Goal: Task Accomplishment & Management: Manage account settings

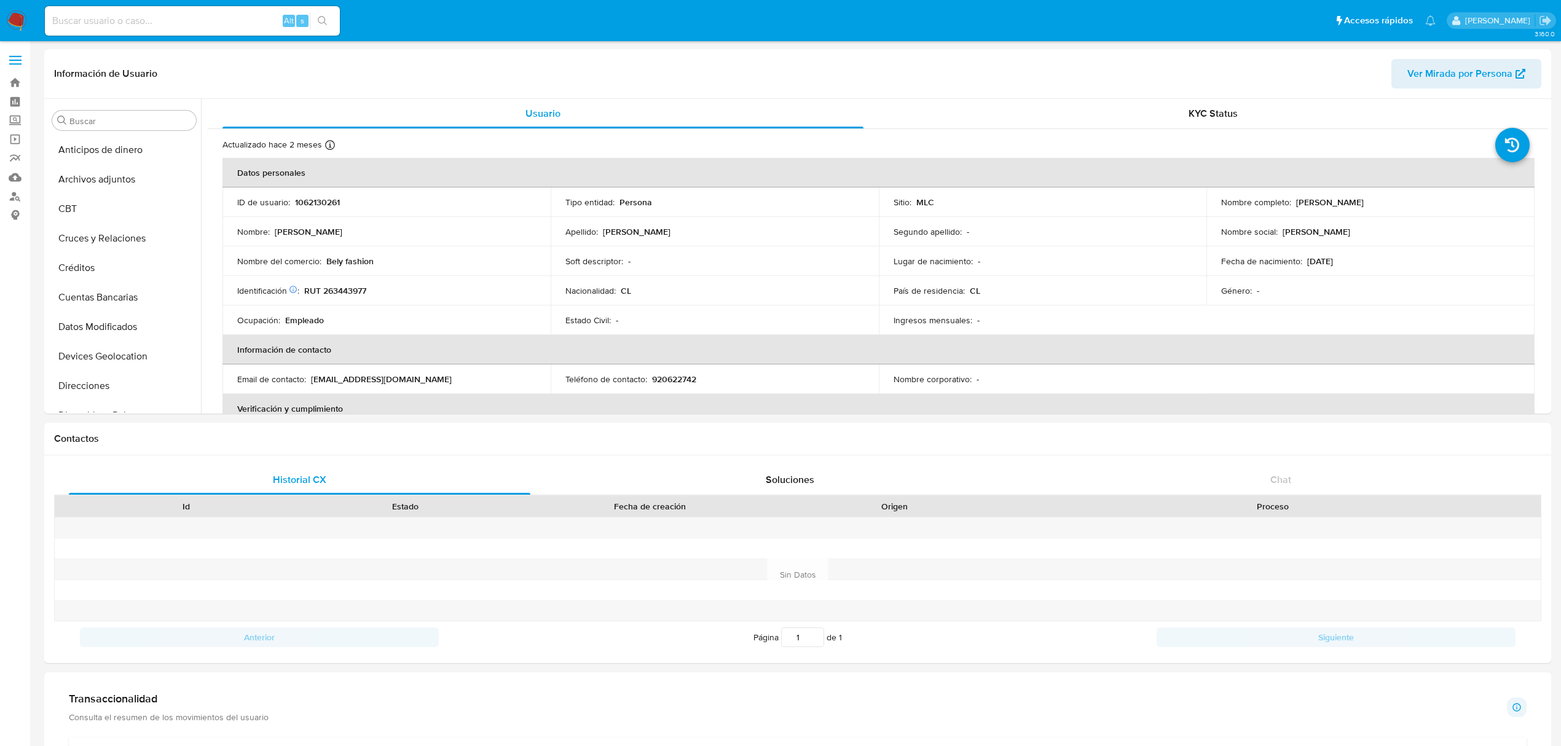
select select "10"
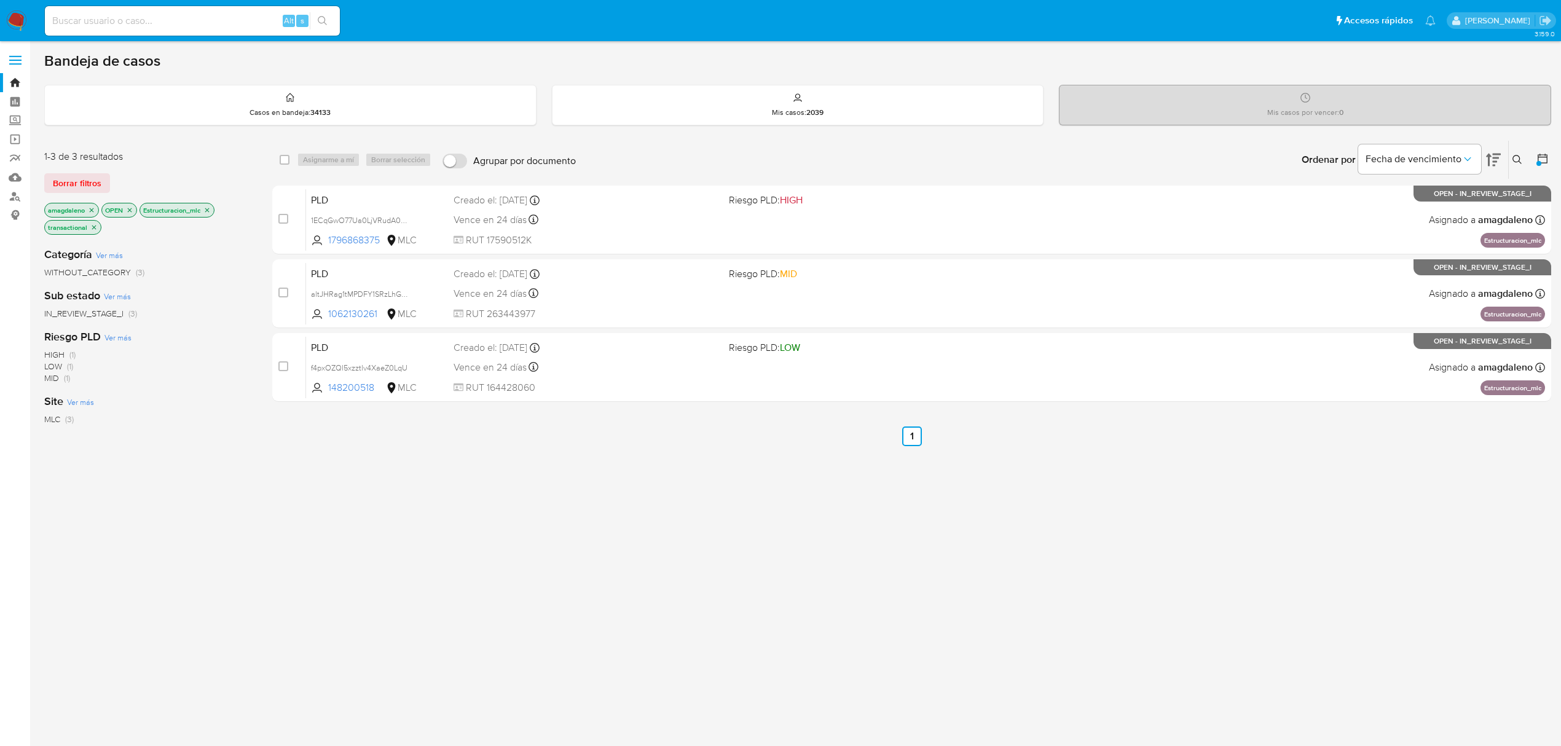
scroll to position [20, 0]
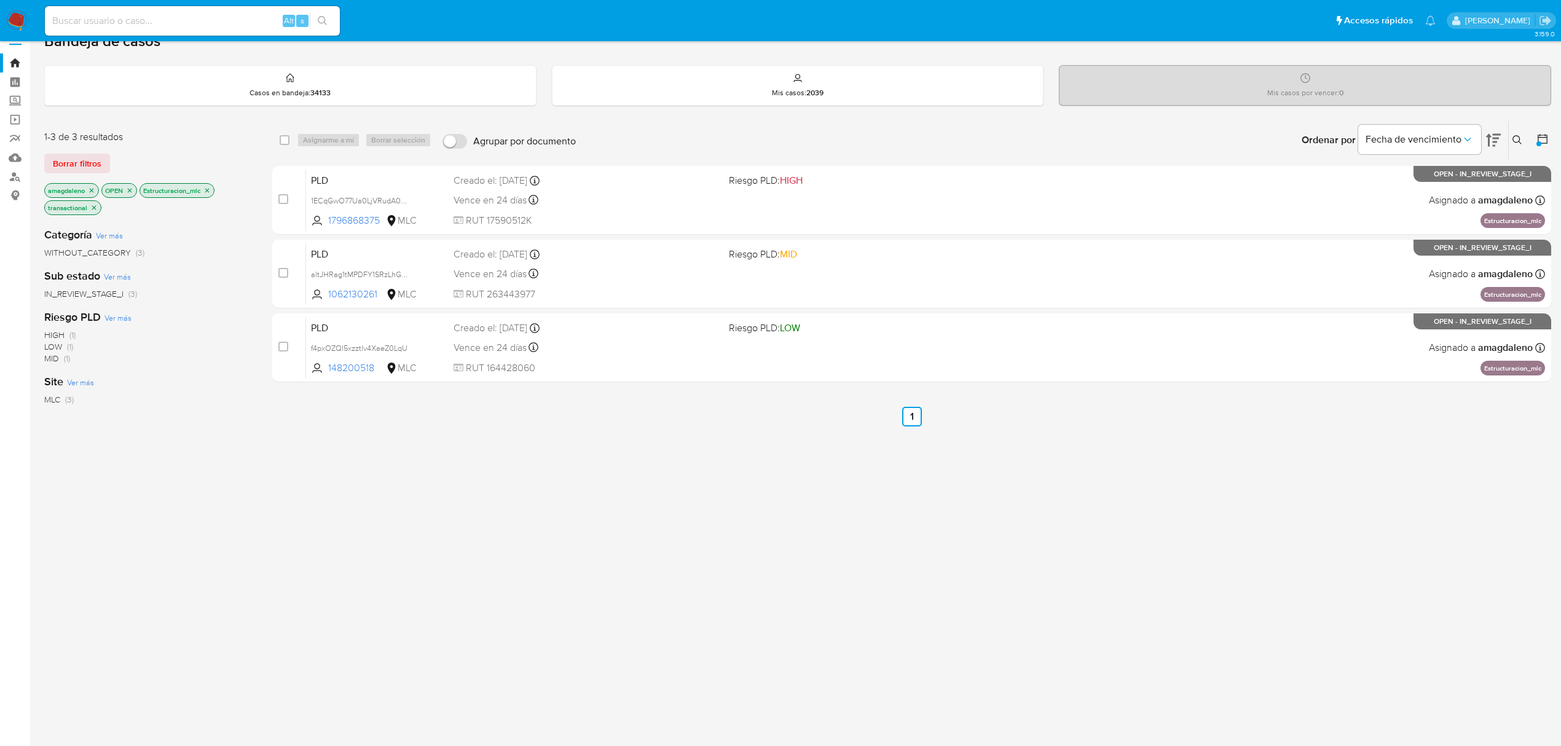
click at [652, 487] on div "select-all-cases-checkbox Asignarme a mí Borrar selección Agrupar por documento…" at bounding box center [911, 407] width 1279 height 574
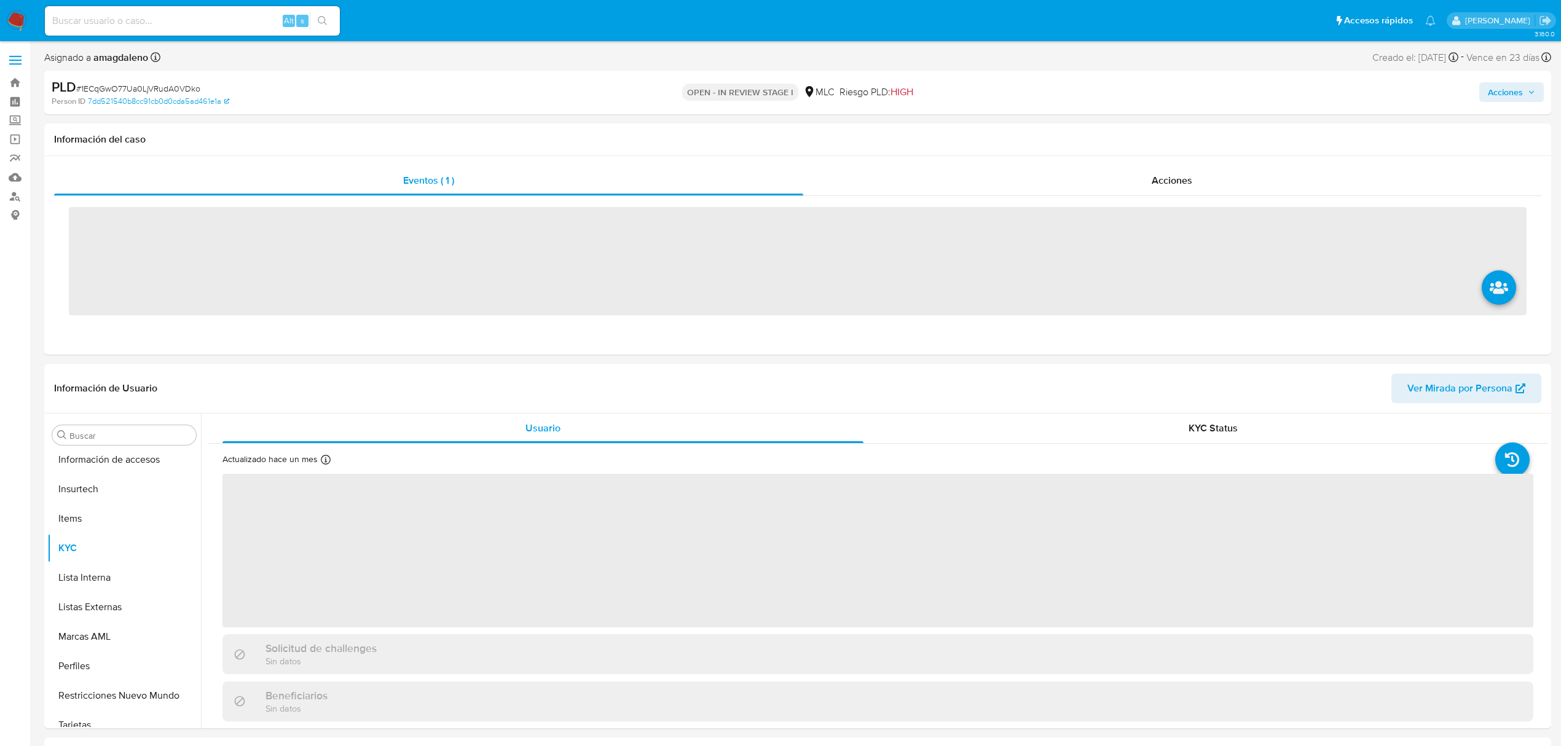
scroll to position [519, 0]
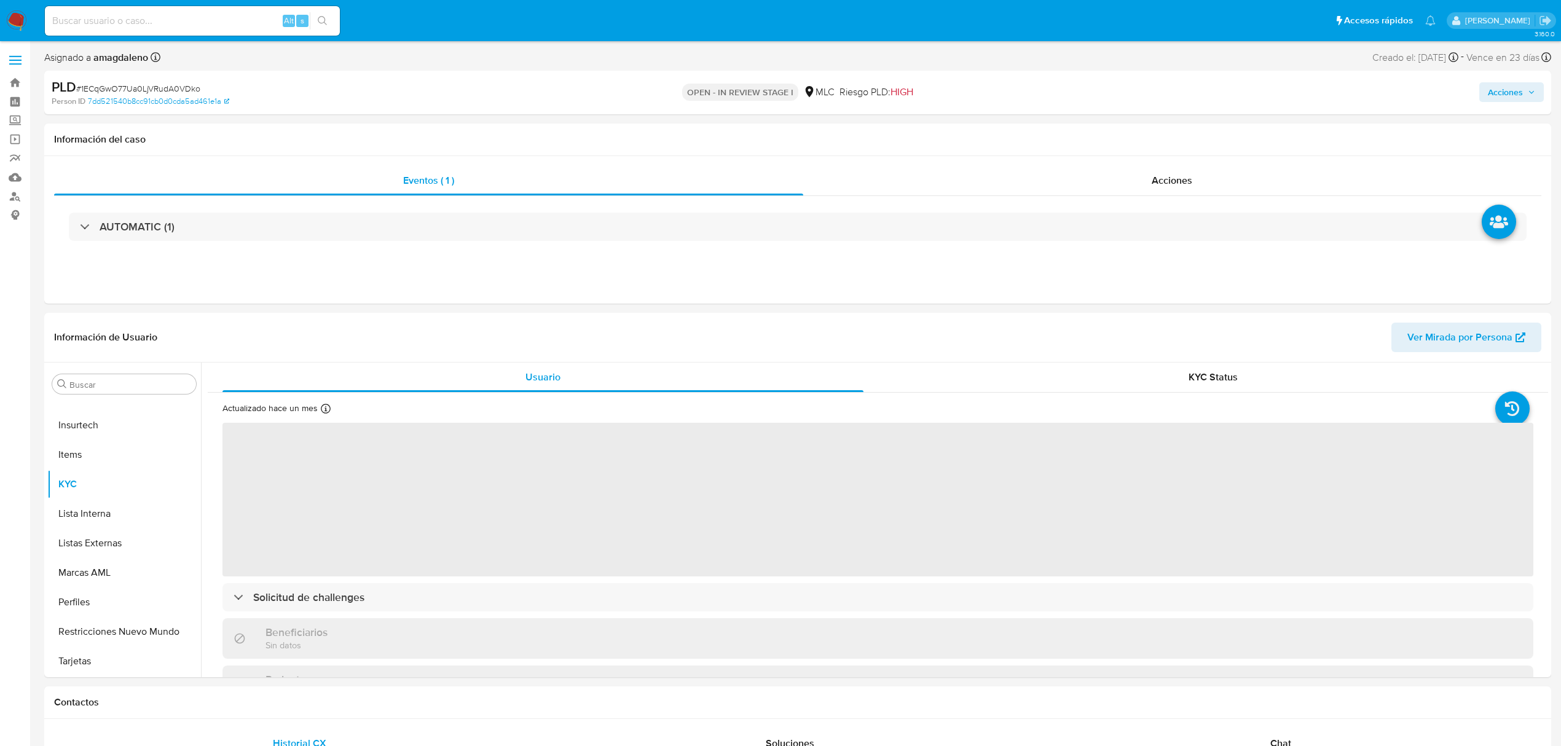
select select "10"
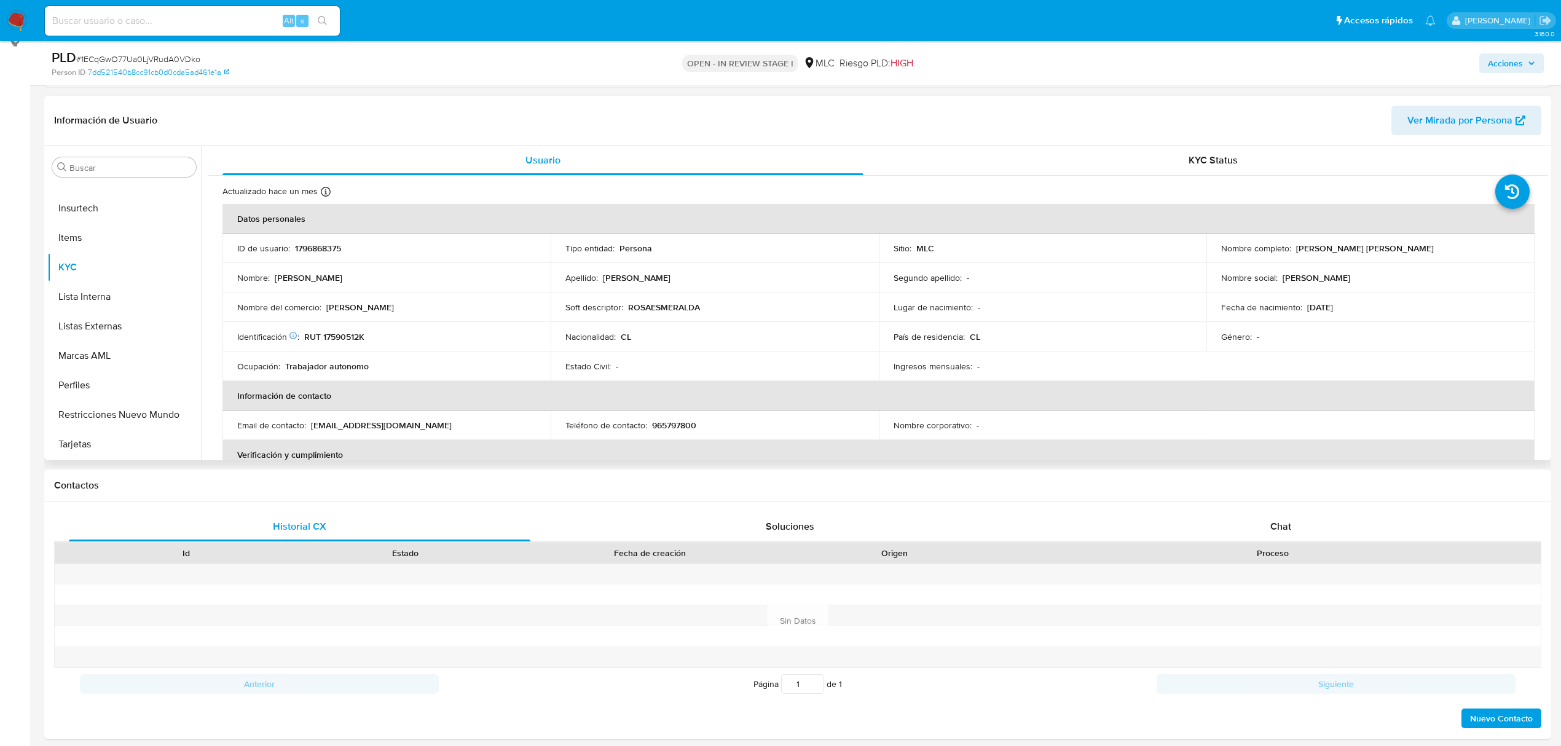
scroll to position [145, 0]
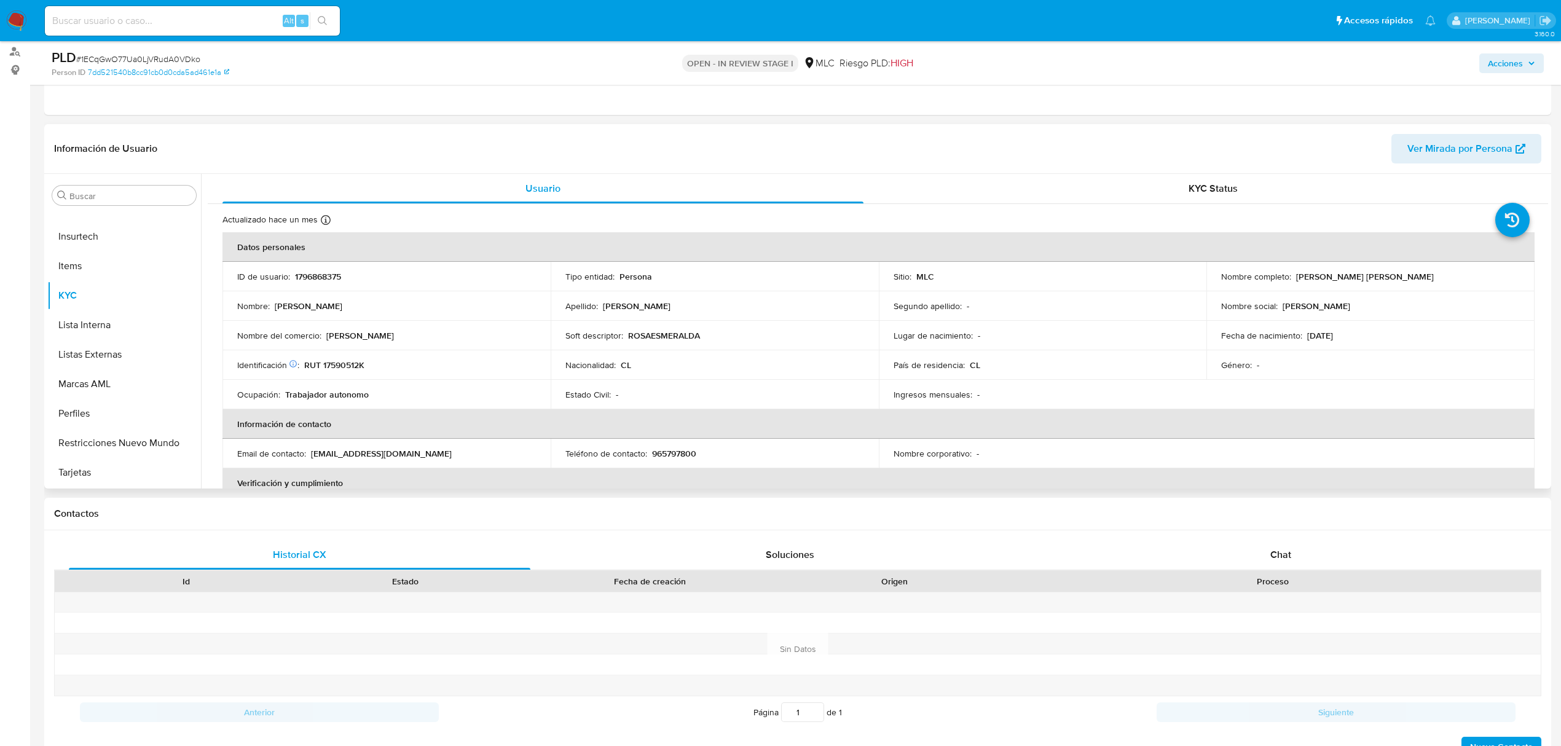
click at [331, 337] on p "Rosa" at bounding box center [360, 335] width 68 height 11
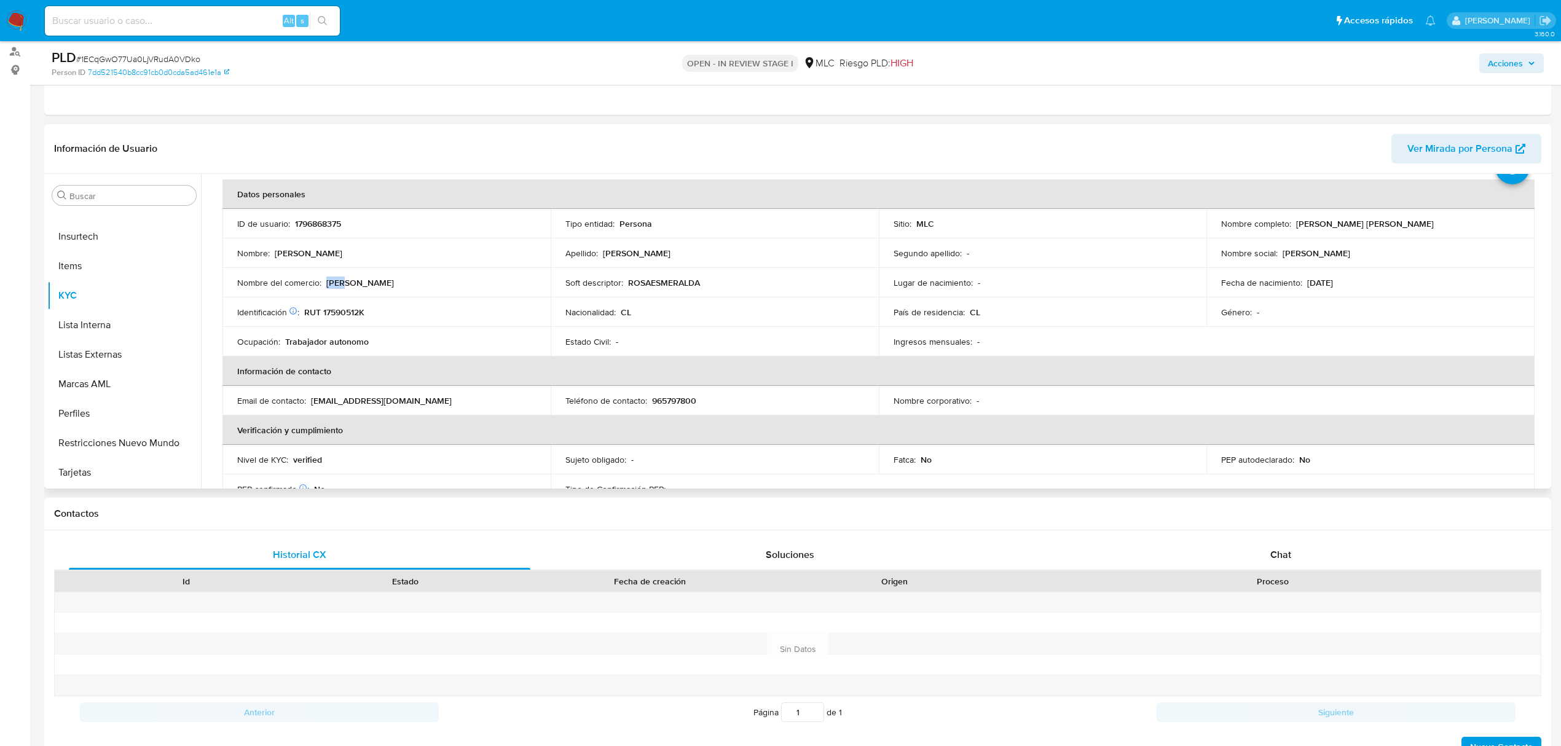
scroll to position [82, 0]
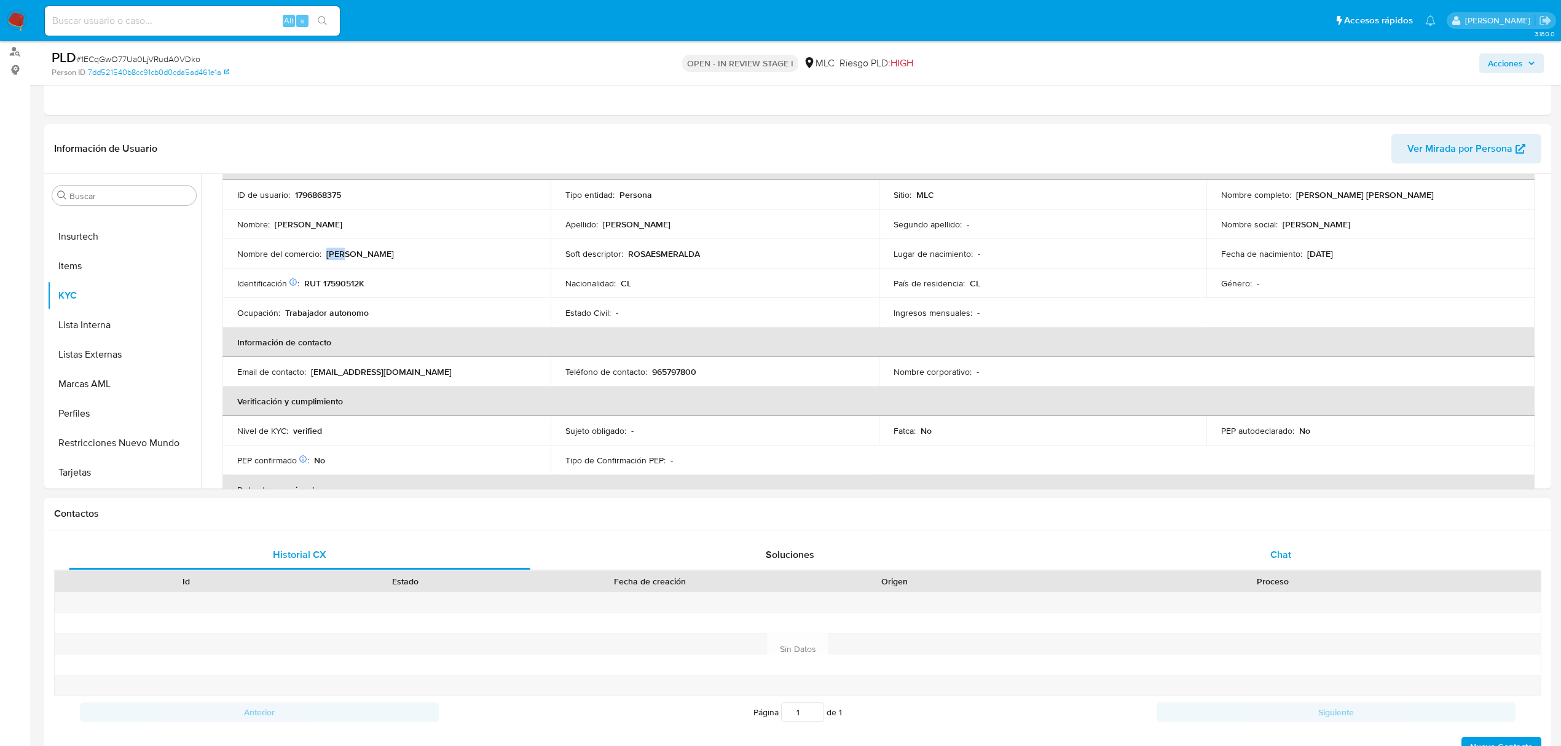
click at [1296, 556] on div "Chat" at bounding box center [1281, 555] width 462 height 30
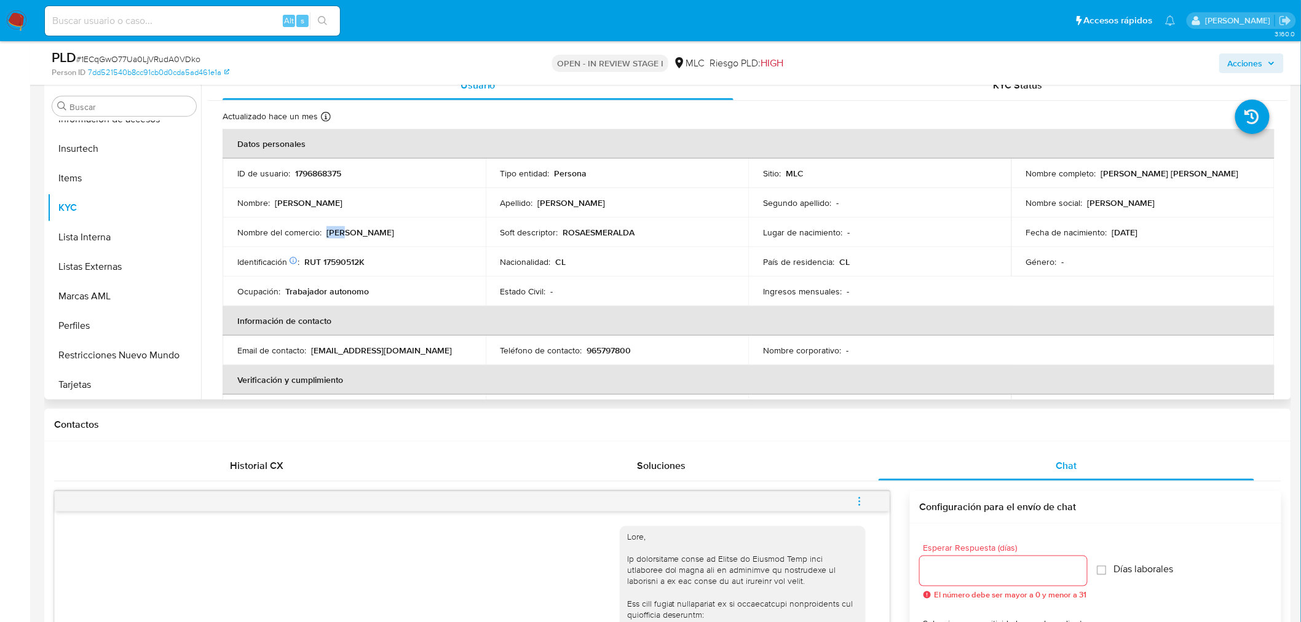
scroll to position [0, 0]
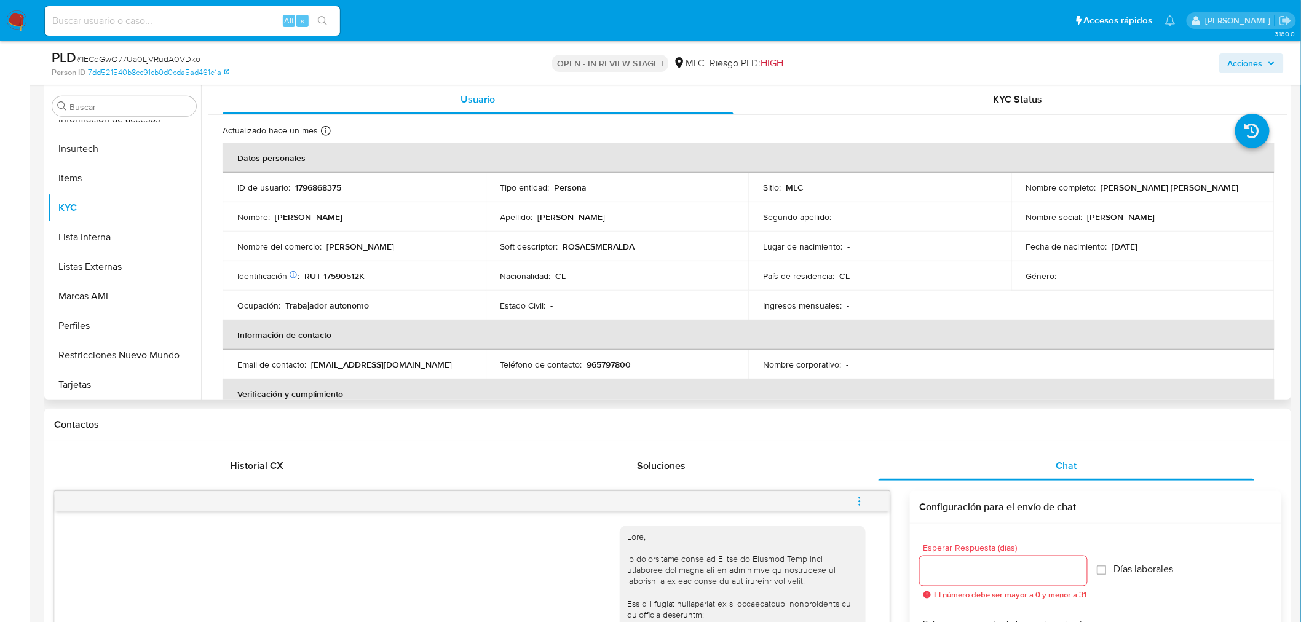
click at [348, 274] on p "RUT 17590512K" at bounding box center [334, 275] width 60 height 11
drag, startPoint x: 1098, startPoint y: 191, endPoint x: 1218, endPoint y: 189, distance: 119.9
click at [1218, 189] on p "Rosa Esmeralda Moreno Cuadra" at bounding box center [1170, 187] width 138 height 11
copy p "Rosa Esmeralda Moreno Cuadra"
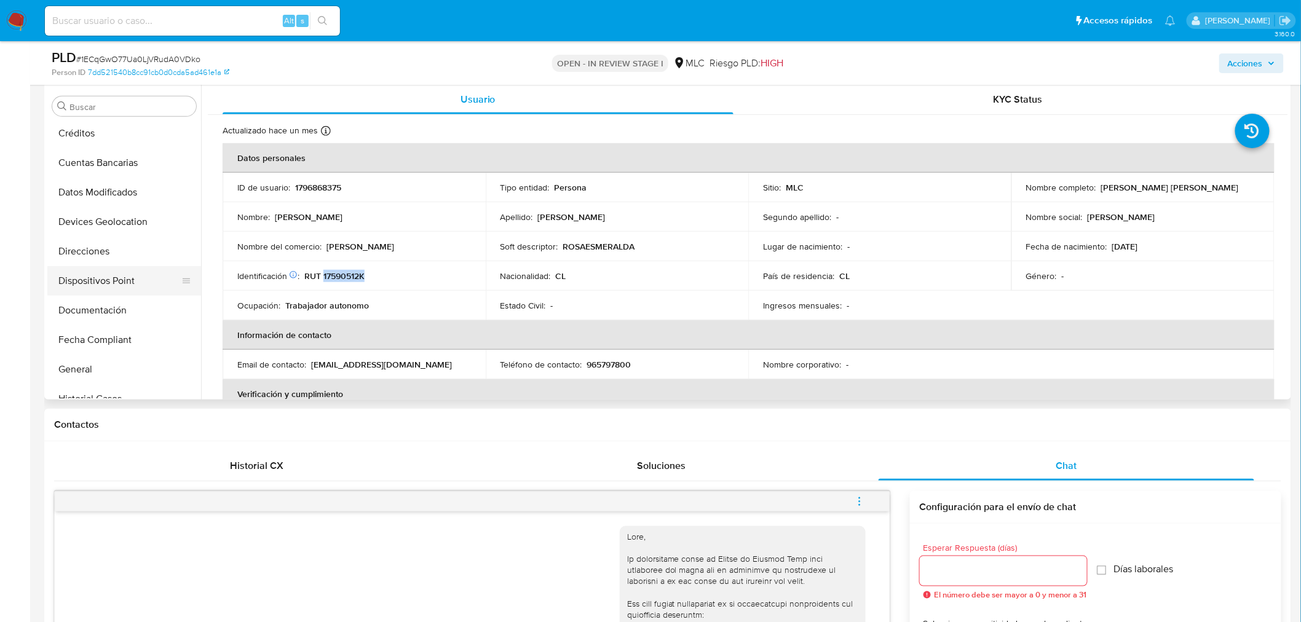
scroll to position [136, 0]
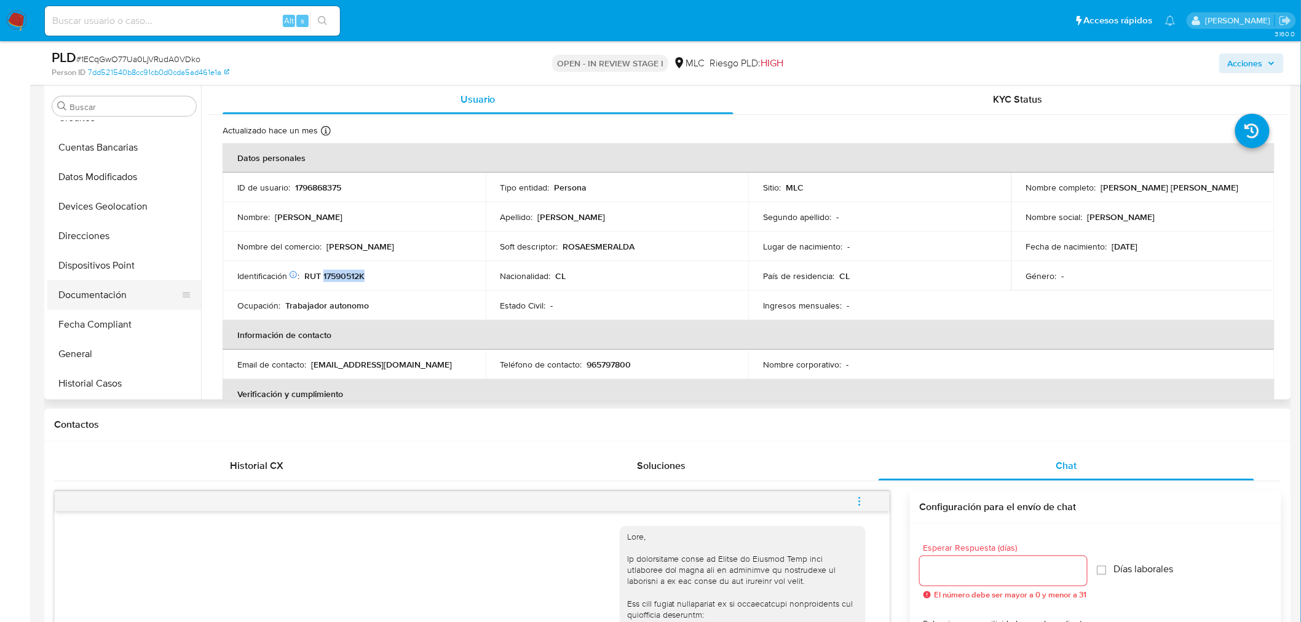
click at [124, 296] on button "Documentación" at bounding box center [119, 295] width 144 height 30
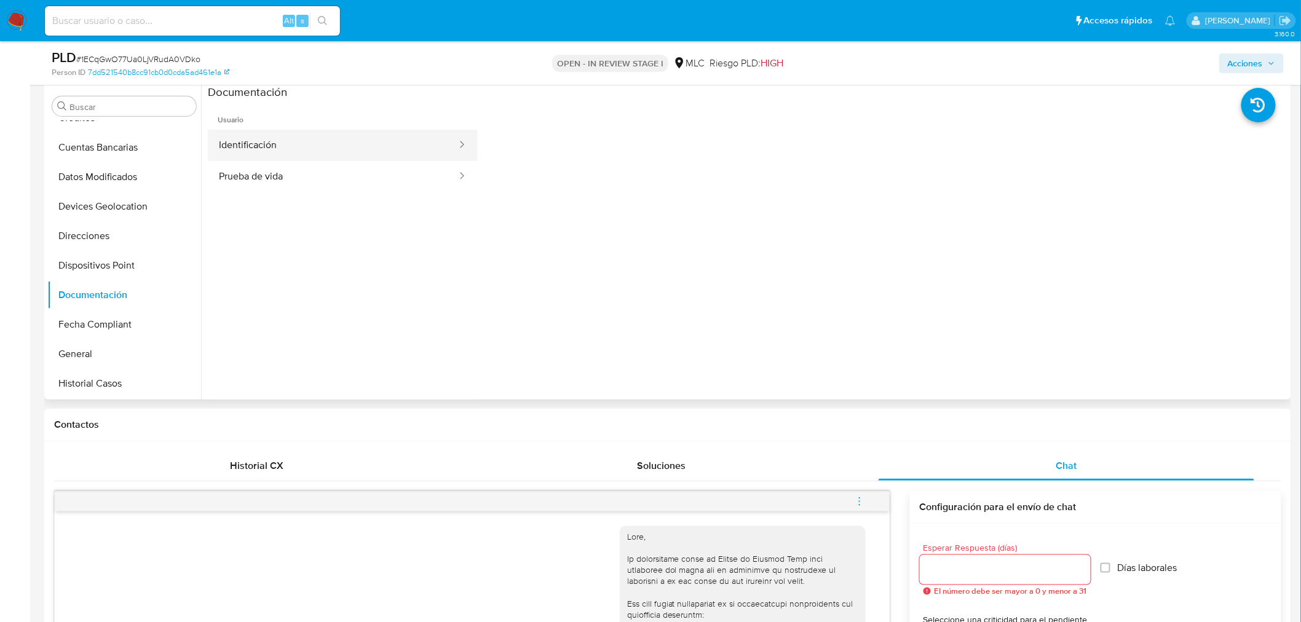
click at [259, 143] on button "Identificación" at bounding box center [333, 145] width 250 height 31
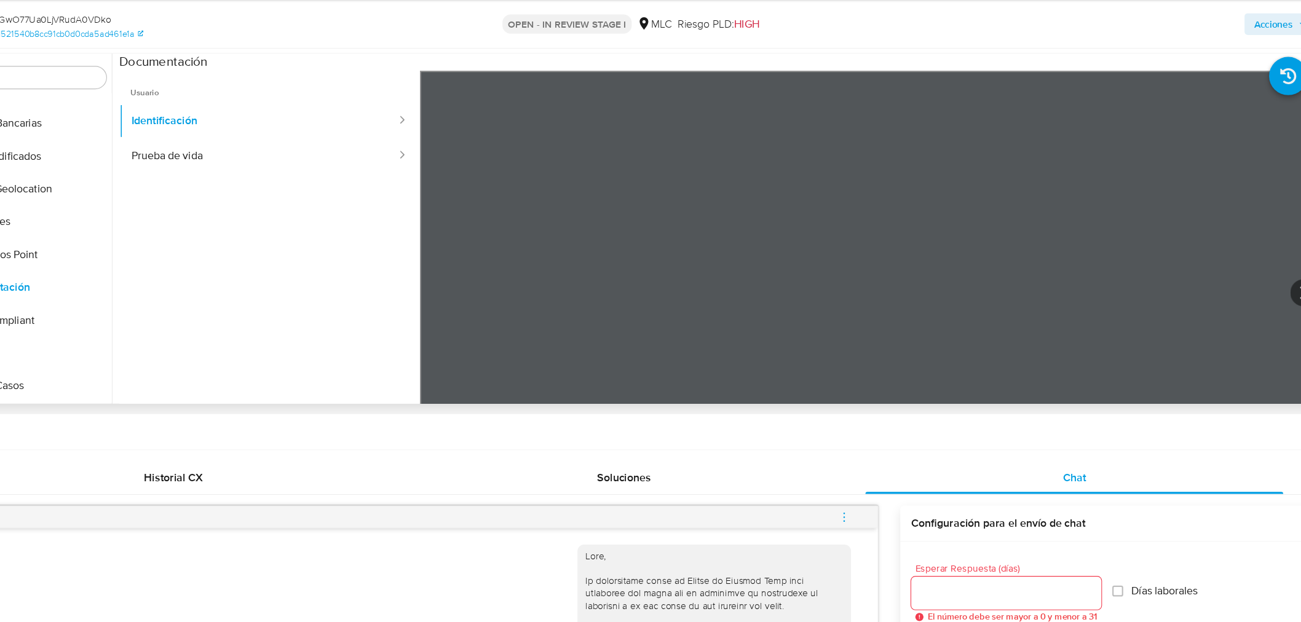
scroll to position [229, 0]
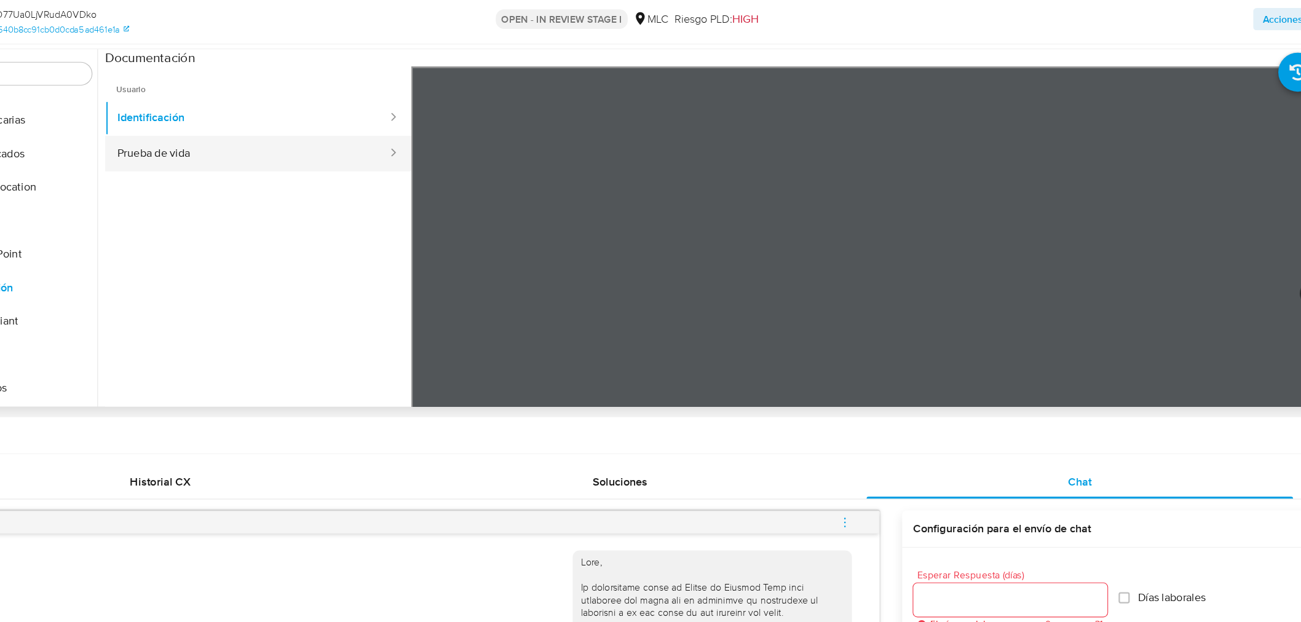
click at [337, 187] on button "Prueba de vida" at bounding box center [333, 181] width 250 height 31
click at [254, 160] on button "Identificación" at bounding box center [333, 150] width 250 height 31
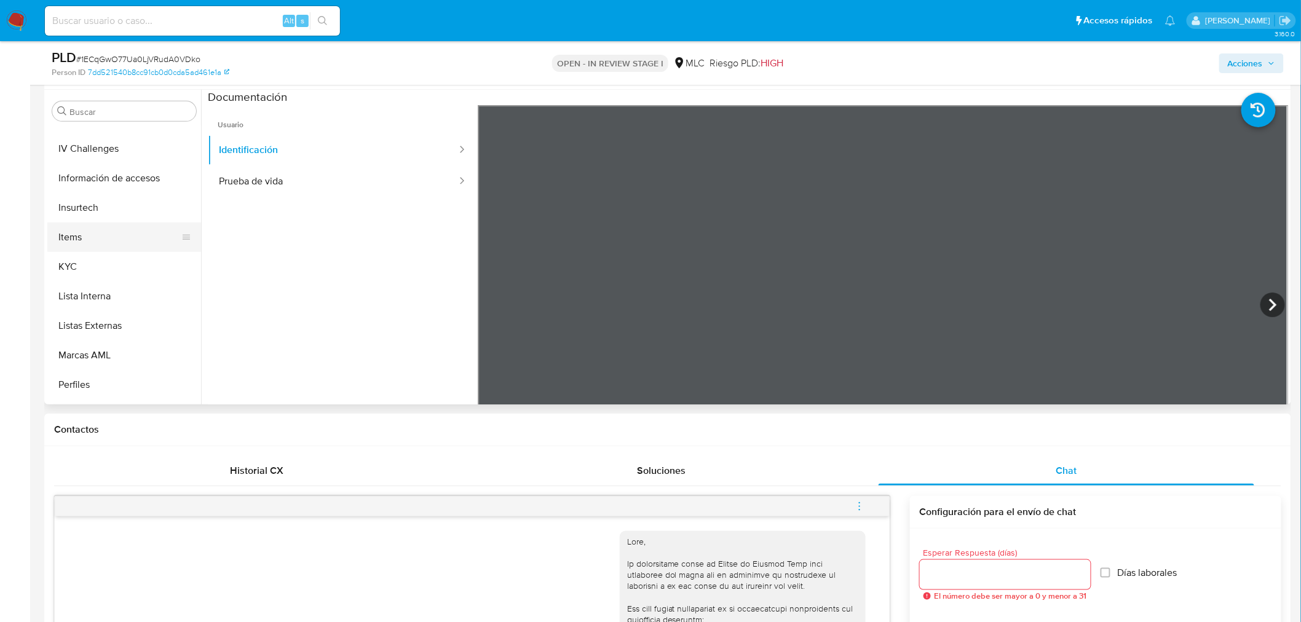
scroll to position [519, 0]
click at [108, 211] on button "KYC" at bounding box center [119, 212] width 144 height 30
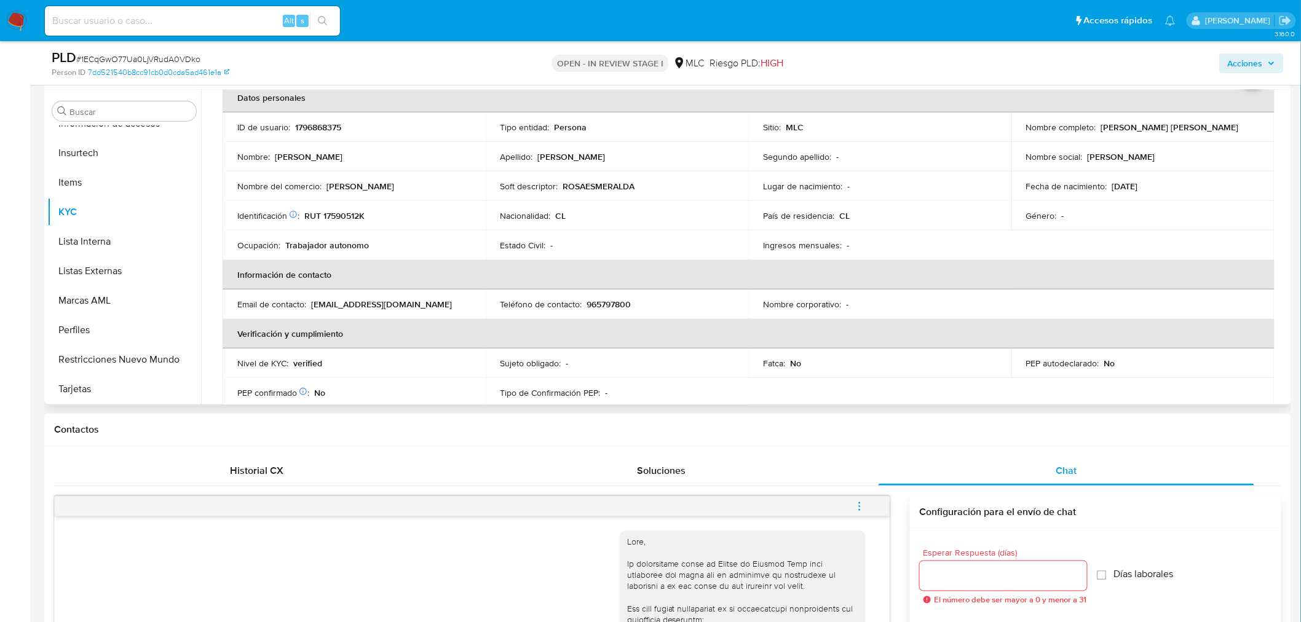
scroll to position [136, 0]
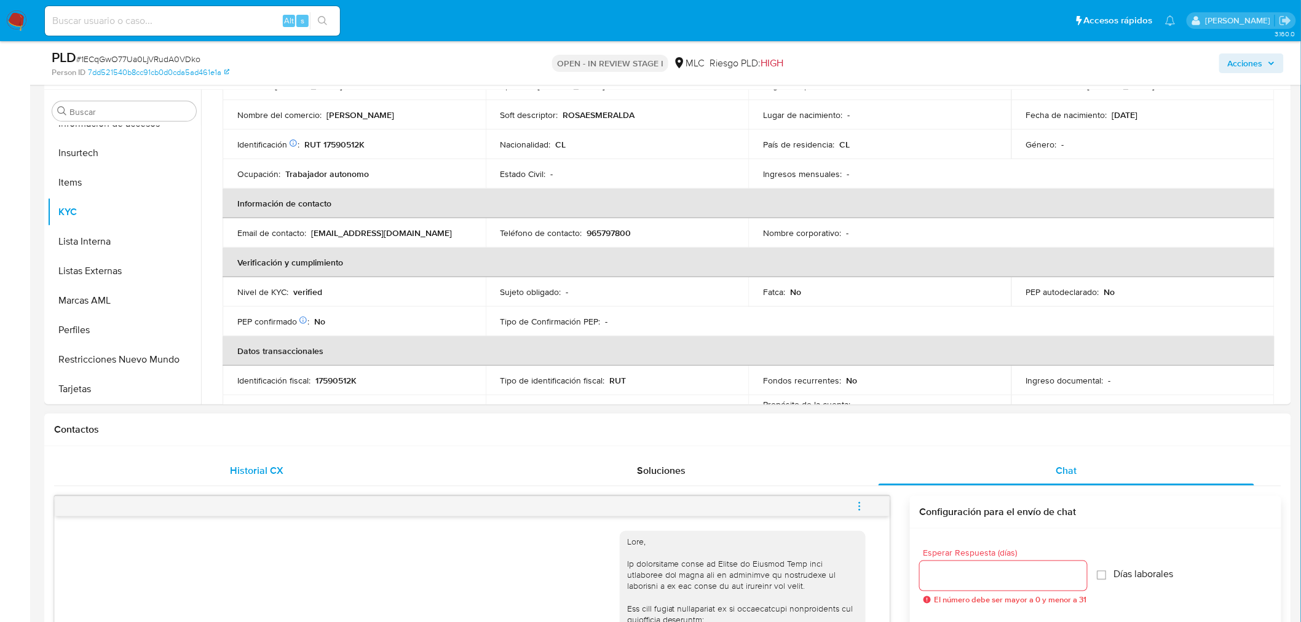
click at [267, 480] on div "Historial CX" at bounding box center [257, 471] width 376 height 30
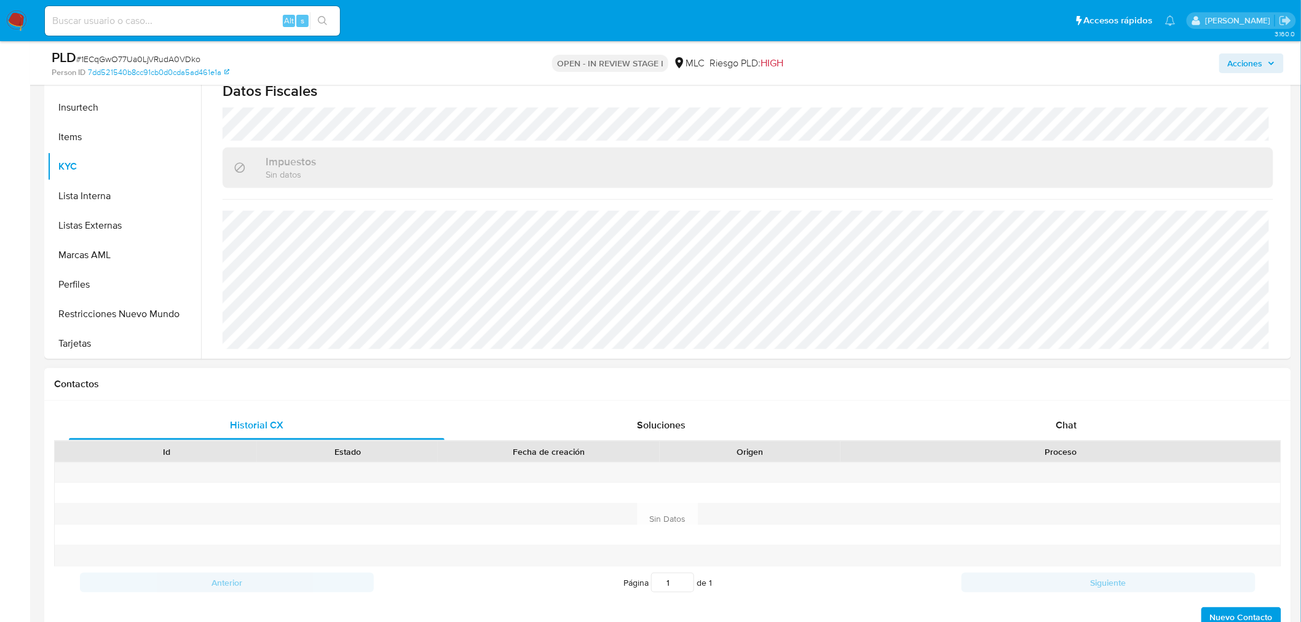
scroll to position [297, 0]
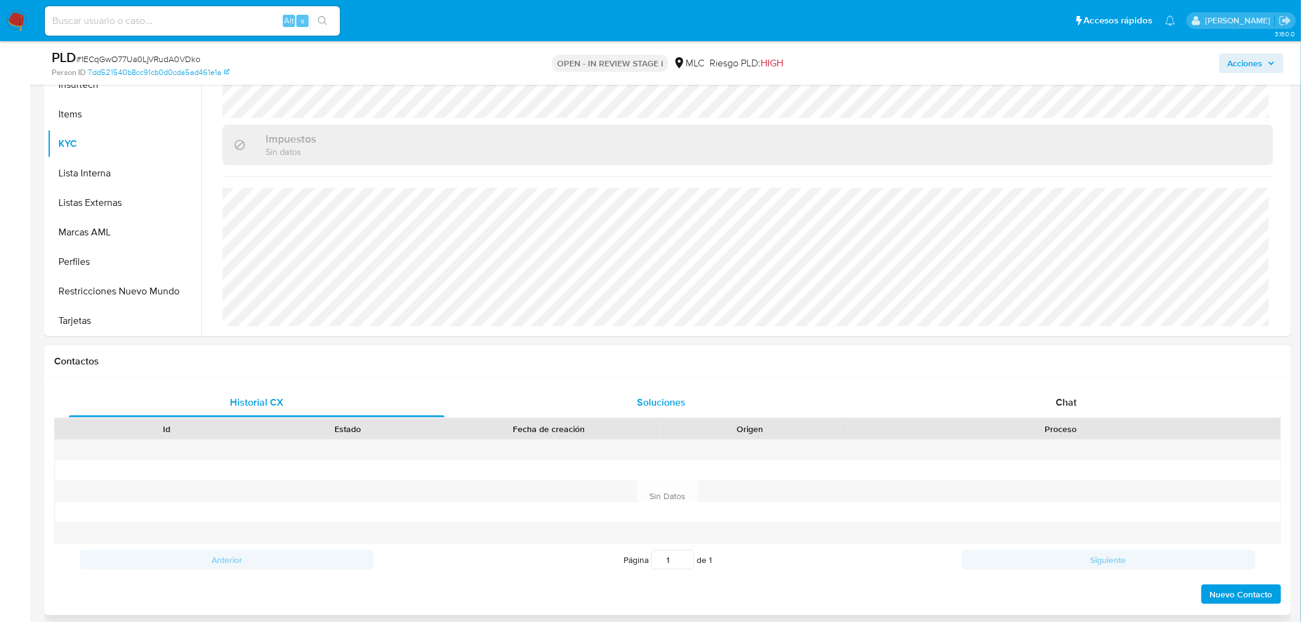
click at [634, 400] on div "Soluciones" at bounding box center [662, 403] width 376 height 30
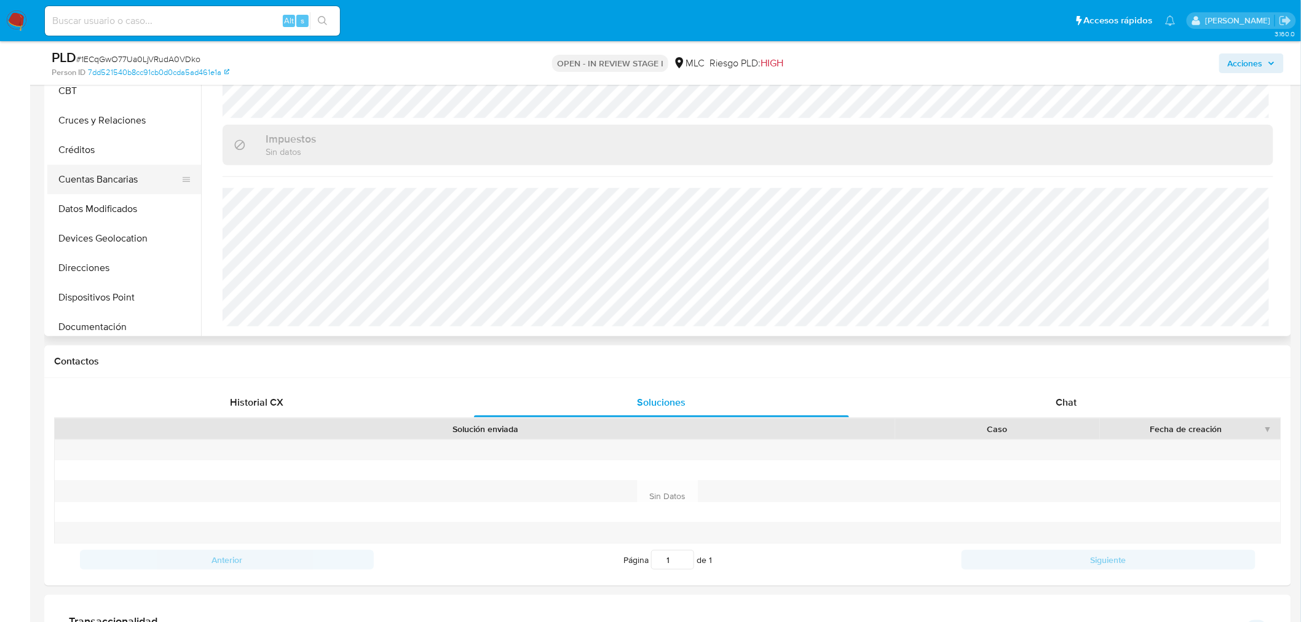
scroll to position [0, 0]
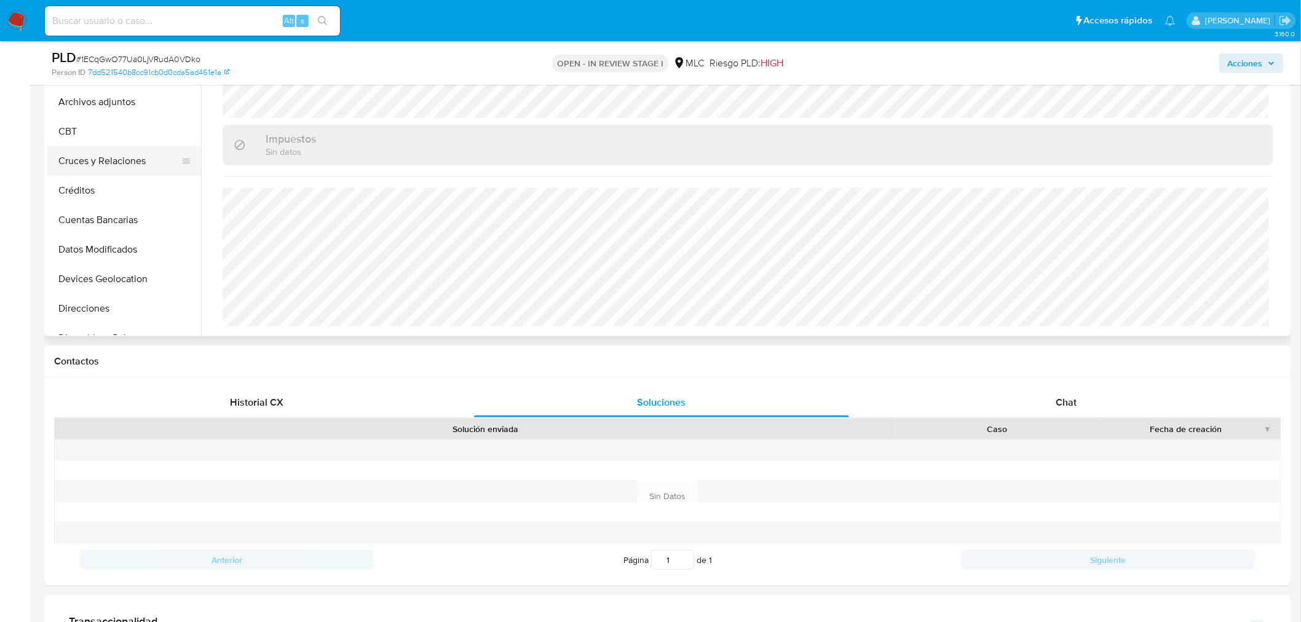
click at [111, 163] on button "Cruces y Relaciones" at bounding box center [119, 161] width 144 height 30
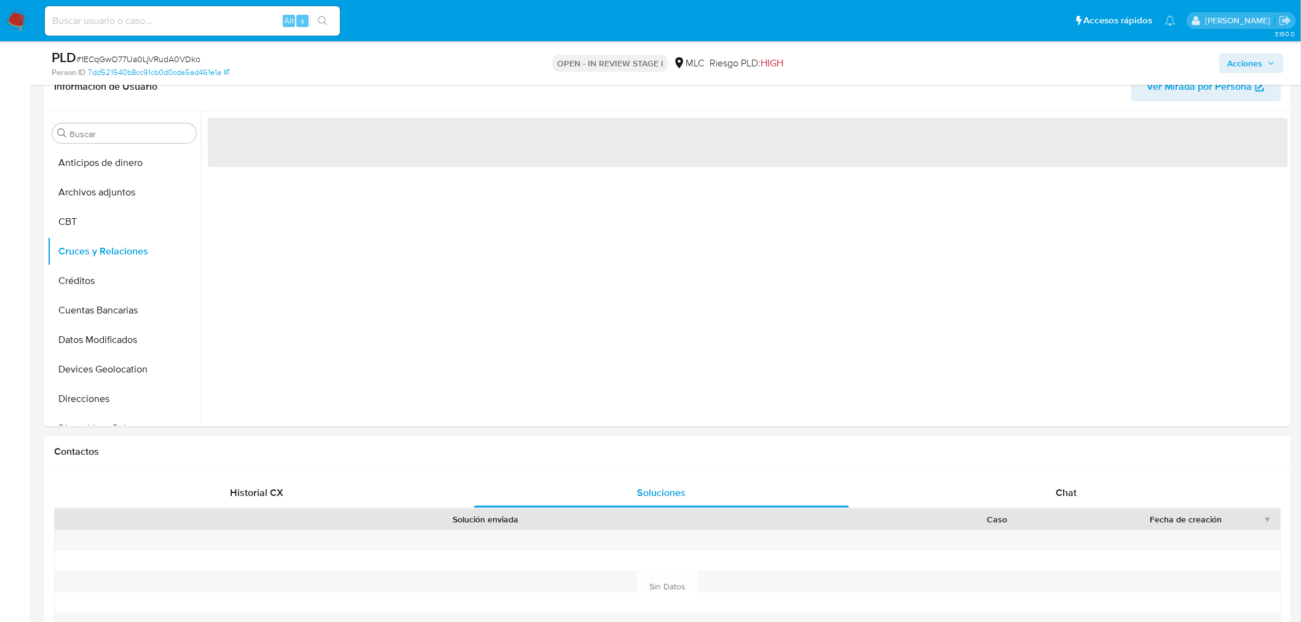
scroll to position [205, 0]
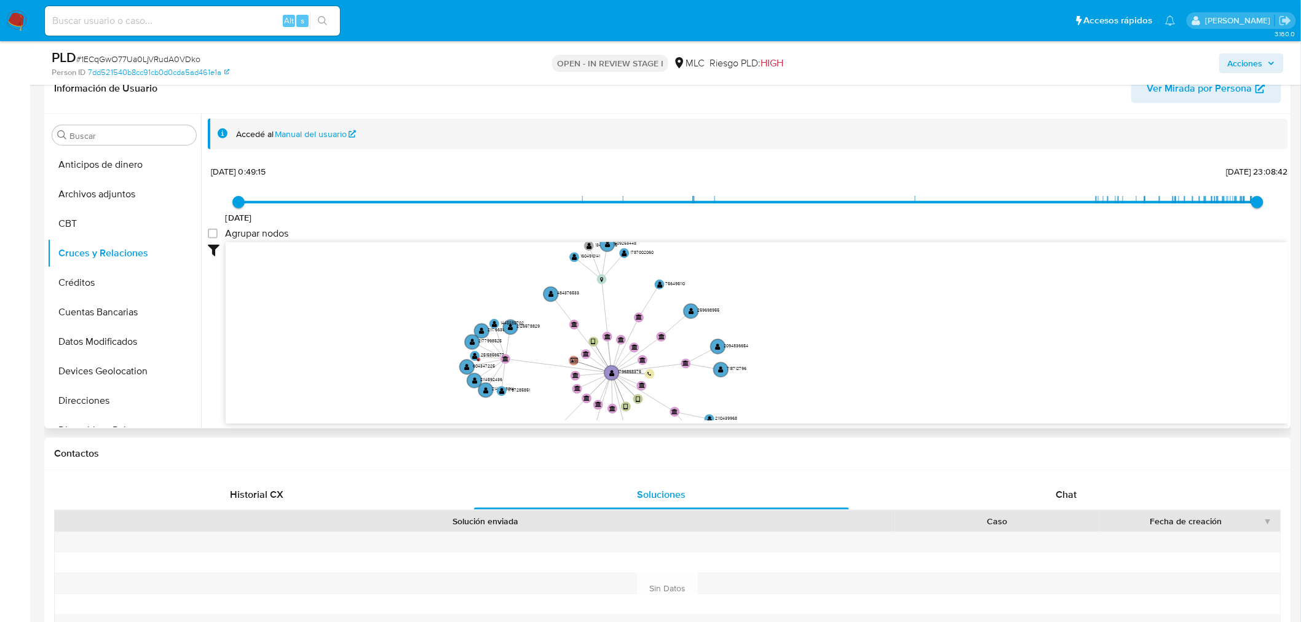
drag, startPoint x: 555, startPoint y: 305, endPoint x: 519, endPoint y: 378, distance: 81.4
click at [520, 379] on icon "device-6636a65272907f8204e8a6aa  user-1796868375  1796868375 device-6735f204a…" at bounding box center [757, 331] width 1062 height 178
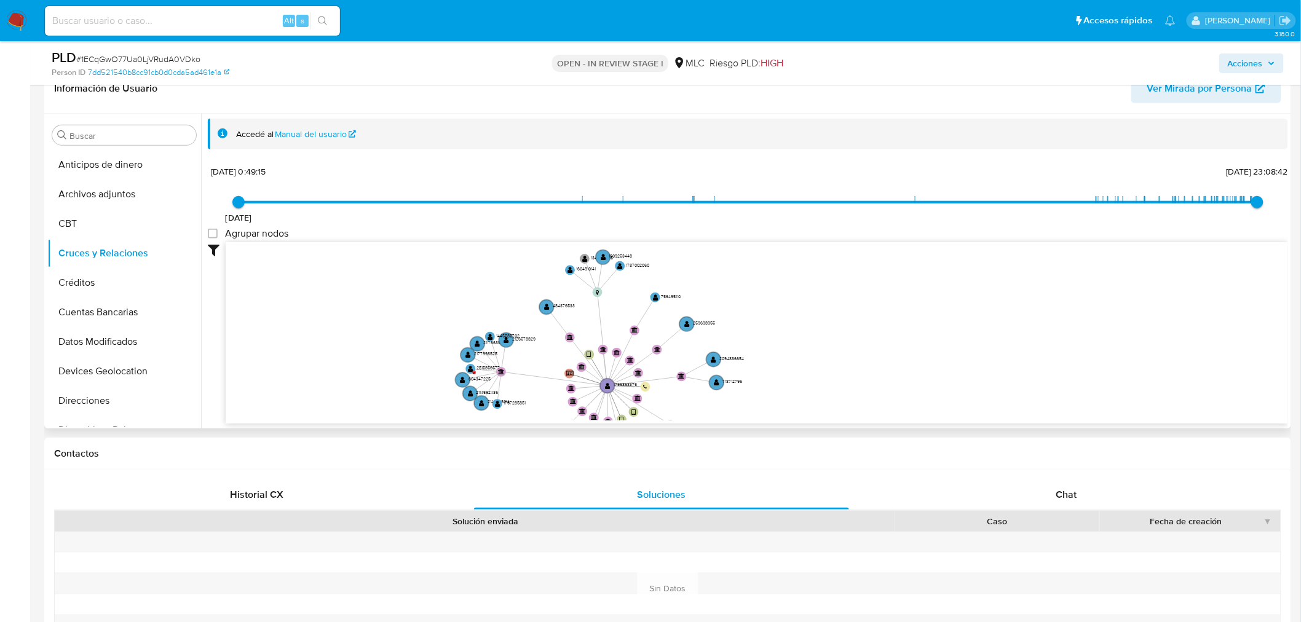
drag, startPoint x: 474, startPoint y: 304, endPoint x: 470, endPoint y: 320, distance: 16.4
click at [470, 320] on icon "device-6636a65272907f8204e8a6aa  user-1796868375  1796868375 device-6735f204a…" at bounding box center [757, 331] width 1062 height 178
click at [473, 368] on circle at bounding box center [470, 369] width 12 height 12
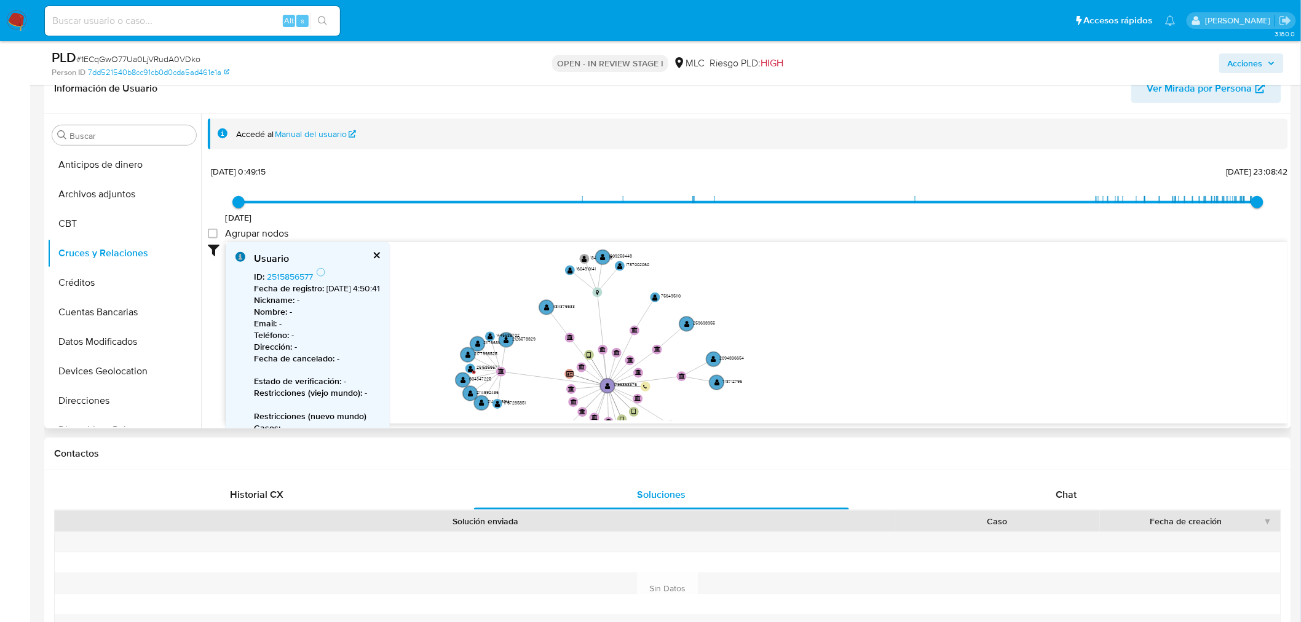
click at [380, 255] on button "cerrar" at bounding box center [376, 255] width 8 height 8
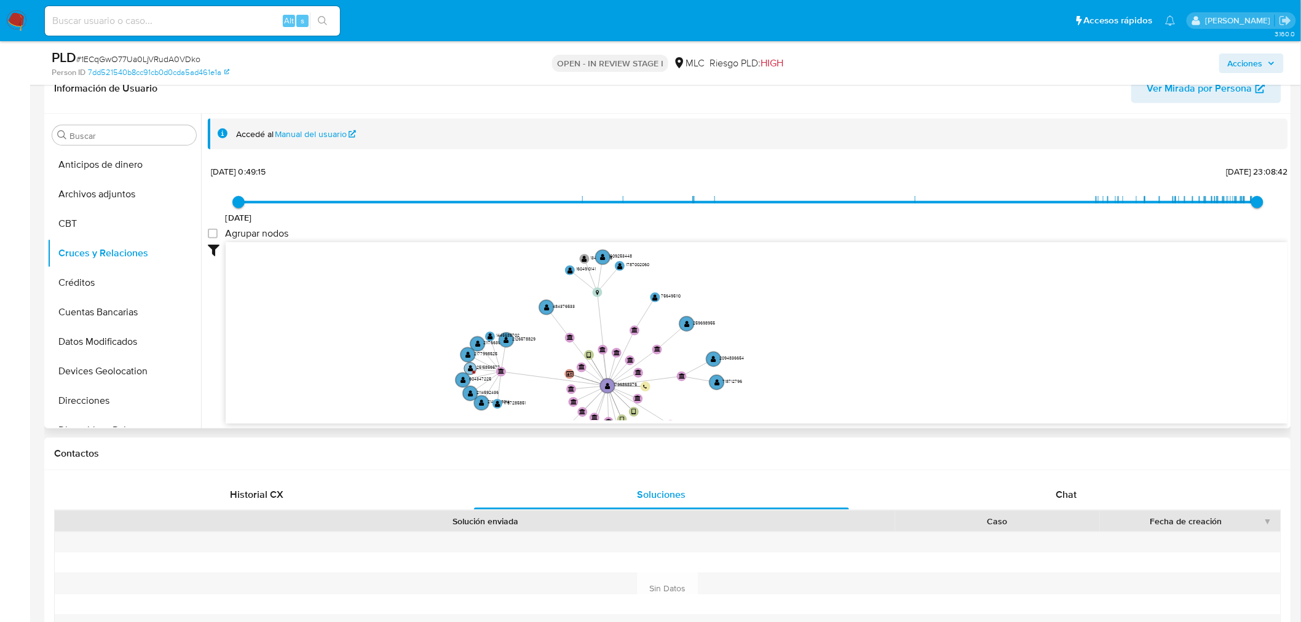
click at [471, 371] on circle at bounding box center [470, 369] width 12 height 12
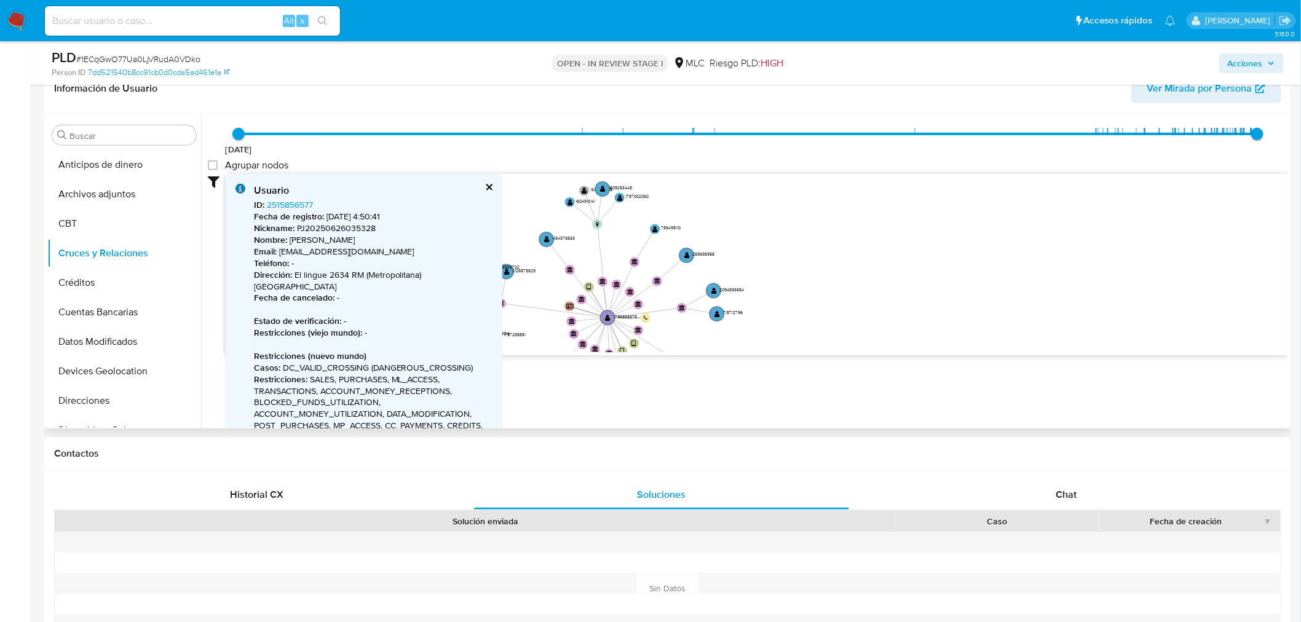
scroll to position [136, 0]
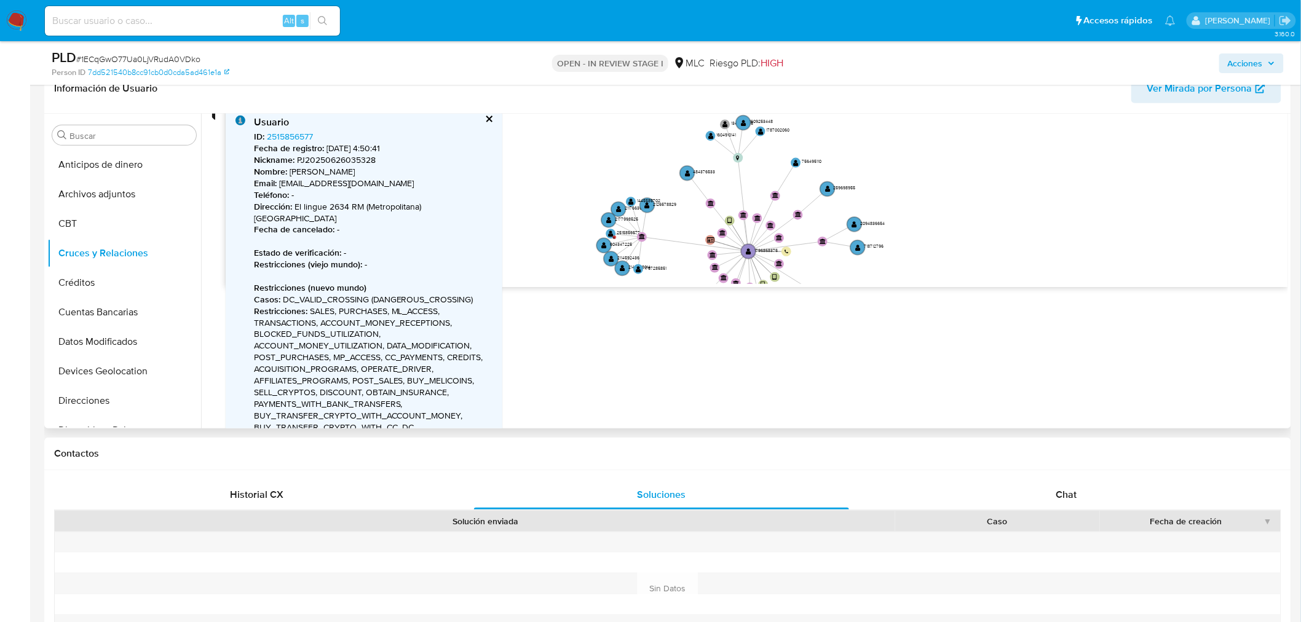
drag, startPoint x: 760, startPoint y: 254, endPoint x: 901, endPoint y: 256, distance: 140.8
click at [901, 256] on icon "device-6636a65272907f8204e8a6aa  user-1796868375  1796868375 device-6735f204a…" at bounding box center [757, 195] width 1062 height 178
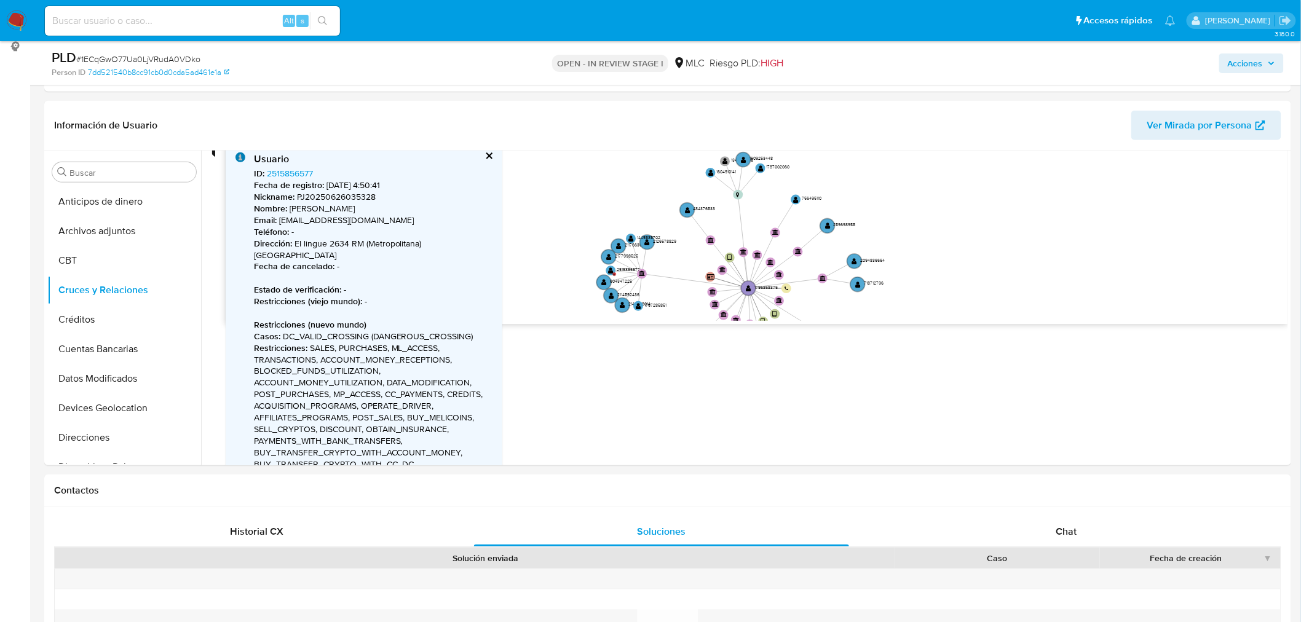
scroll to position [130, 0]
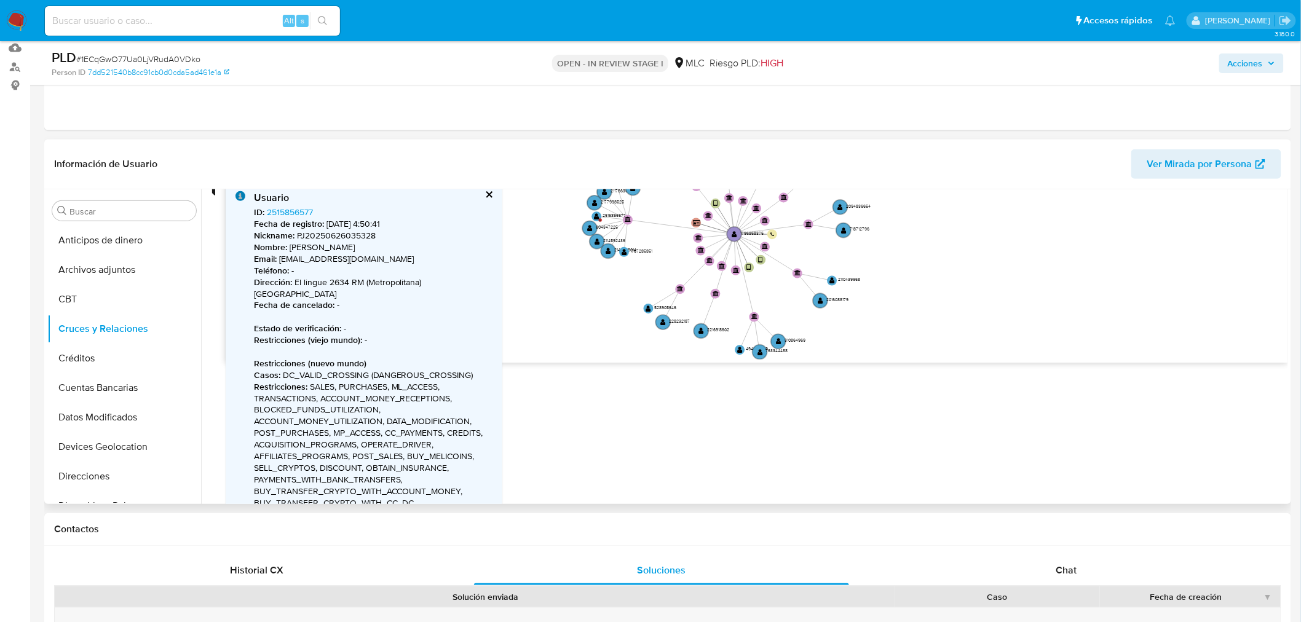
drag, startPoint x: 942, startPoint y: 297, endPoint x: 928, endPoint y: 204, distance: 93.9
click at [928, 204] on icon "device-6636a65272907f8204e8a6aa  user-1796868375  1796868375 device-6735f204a…" at bounding box center [757, 270] width 1062 height 178
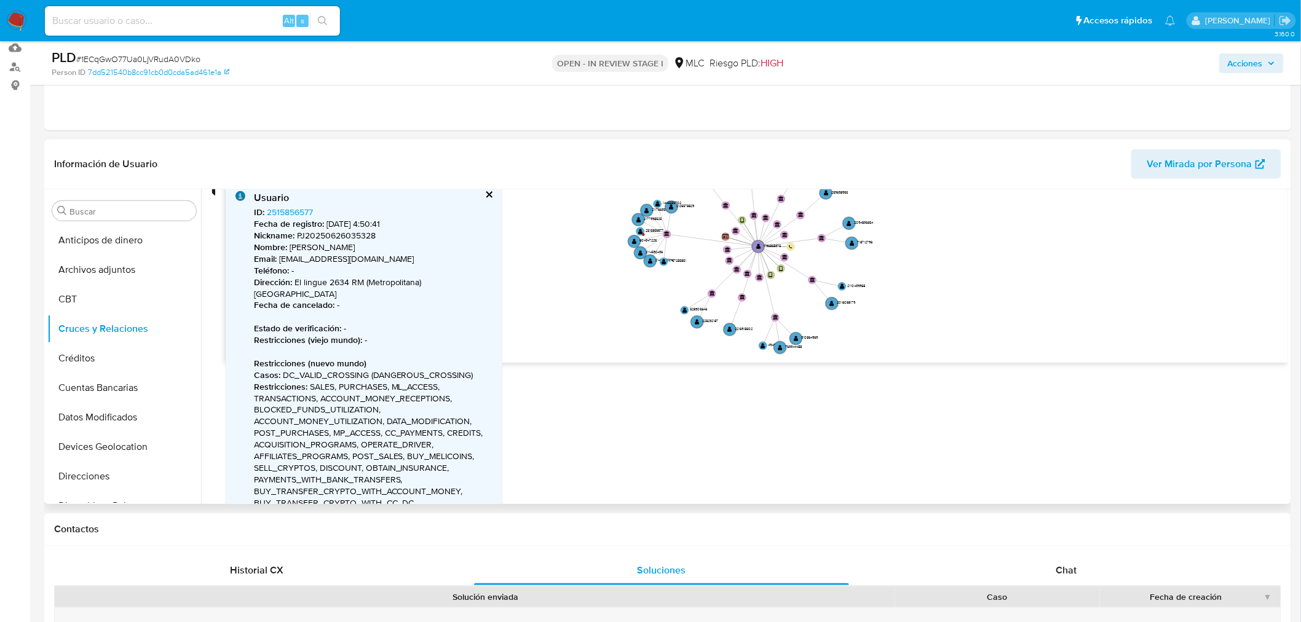
drag, startPoint x: 915, startPoint y: 243, endPoint x: 912, endPoint y: 255, distance: 12.5
click at [912, 255] on icon "device-6636a65272907f8204e8a6aa  user-1796868375  1796868375 device-6735f204a…" at bounding box center [757, 270] width 1062 height 178
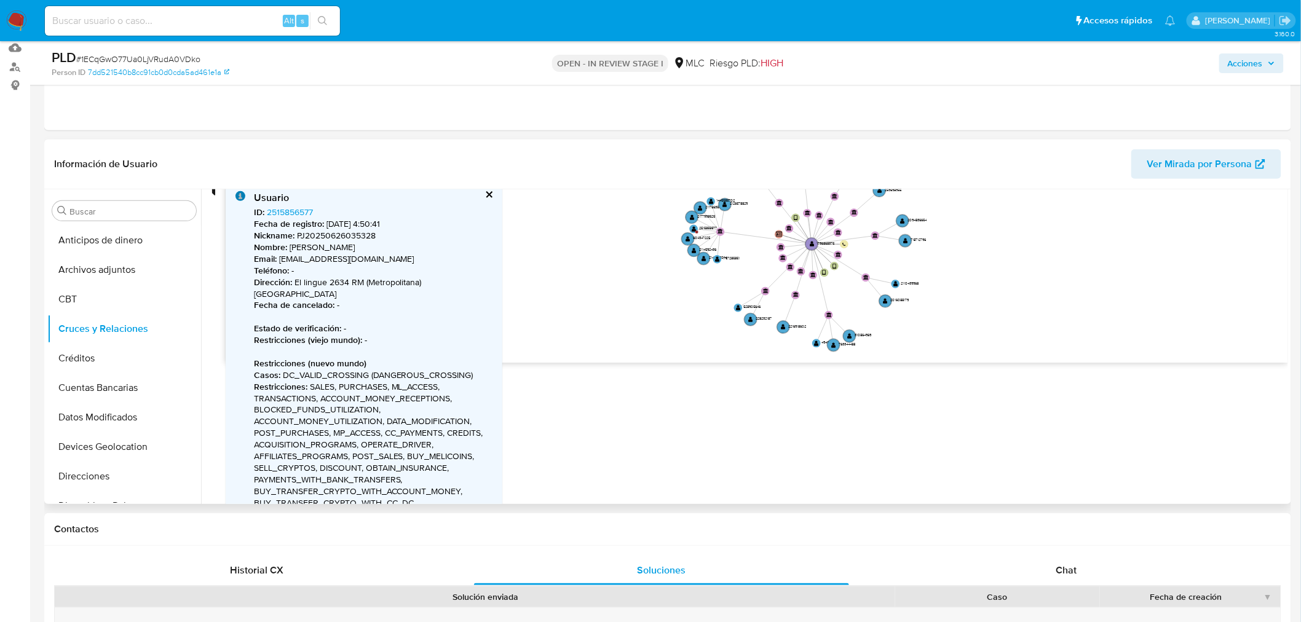
drag, startPoint x: 658, startPoint y: 296, endPoint x: 711, endPoint y: 293, distance: 53.5
click at [711, 293] on icon "device-6636a65272907f8204e8a6aa  user-1796868375  1796868375 device-6735f204a…" at bounding box center [757, 270] width 1062 height 178
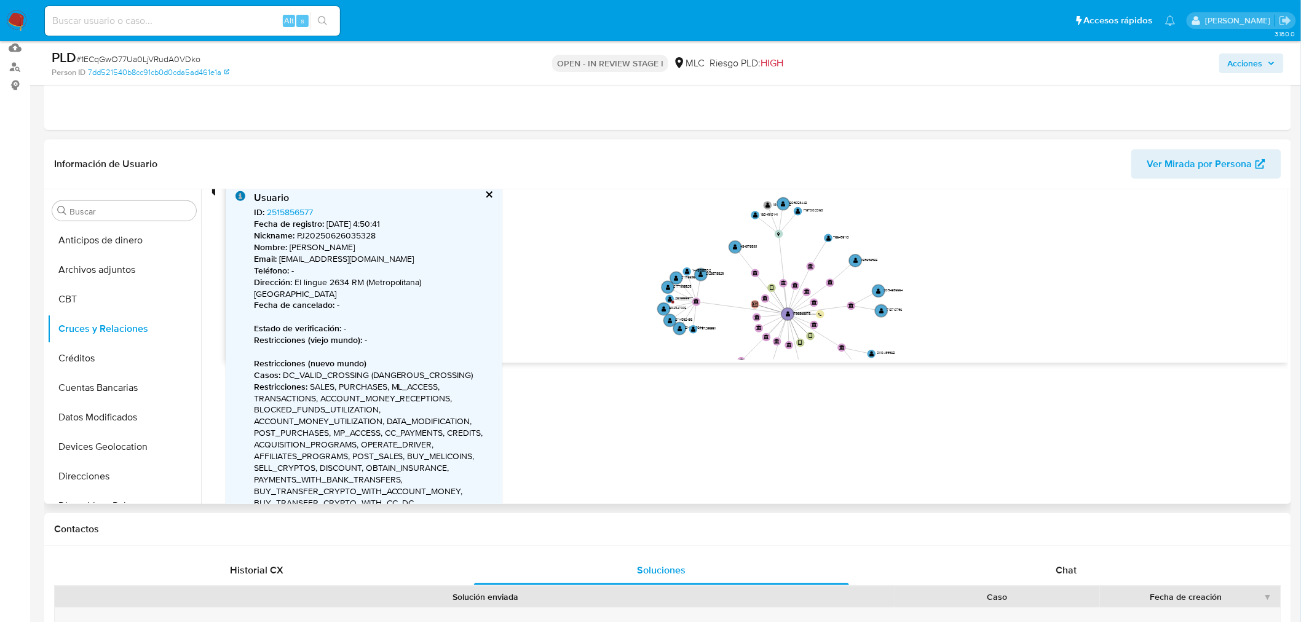
drag, startPoint x: 961, startPoint y: 256, endPoint x: 937, endPoint y: 317, distance: 65.2
click at [937, 317] on icon "device-6636a65272907f8204e8a6aa  user-1796868375  1796868375 device-6735f204a…" at bounding box center [757, 270] width 1062 height 178
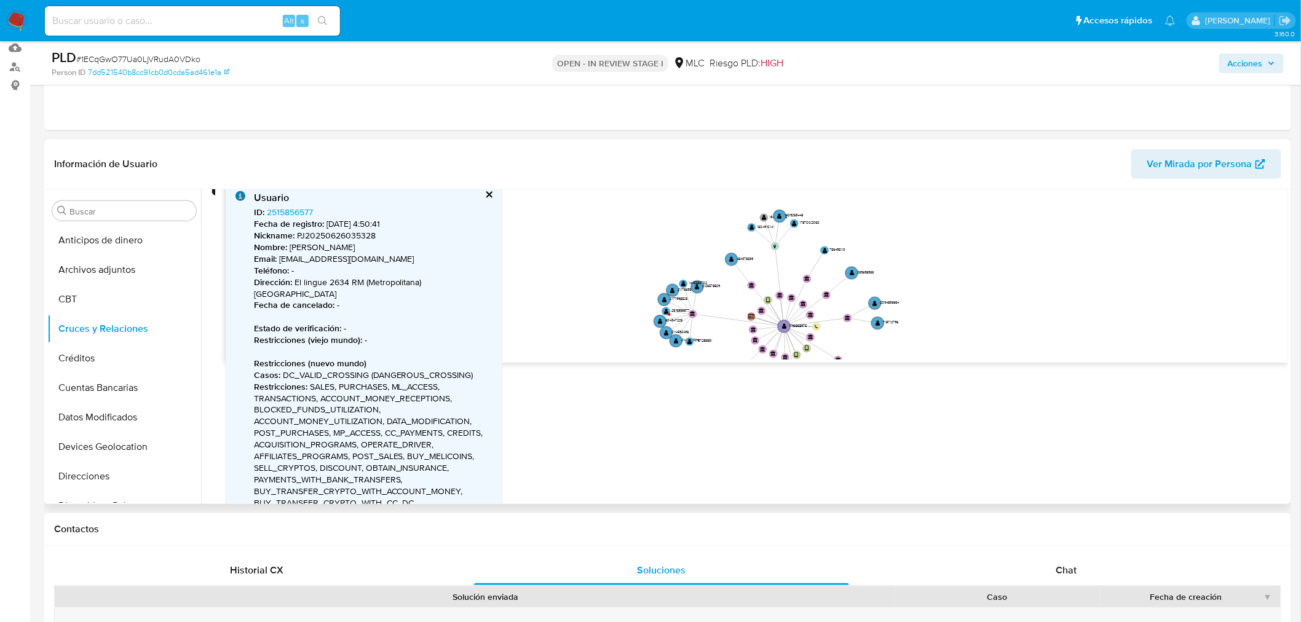
drag, startPoint x: 913, startPoint y: 248, endPoint x: 904, endPoint y: 273, distance: 26.8
click at [904, 273] on icon "device-6636a65272907f8204e8a6aa  user-1796868375  1796868375 device-6735f204a…" at bounding box center [757, 270] width 1062 height 178
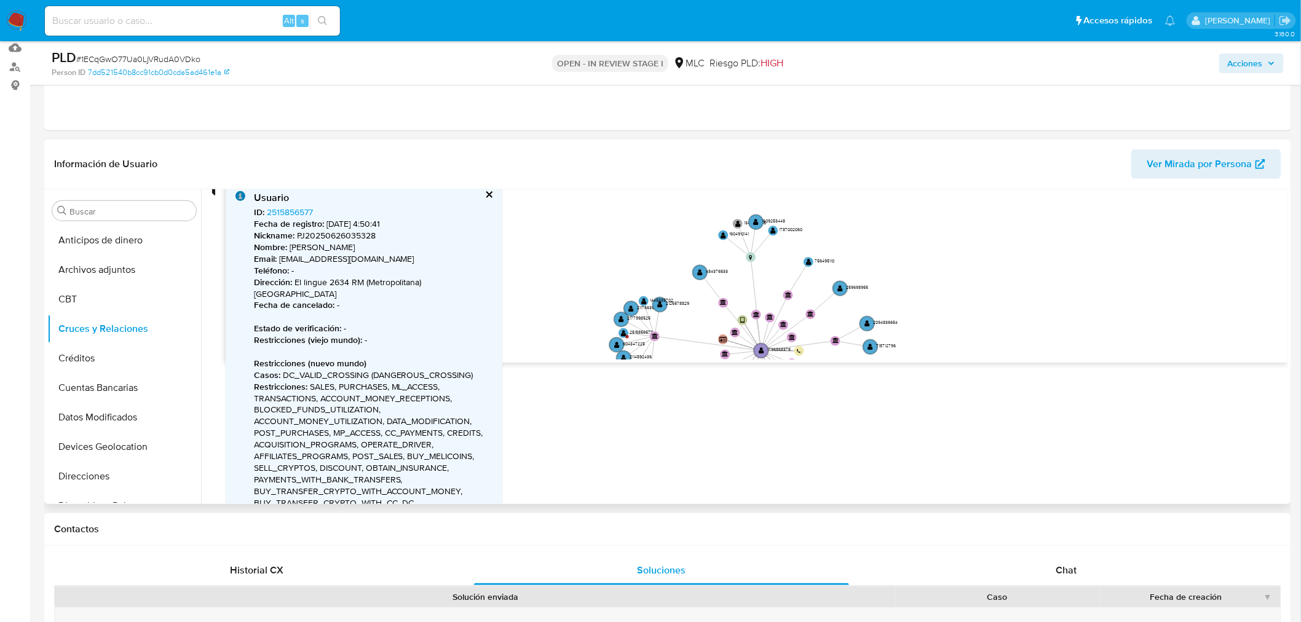
click at [486, 192] on button "cerrar" at bounding box center [488, 195] width 8 height 8
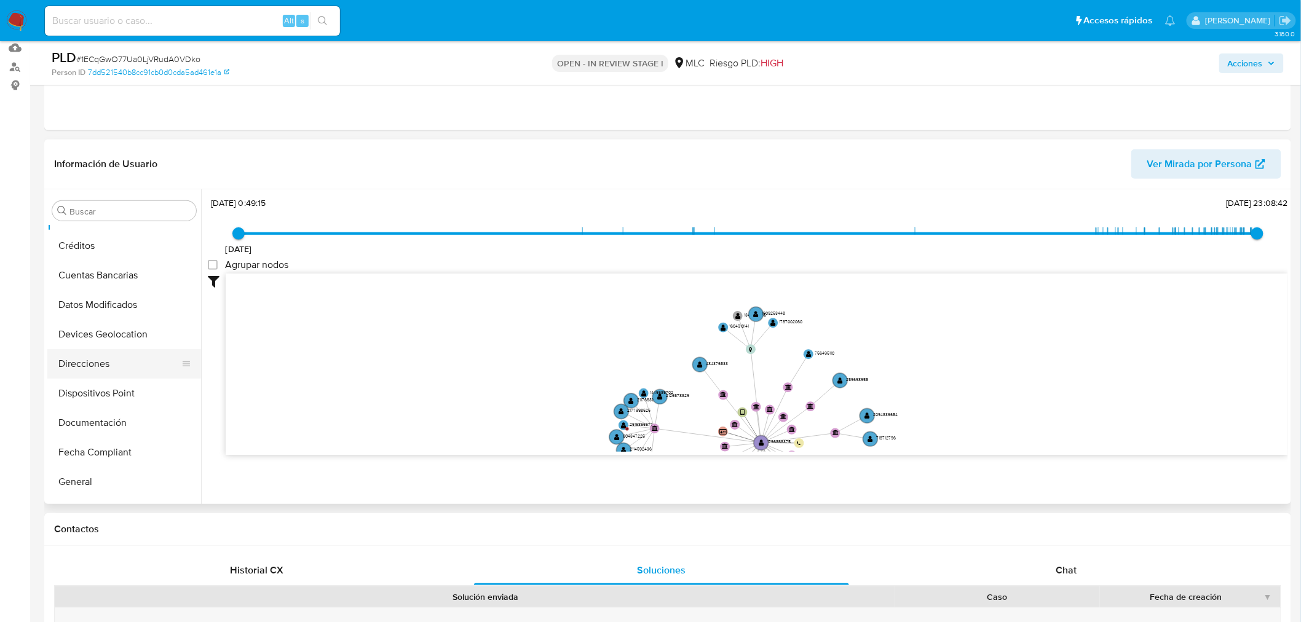
scroll to position [136, 0]
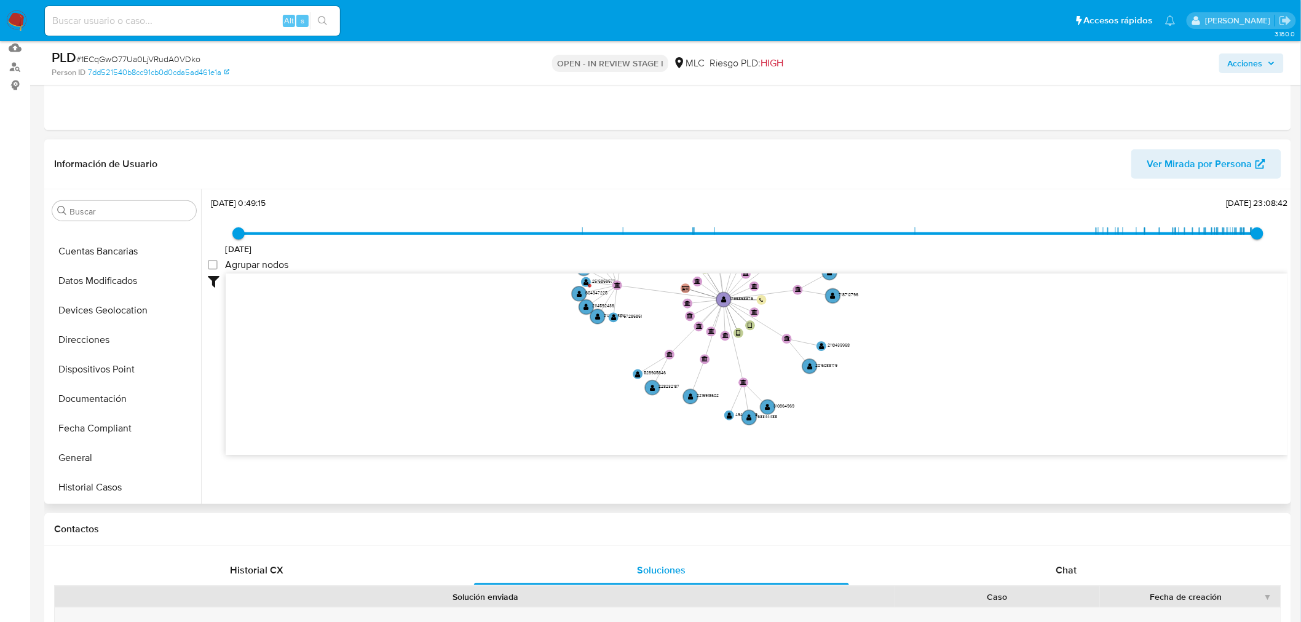
drag, startPoint x: 530, startPoint y: 348, endPoint x: 488, endPoint y: 245, distance: 112.2
click at [488, 245] on div "4/4/2023 4/4/2023, 0:49:15 8/9/2025, 23:08:42 Agrupar nodos Filtros Confianza a…" at bounding box center [748, 346] width 1080 height 305
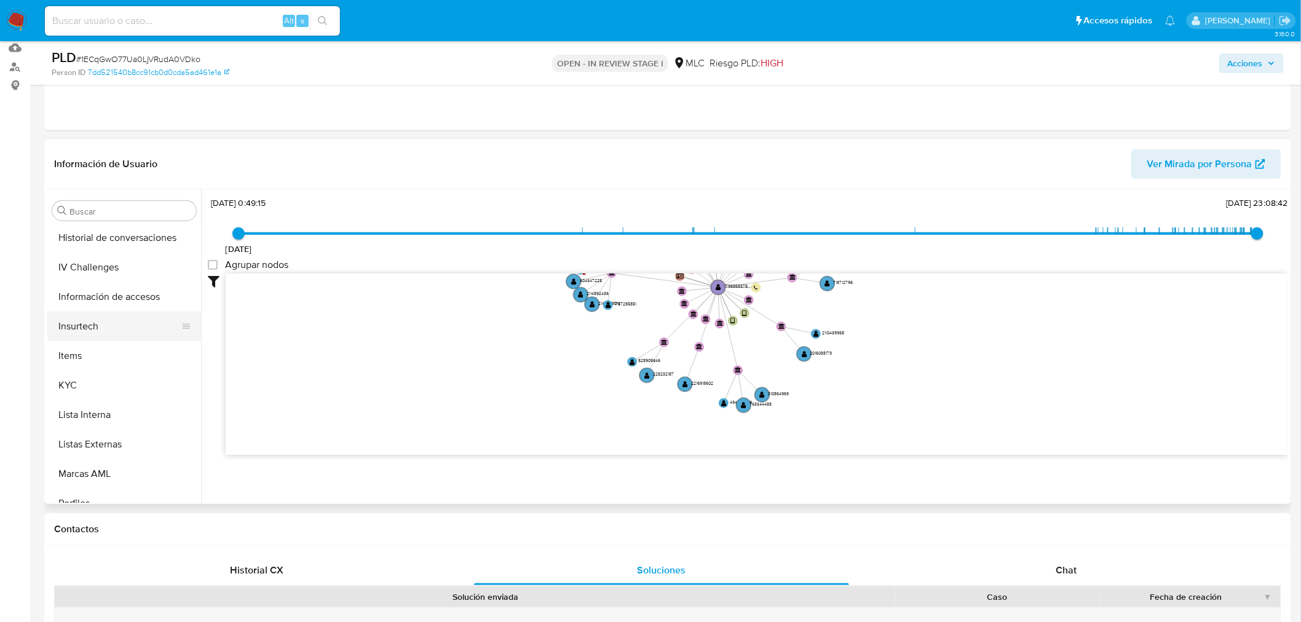
scroll to position [478, 0]
click at [127, 356] on button "KYC" at bounding box center [119, 353] width 144 height 30
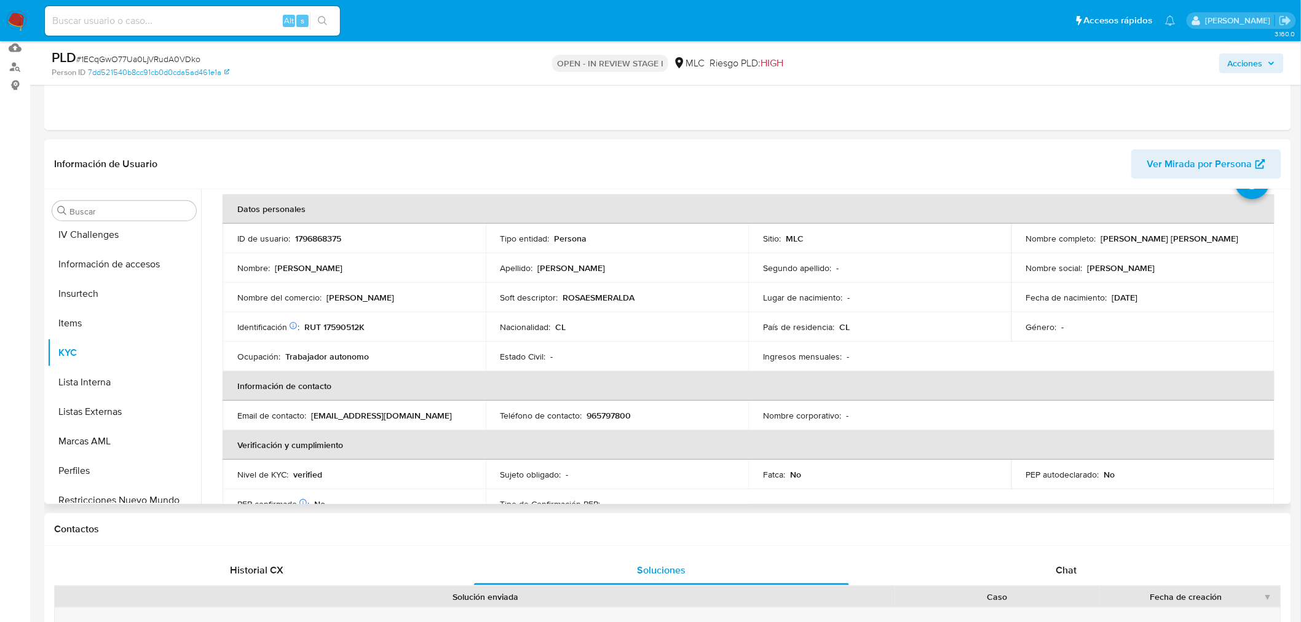
scroll to position [0, 0]
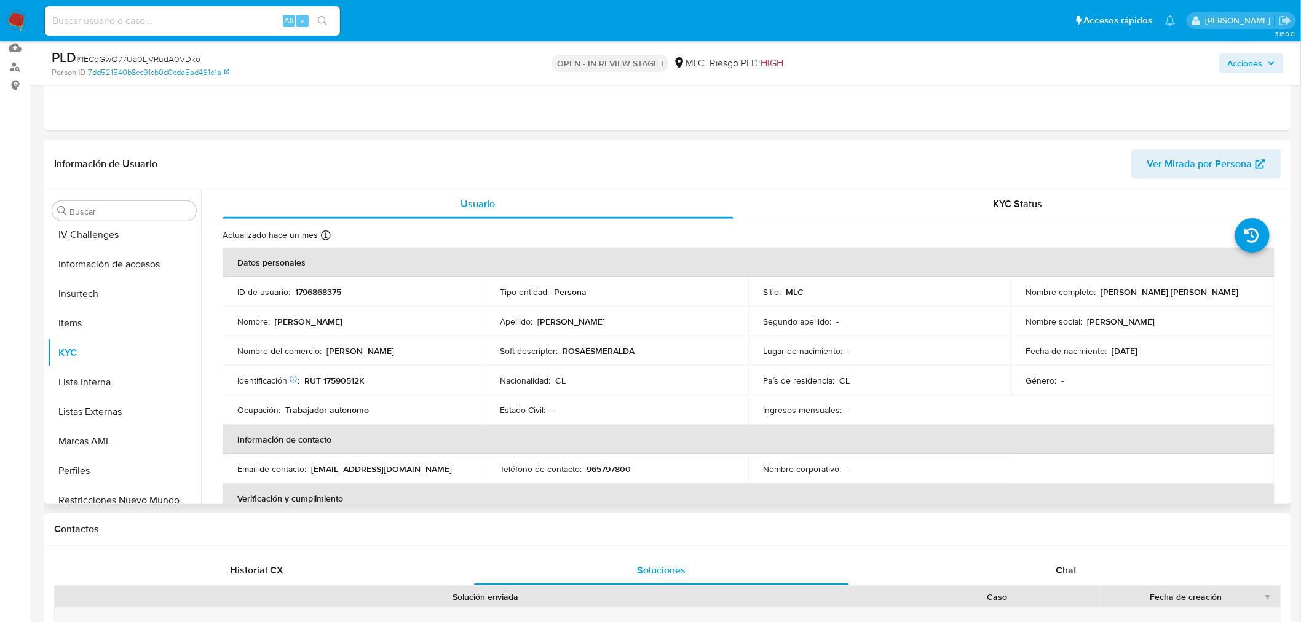
click at [347, 384] on p "RUT 17590512K" at bounding box center [334, 380] width 60 height 11
click at [332, 381] on p "RUT 17590512K" at bounding box center [334, 380] width 60 height 11
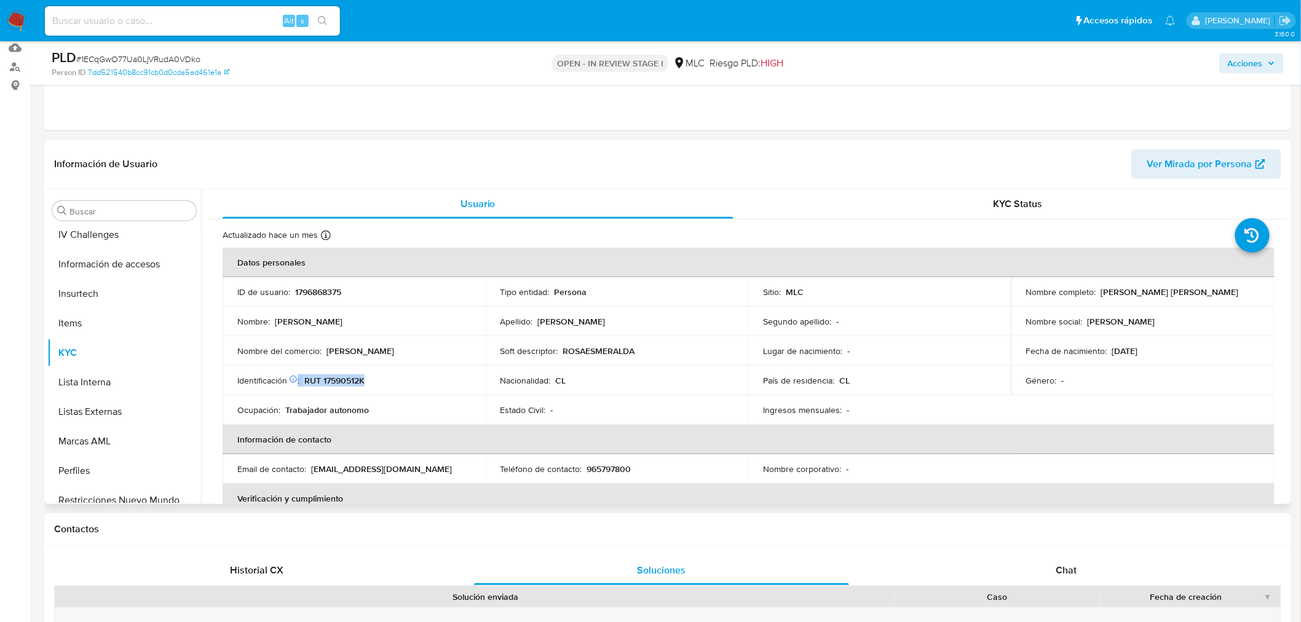
click at [332, 381] on p "RUT 17590512K" at bounding box center [334, 380] width 60 height 11
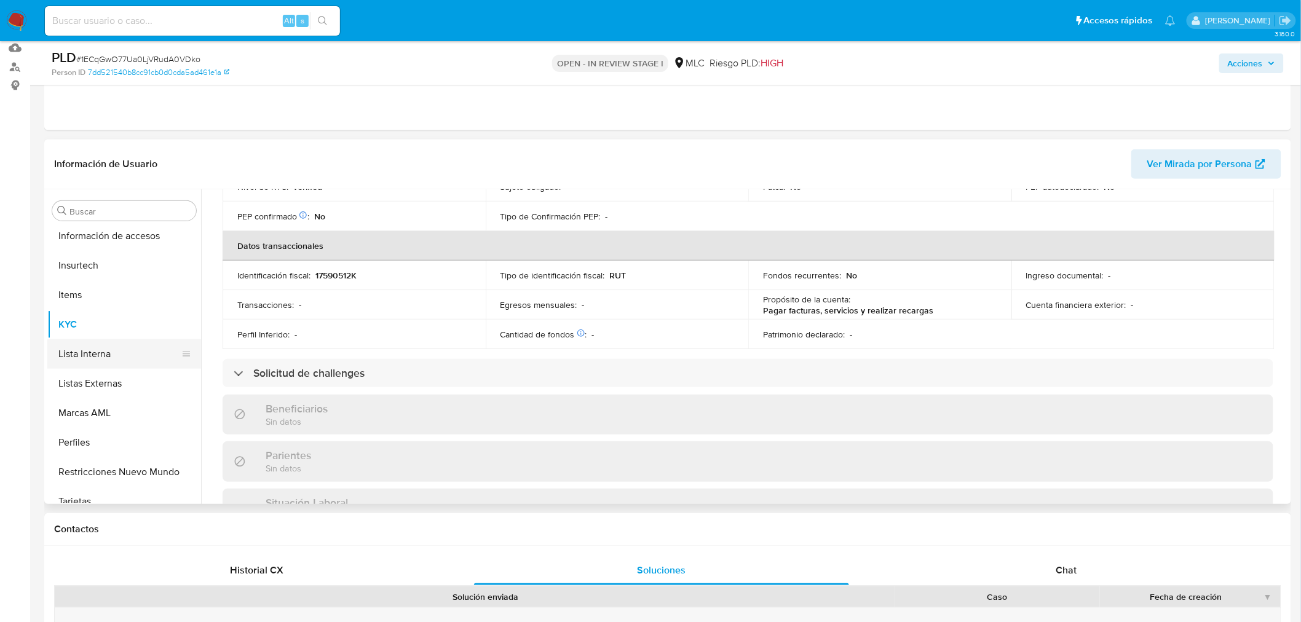
scroll to position [519, 0]
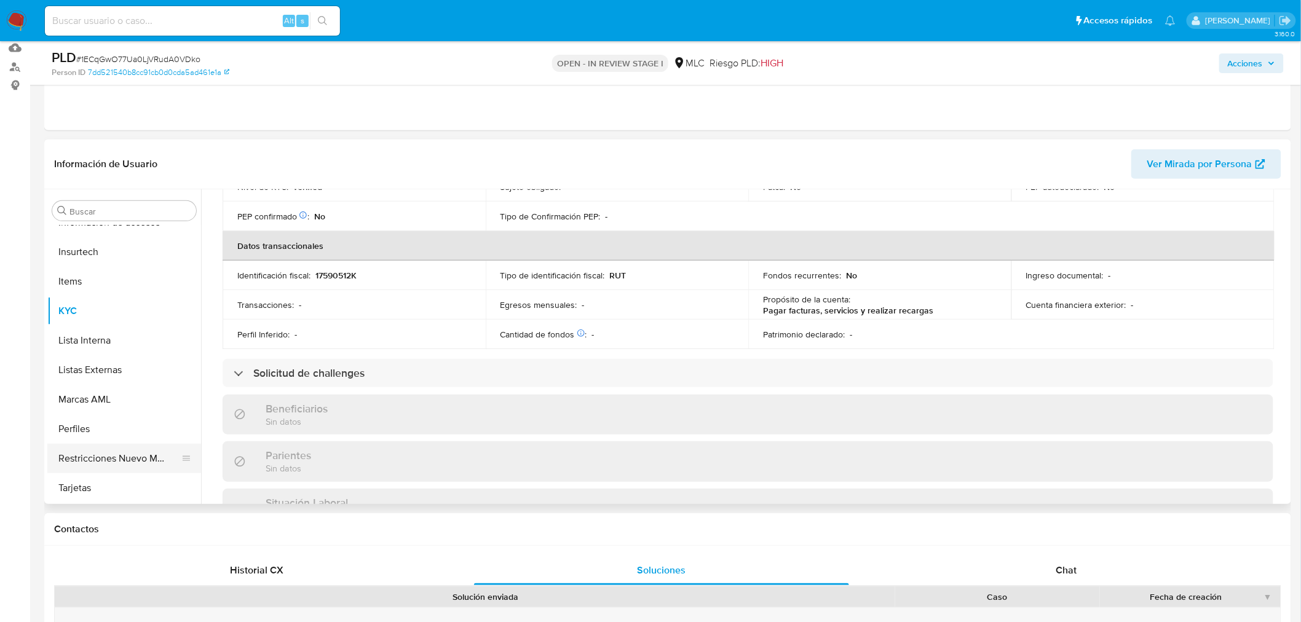
click at [125, 462] on button "Restricciones Nuevo Mundo" at bounding box center [119, 459] width 144 height 30
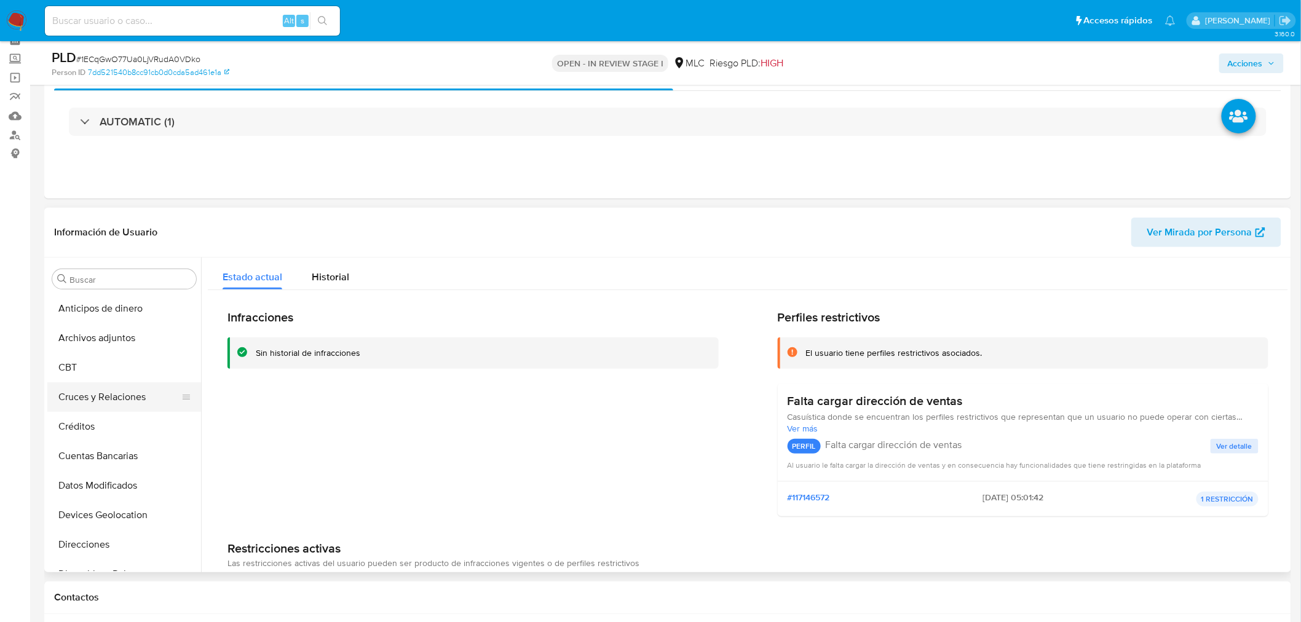
scroll to position [0, 0]
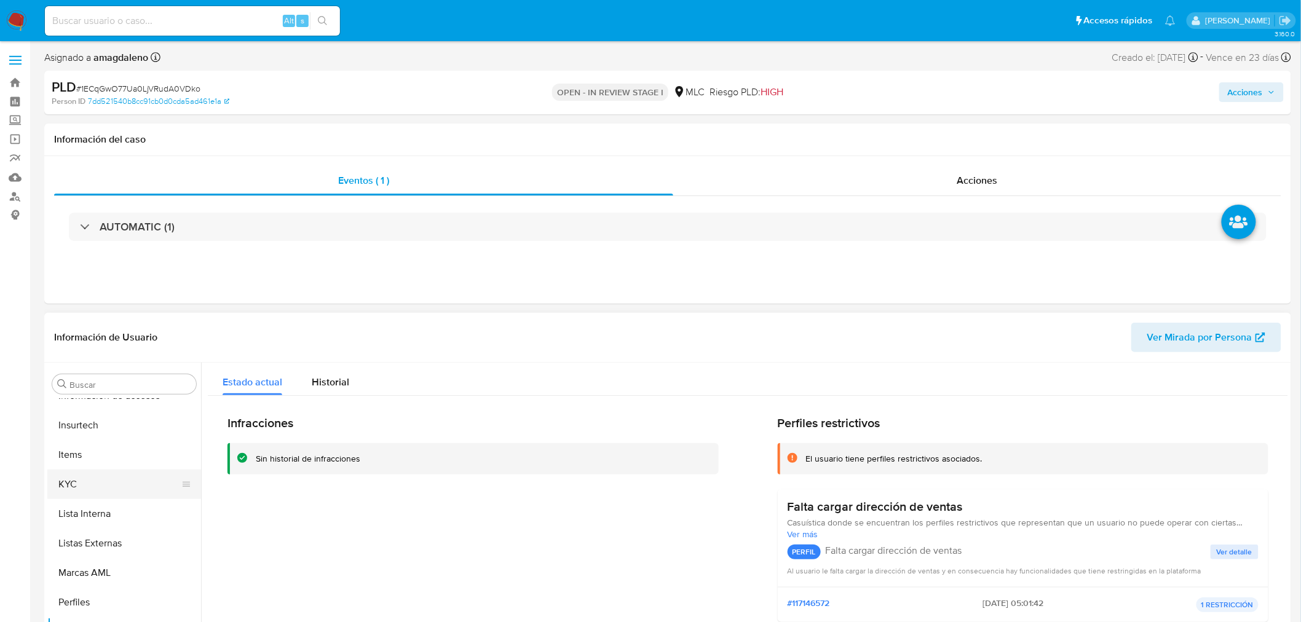
click at [87, 484] on button "KYC" at bounding box center [119, 485] width 144 height 30
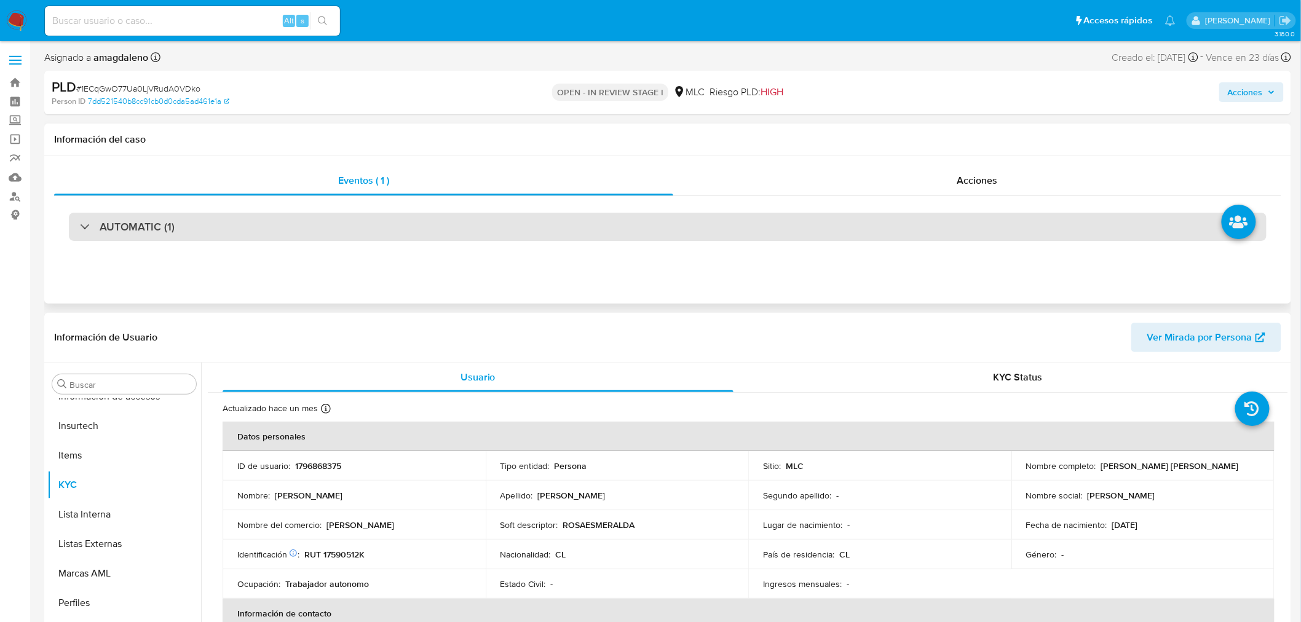
click at [497, 229] on div "AUTOMATIC (1)" at bounding box center [667, 227] width 1197 height 28
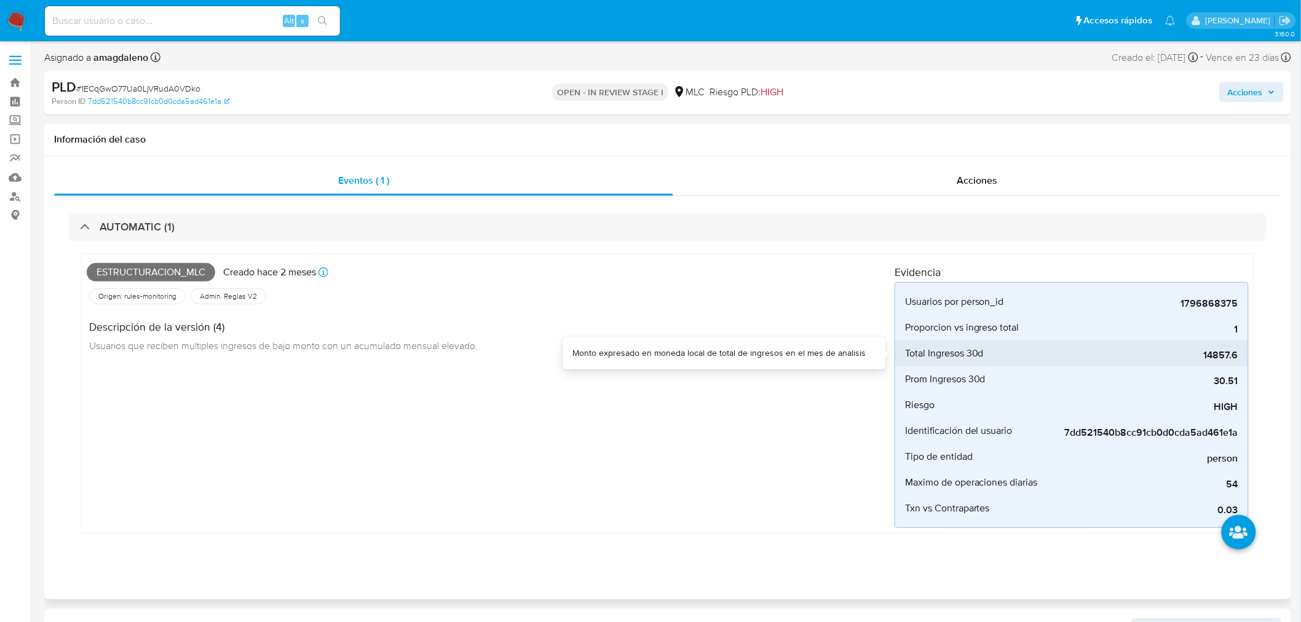
drag, startPoint x: 1197, startPoint y: 356, endPoint x: 1231, endPoint y: 358, distance: 33.8
click at [1231, 358] on span "14857.6" at bounding box center [1145, 355] width 184 height 12
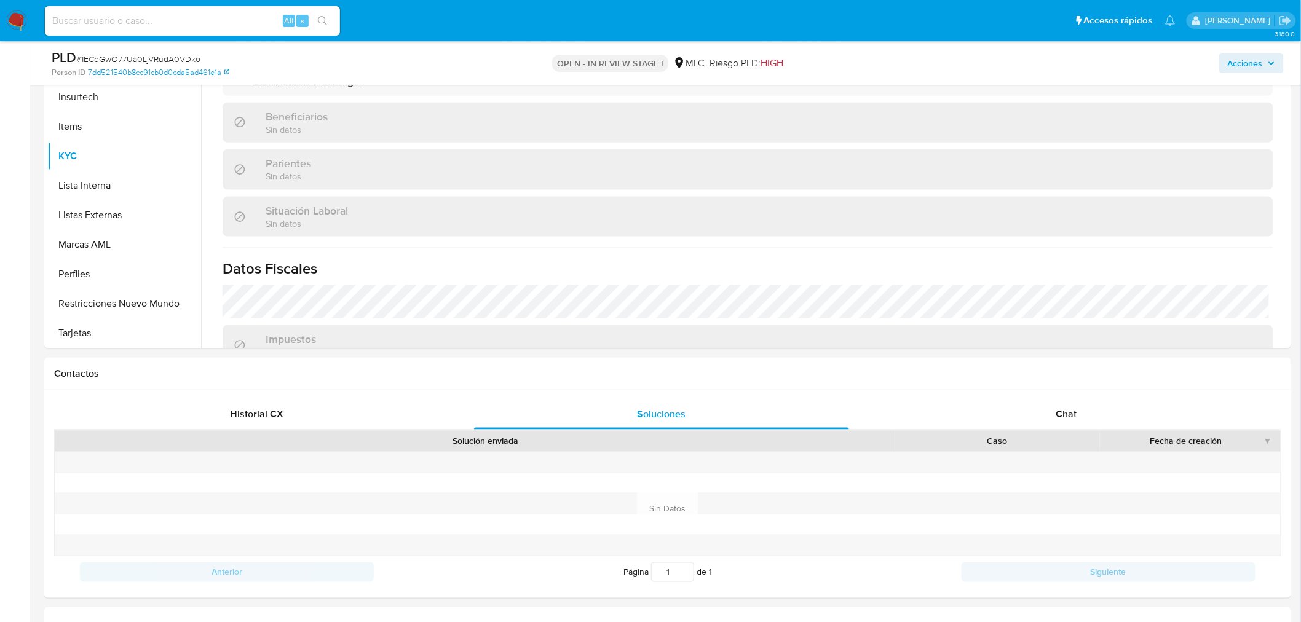
scroll to position [751, 0]
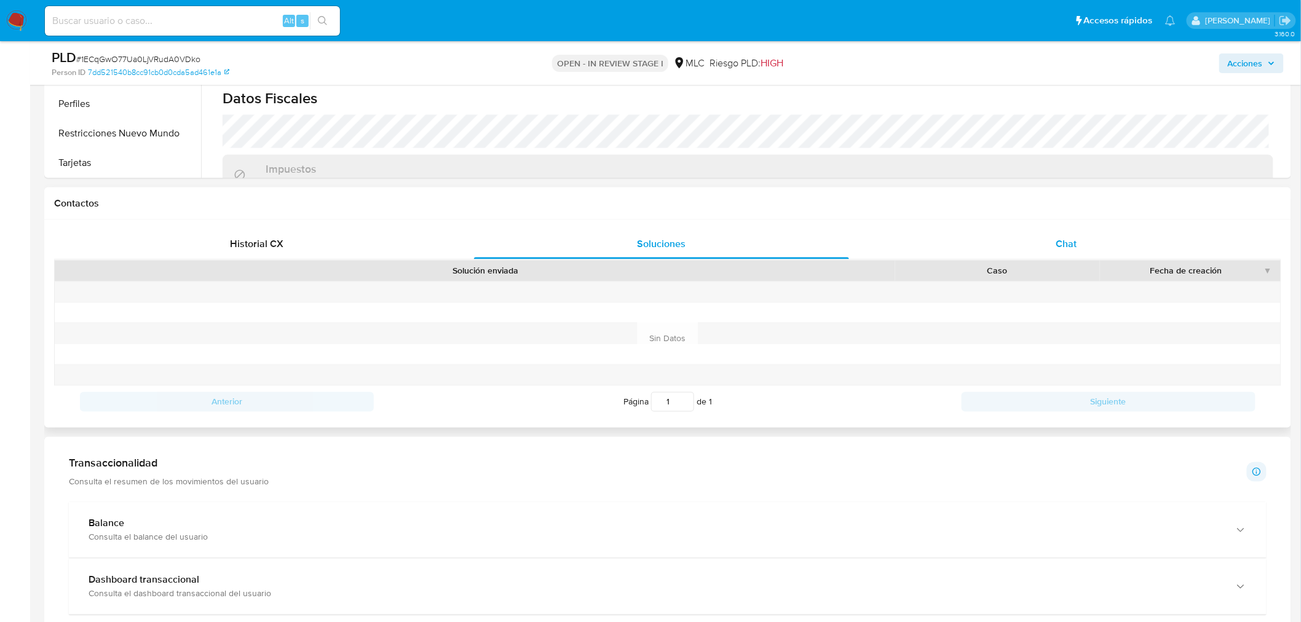
click at [1002, 234] on div "Chat" at bounding box center [1066, 245] width 376 height 30
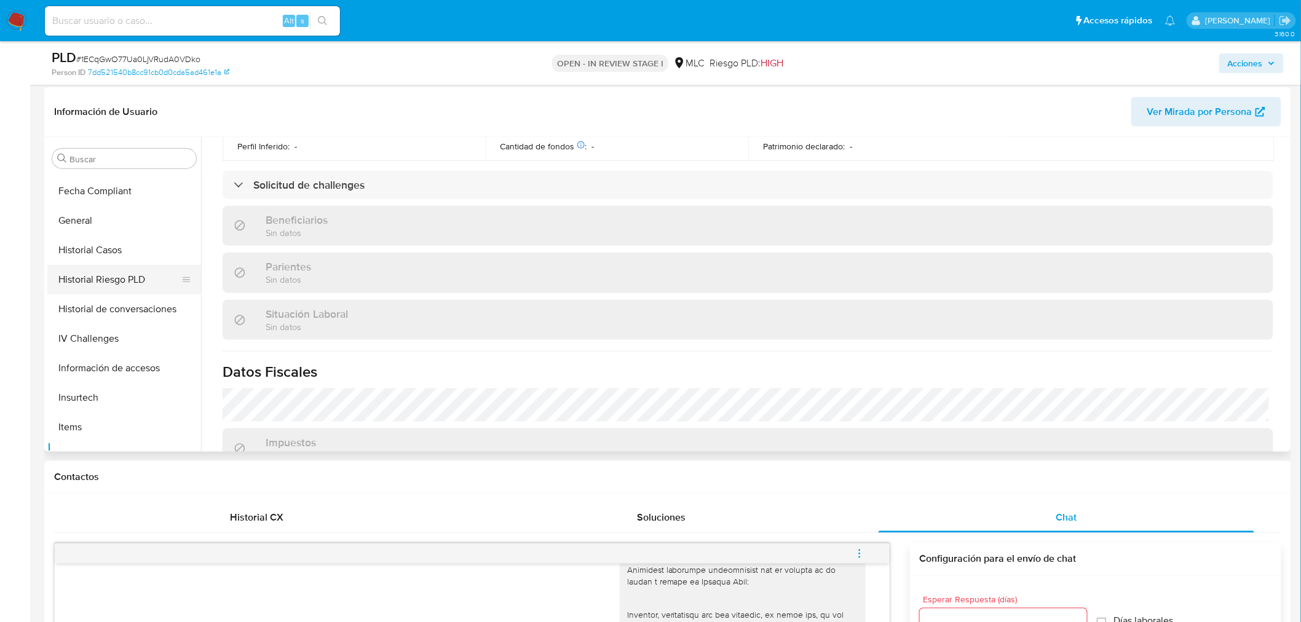
scroll to position [314, 0]
click at [116, 261] on button "Historial Casos" at bounding box center [124, 258] width 154 height 30
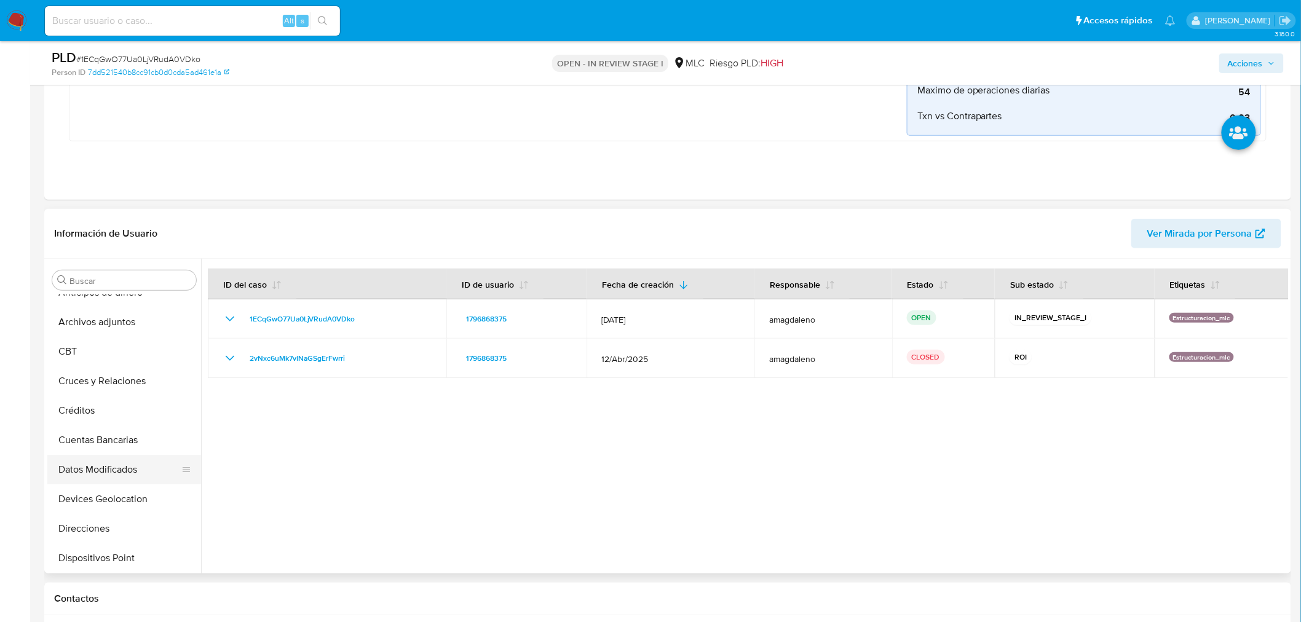
scroll to position [0, 0]
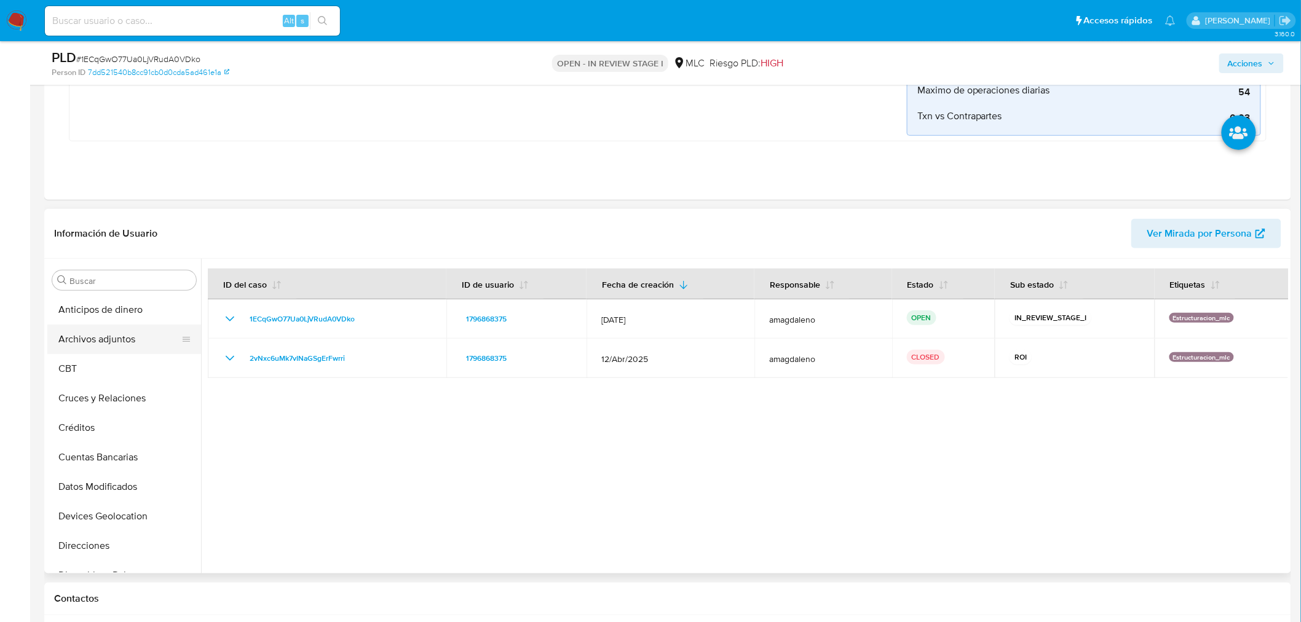
click at [124, 344] on button "Archivos adjuntos" at bounding box center [119, 340] width 144 height 30
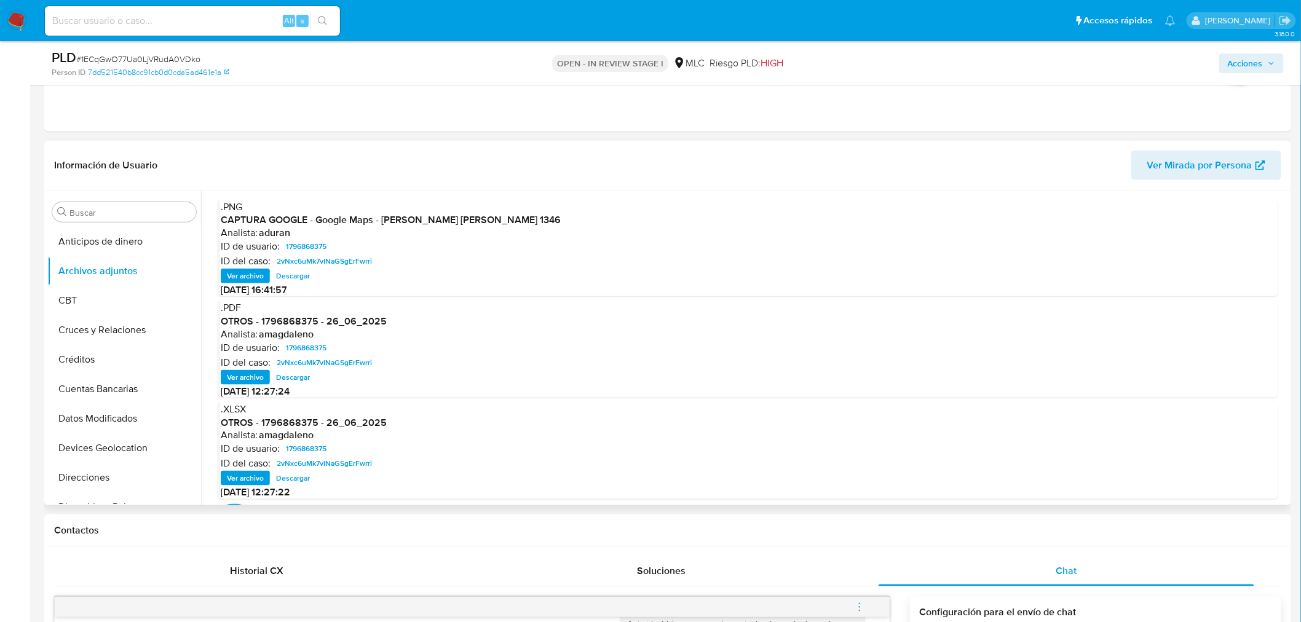
scroll to position [478, 0]
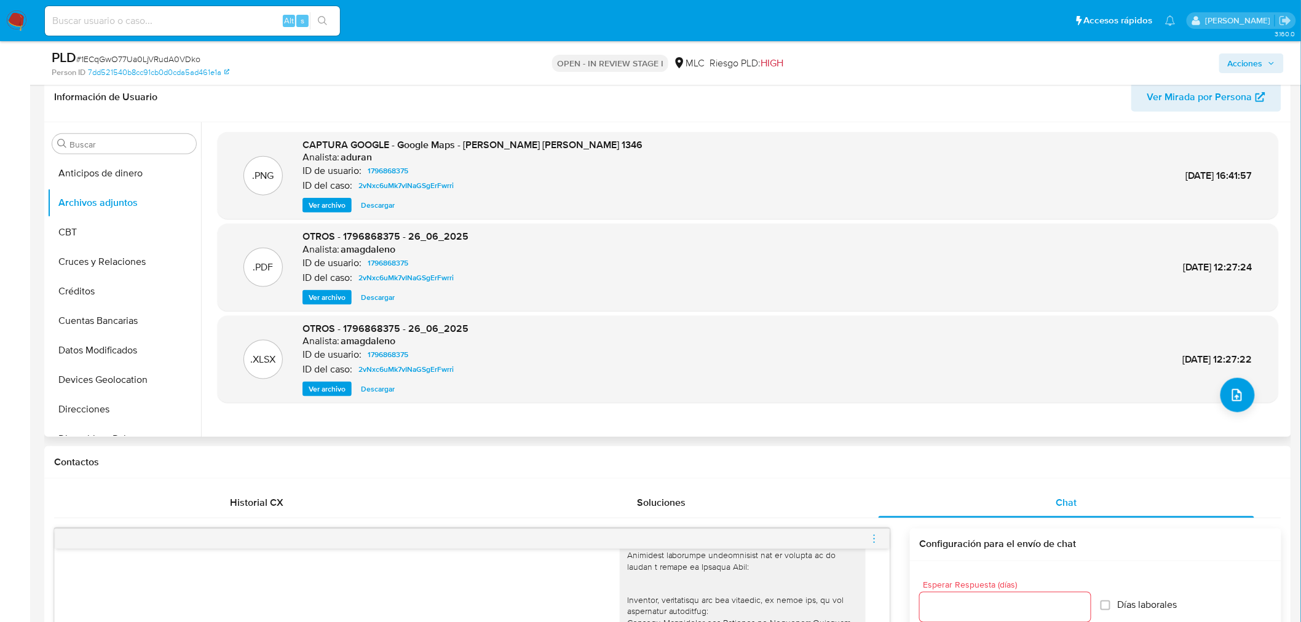
click at [425, 143] on span "CAPTURA GOOGLE - Google Maps - Andrea Lopez Zarate 1346" at bounding box center [472, 145] width 340 height 14
copy span "CAPTURA GOOGLE - Google Maps - Andrea Lopez Zarate 1346"
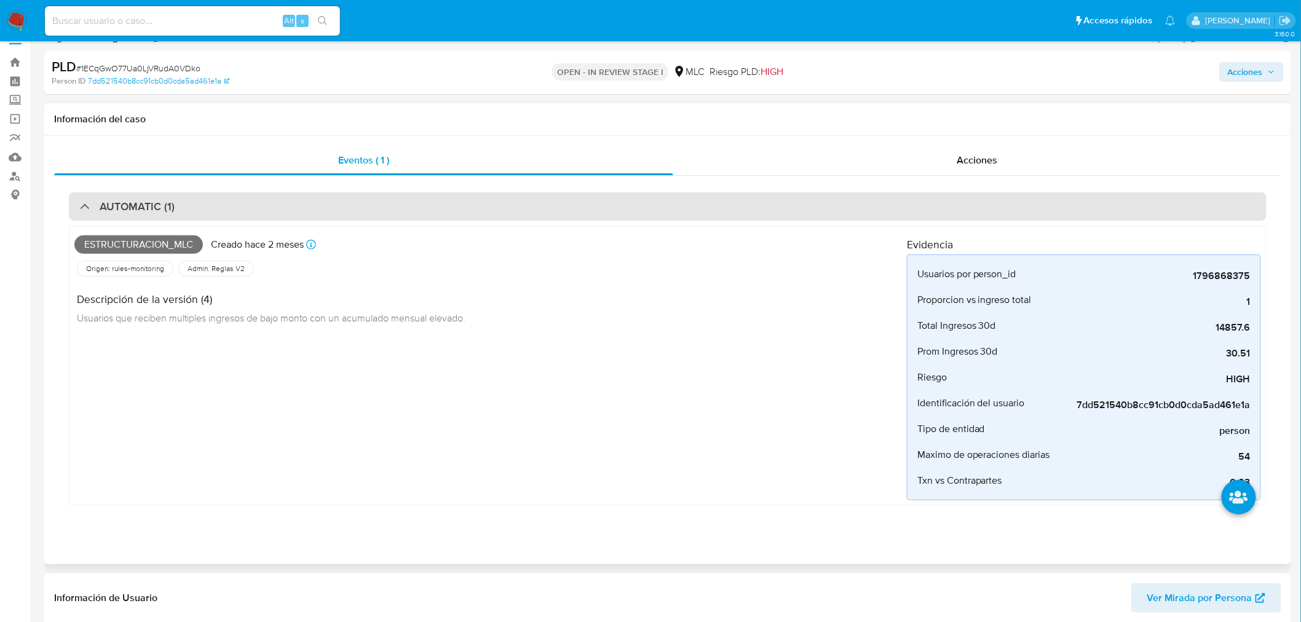
scroll to position [0, 0]
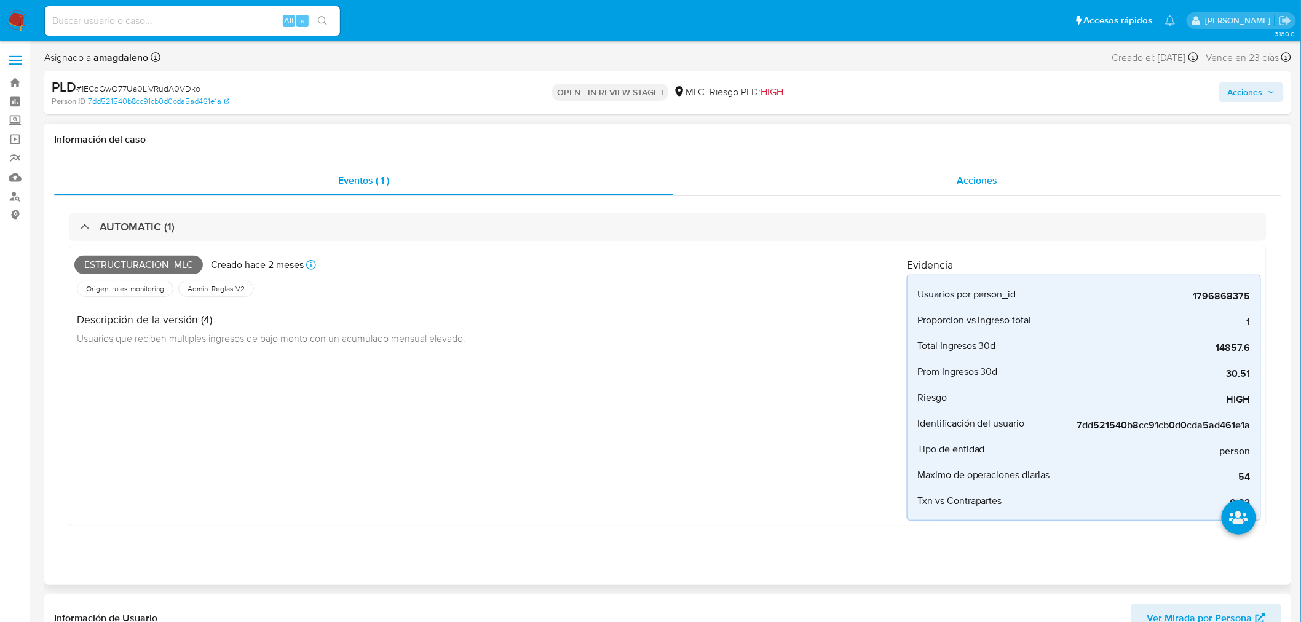
click at [751, 176] on div "Acciones" at bounding box center [977, 181] width 608 height 30
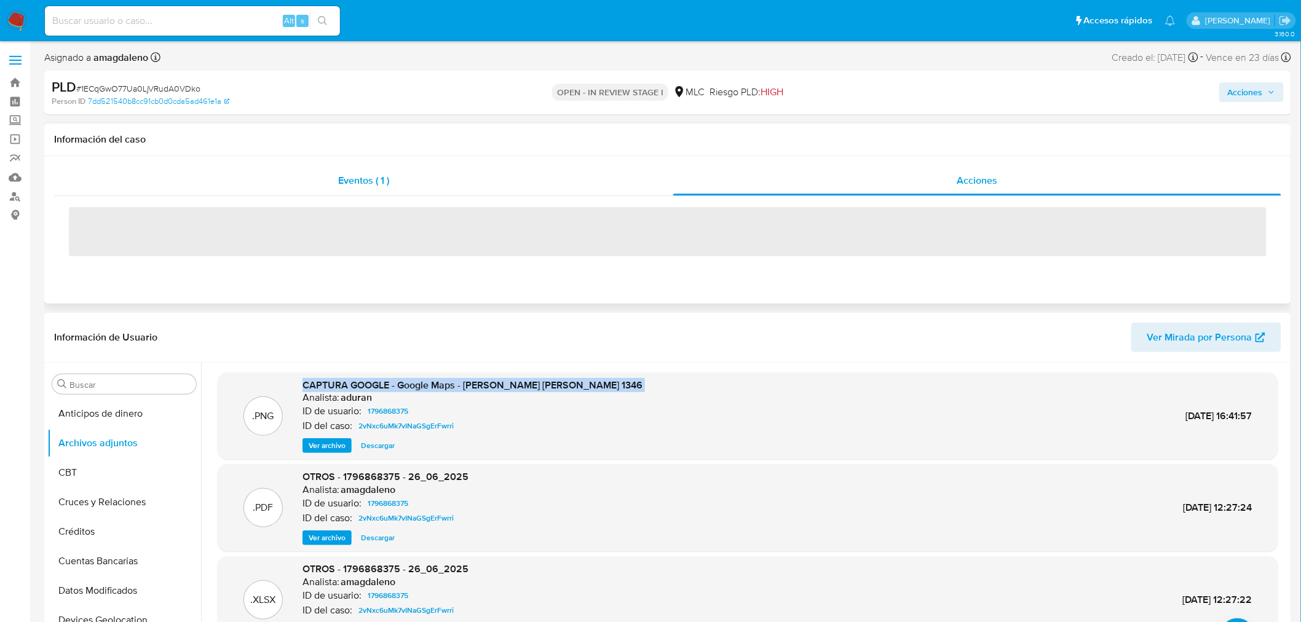
click at [457, 186] on div "Eventos ( 1 )" at bounding box center [363, 181] width 619 height 30
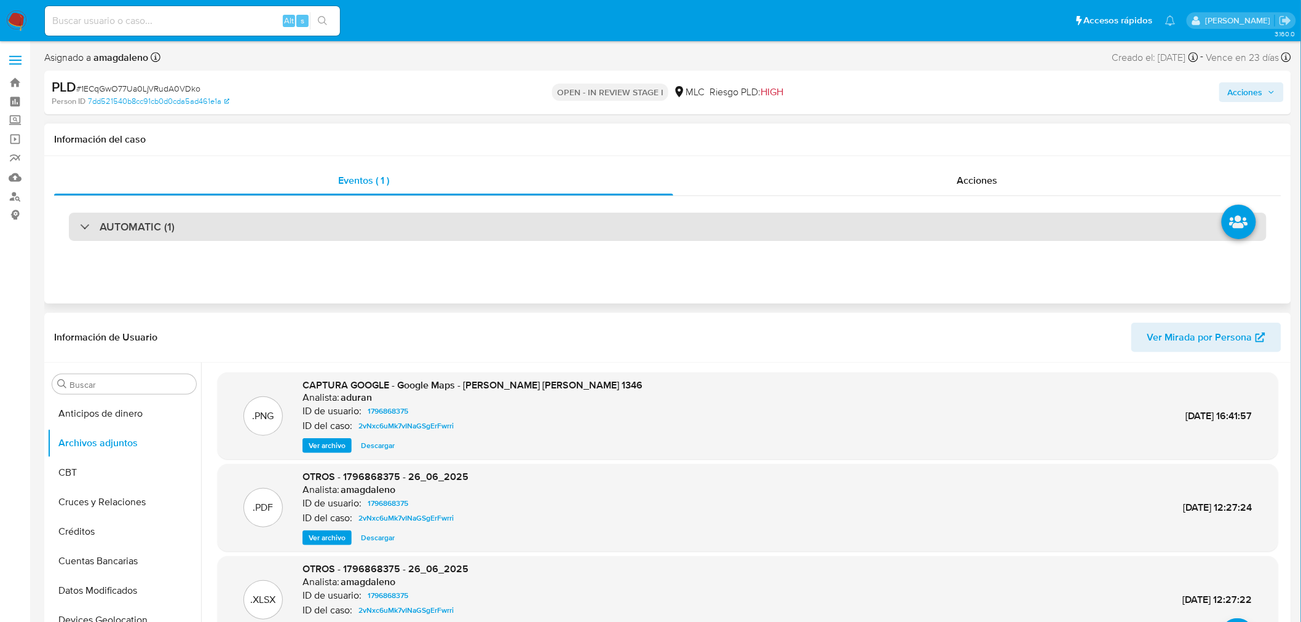
click at [396, 230] on div "AUTOMATIC (1)" at bounding box center [667, 227] width 1197 height 28
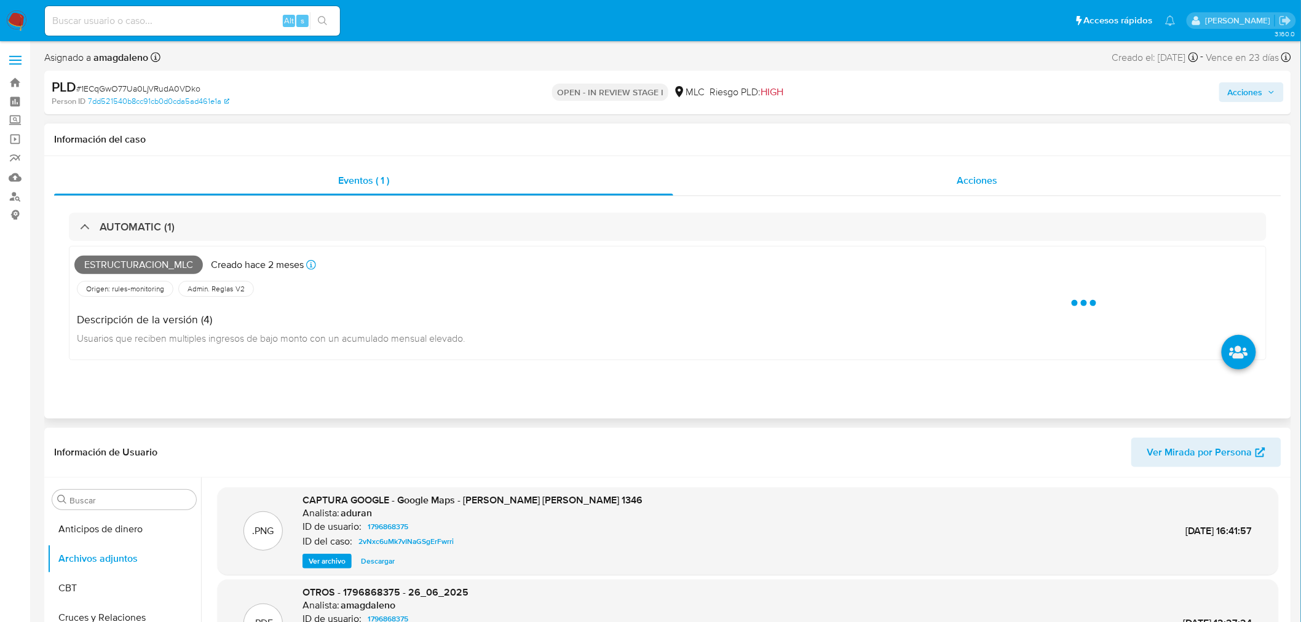
click at [868, 189] on div "Acciones" at bounding box center [977, 181] width 608 height 30
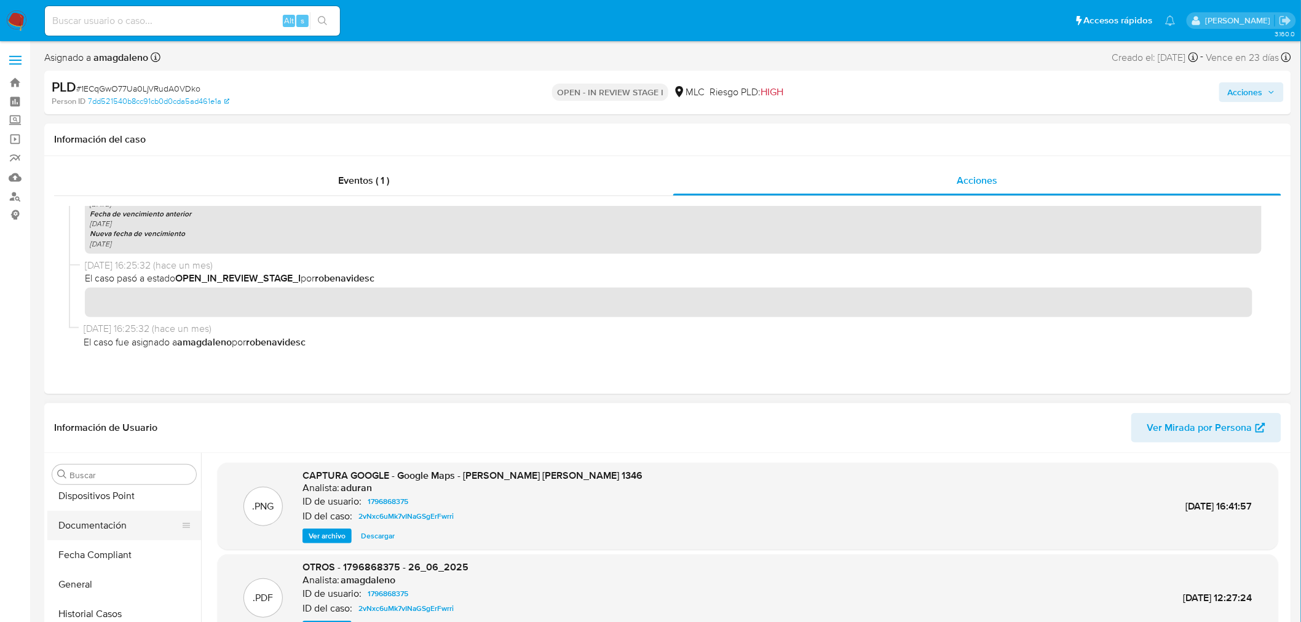
scroll to position [272, 0]
click at [111, 605] on button "Historial Casos" at bounding box center [119, 615] width 144 height 30
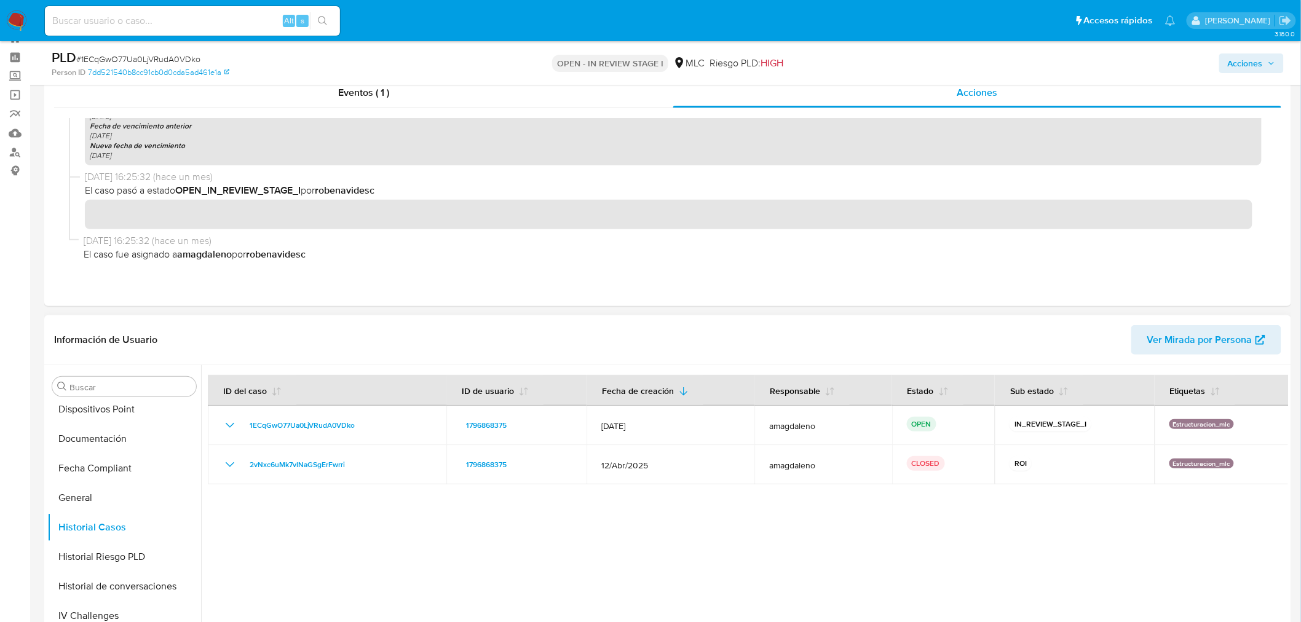
scroll to position [68, 0]
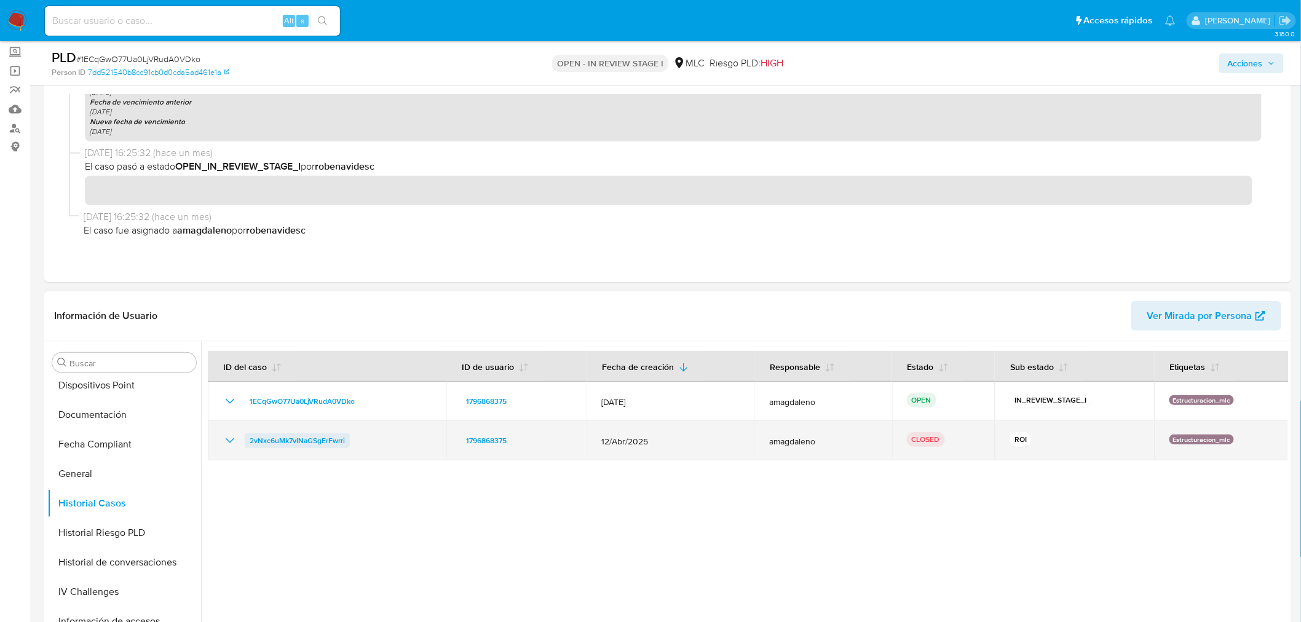
click at [296, 433] on span "2vNxc6uMk7vINaGSgErFwrri" at bounding box center [297, 440] width 95 height 15
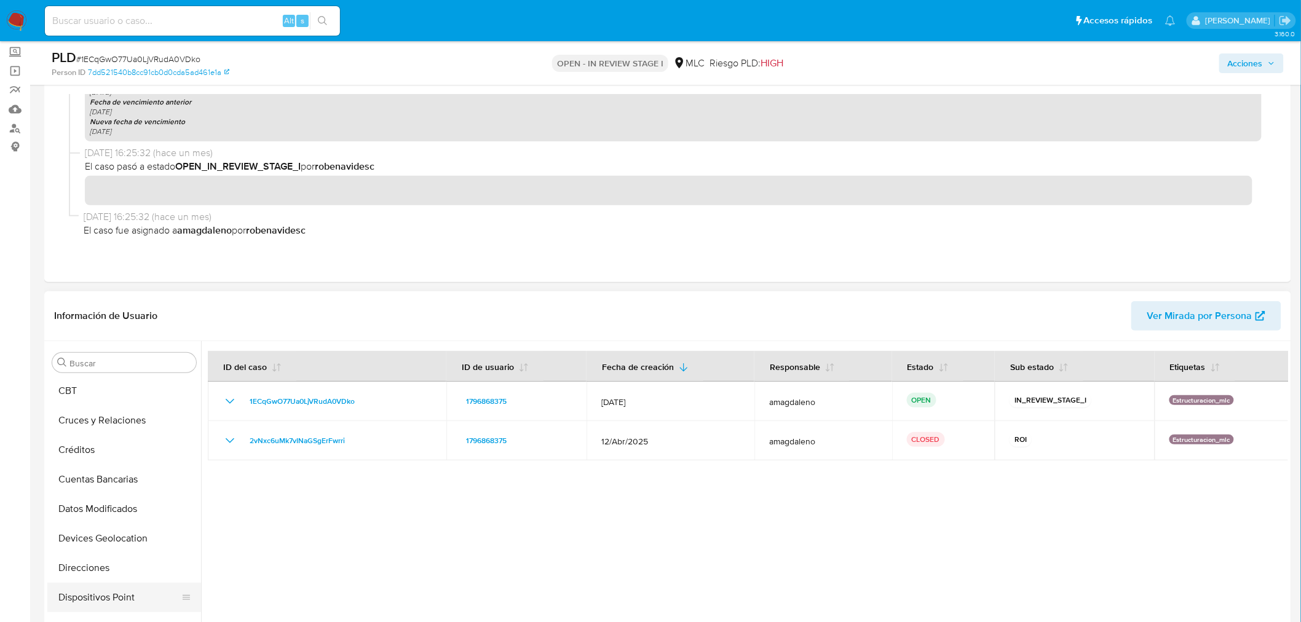
scroll to position [0, 0]
click at [106, 420] on button "Archivos adjuntos" at bounding box center [119, 422] width 144 height 30
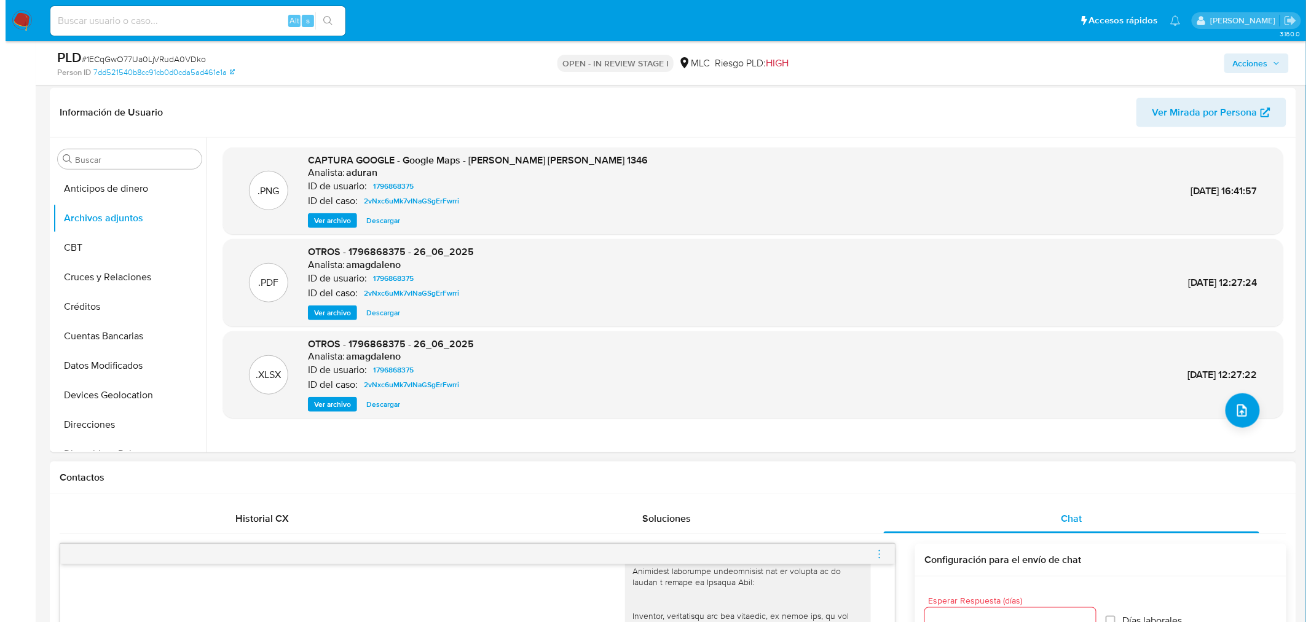
scroll to position [273, 0]
click at [1229, 412] on icon "upload-file" at bounding box center [1236, 409] width 15 height 15
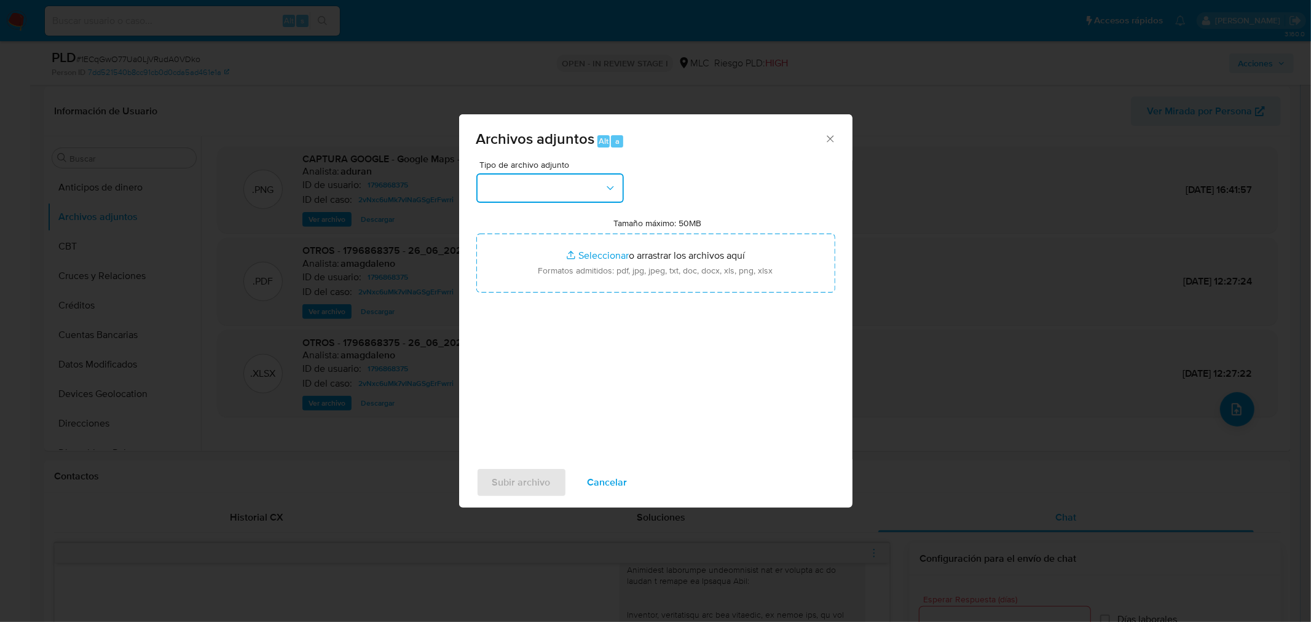
click at [535, 187] on button "button" at bounding box center [550, 188] width 148 height 30
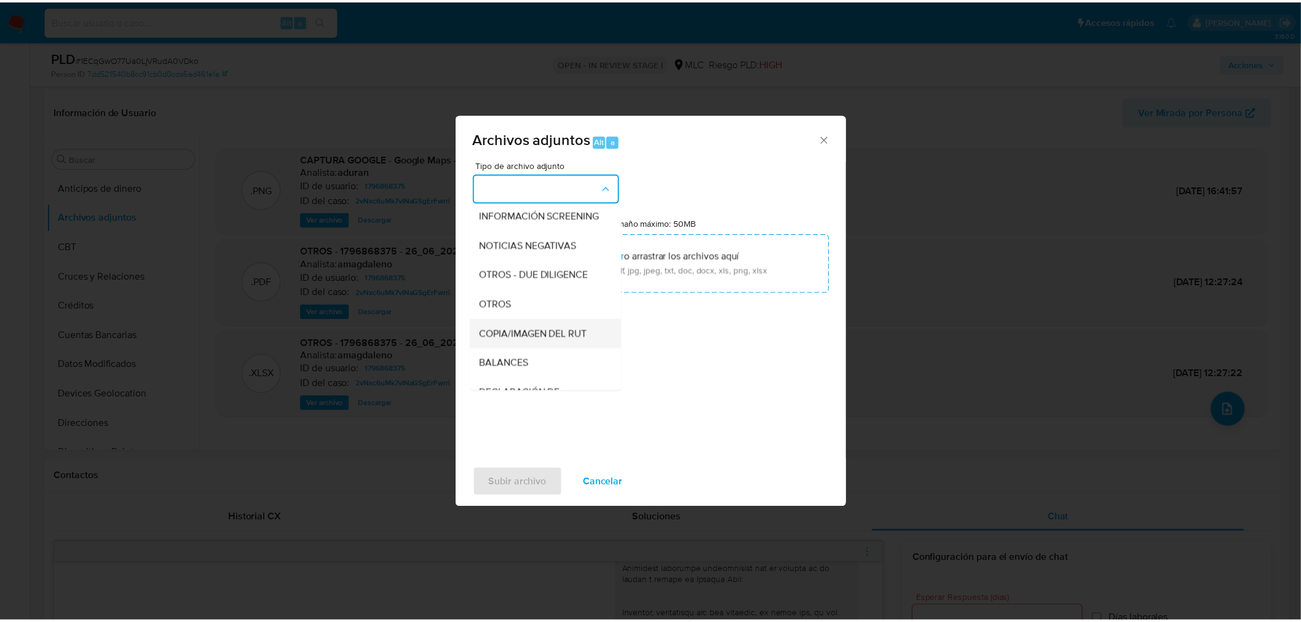
scroll to position [101, 0]
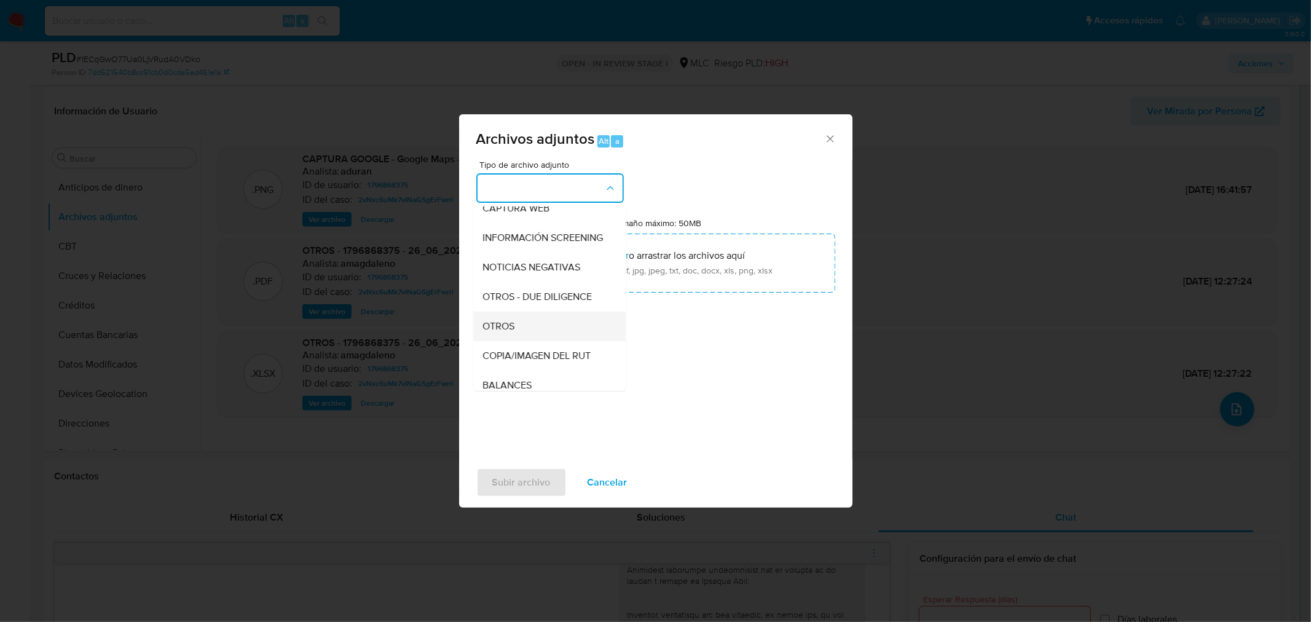
click at [565, 326] on div "OTROS" at bounding box center [545, 326] width 125 height 30
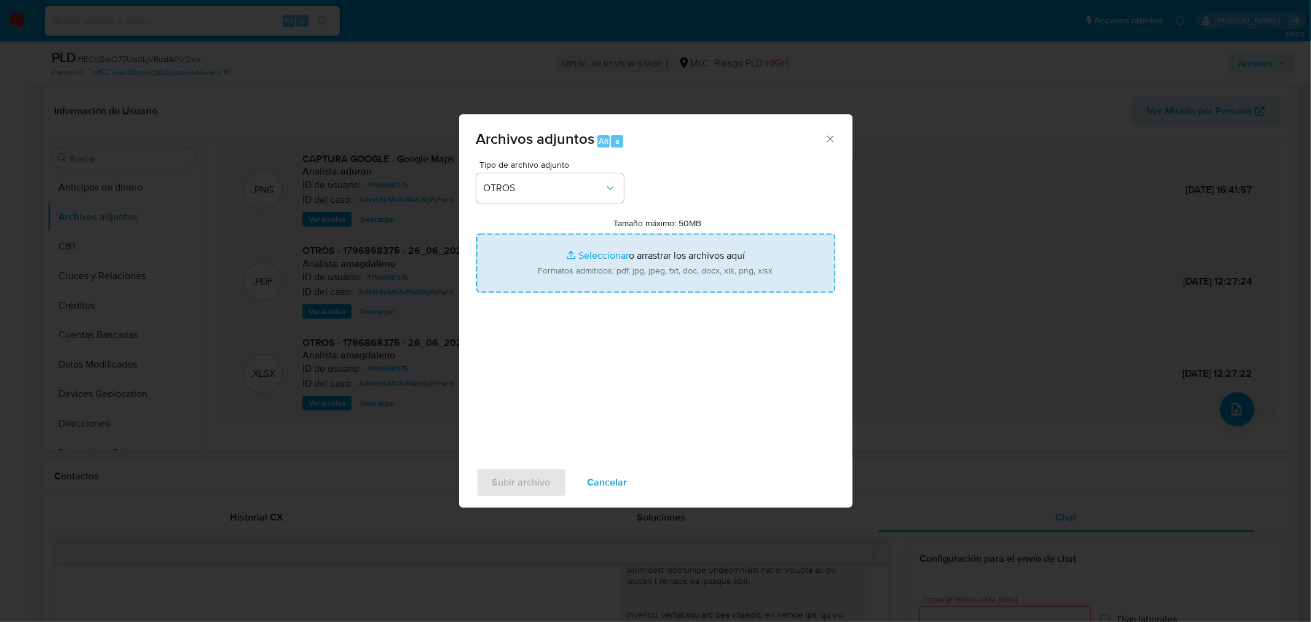
click at [616, 254] on input "Tamaño máximo: 50MB Seleccionar archivos" at bounding box center [655, 263] width 359 height 59
type input "C:\fakepath\1796868375 - 16_09_2025 (1).pdf"
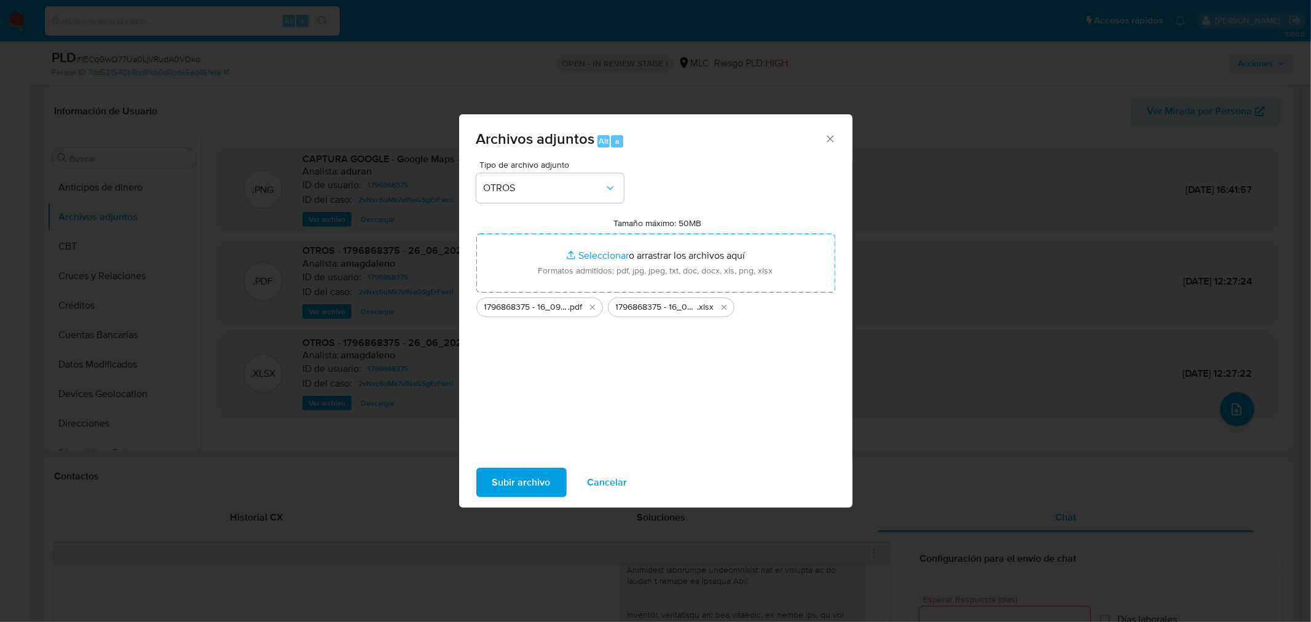
click at [519, 482] on span "Subir archivo" at bounding box center [521, 482] width 58 height 27
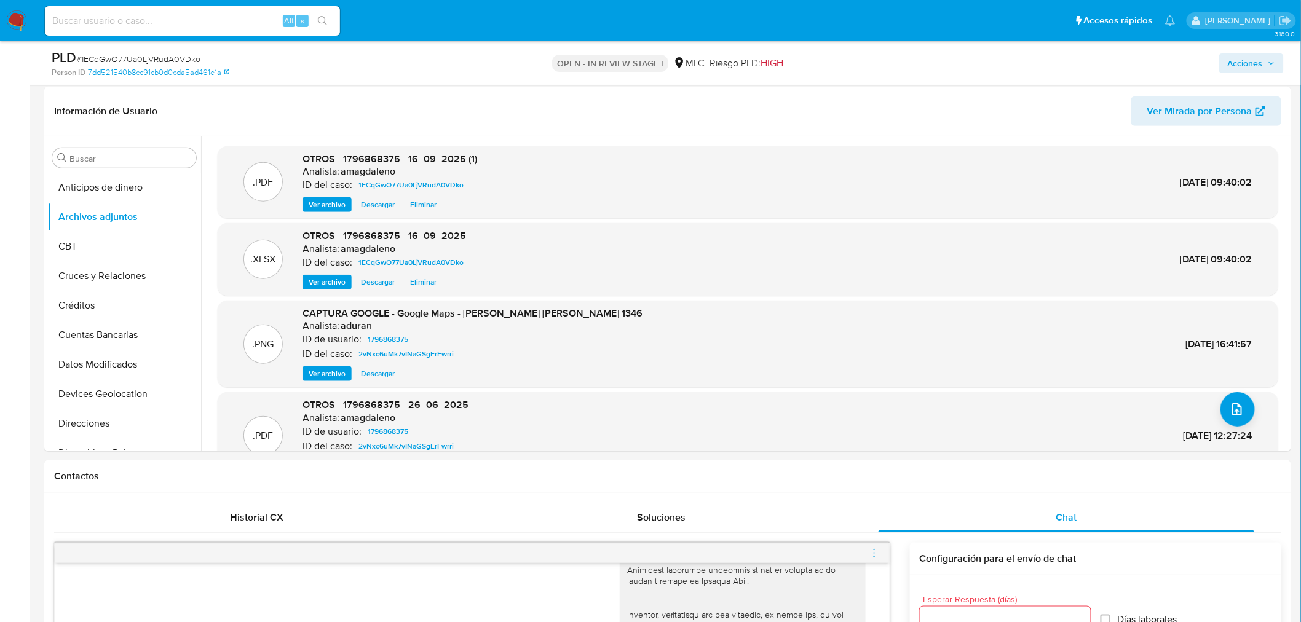
click at [1251, 72] on span "Acciones" at bounding box center [1244, 63] width 35 height 20
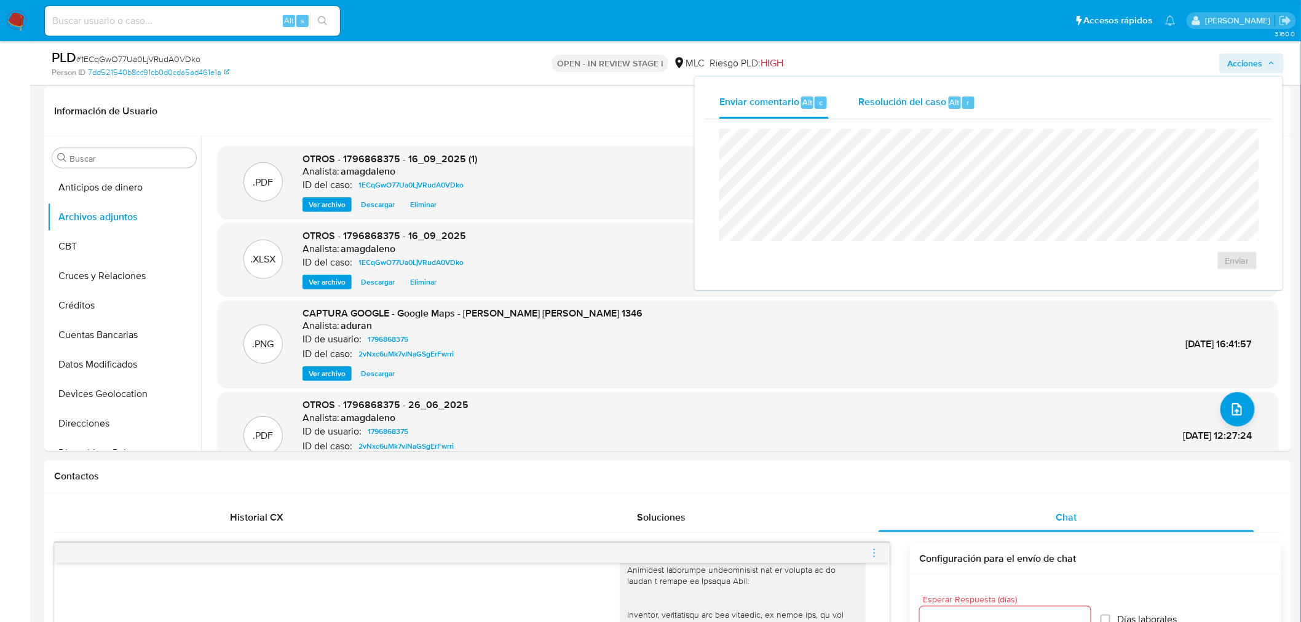
click at [878, 90] on div "Resolución del caso Alt r" at bounding box center [916, 103] width 117 height 32
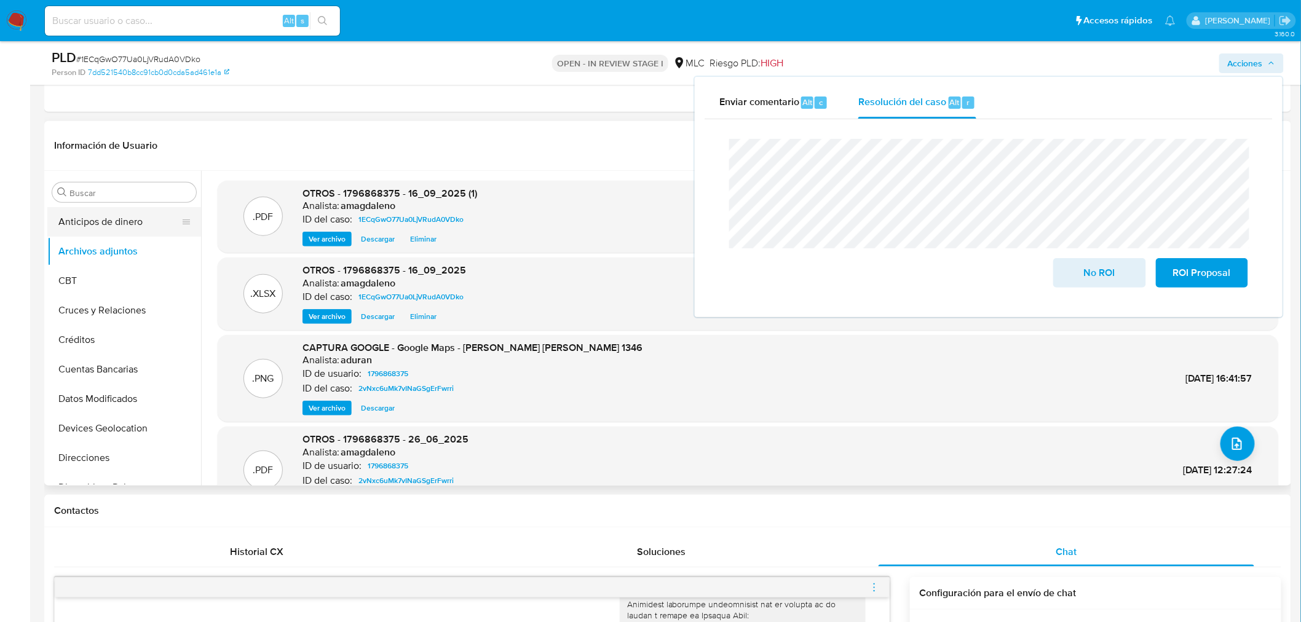
scroll to position [205, 0]
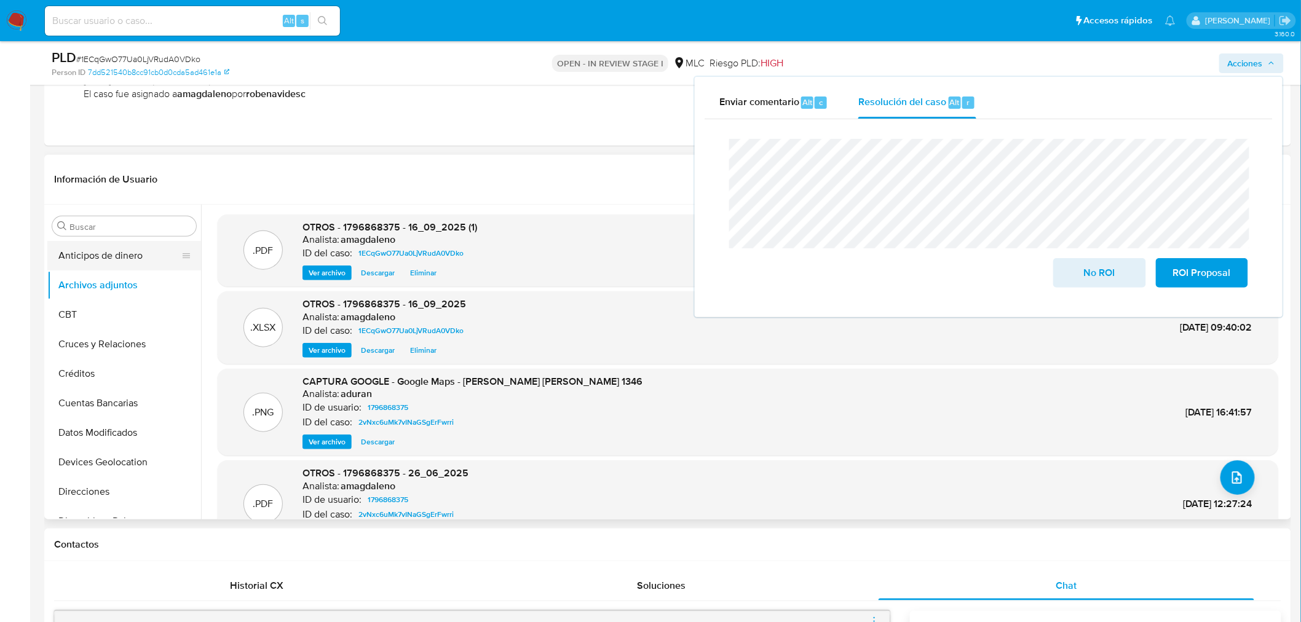
click at [132, 254] on button "Anticipos de dinero" at bounding box center [119, 256] width 144 height 30
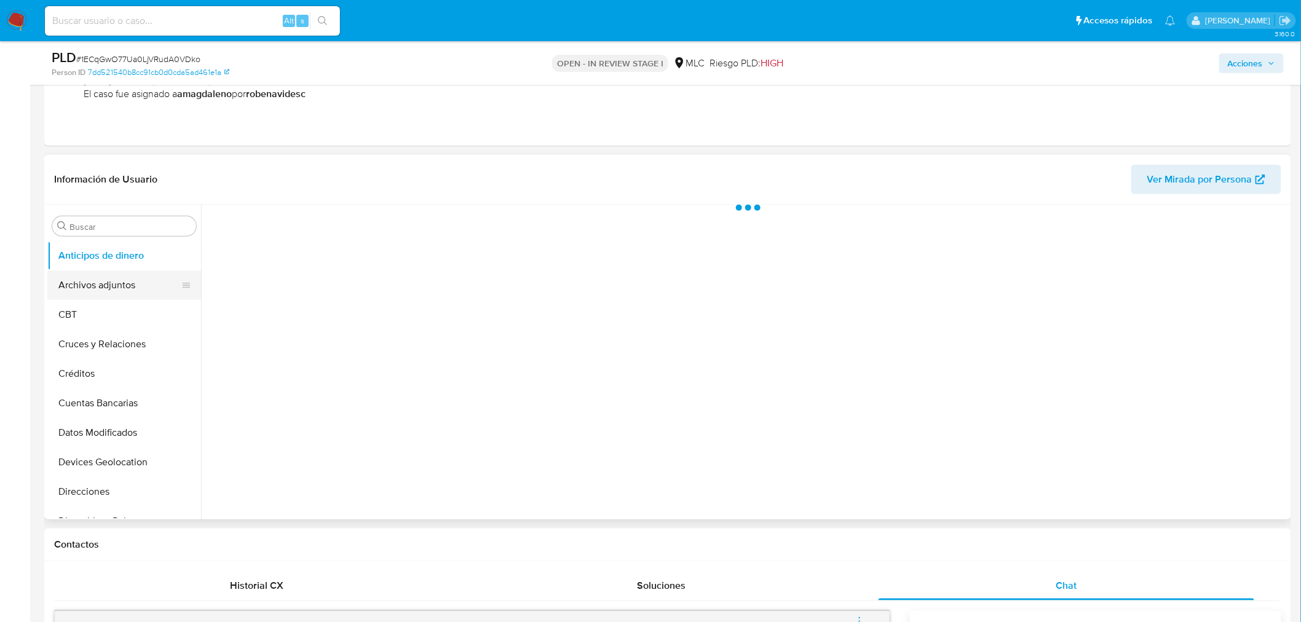
click at [120, 274] on button "Archivos adjuntos" at bounding box center [119, 285] width 144 height 30
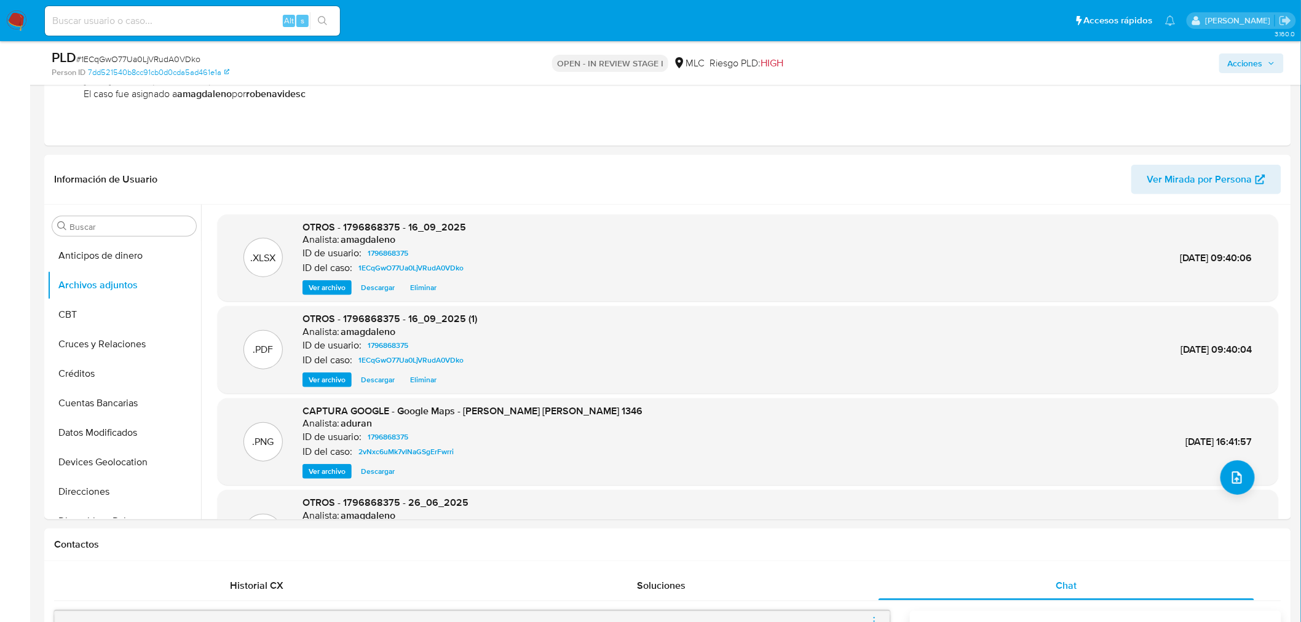
click at [1248, 65] on span "Acciones" at bounding box center [1244, 63] width 35 height 20
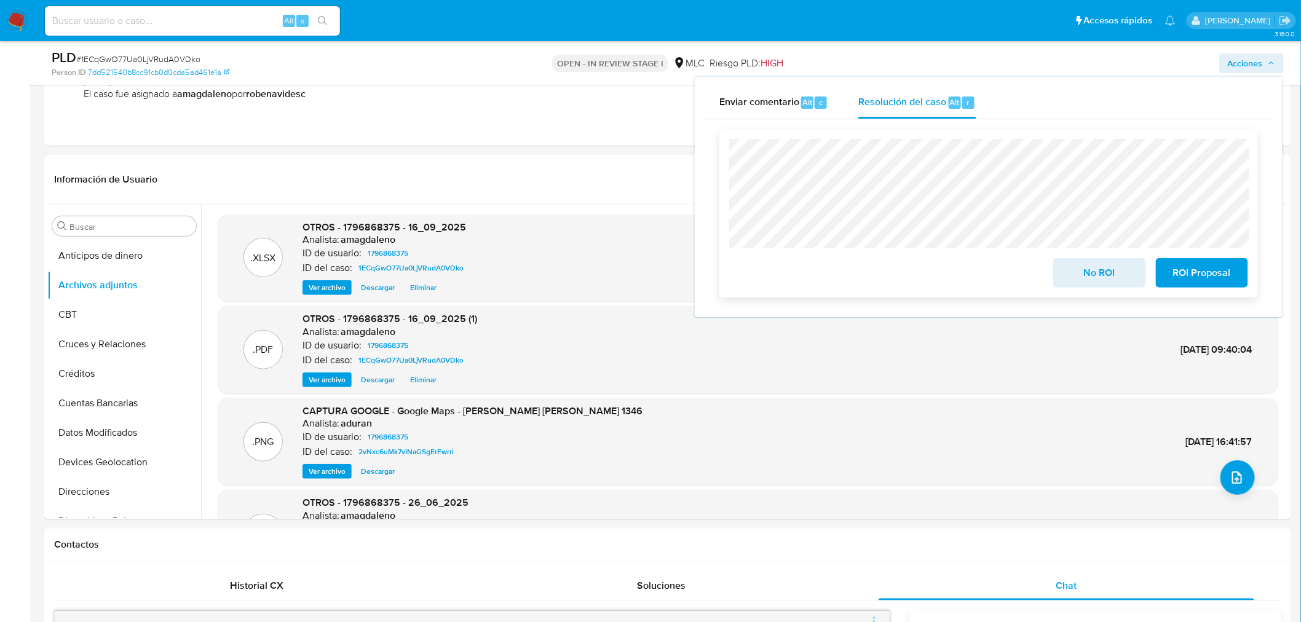
click at [1184, 275] on span "ROI Proposal" at bounding box center [1201, 272] width 60 height 27
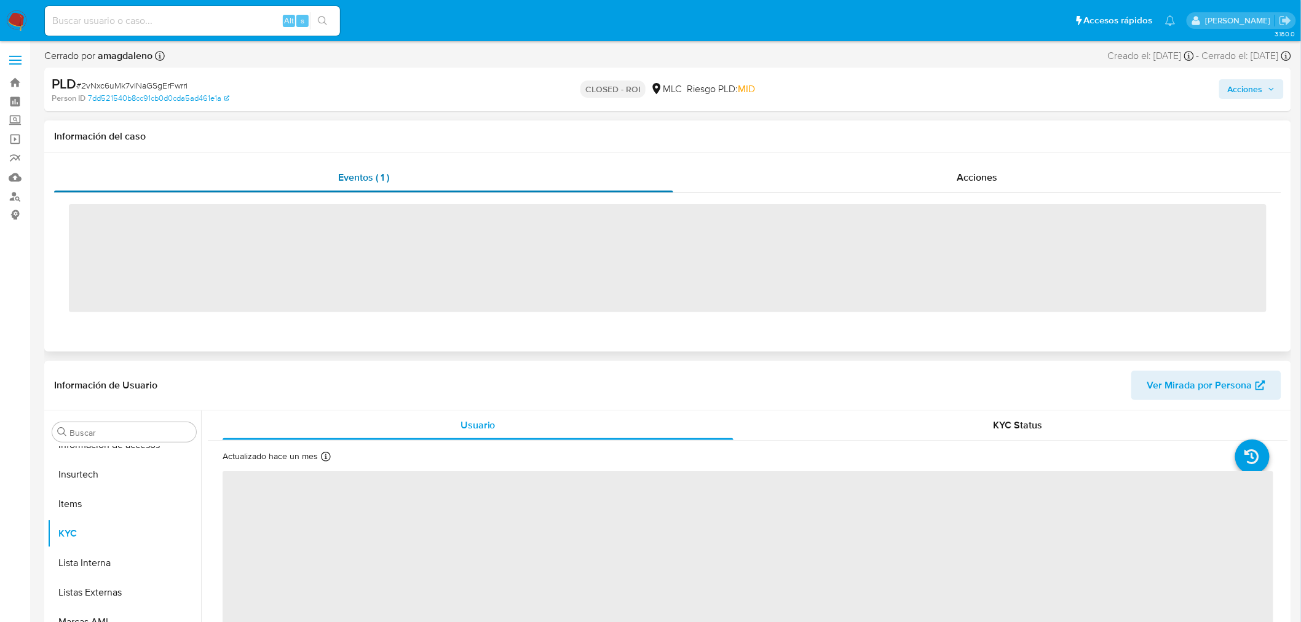
scroll to position [519, 0]
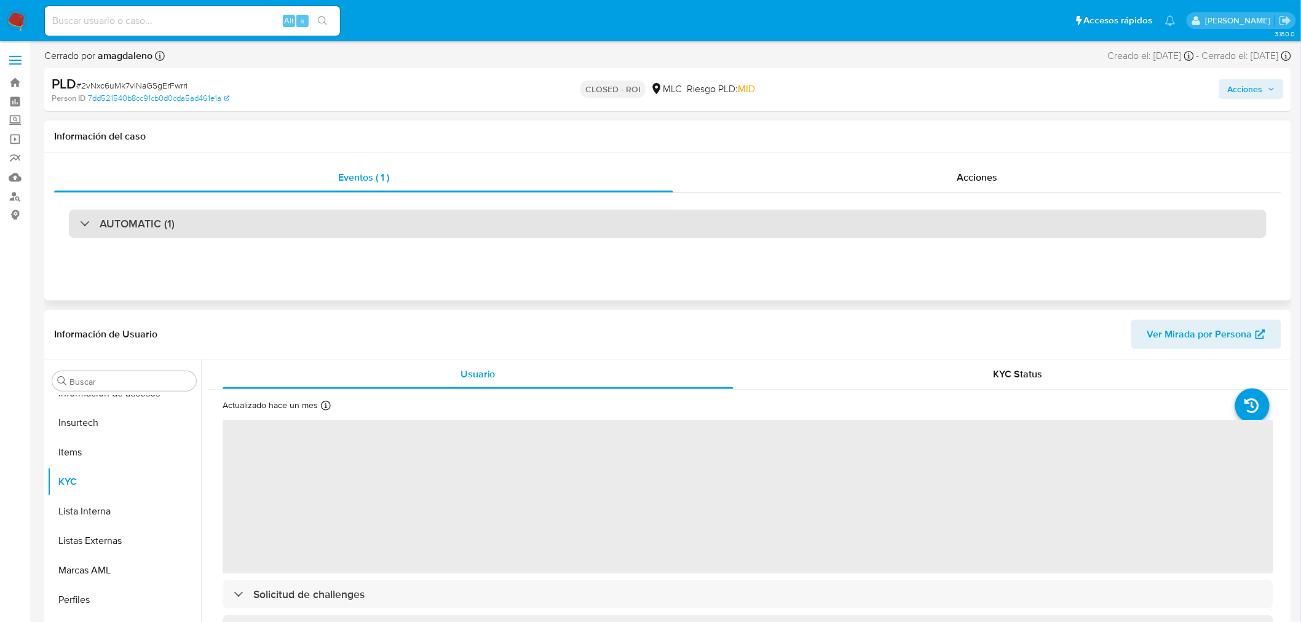
click at [428, 216] on div "AUTOMATIC (1)" at bounding box center [667, 224] width 1197 height 28
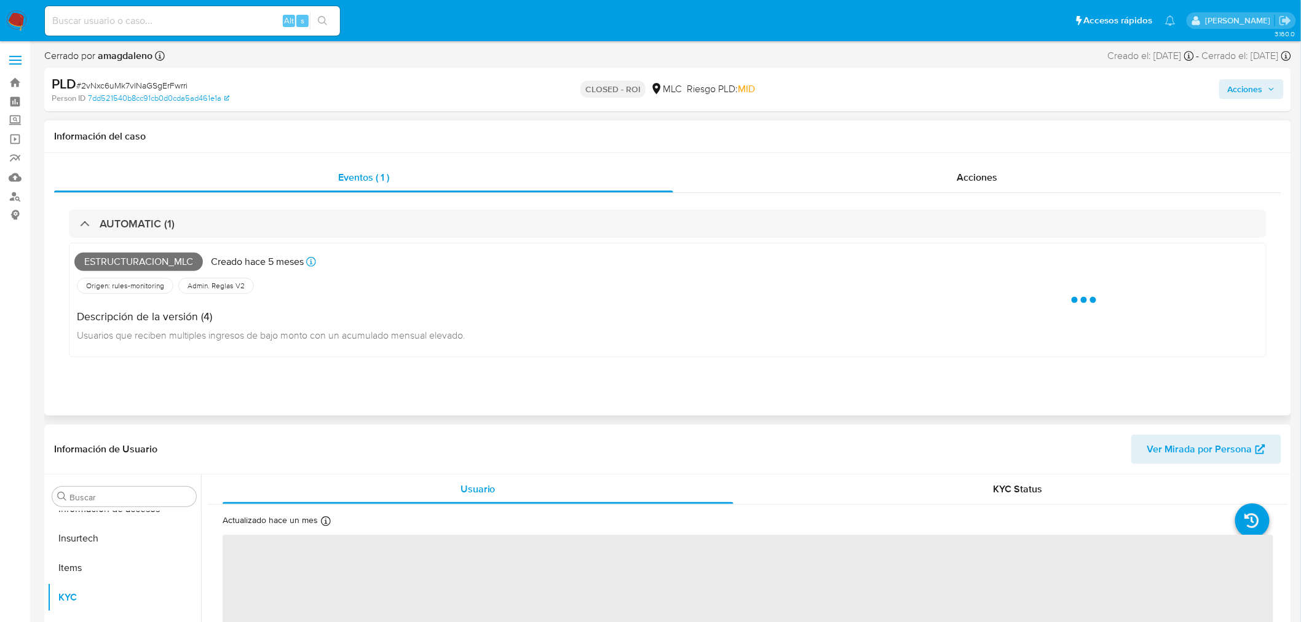
select select "10"
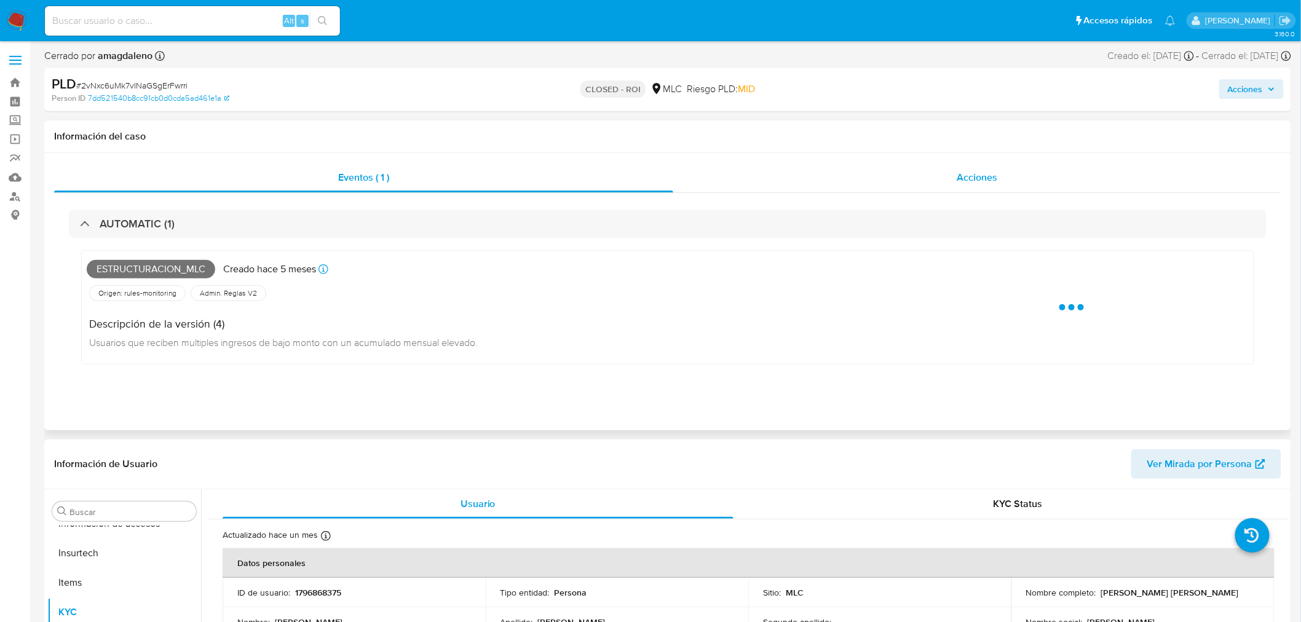
click at [761, 178] on div "Acciones" at bounding box center [977, 178] width 608 height 30
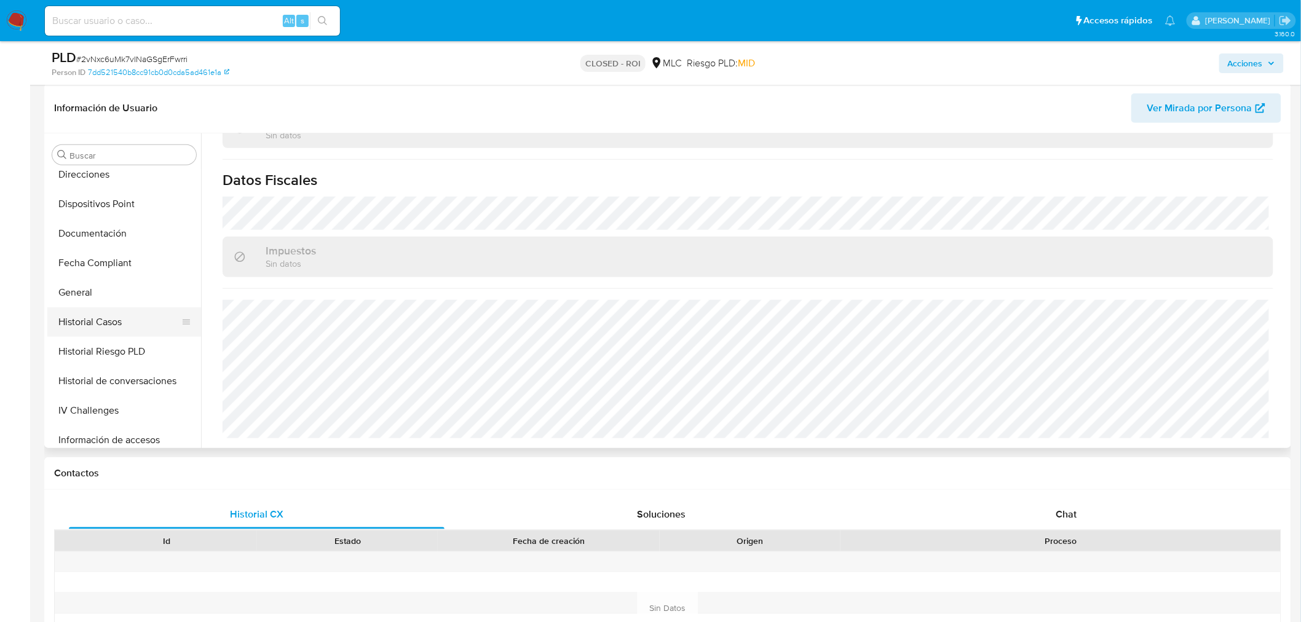
scroll to position [177, 0]
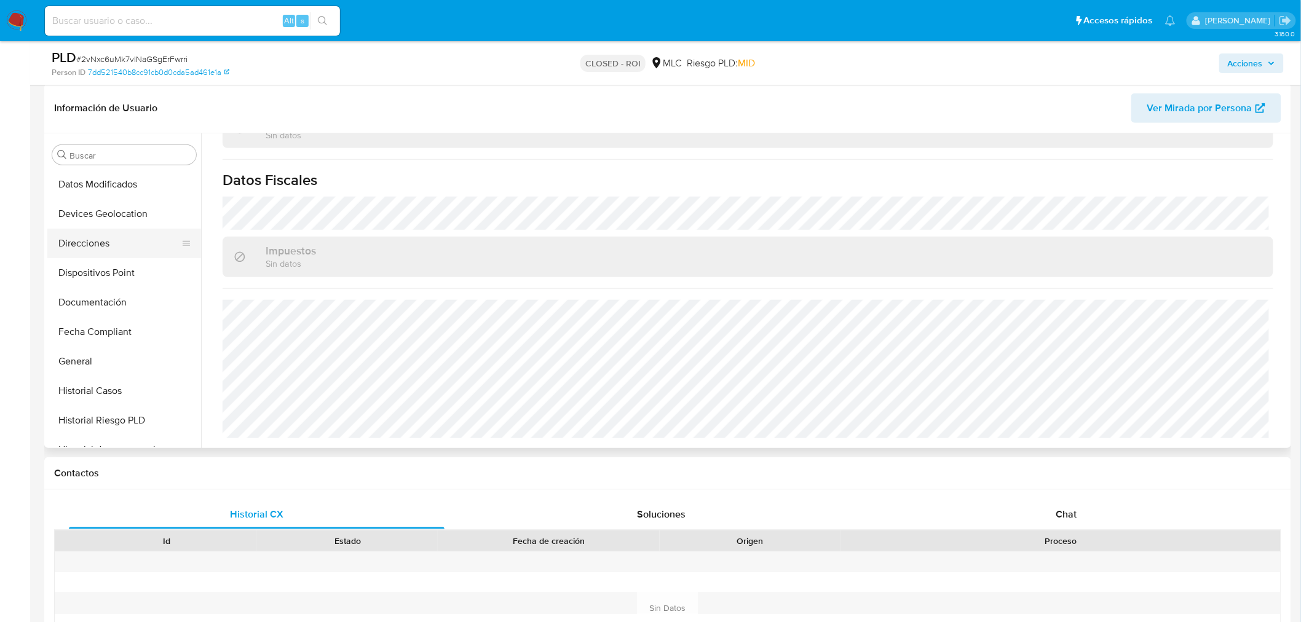
click at [87, 245] on button "Direcciones" at bounding box center [119, 244] width 144 height 30
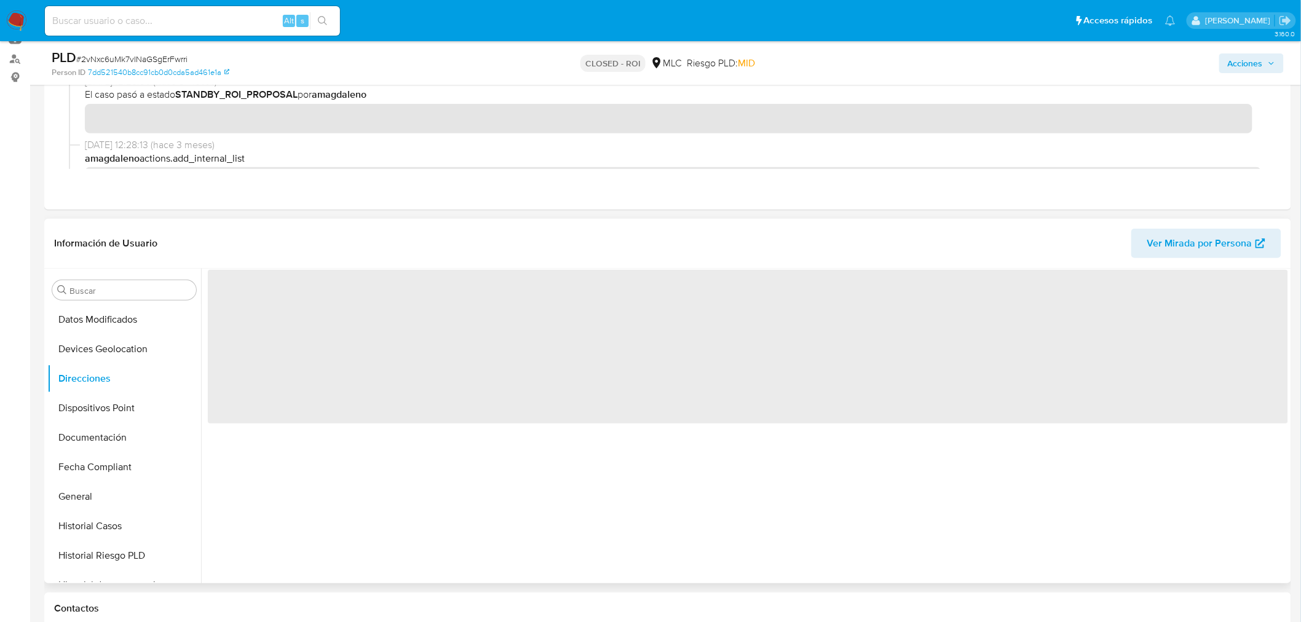
scroll to position [136, 0]
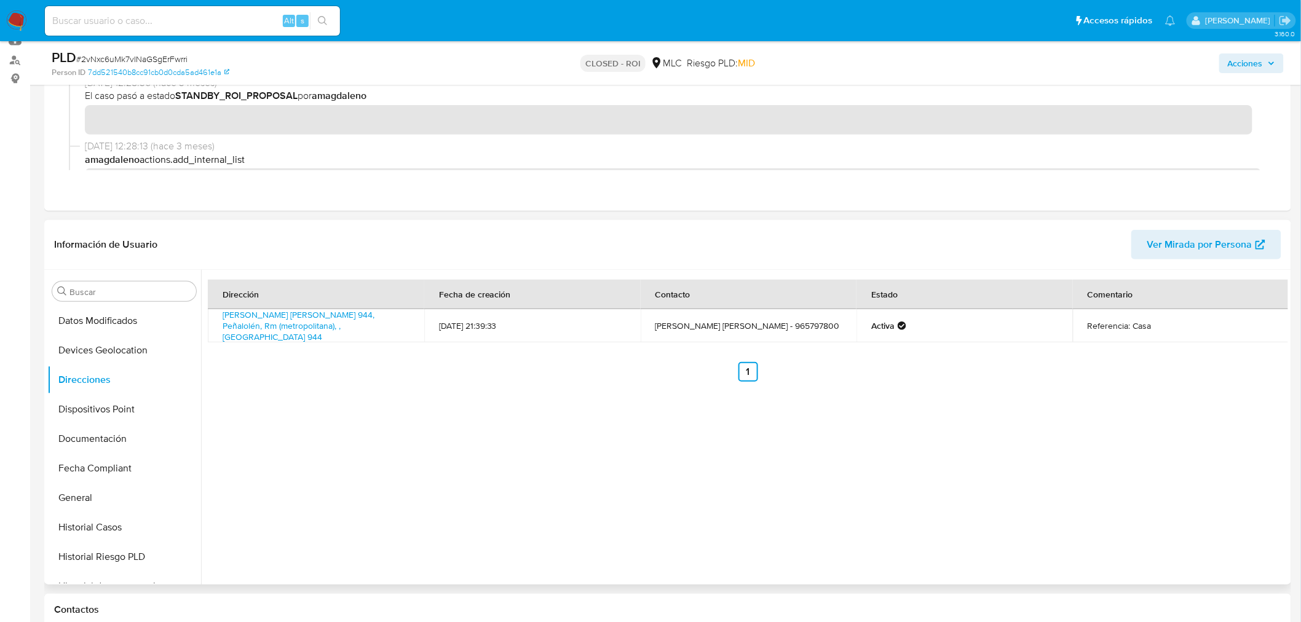
drag, startPoint x: 296, startPoint y: 368, endPoint x: 336, endPoint y: 368, distance: 40.6
click at [336, 368] on ul "Anterior 1 Siguiente" at bounding box center [748, 372] width 1080 height 20
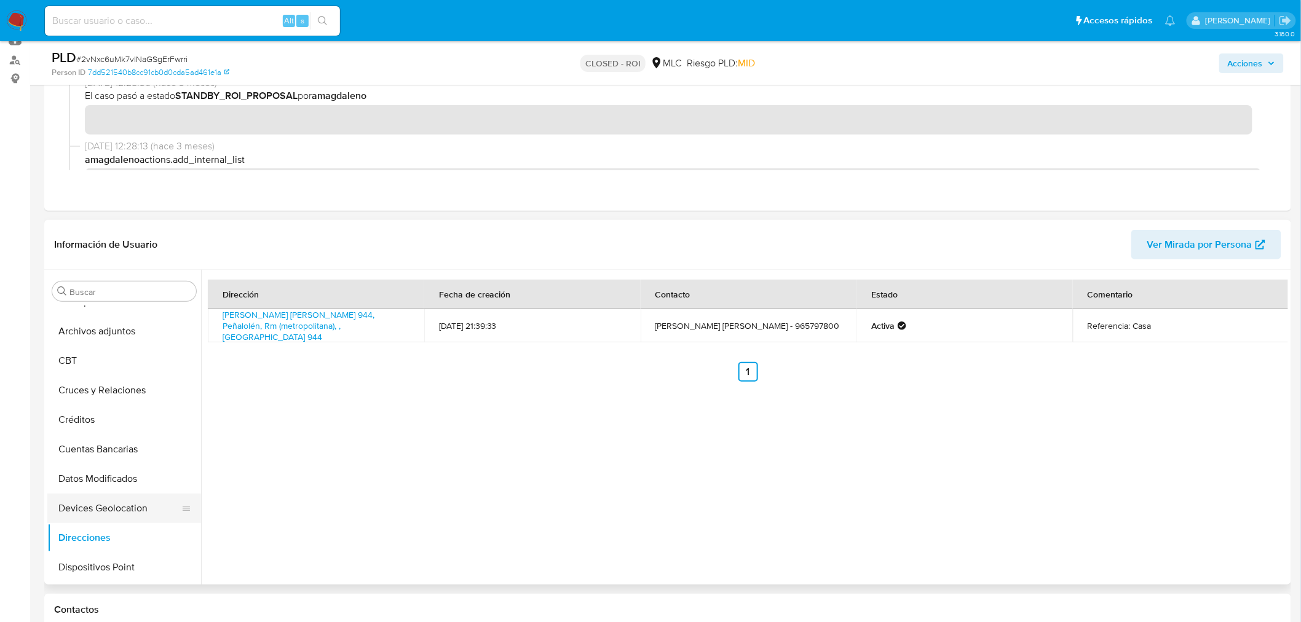
scroll to position [0, 0]
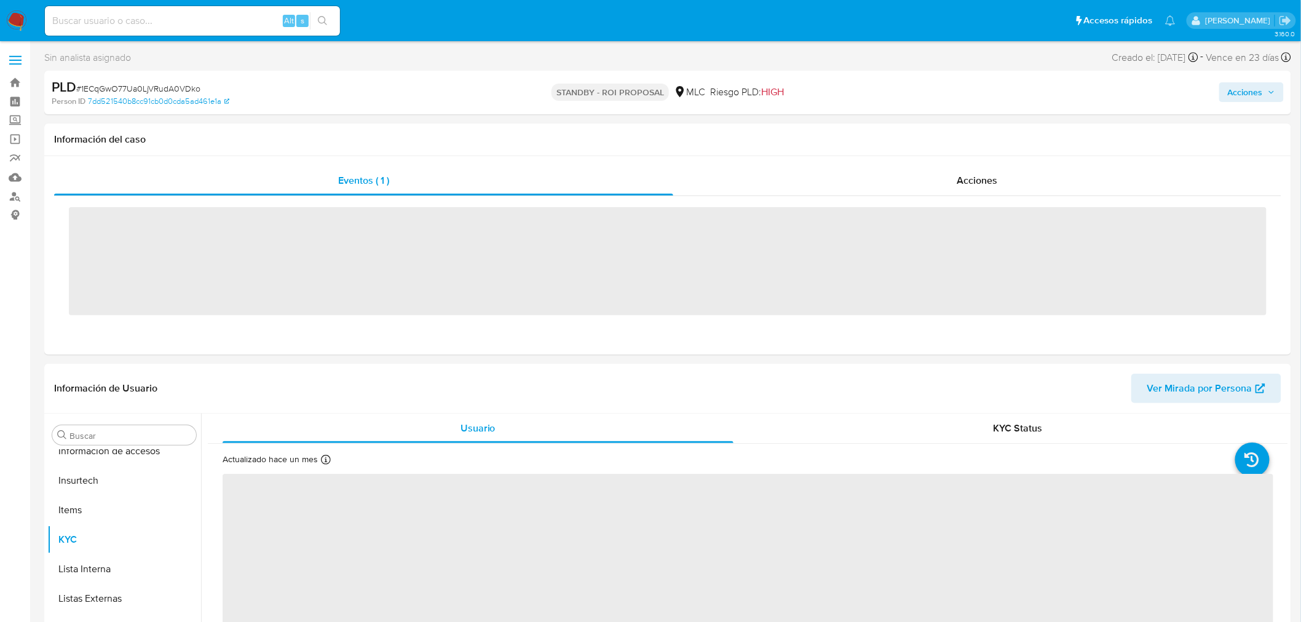
scroll to position [519, 0]
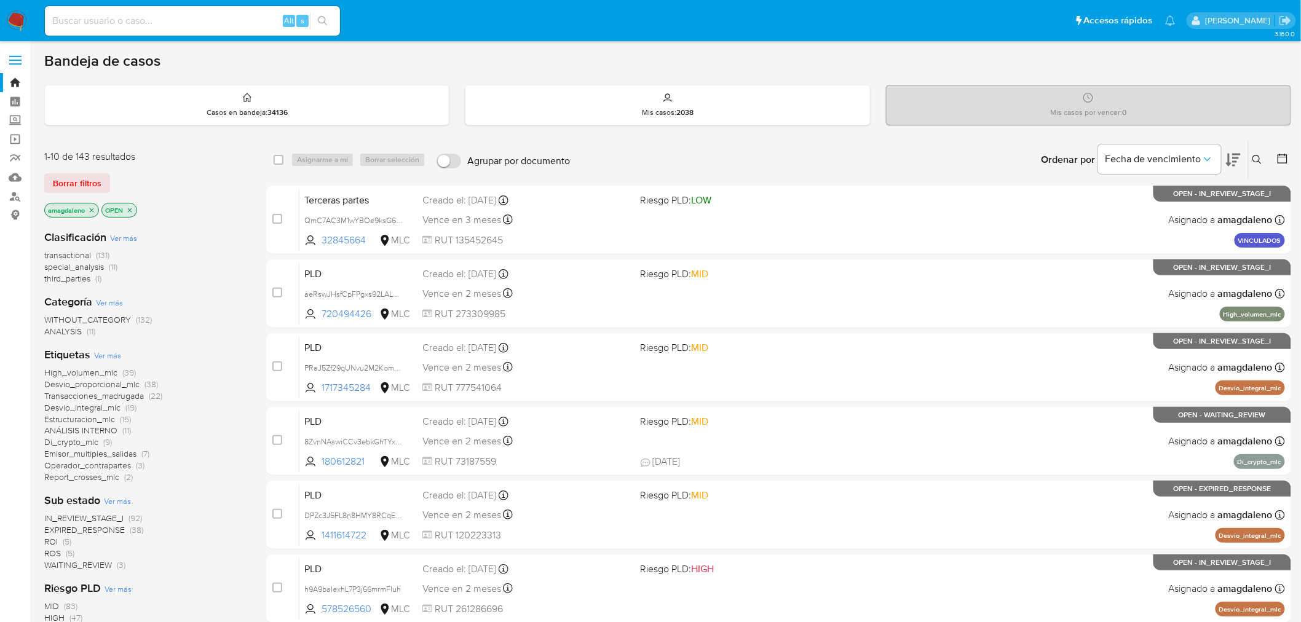
click at [1279, 156] on icon at bounding box center [1282, 159] width 10 height 10
click at [1279, 157] on icon at bounding box center [1282, 158] width 12 height 12
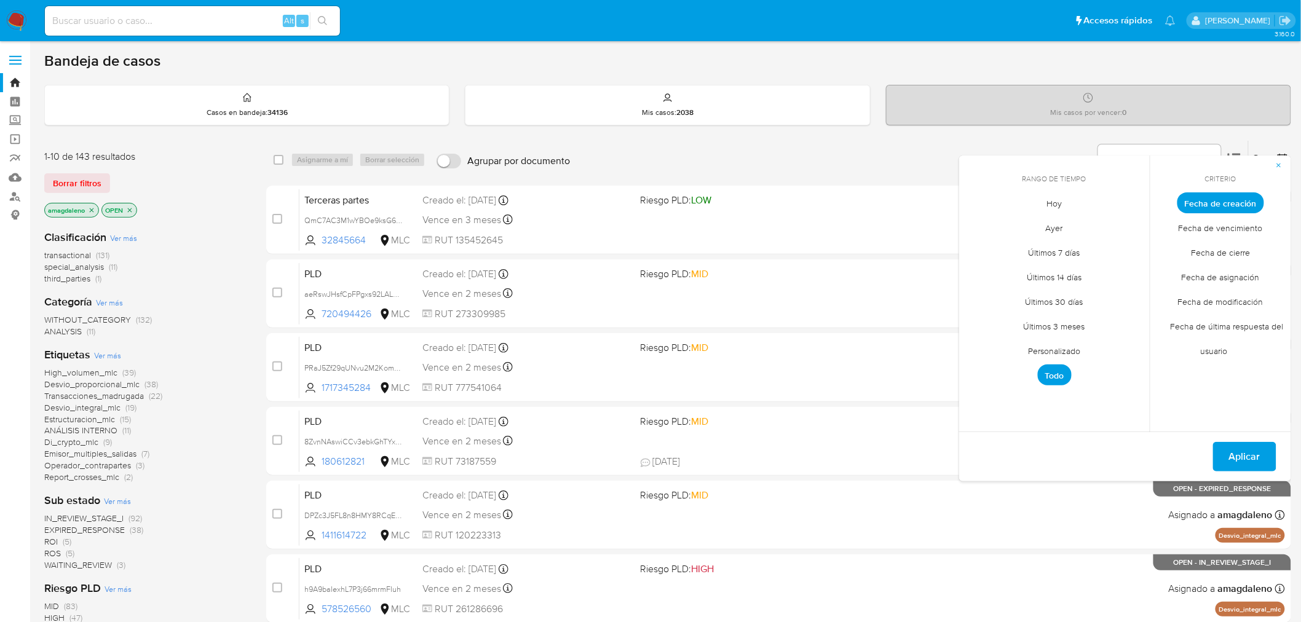
click at [1058, 349] on span "Personalizado" at bounding box center [1054, 351] width 78 height 25
click at [975, 225] on icon "Mes anterior" at bounding box center [977, 225] width 5 height 9
click at [974, 221] on icon "Mes anterior" at bounding box center [978, 225] width 15 height 15
click at [1133, 234] on div "junio 2025 junio 2025 lun lunes mar martes mié miércoles jue jueves vie viernes…" at bounding box center [1054, 311] width 167 height 186
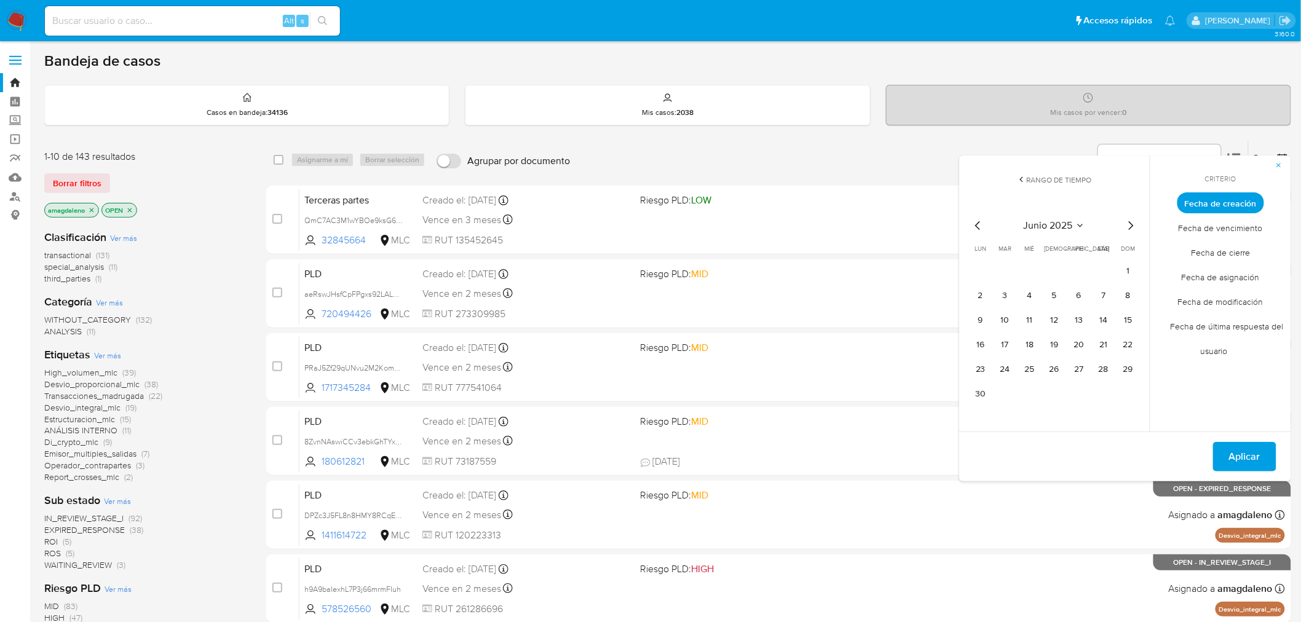
click at [1131, 222] on icon "Mes siguiente" at bounding box center [1130, 225] width 15 height 15
click at [1001, 267] on button "1" at bounding box center [1005, 271] width 20 height 20
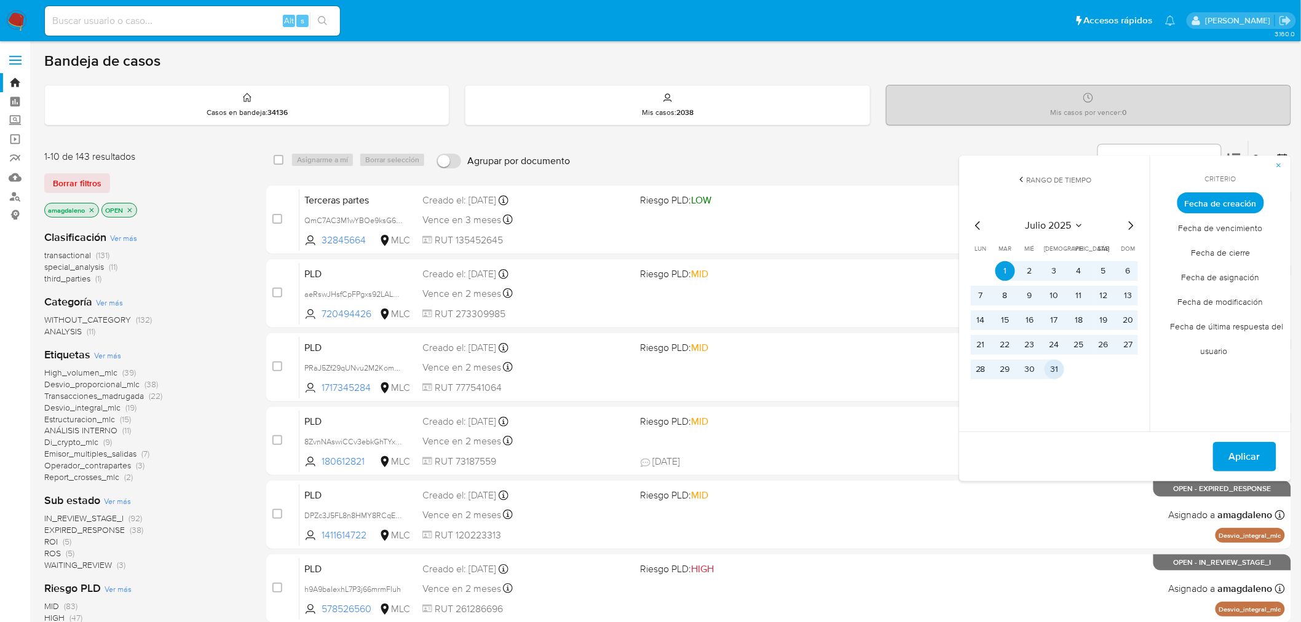
click at [1052, 371] on button "31" at bounding box center [1054, 370] width 20 height 20
click at [1239, 458] on span "Aplicar" at bounding box center [1244, 456] width 31 height 27
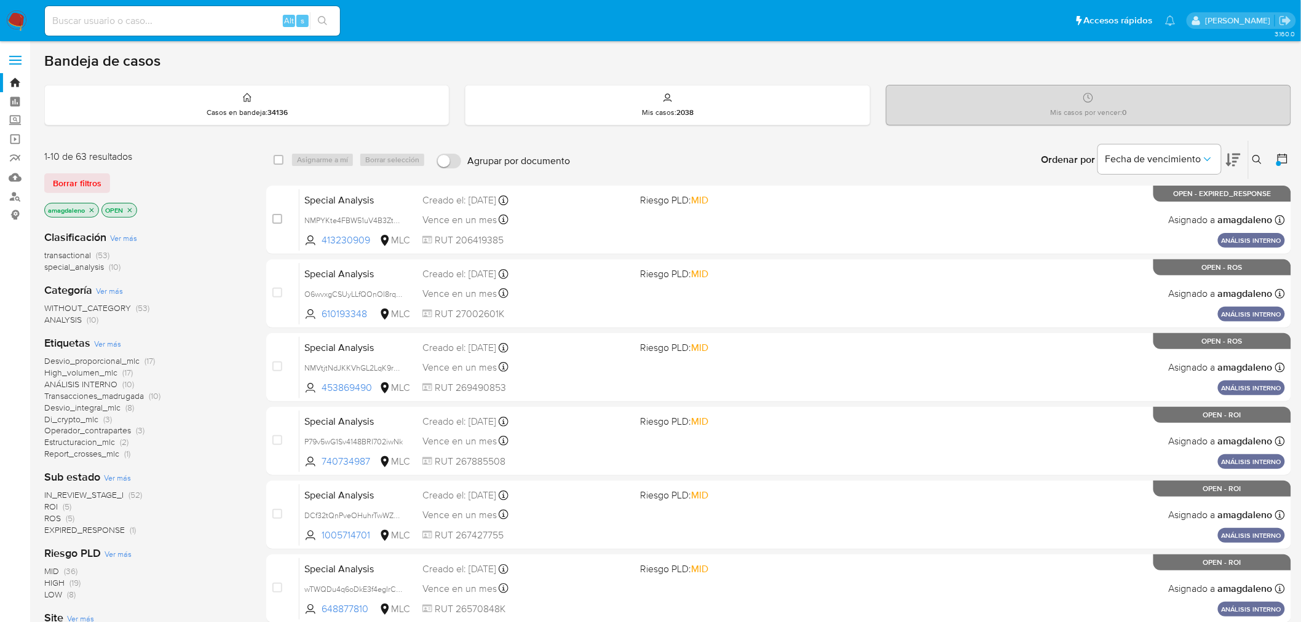
click at [71, 266] on span "special_analysis" at bounding box center [74, 267] width 60 height 12
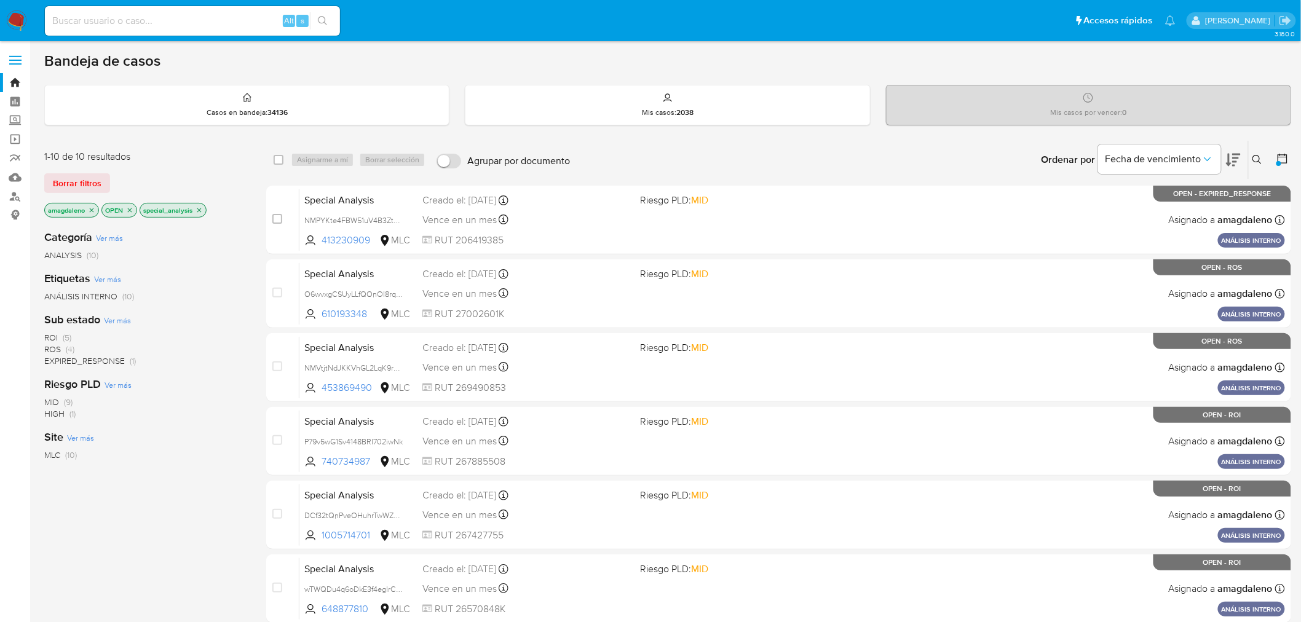
click at [1237, 163] on icon at bounding box center [1233, 159] width 15 height 15
click at [200, 208] on icon "close-filter" at bounding box center [198, 210] width 7 height 7
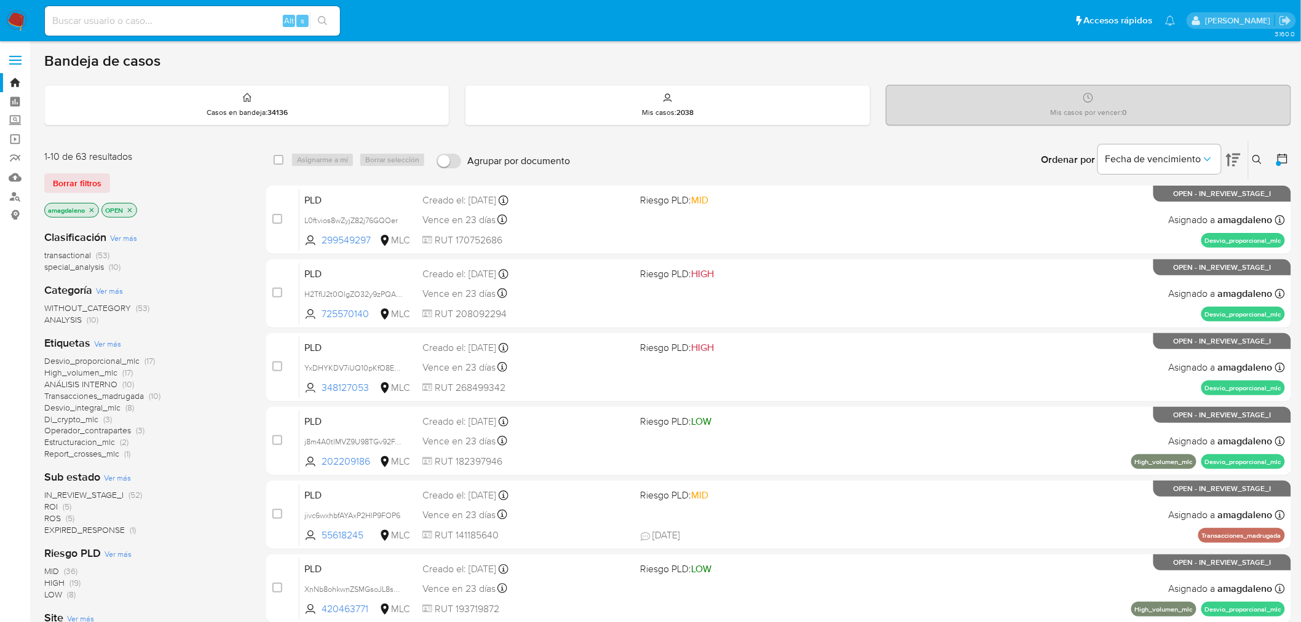
click at [73, 253] on span "transactional" at bounding box center [67, 255] width 47 height 12
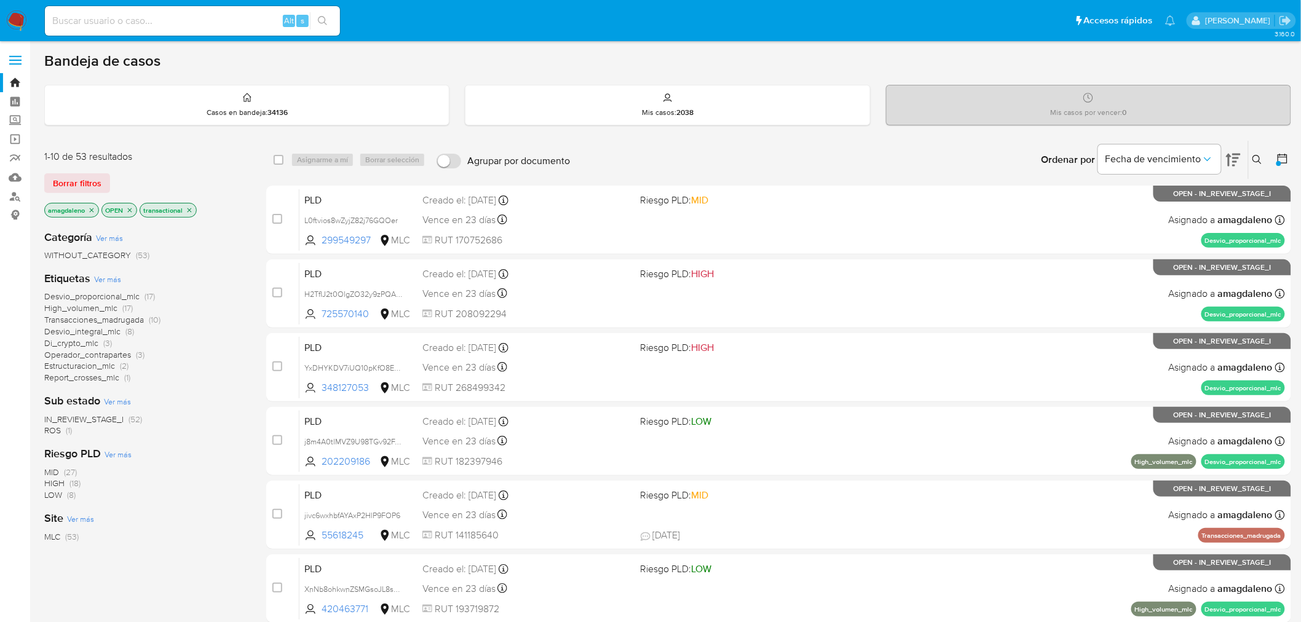
click at [90, 366] on span "Estructuracion_mlc" at bounding box center [79, 366] width 71 height 12
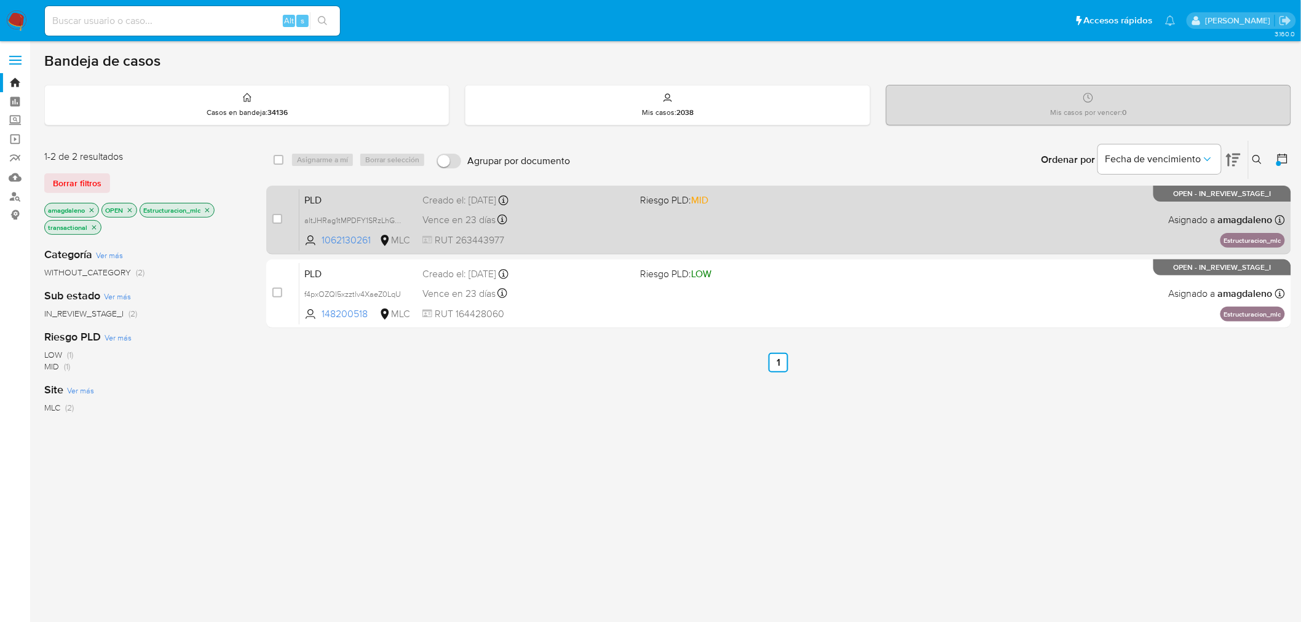
click at [358, 247] on div "PLD altJHRag1tMPDFY1SRzLhGNC 1062130261 MLC Riesgo PLD: MID Creado el: 12/07/20…" at bounding box center [791, 220] width 985 height 62
click at [610, 218] on div "Vence en 23 días Vence el 10/10/2025 16:10:05" at bounding box center [526, 219] width 208 height 17
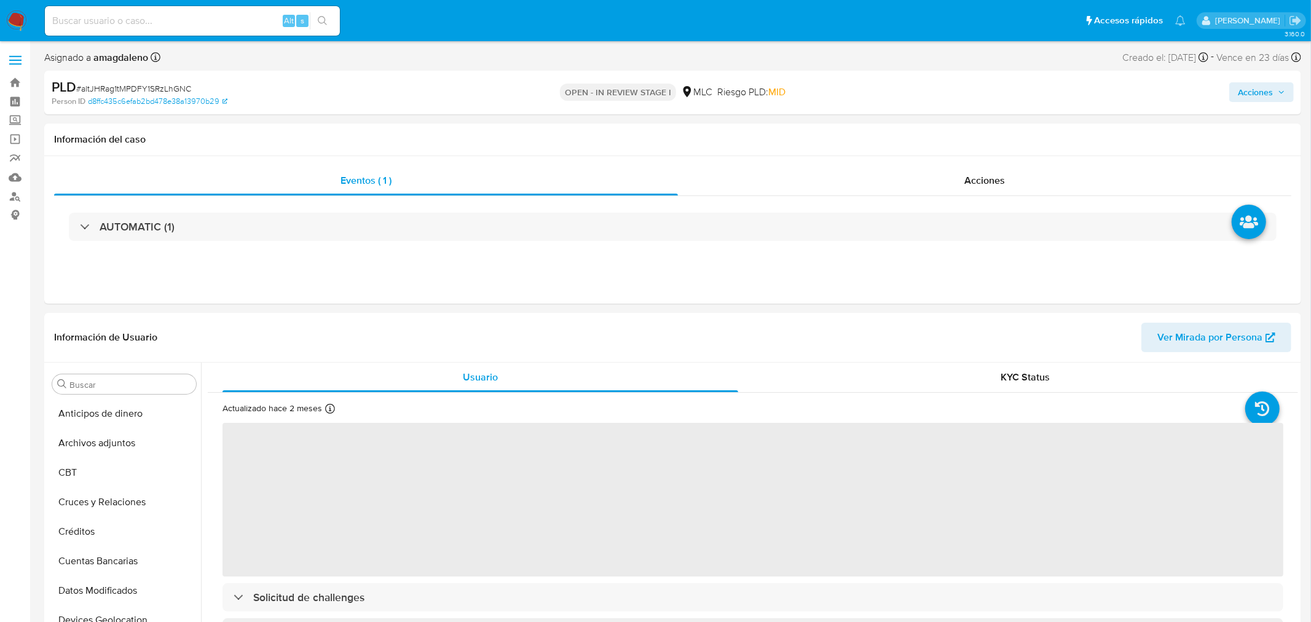
select select "10"
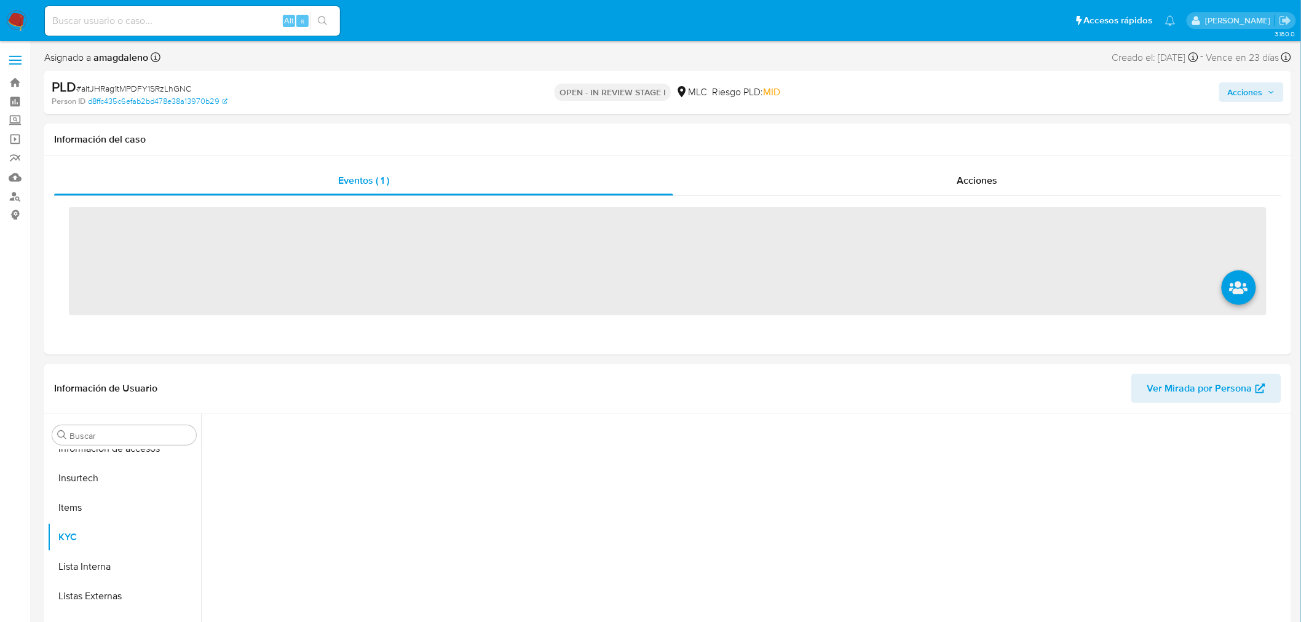
scroll to position [519, 0]
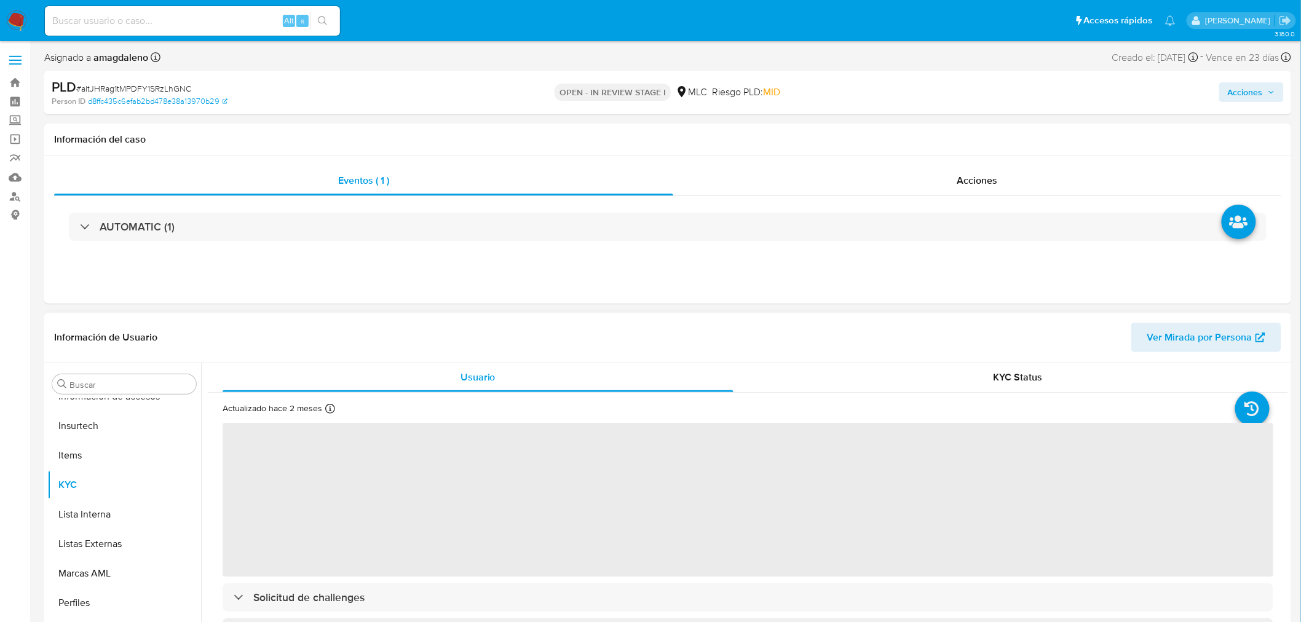
select select "10"
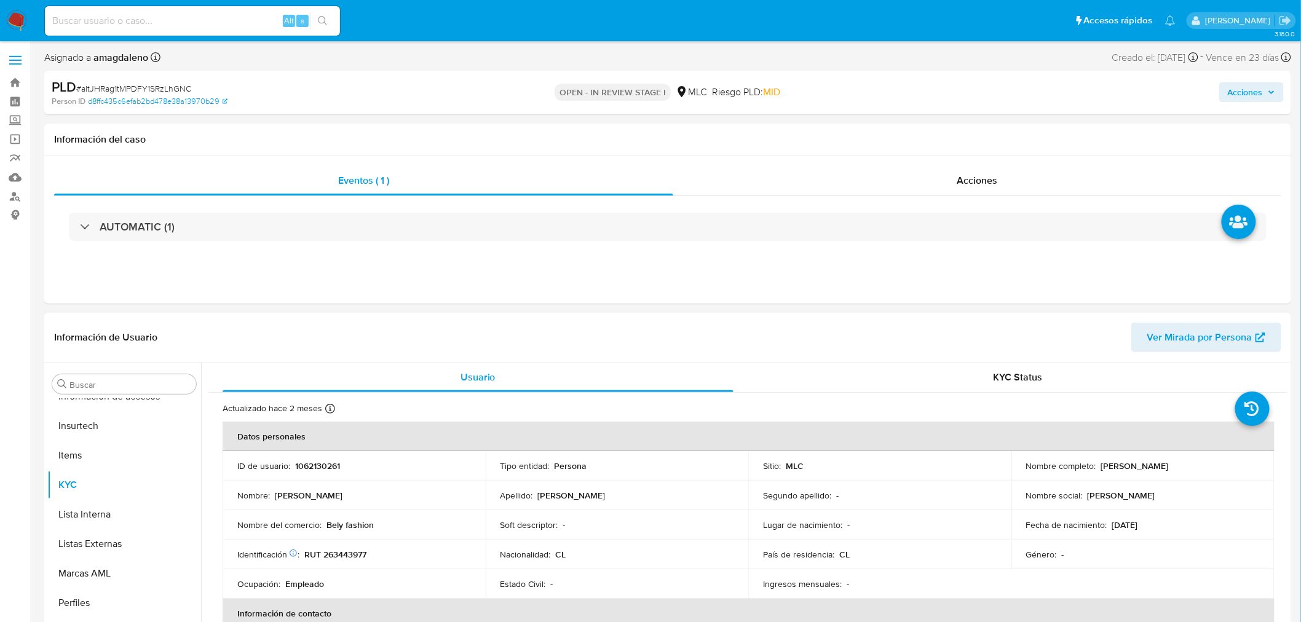
click at [321, 467] on p "1062130261" at bounding box center [317, 465] width 45 height 11
copy p "1062130261"
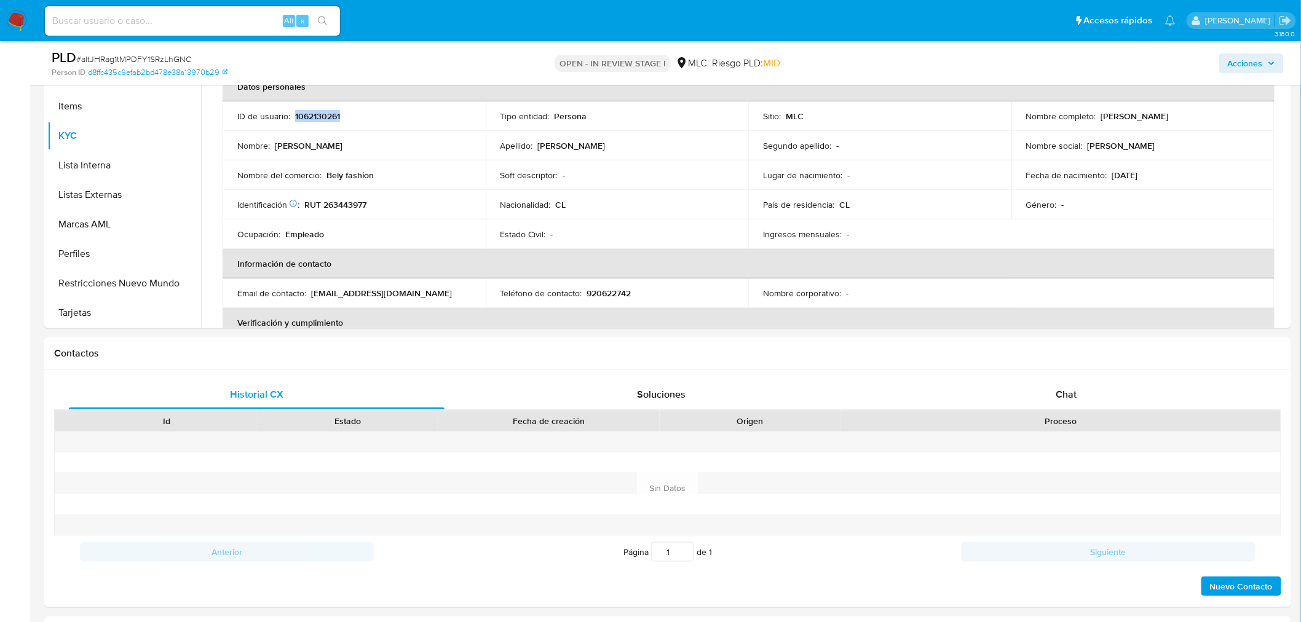
scroll to position [225, 0]
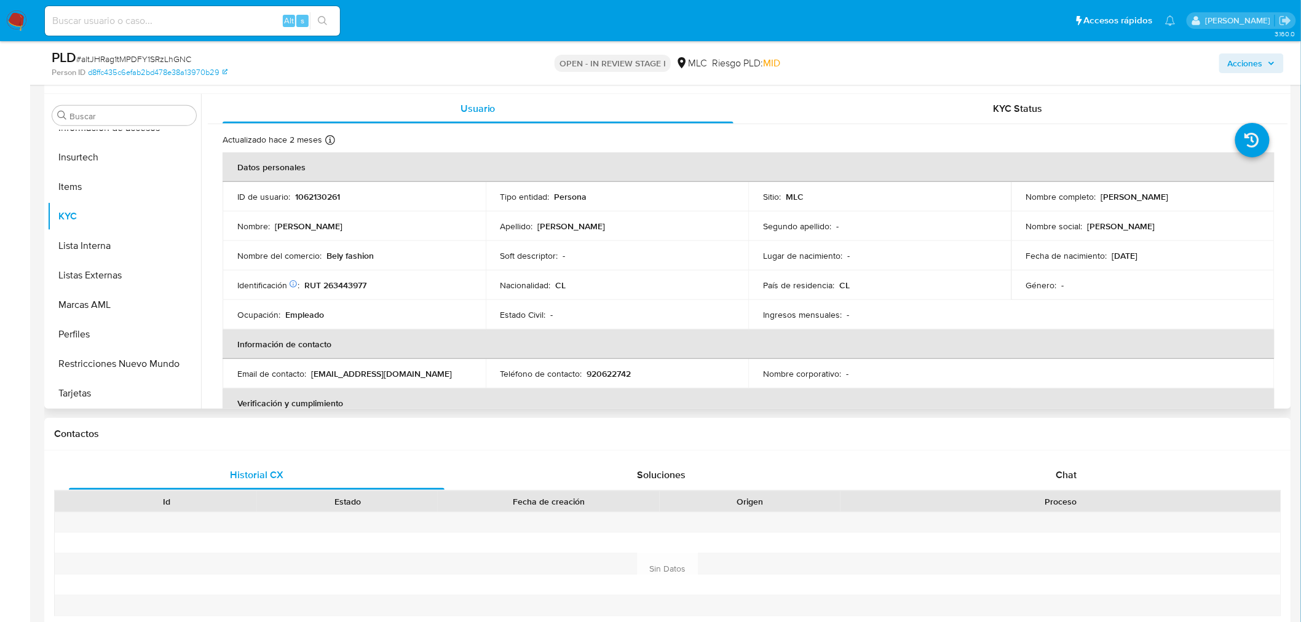
click at [341, 280] on p "RUT 263443977" at bounding box center [335, 285] width 62 height 11
copy p "263443977"
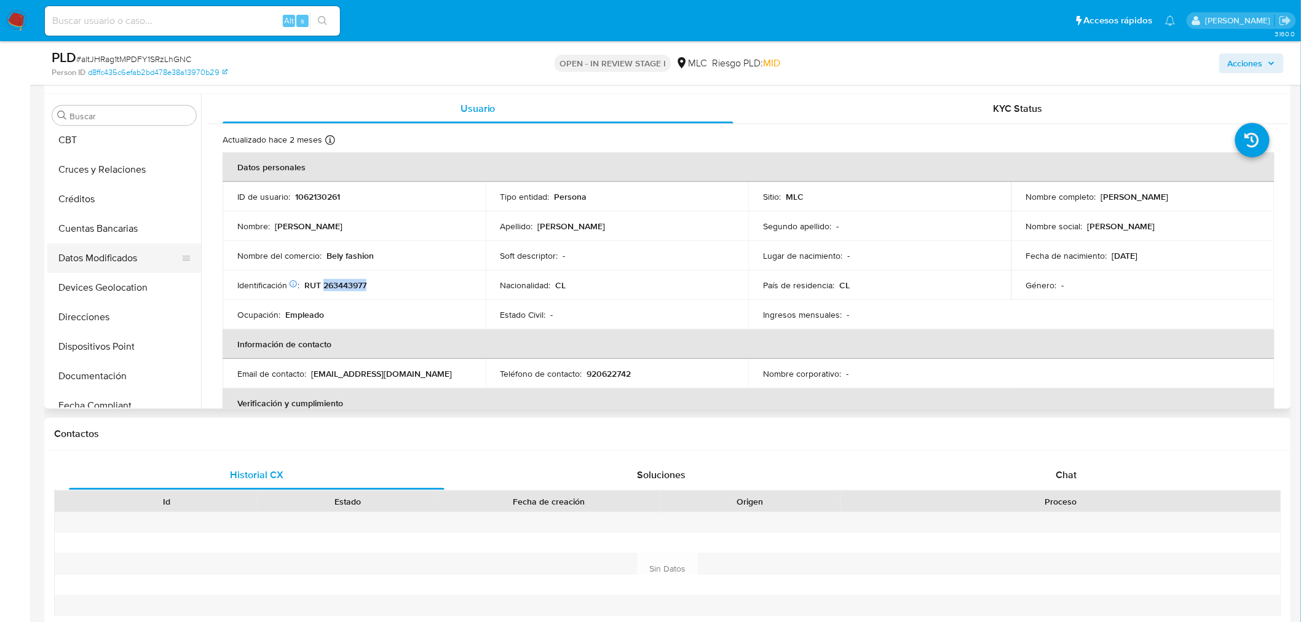
scroll to position [0, 0]
click at [113, 229] on button "Cruces y Relaciones" at bounding box center [119, 234] width 144 height 30
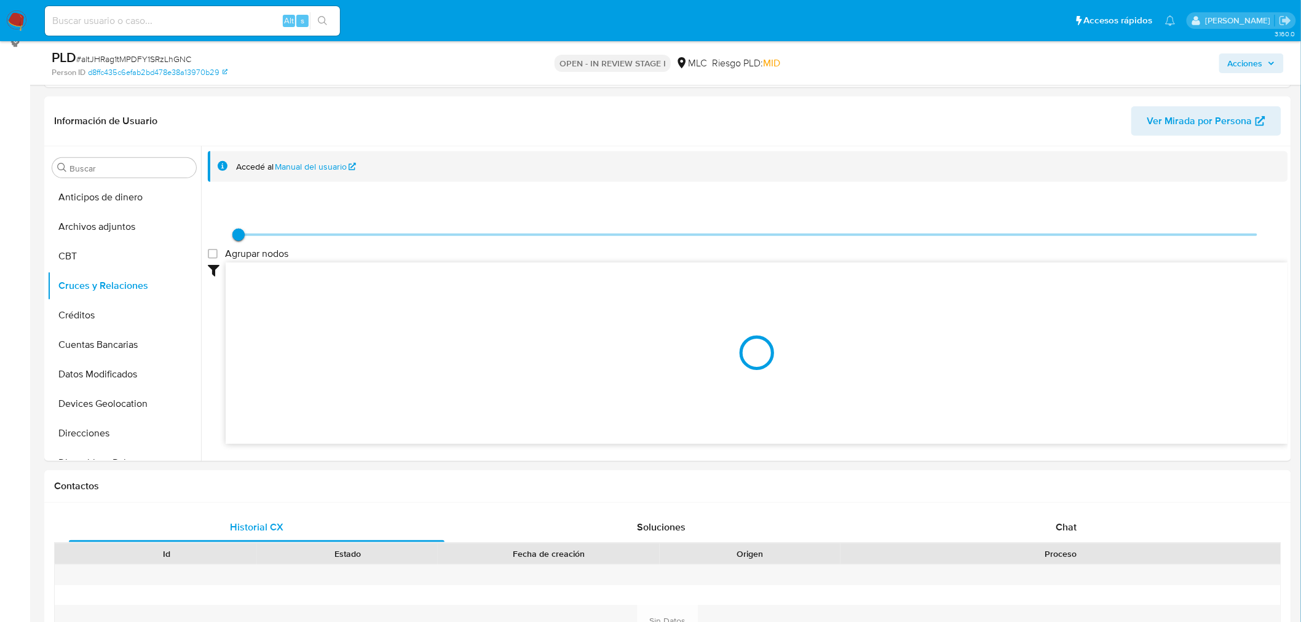
scroll to position [160, 0]
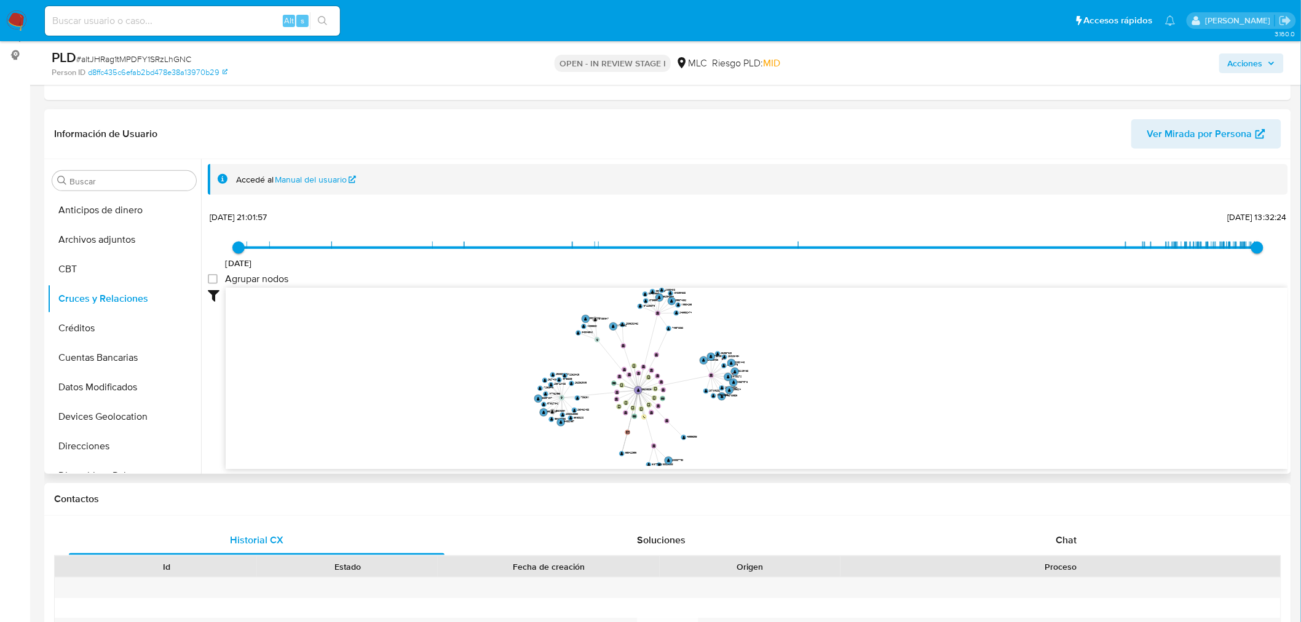
click at [825, 397] on icon "device-6816d1b3dd4f0286ac10d35e  user-1062130261  1062130261 device-684dae4b9…" at bounding box center [757, 377] width 1062 height 178
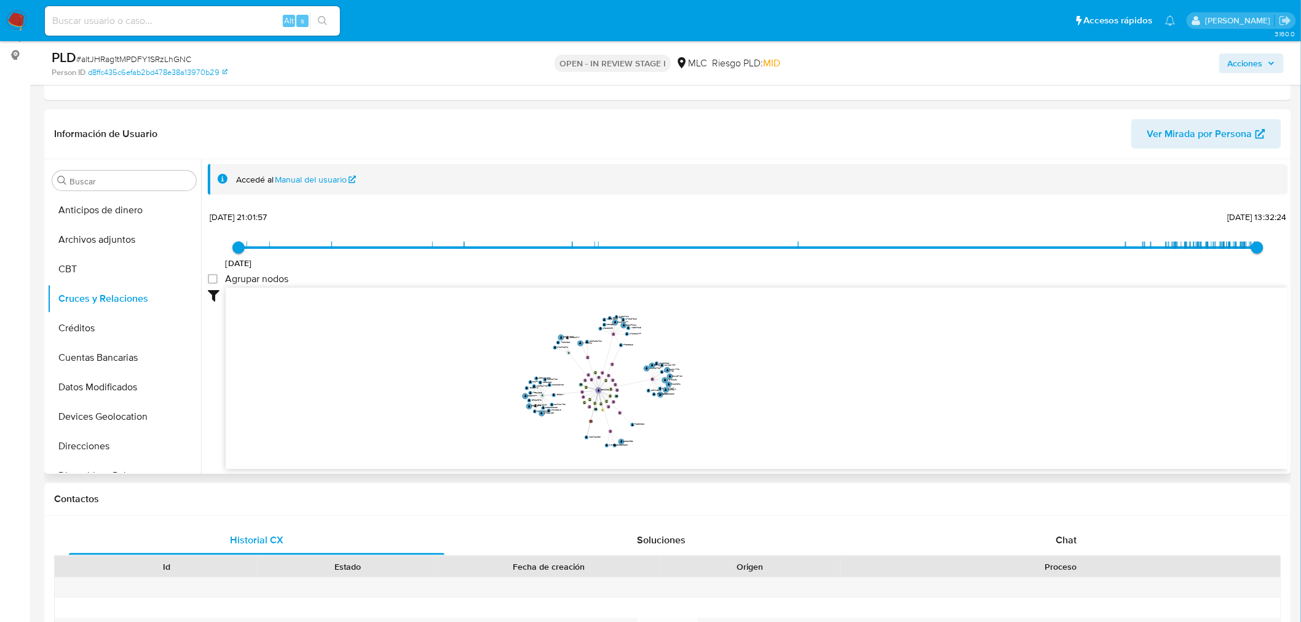
drag, startPoint x: 824, startPoint y: 392, endPoint x: 735, endPoint y: 391, distance: 88.5
click at [735, 391] on icon "device-6816d1b3dd4f0286ac10d35e  user-1062130261  1062130261 device-684dae4b9…" at bounding box center [757, 377] width 1062 height 178
drag, startPoint x: 747, startPoint y: 390, endPoint x: 771, endPoint y: 386, distance: 24.3
click at [771, 386] on icon "device-6816d1b3dd4f0286ac10d35e  user-1062130261  1062130261 device-684dae4b9…" at bounding box center [757, 377] width 1062 height 178
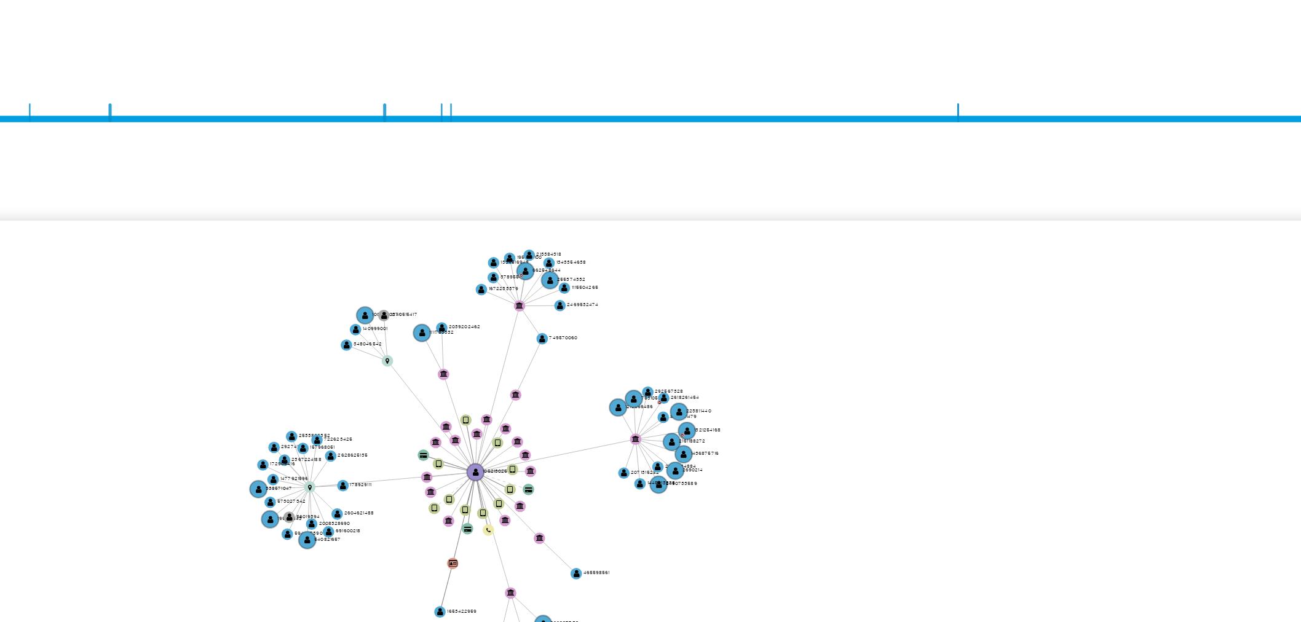
scroll to position [159, 0]
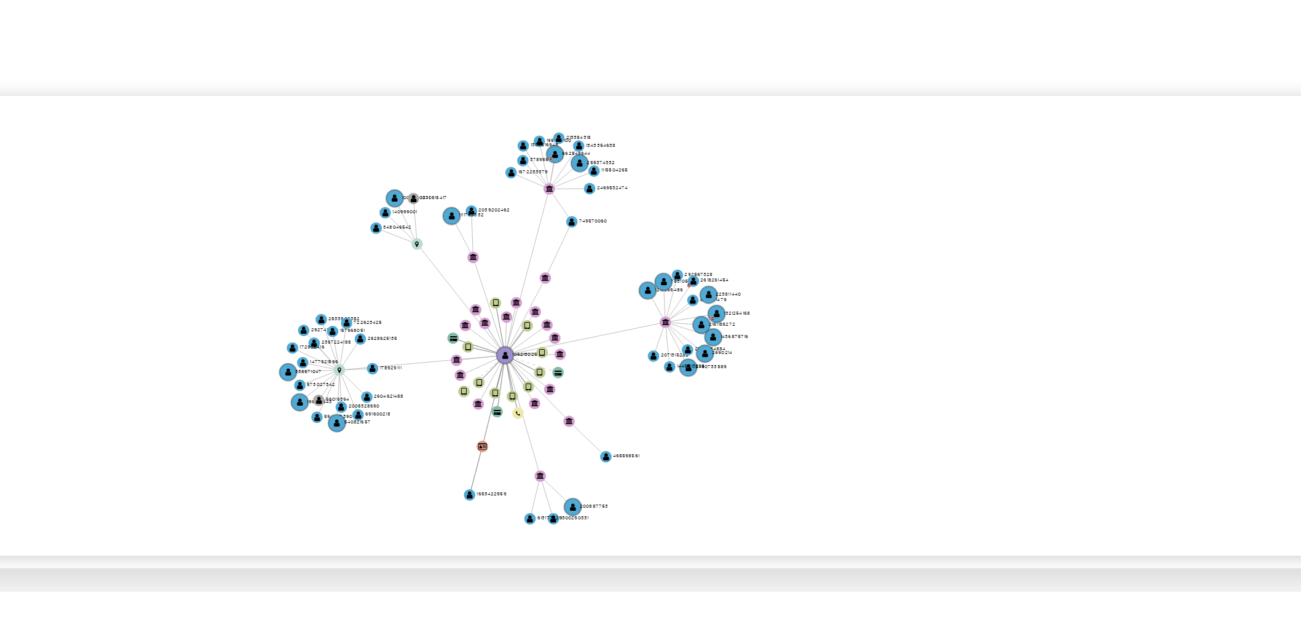
drag, startPoint x: 764, startPoint y: 368, endPoint x: 776, endPoint y: 371, distance: 12.7
click at [776, 371] on icon "device-6816d1b3dd4f0286ac10d35e  user-1062130261  1062130261 device-684dae4b9…" at bounding box center [757, 377] width 1062 height 178
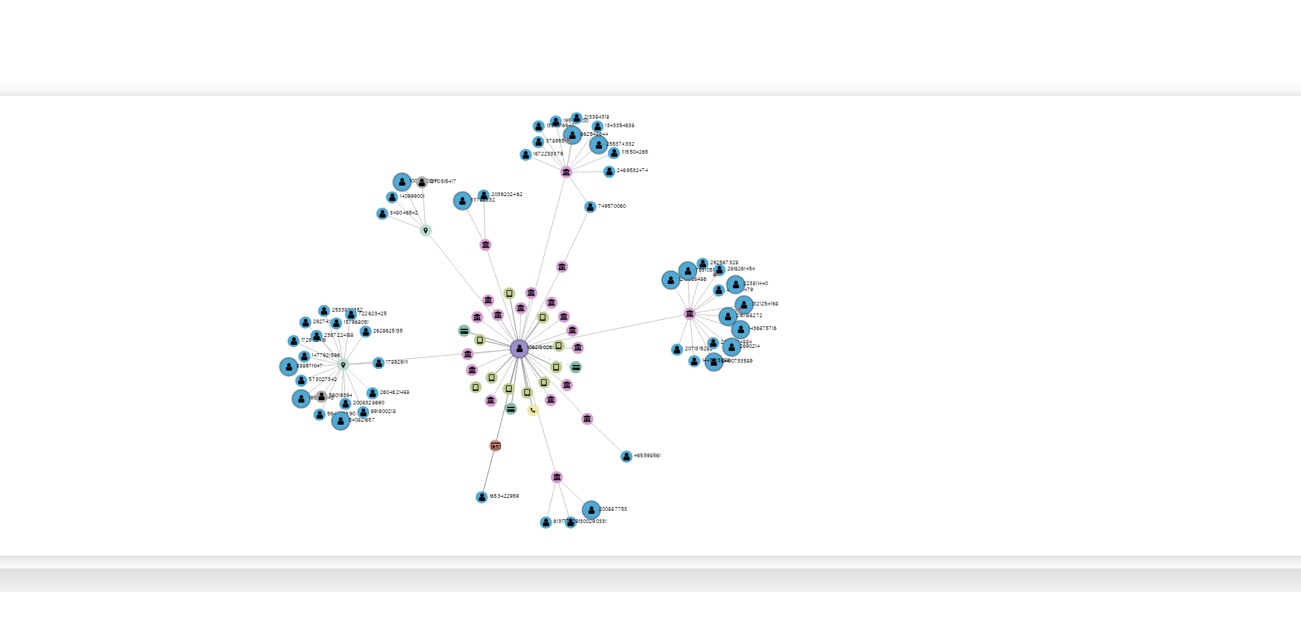
drag, startPoint x: 776, startPoint y: 371, endPoint x: 790, endPoint y: 367, distance: 14.6
click at [790, 367] on icon "device-6816d1b3dd4f0286ac10d35e  user-1062130261  1062130261 device-684dae4b9…" at bounding box center [757, 377] width 1062 height 178
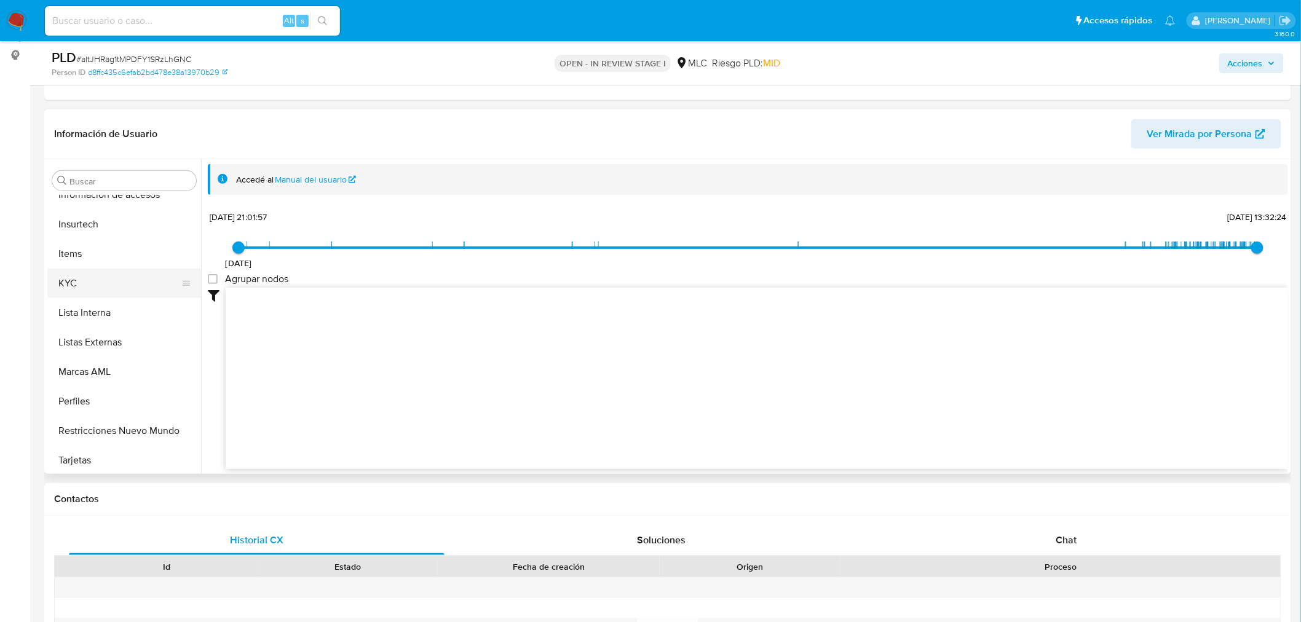
scroll to position [519, 0]
click at [65, 273] on button "KYC" at bounding box center [119, 282] width 144 height 30
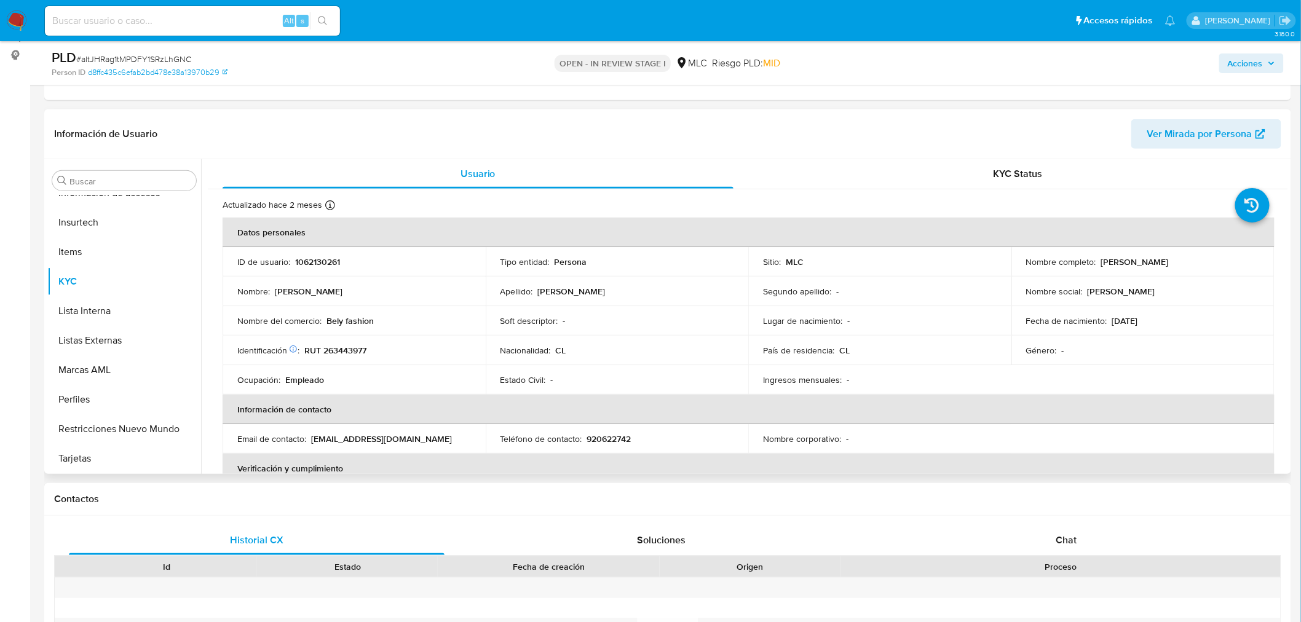
click at [352, 326] on p "Bely fashion" at bounding box center [349, 320] width 47 height 11
copy div "Nombre del comercio : Bely fashion"
click at [352, 326] on p "Bely fashion" at bounding box center [349, 320] width 47 height 11
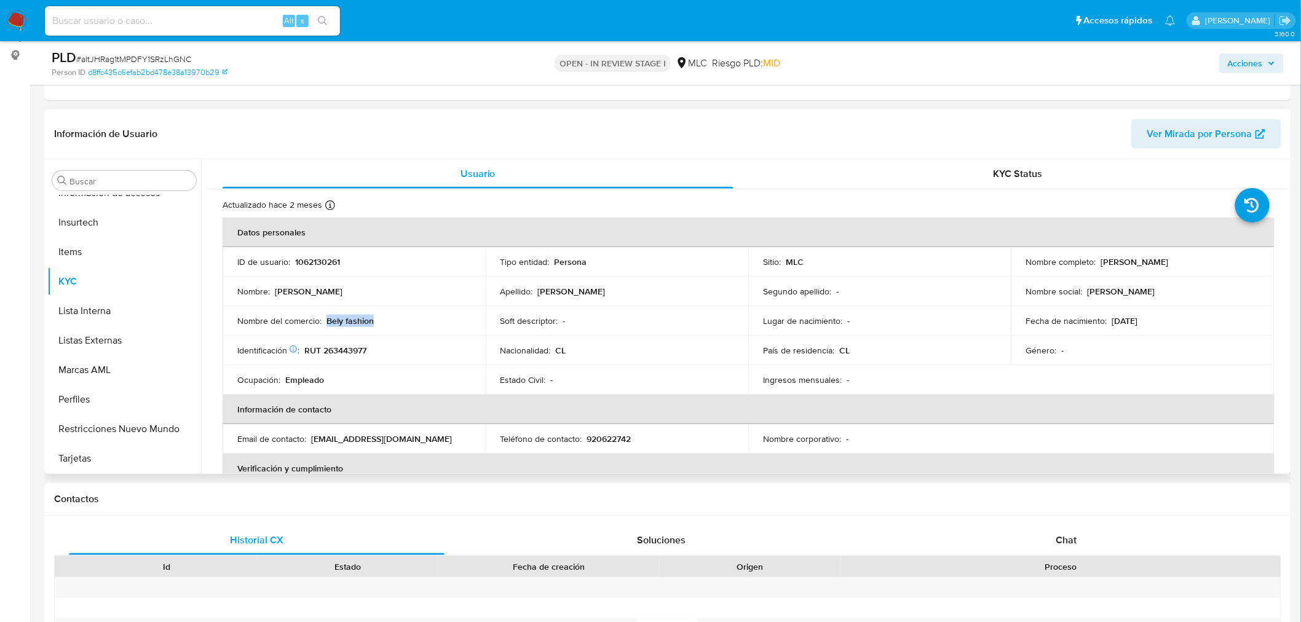
drag, startPoint x: 326, startPoint y: 322, endPoint x: 385, endPoint y: 327, distance: 59.2
click at [385, 327] on td "Nombre del comercio : Bely fashion" at bounding box center [353, 321] width 263 height 30
copy p "Bely fashion"
click at [116, 400] on button "Documentación" at bounding box center [119, 397] width 144 height 30
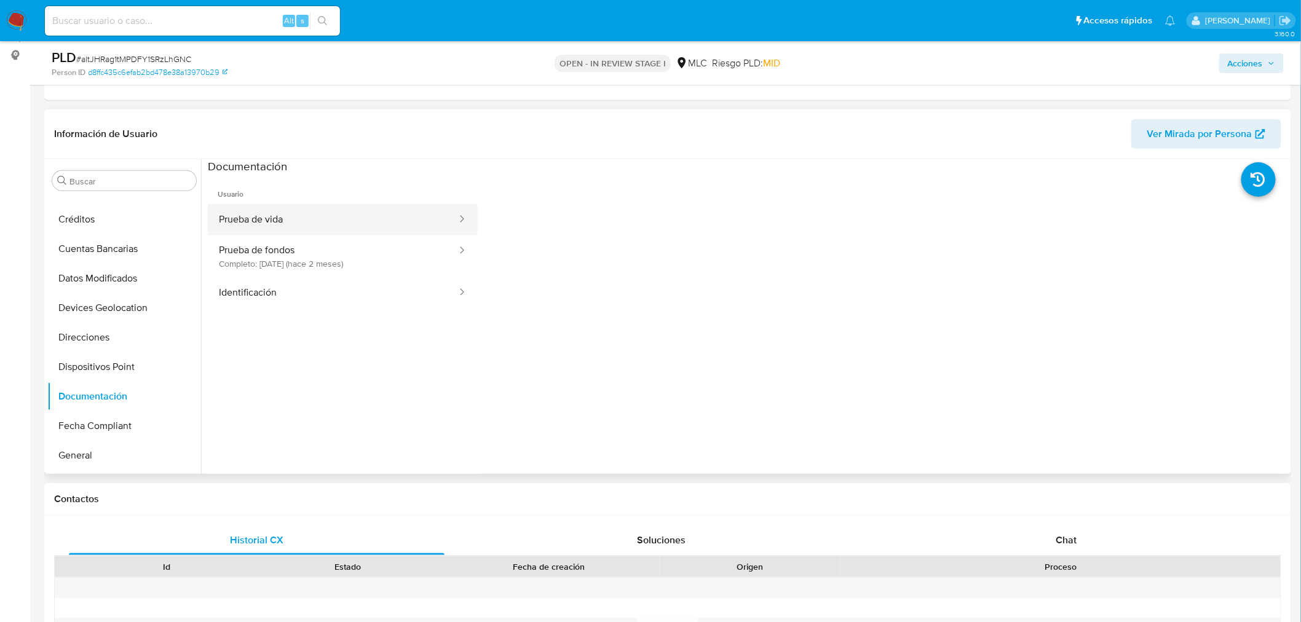
click at [269, 213] on button "Prueba de vida" at bounding box center [333, 219] width 250 height 31
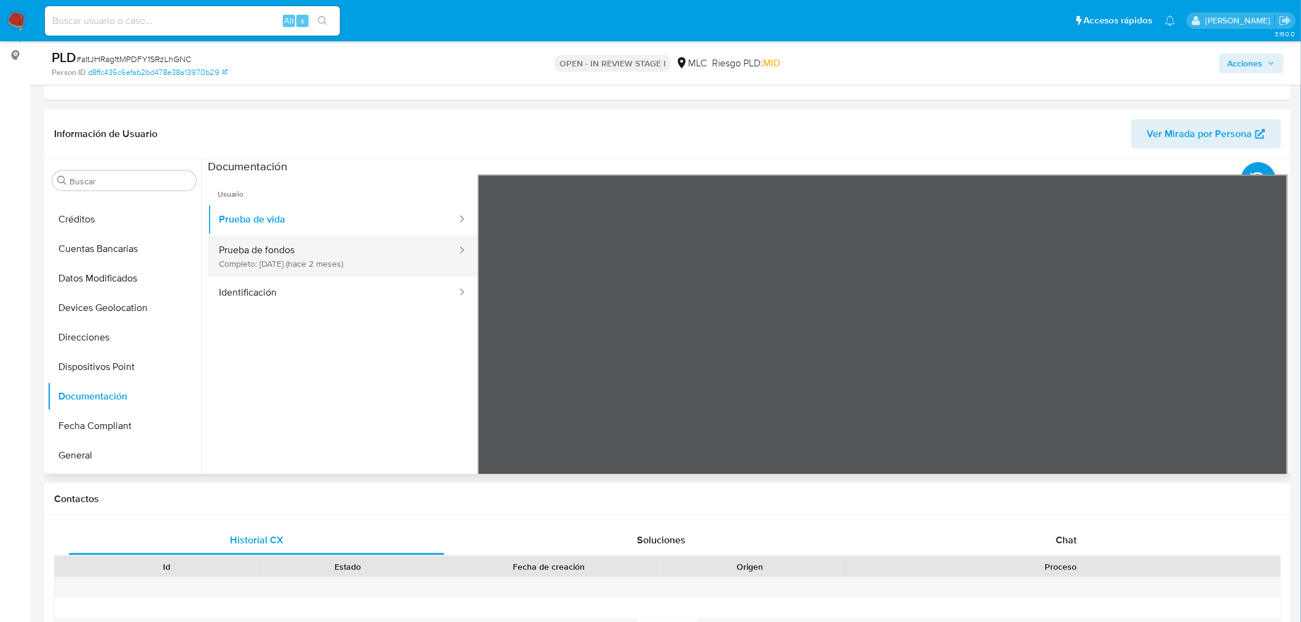
click at [250, 261] on button "Prueba de fondos Completo: 11/07/2025 (hace 2 meses)" at bounding box center [333, 256] width 250 height 42
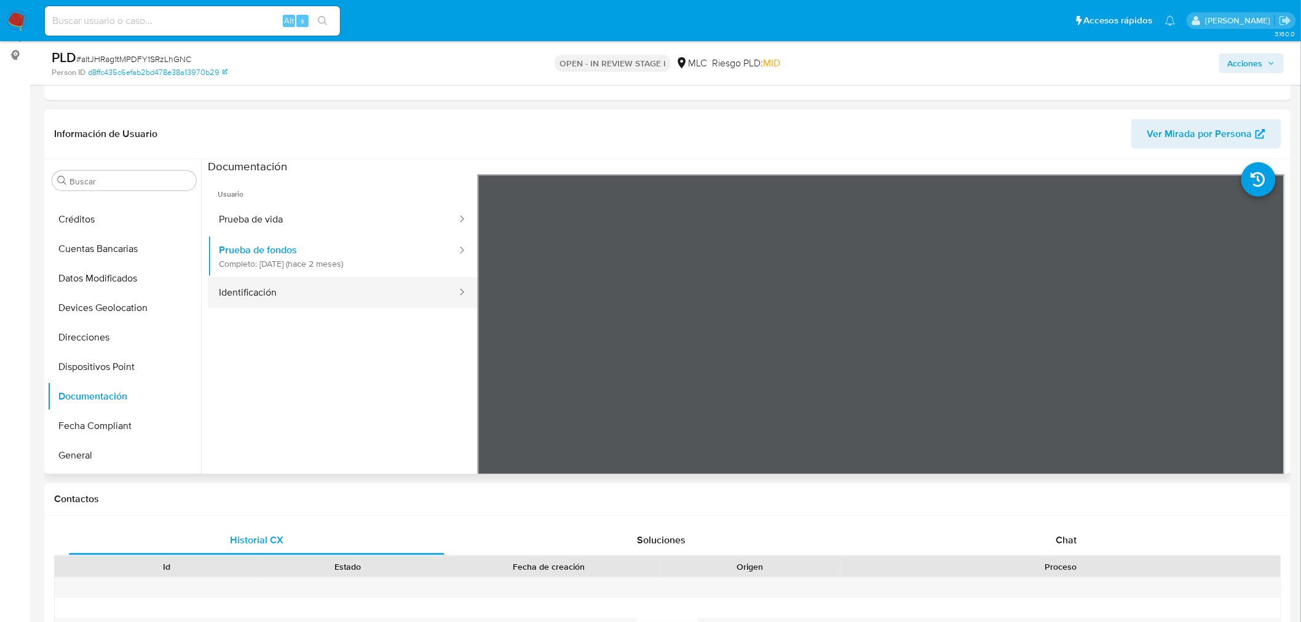
click at [243, 297] on button "Identificación" at bounding box center [333, 292] width 250 height 31
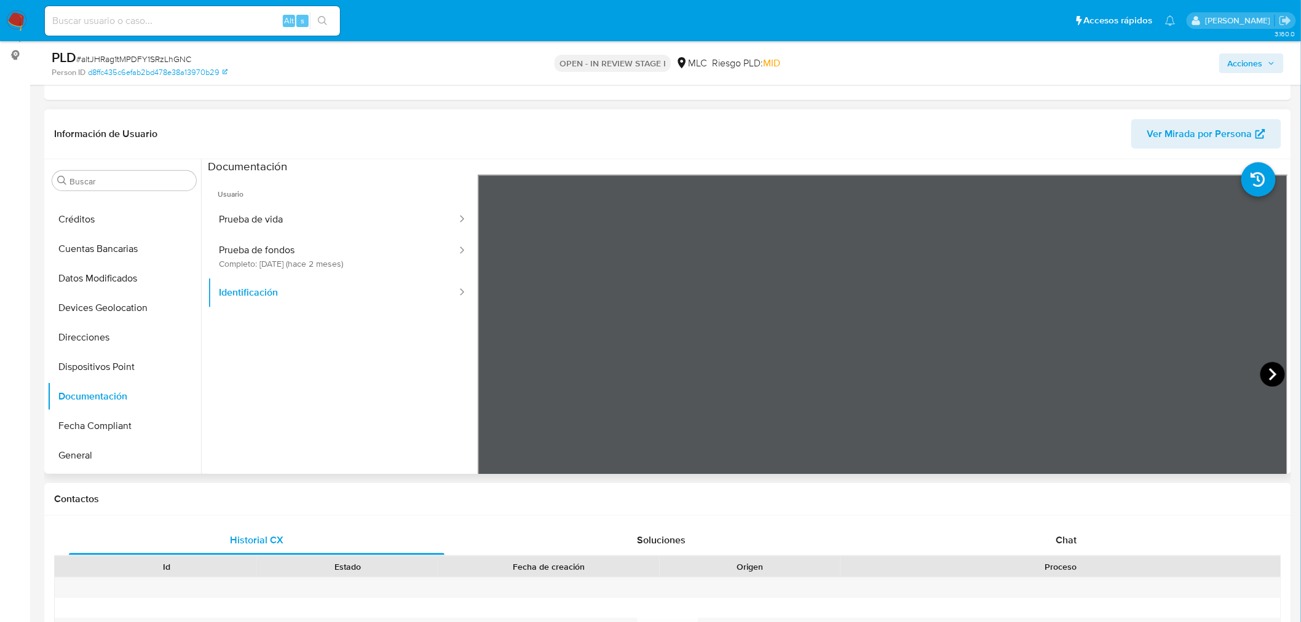
click at [1275, 377] on icon at bounding box center [1272, 374] width 25 height 25
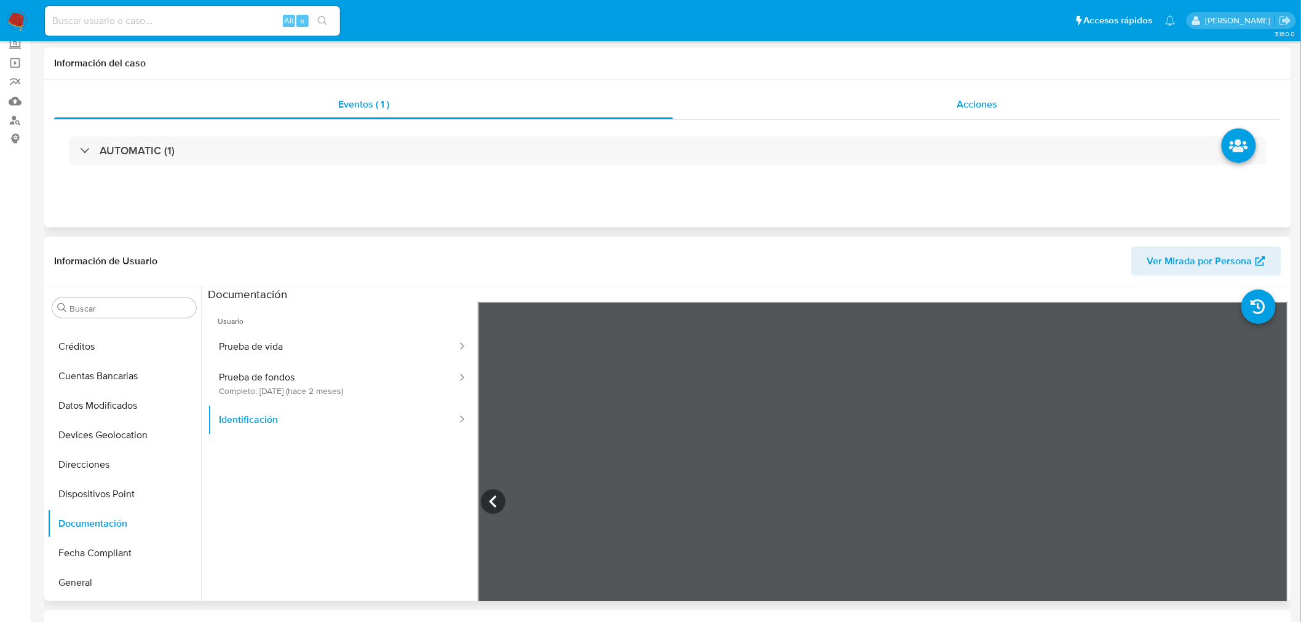
scroll to position [0, 0]
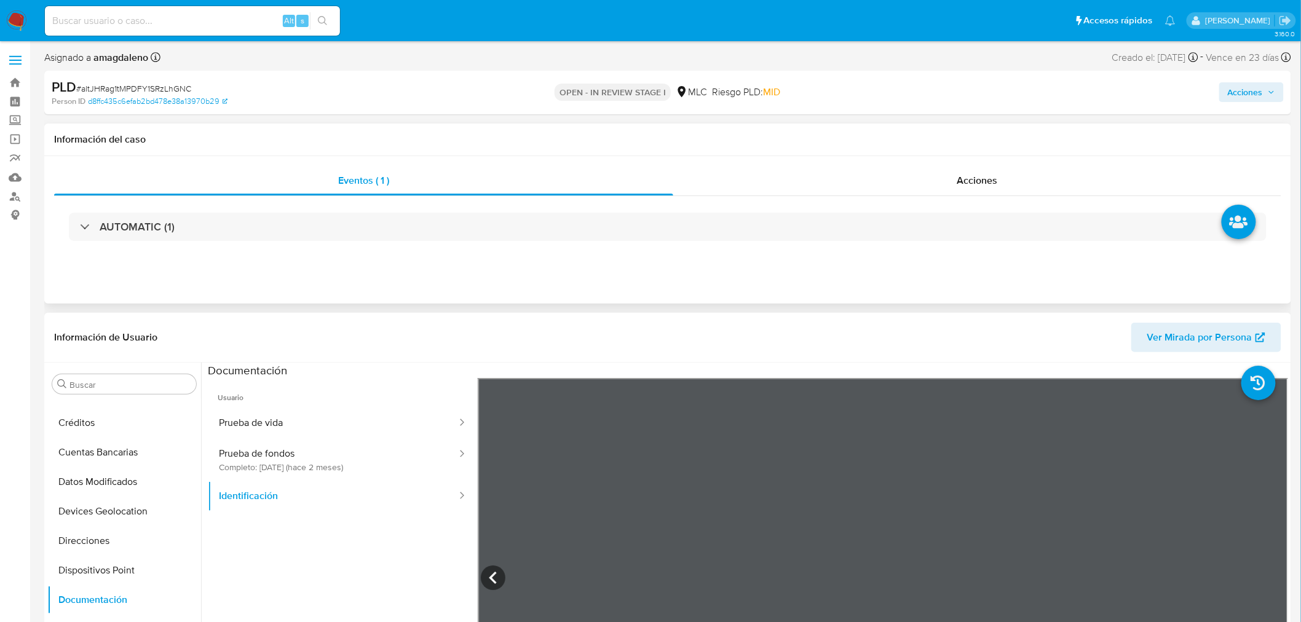
click at [698, 210] on div "AUTOMATIC (1)" at bounding box center [667, 226] width 1227 height 61
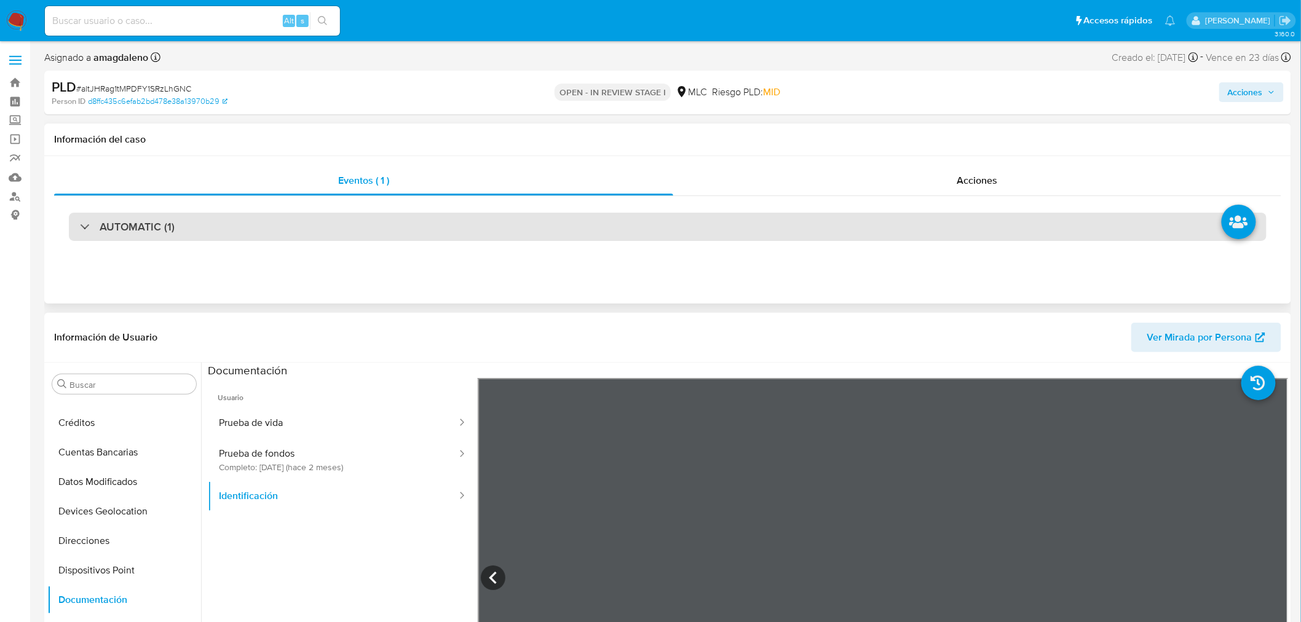
click at [693, 222] on div "AUTOMATIC (1)" at bounding box center [667, 227] width 1197 height 28
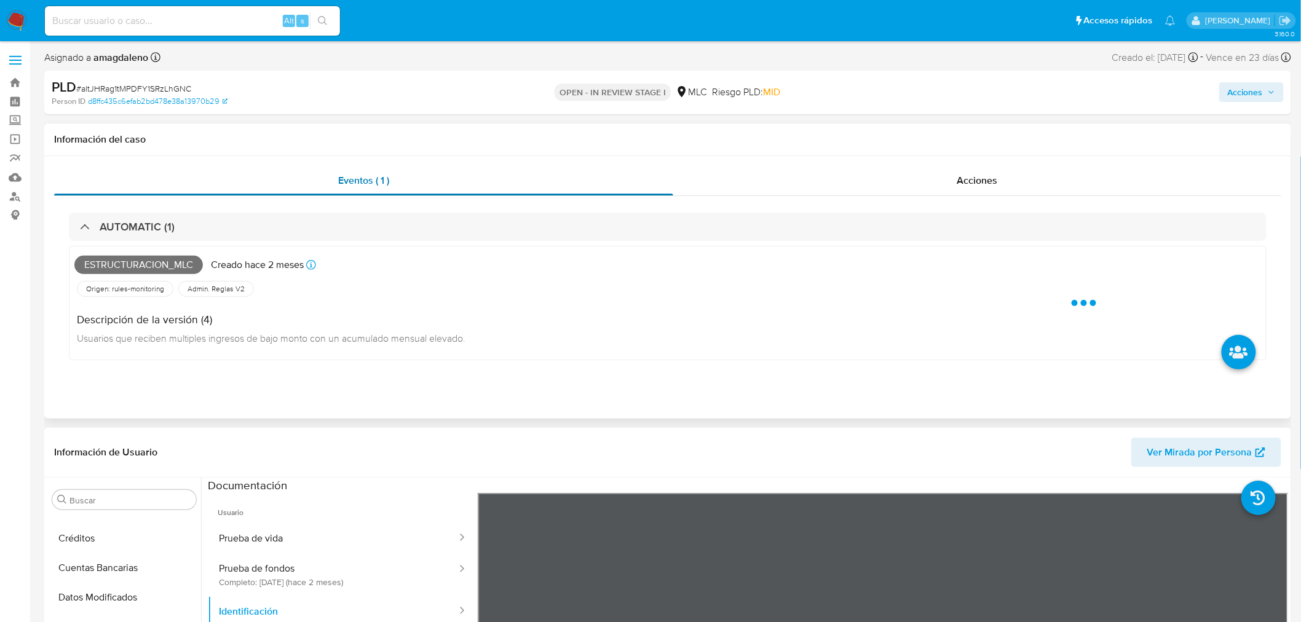
click at [487, 185] on div "Eventos ( 1 )" at bounding box center [363, 181] width 619 height 30
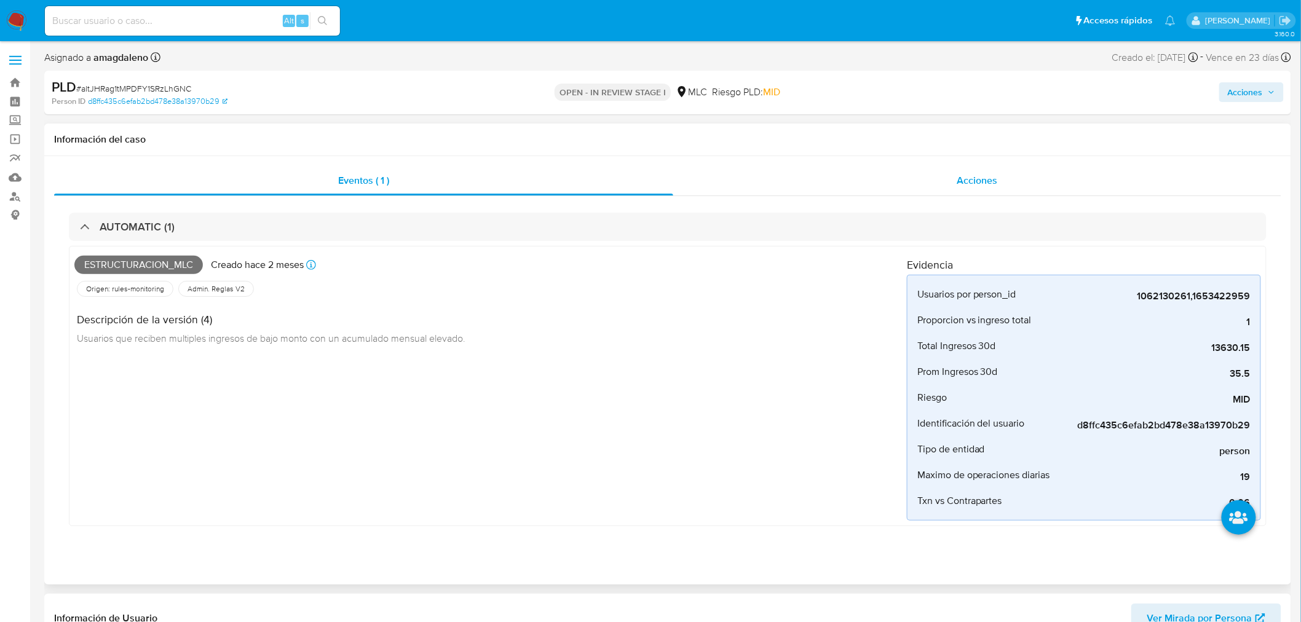
click at [801, 186] on div "Acciones" at bounding box center [977, 181] width 608 height 30
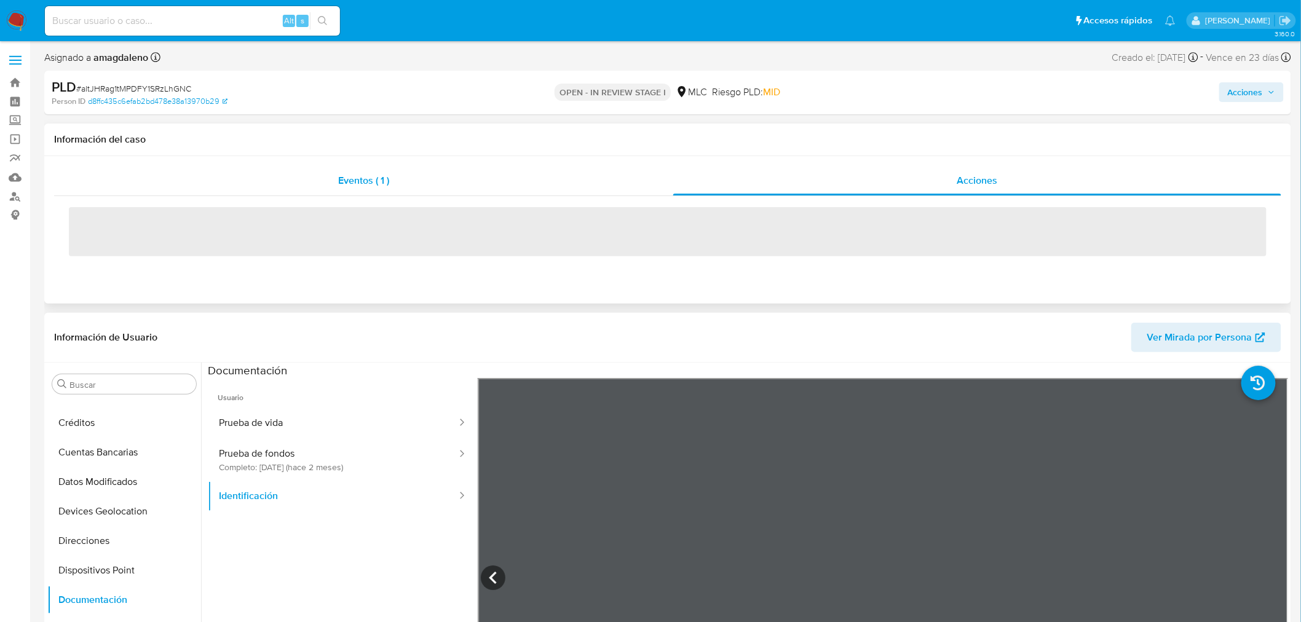
click at [451, 187] on div "Eventos ( 1 )" at bounding box center [363, 181] width 619 height 30
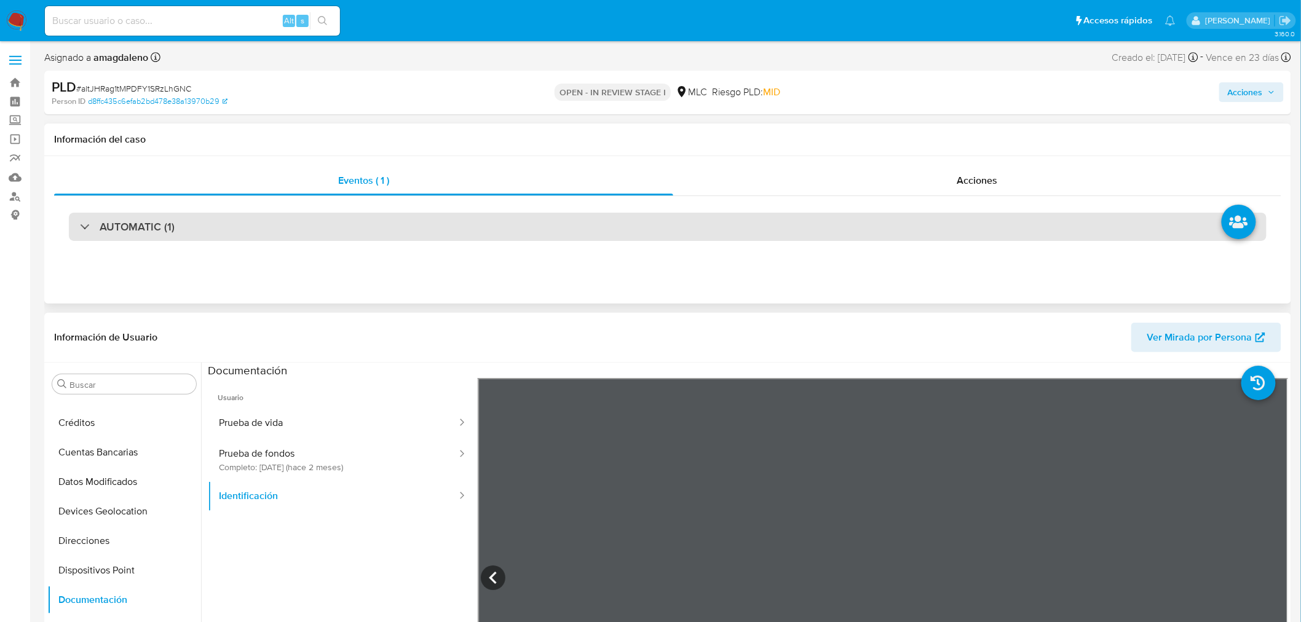
click at [435, 224] on div "AUTOMATIC (1)" at bounding box center [667, 227] width 1197 height 28
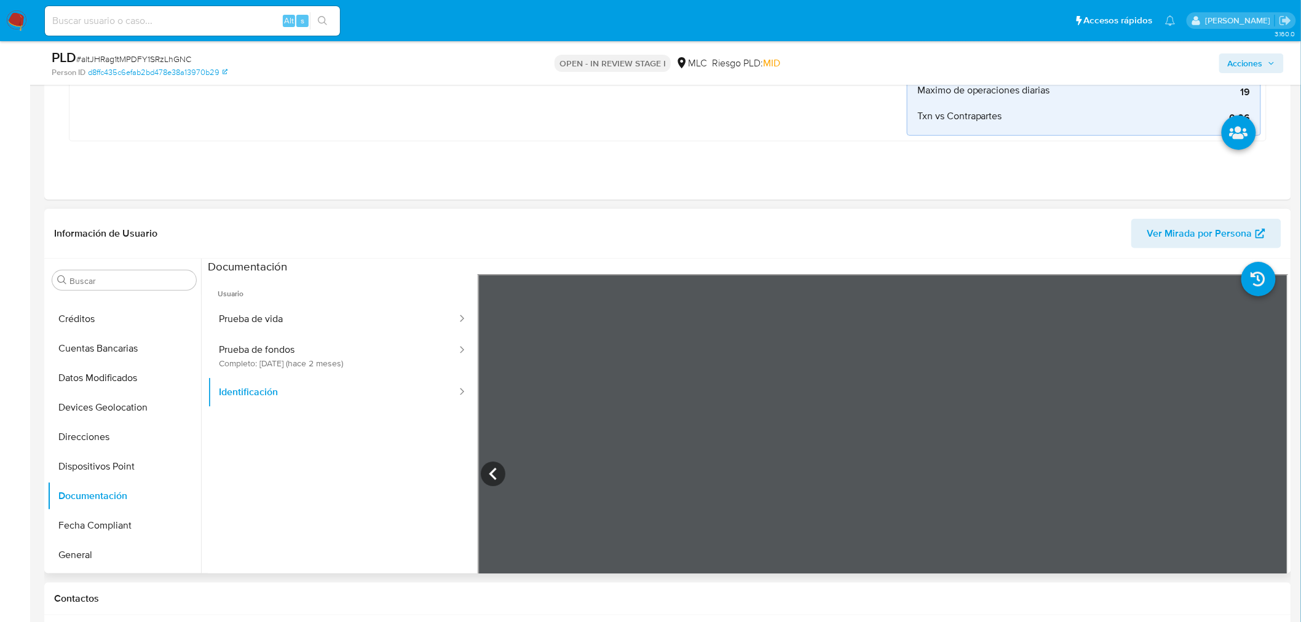
scroll to position [615, 0]
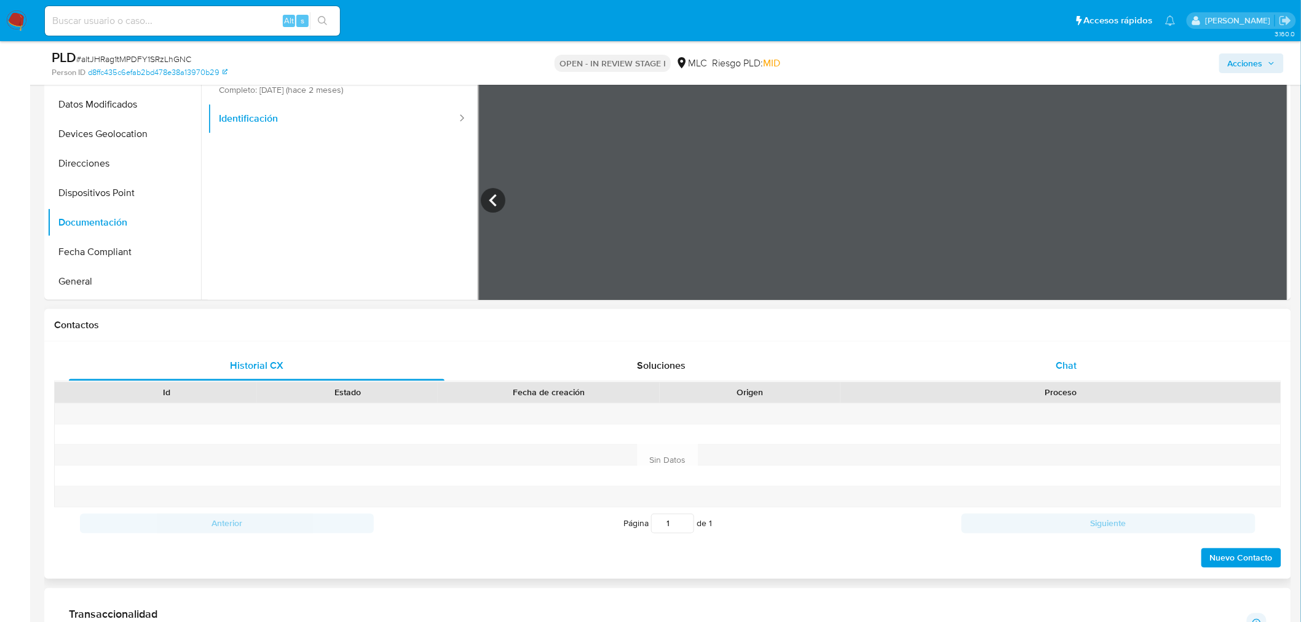
click at [1055, 369] on div "Chat" at bounding box center [1066, 367] width 376 height 30
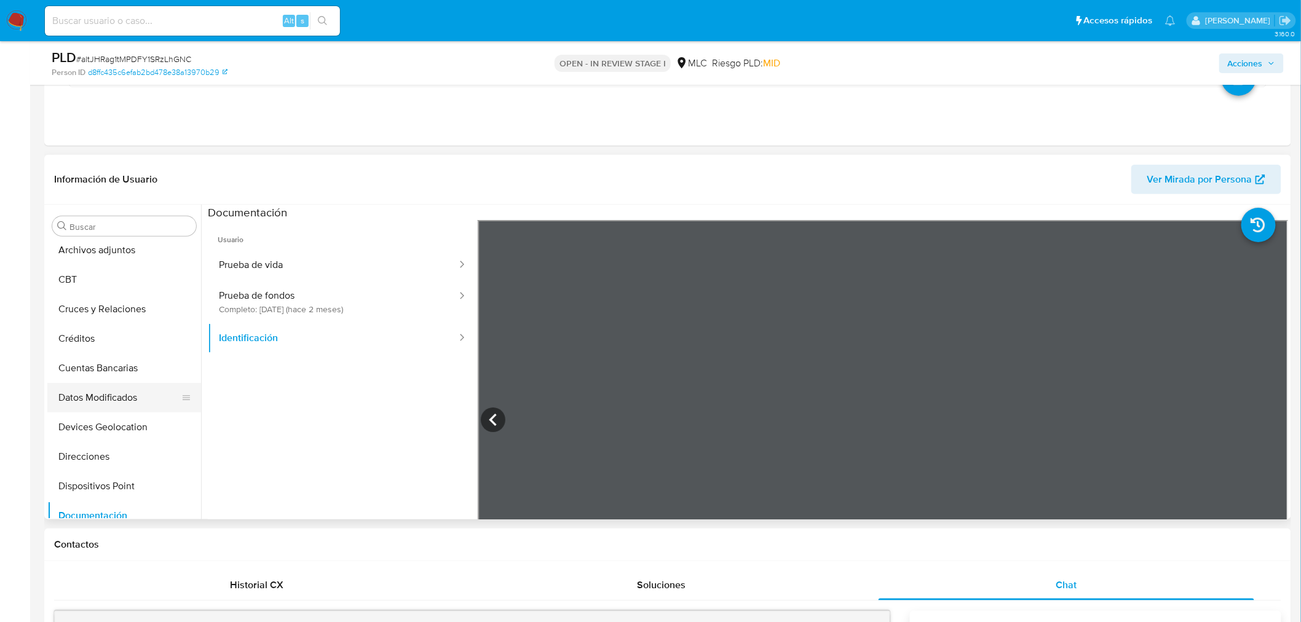
scroll to position [0, 0]
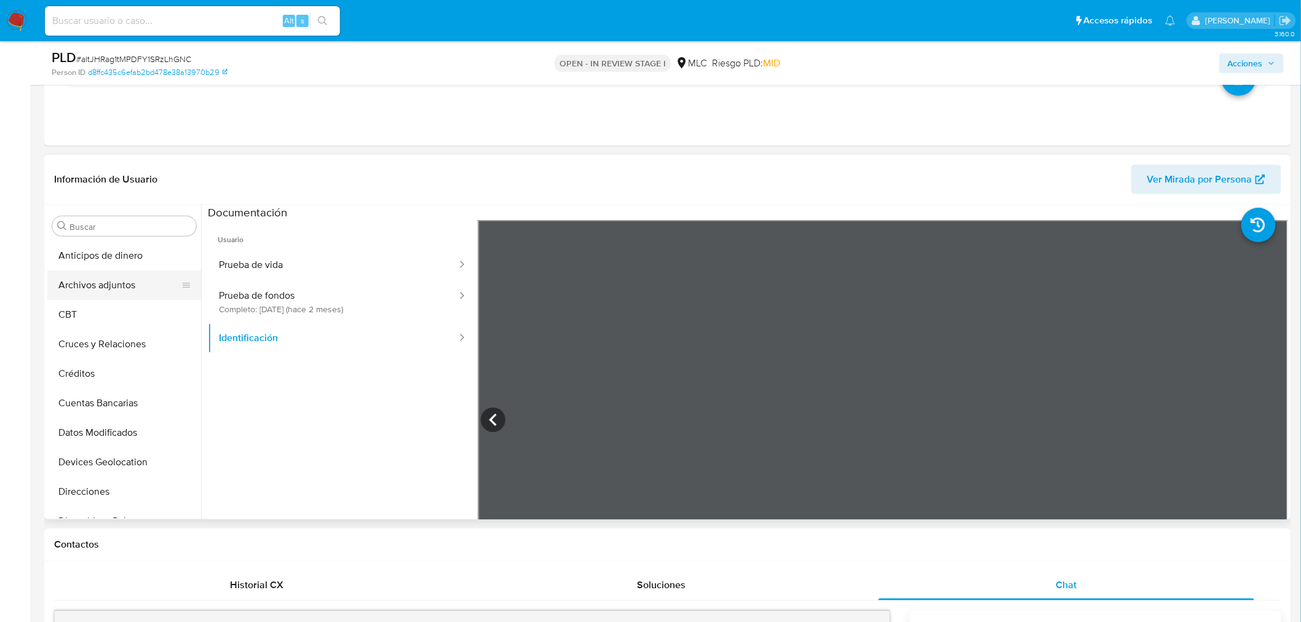
click at [128, 286] on button "Archivos adjuntos" at bounding box center [119, 285] width 144 height 30
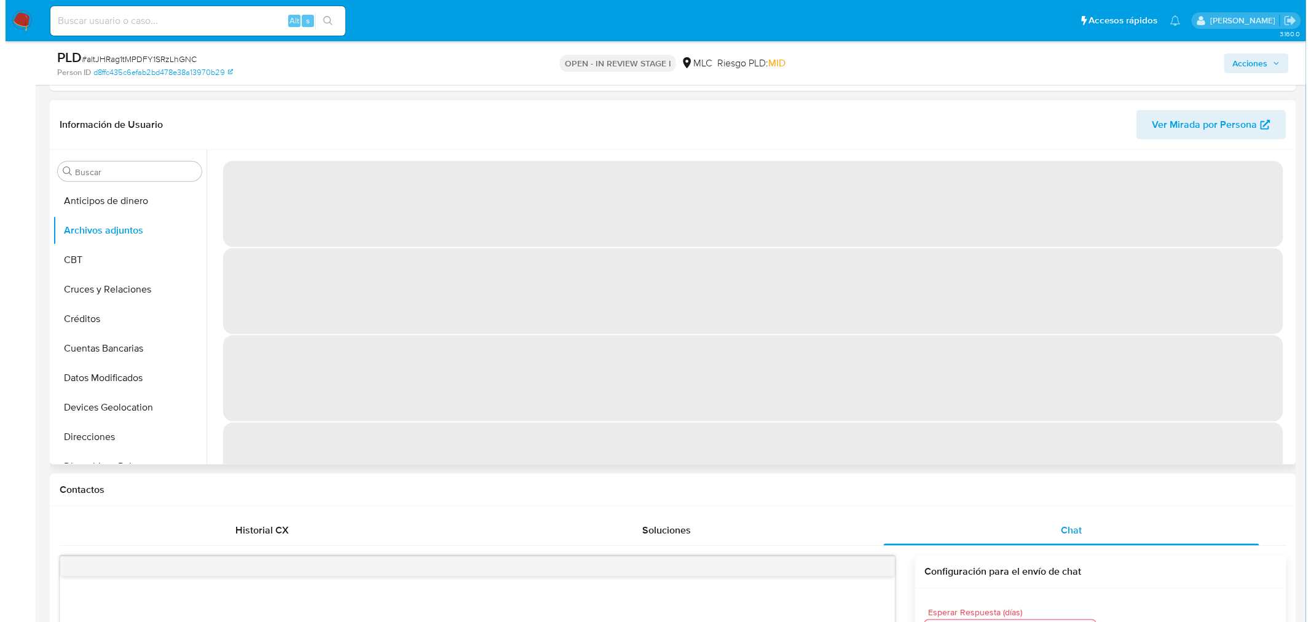
scroll to position [388, 0]
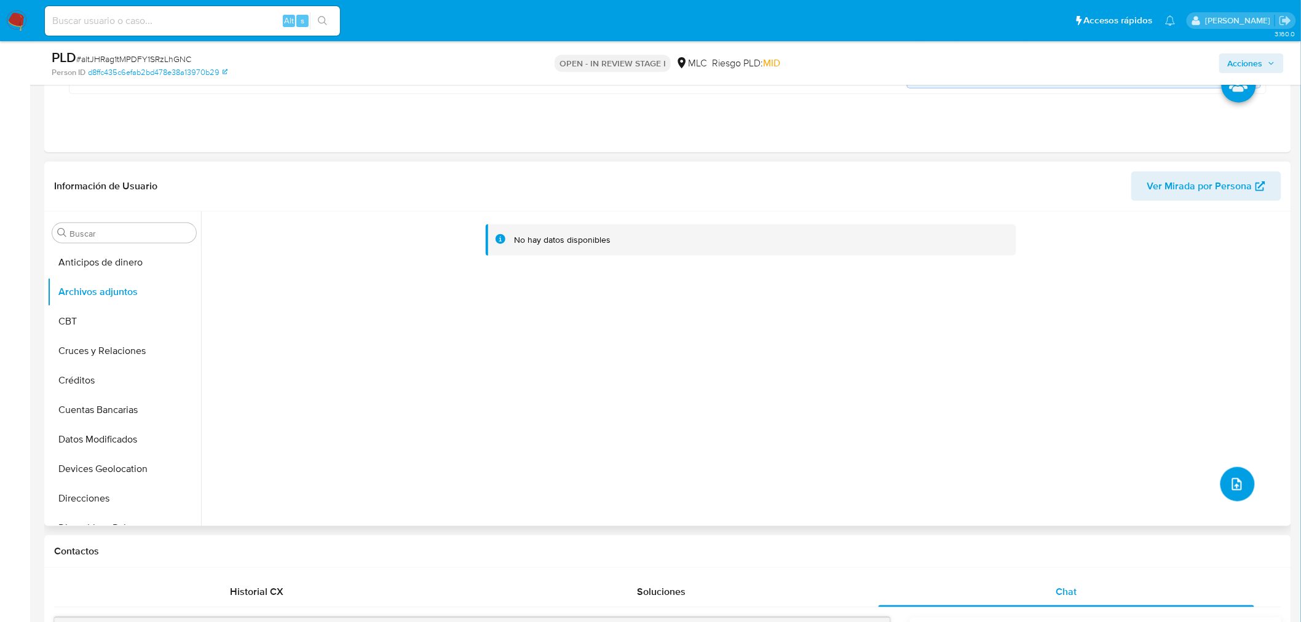
click at [1229, 484] on icon "upload-file" at bounding box center [1236, 484] width 15 height 15
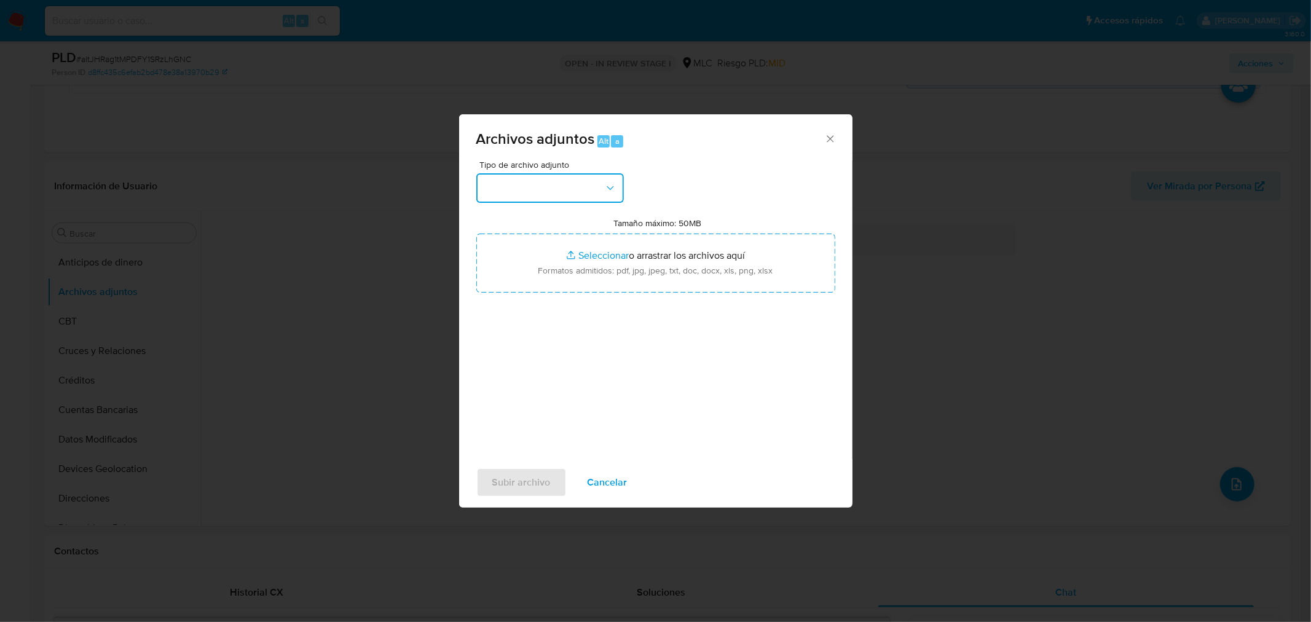
click at [557, 179] on button "button" at bounding box center [550, 188] width 148 height 30
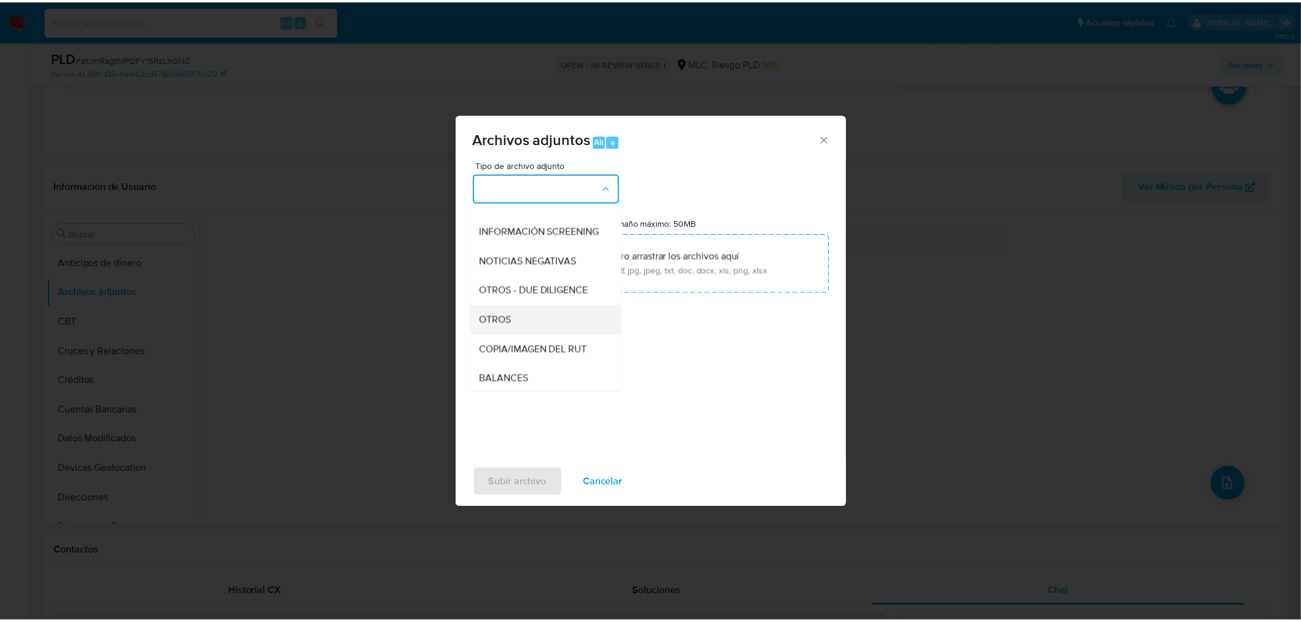
scroll to position [101, 0]
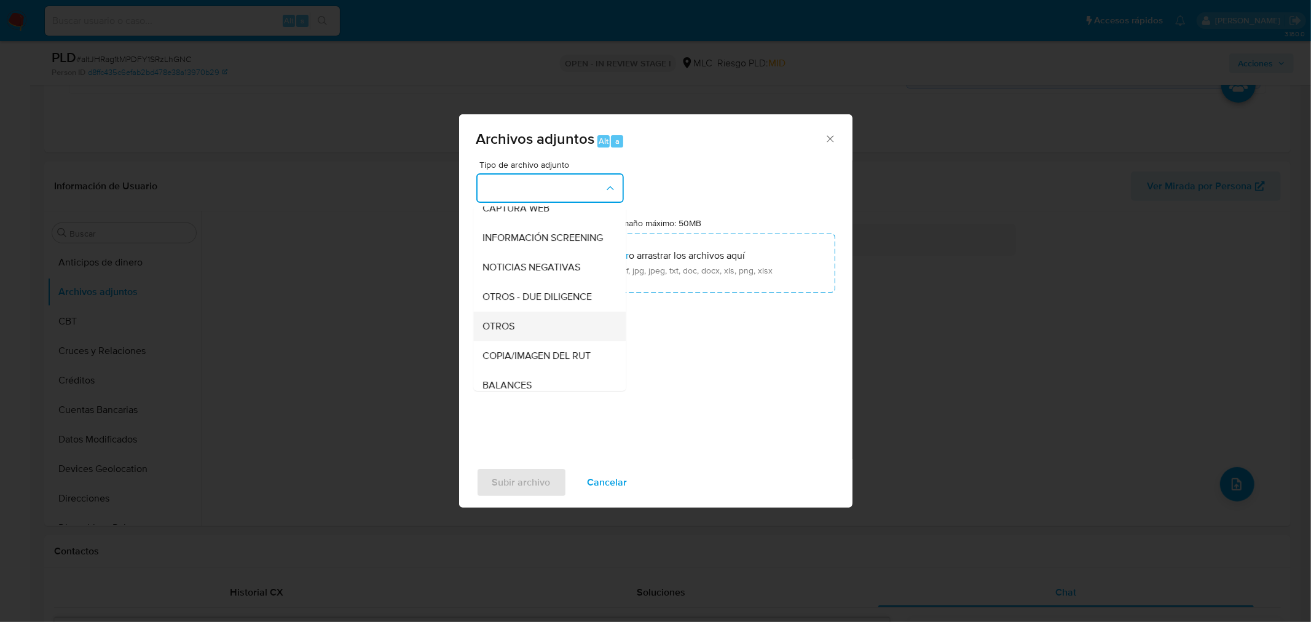
click at [529, 337] on div "OTROS" at bounding box center [545, 326] width 125 height 30
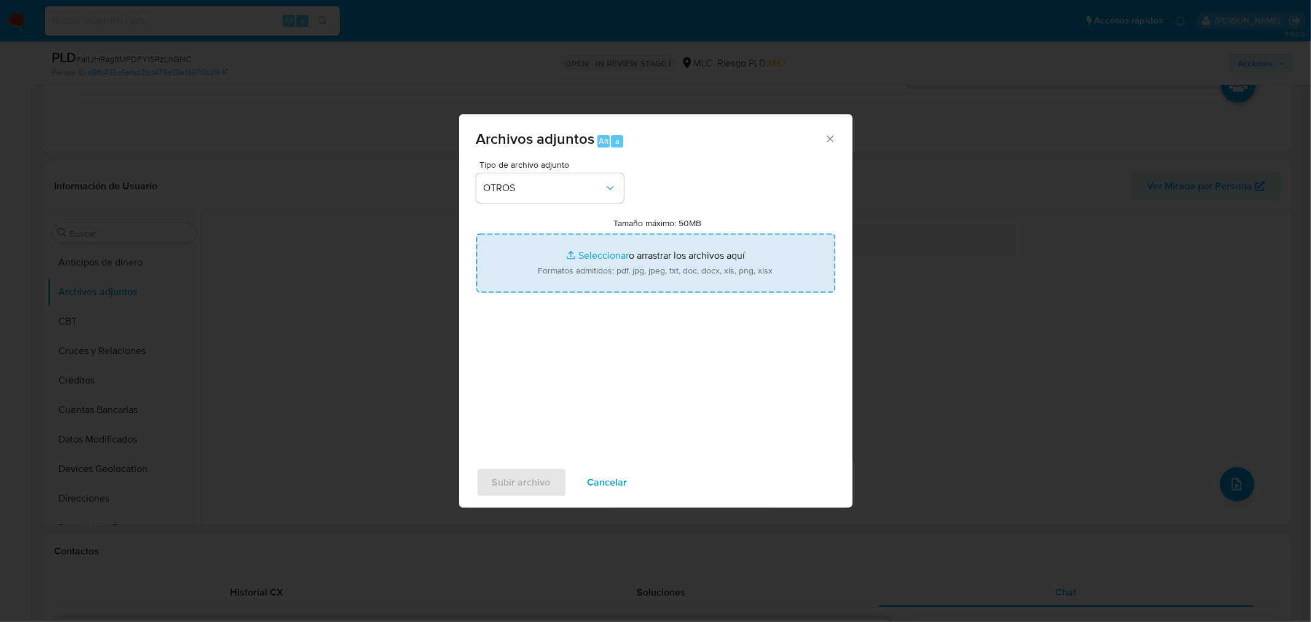
click at [608, 255] on input "Tamaño máximo: 50MB Seleccionar archivos" at bounding box center [655, 263] width 359 height 59
click at [618, 253] on input "Tamaño máximo: 50MB Seleccionar archivos" at bounding box center [655, 263] width 359 height 59
type input "C:\fakepath\1062130261 - 16_09_2025.xlsx"
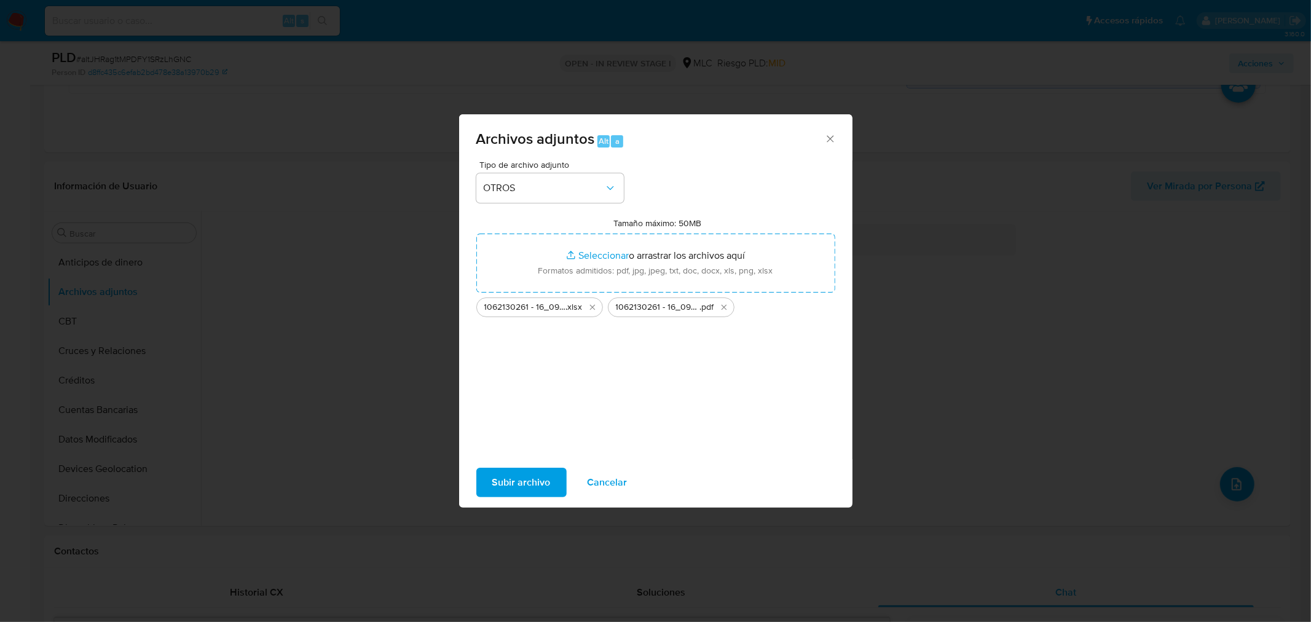
click at [502, 484] on span "Subir archivo" at bounding box center [521, 482] width 58 height 27
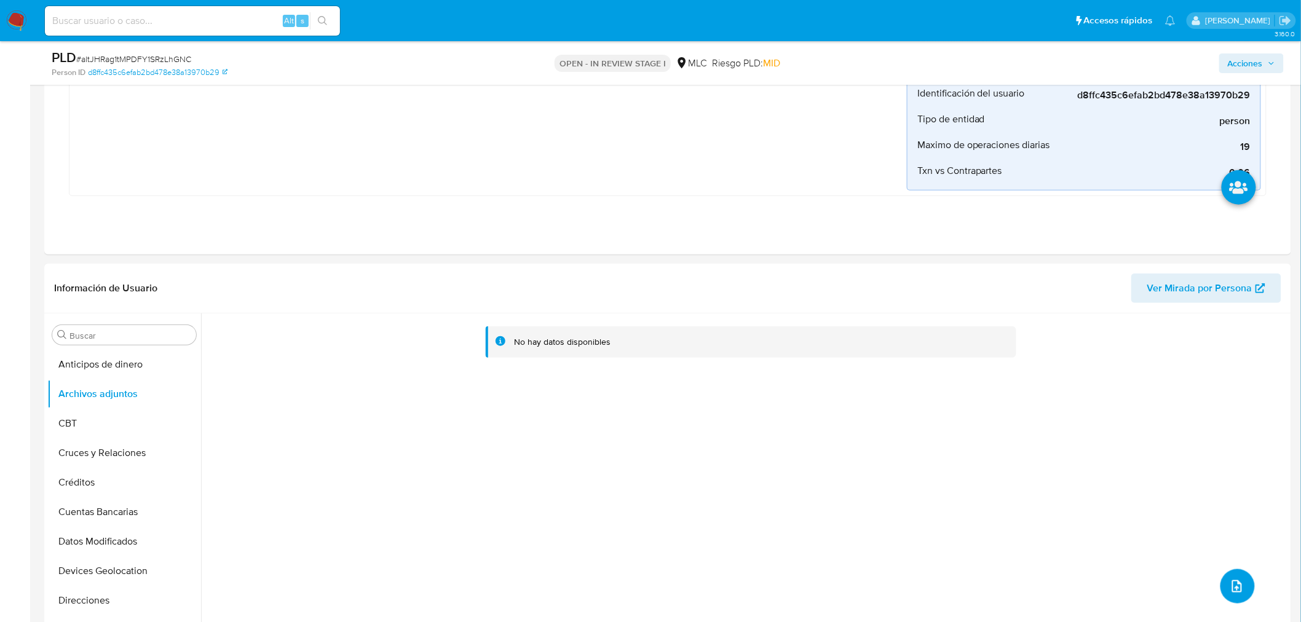
scroll to position [320, 0]
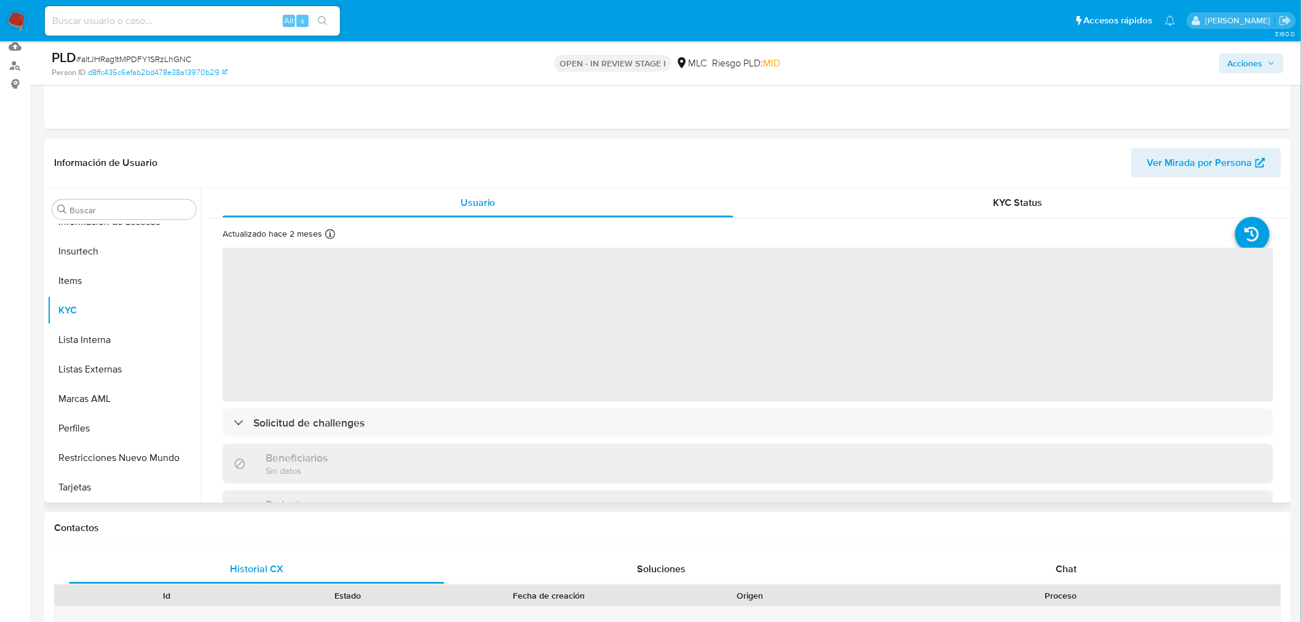
scroll to position [136, 0]
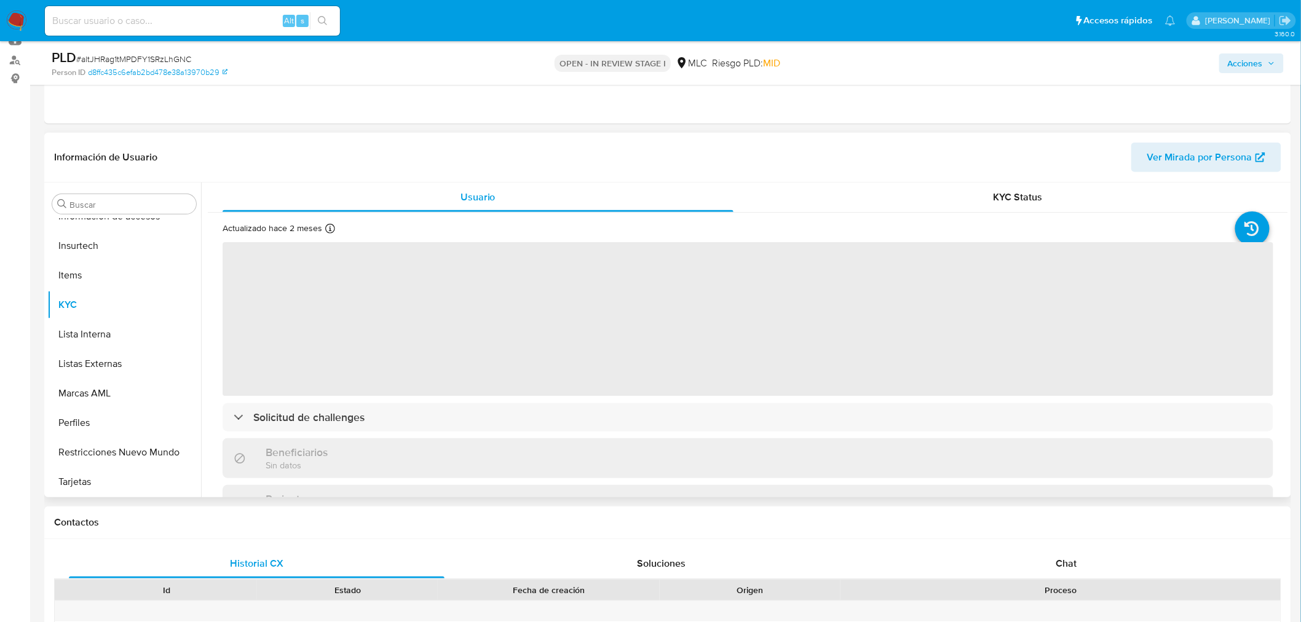
select select "10"
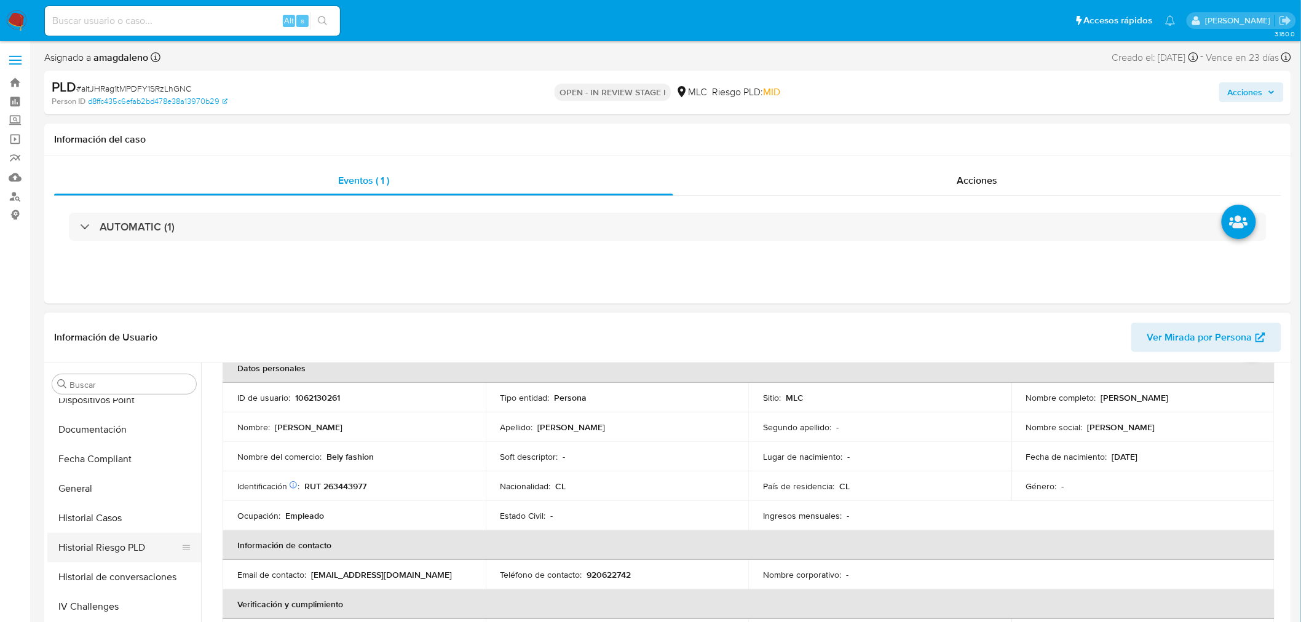
scroll to position [314, 0]
click at [120, 482] on button "Historial Casos" at bounding box center [119, 483] width 144 height 30
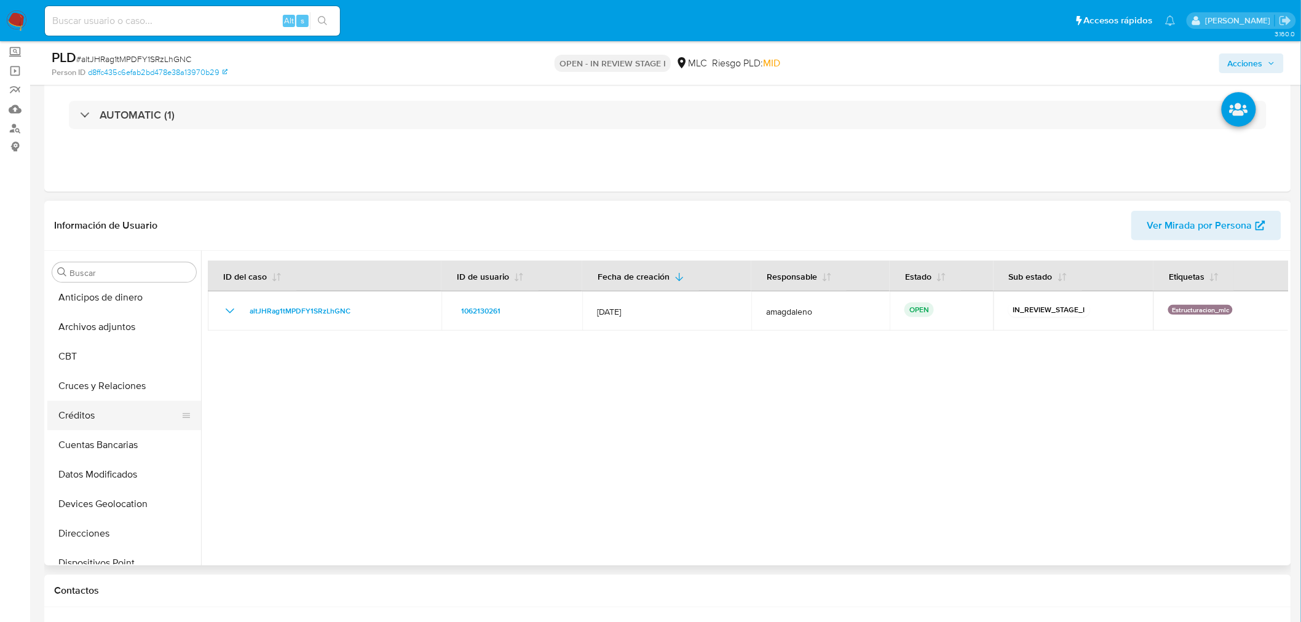
scroll to position [0, 0]
click at [113, 329] on button "Archivos adjuntos" at bounding box center [119, 332] width 144 height 30
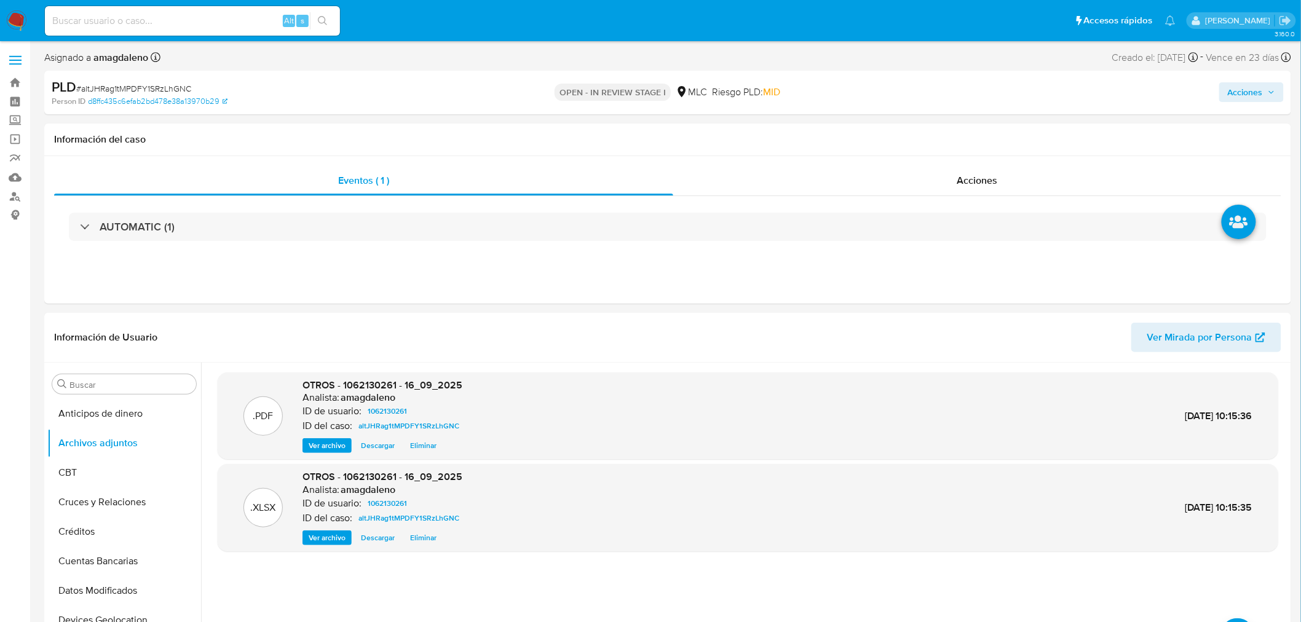
click at [1243, 79] on div "Acciones" at bounding box center [1080, 92] width 408 height 29
click at [1242, 87] on span "Acciones" at bounding box center [1244, 92] width 35 height 20
click at [859, 135] on span "Resolución del caso" at bounding box center [902, 131] width 88 height 14
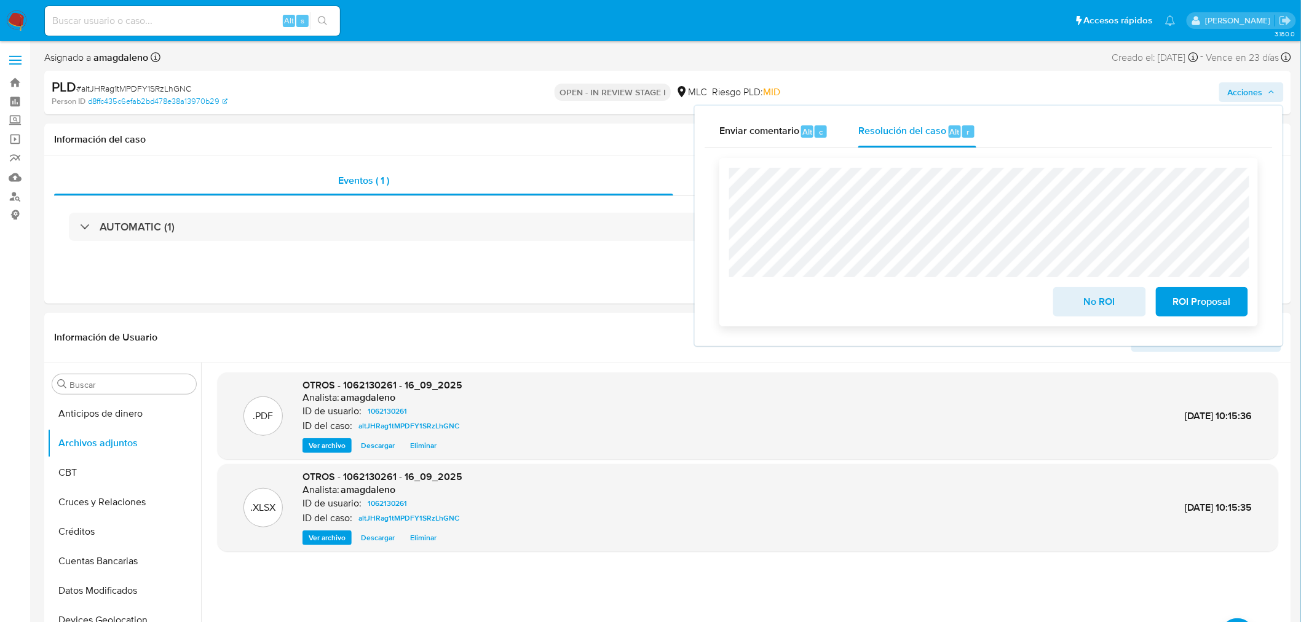
click at [1122, 304] on span "No ROI" at bounding box center [1099, 301] width 60 height 27
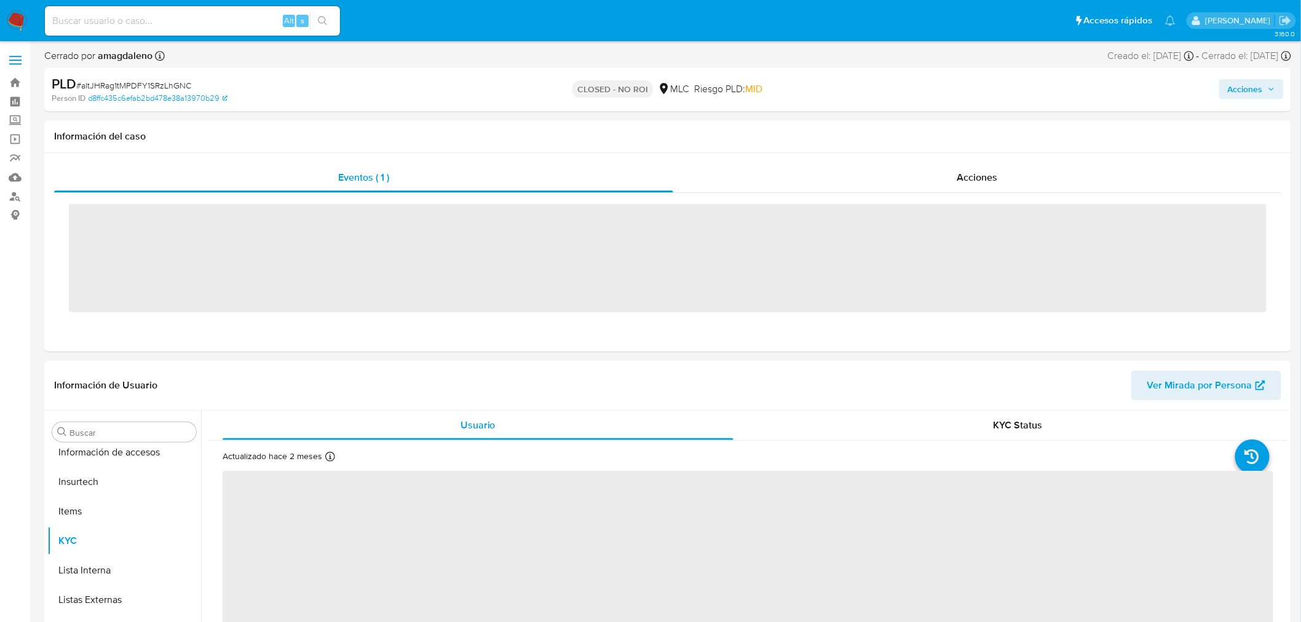
scroll to position [519, 0]
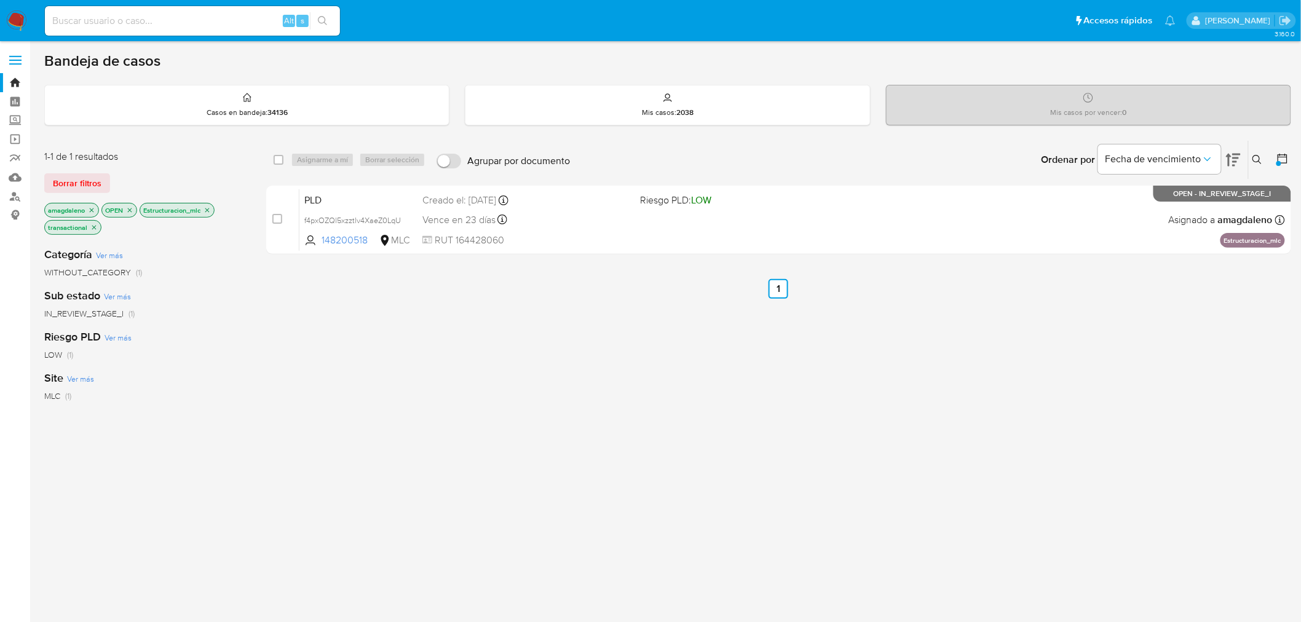
click at [275, 374] on div "select-all-cases-checkbox Asignarme a mí Borrar selección Agrupar por documento…" at bounding box center [778, 427] width 1025 height 574
click at [210, 210] on icon "close-filter" at bounding box center [206, 210] width 7 height 7
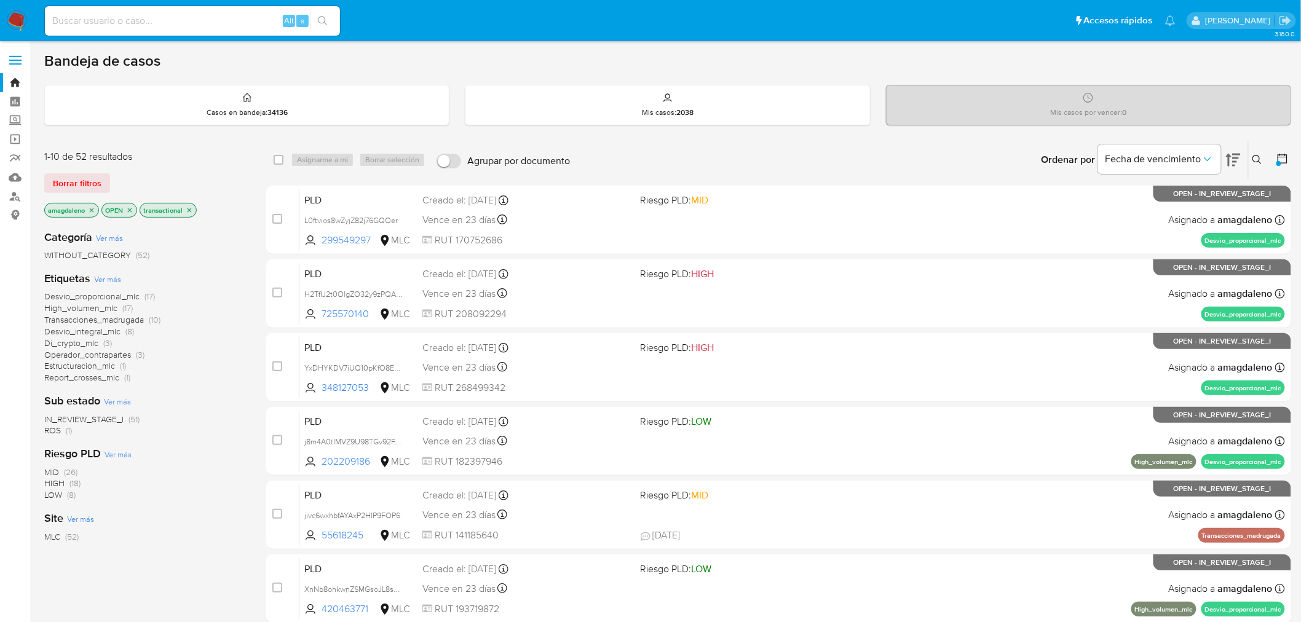
click at [93, 210] on icon "close-filter" at bounding box center [91, 210] width 7 height 7
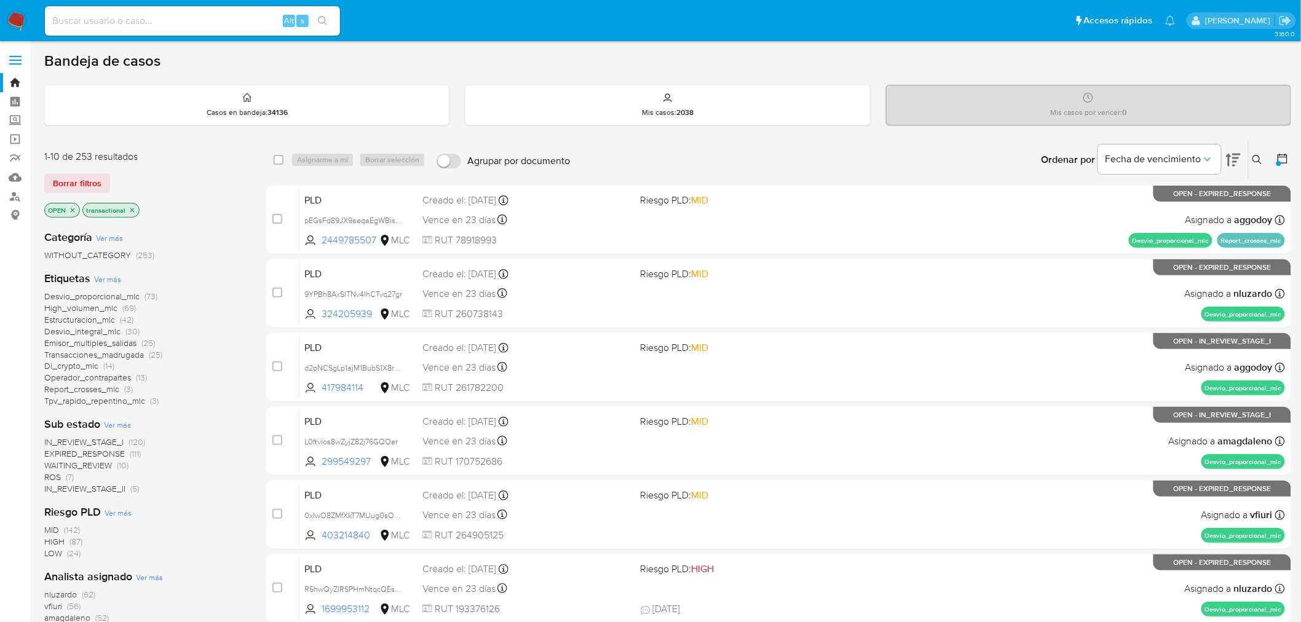
click at [74, 210] on icon "close-filter" at bounding box center [72, 210] width 7 height 7
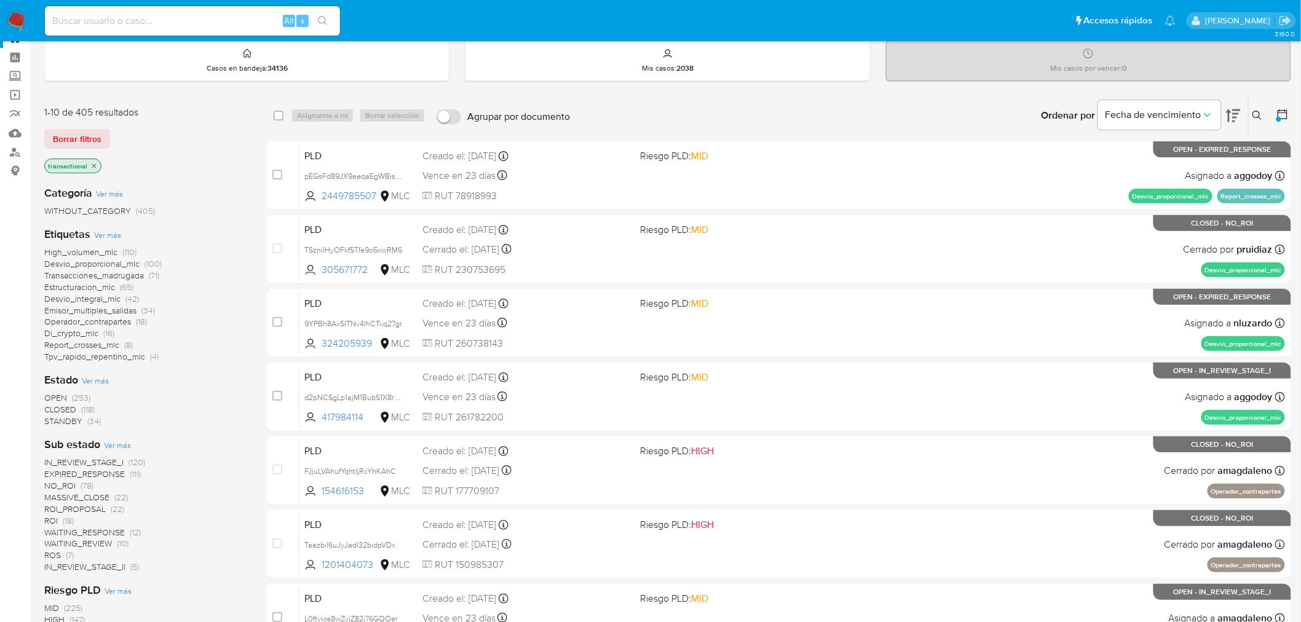
scroll to position [68, 0]
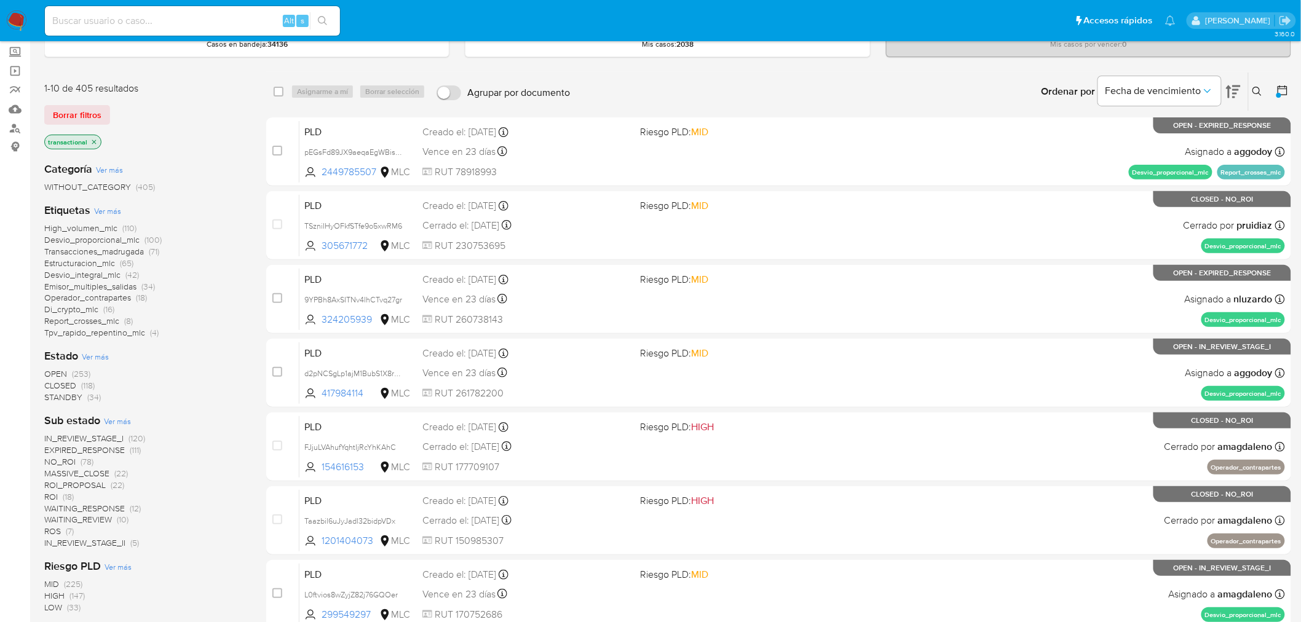
click at [91, 484] on span "ROI_PROPOSAL" at bounding box center [74, 485] width 61 height 12
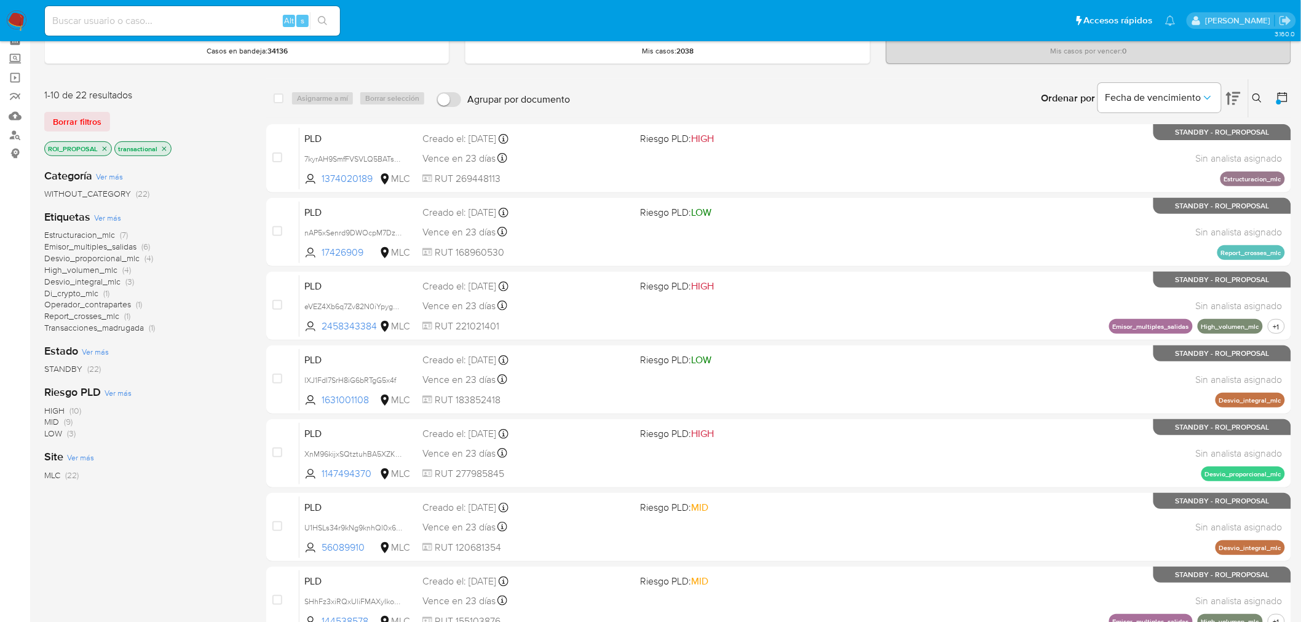
scroll to position [34, 0]
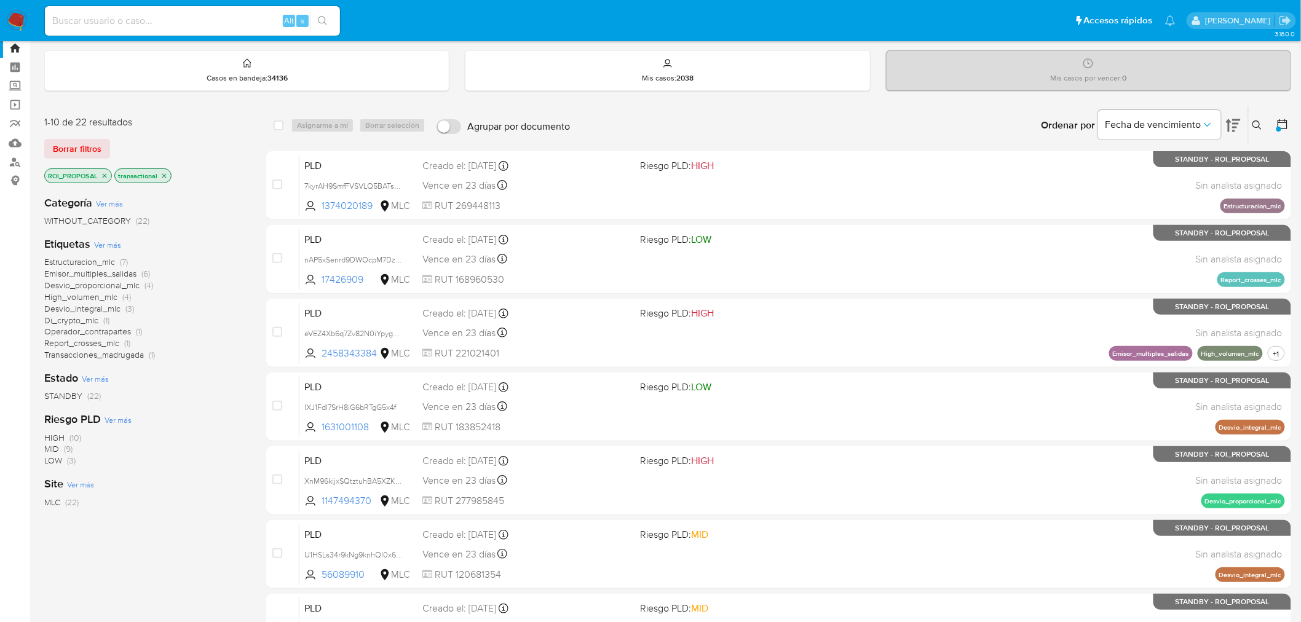
click at [95, 273] on span "Emisor_multiples_salidas" at bounding box center [90, 273] width 92 height 12
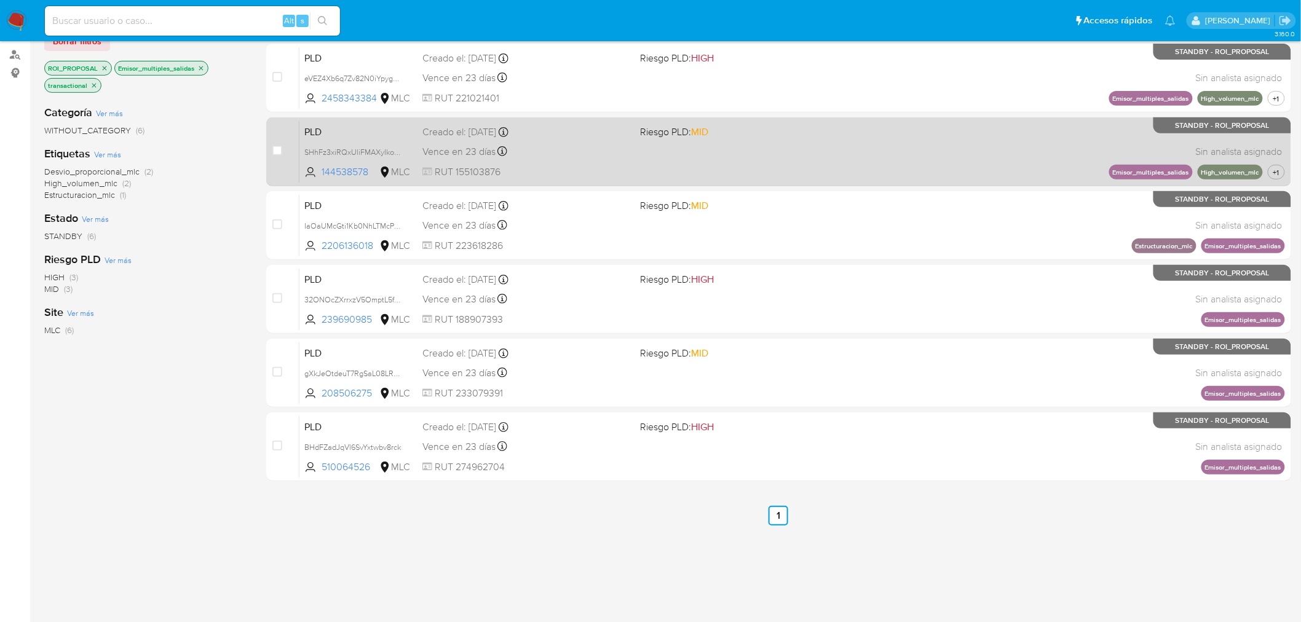
scroll to position [143, 0]
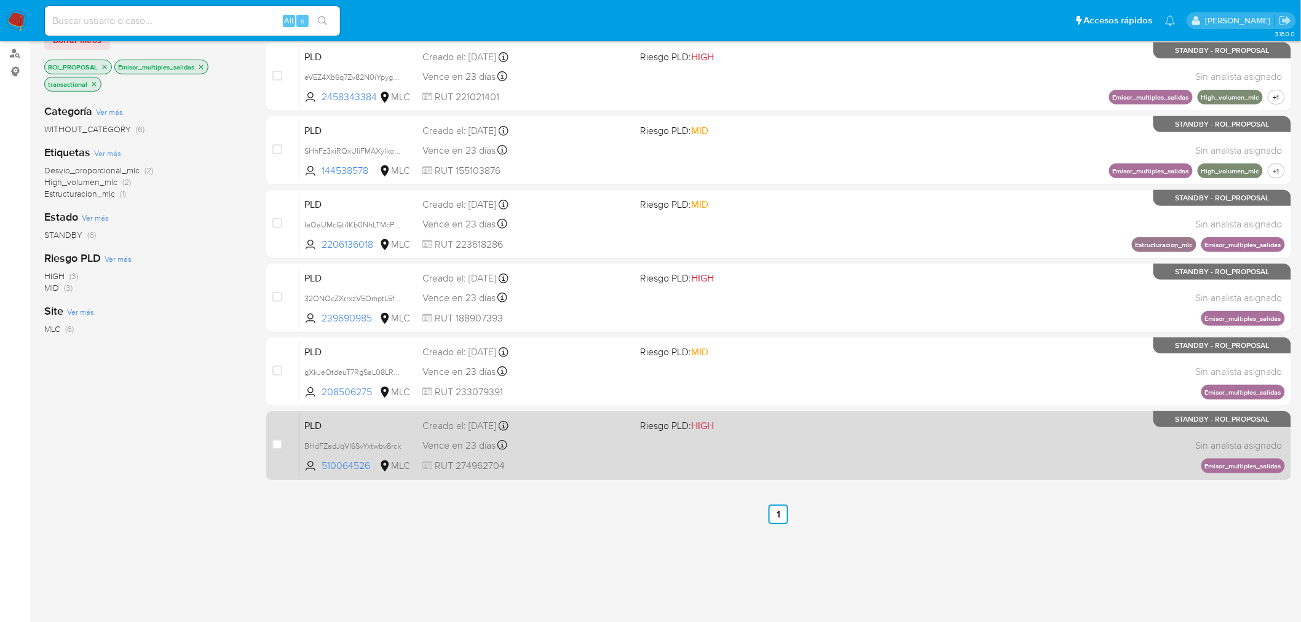
click at [593, 457] on div "PLD BHdFZadJqVl6SvYxtwbv8rck 510064526 MLC Riesgo PLD: HIGH Creado el: [DATE] C…" at bounding box center [791, 445] width 985 height 62
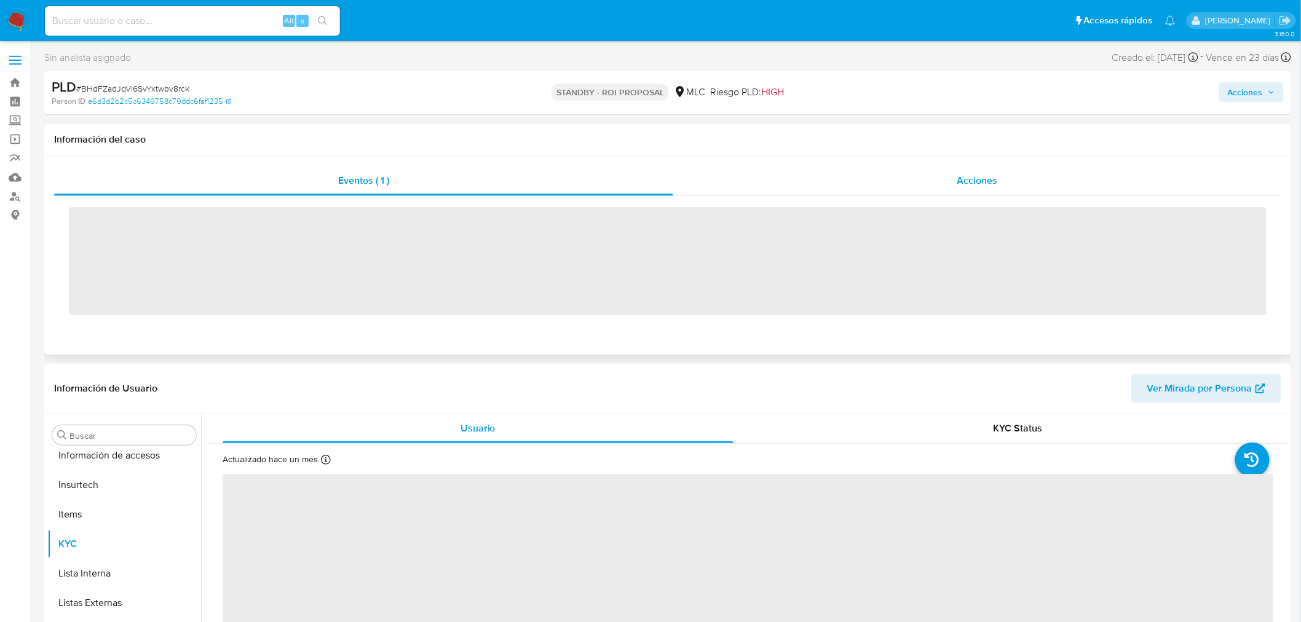
scroll to position [519, 0]
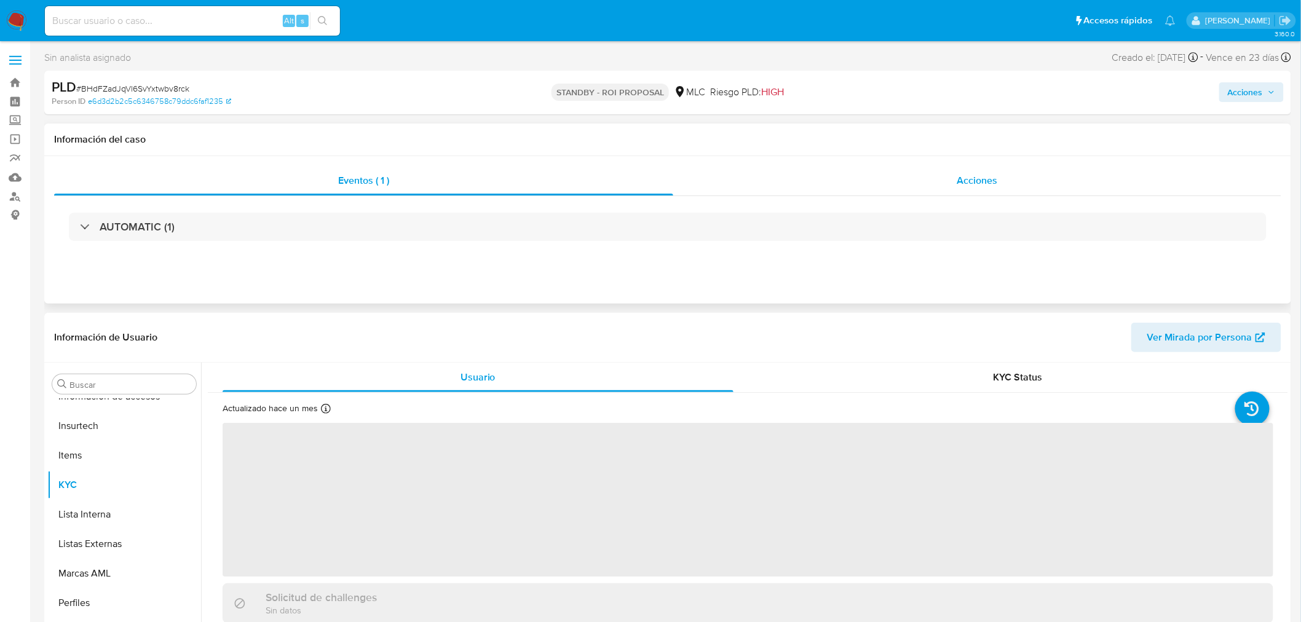
click at [821, 186] on div "Acciones" at bounding box center [977, 181] width 608 height 30
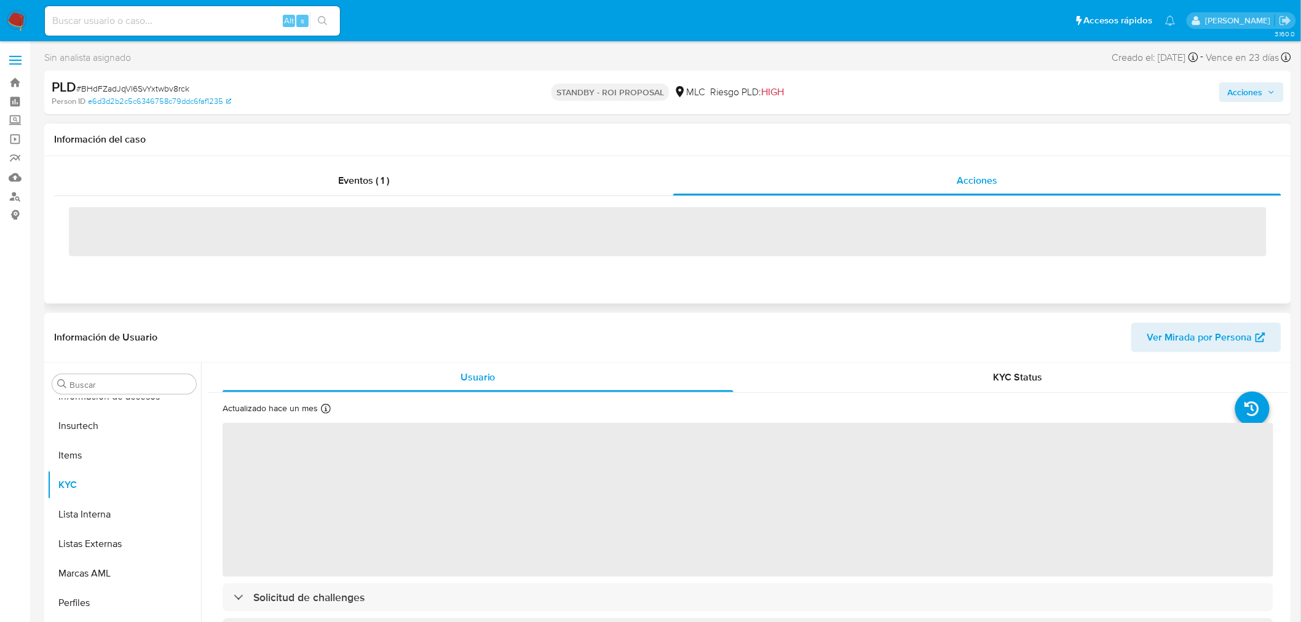
select select "10"
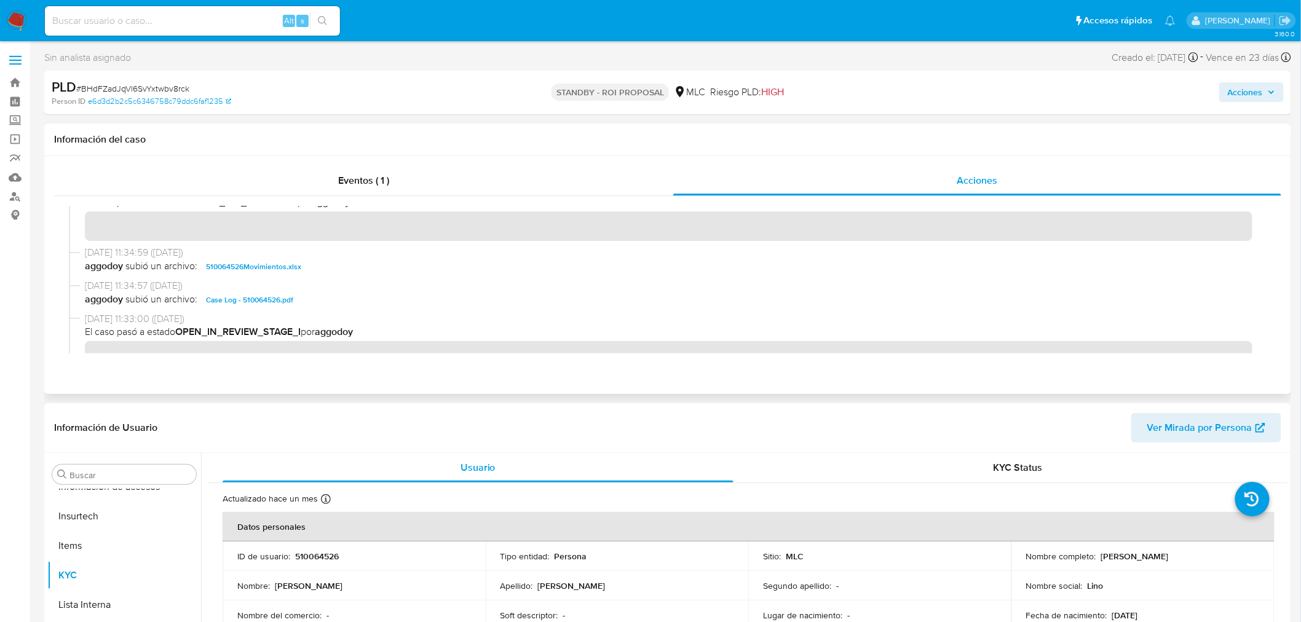
scroll to position [0, 0]
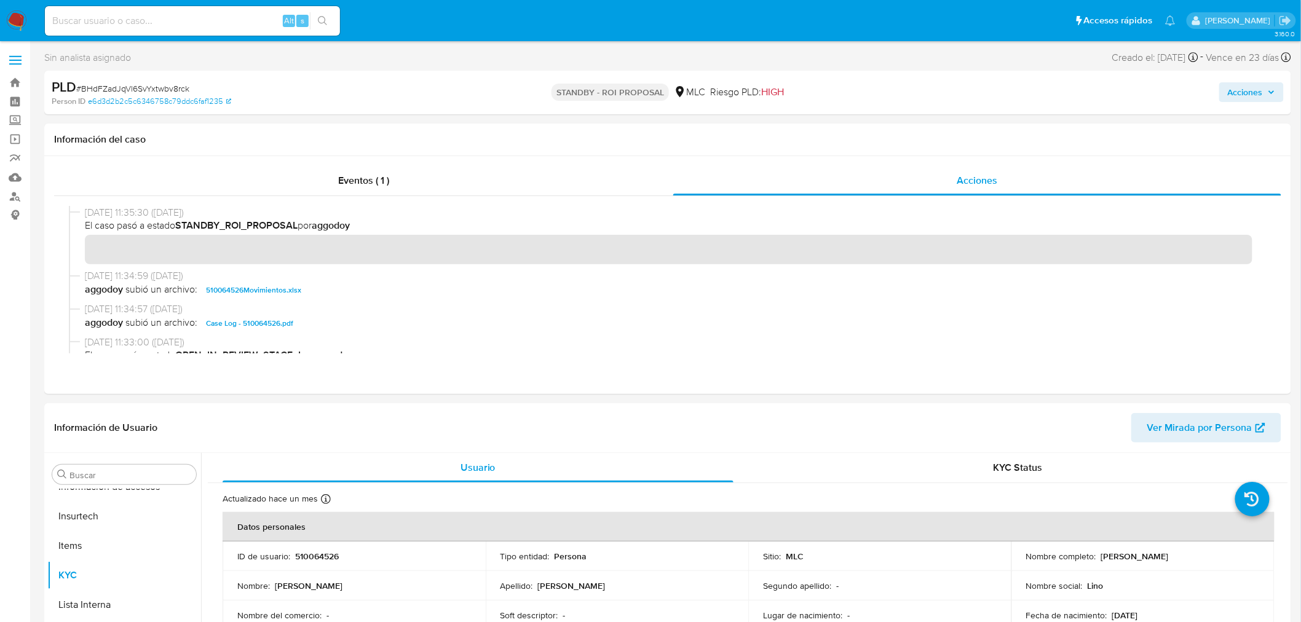
click at [124, 88] on span "# BHdFZadJqVl6SvYxtwbv8rck" at bounding box center [132, 88] width 113 height 12
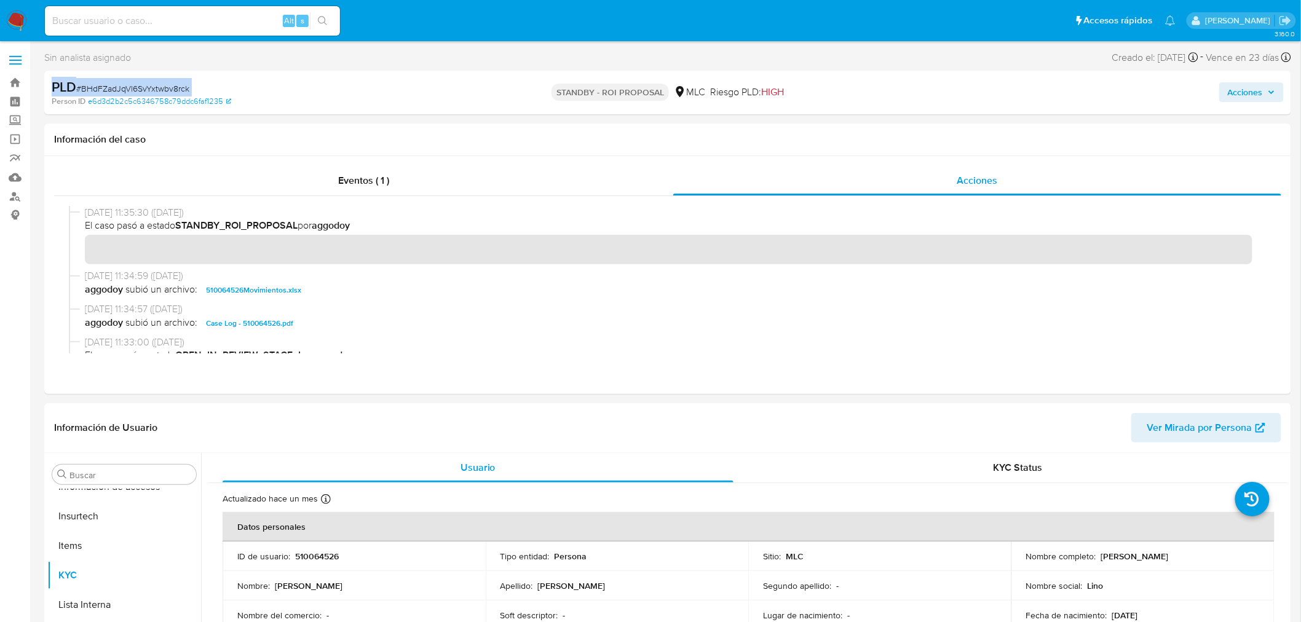
click at [124, 88] on span "# BHdFZadJqVl6SvYxtwbv8rck" at bounding box center [132, 88] width 113 height 12
click at [151, 85] on span "# BHdFZadJqVl6SvYxtwbv8rck" at bounding box center [132, 88] width 113 height 12
click at [146, 90] on span "# BHdFZadJqVl6SvYxtwbv8rck" at bounding box center [132, 88] width 113 height 12
copy span "BHdFZadJqVl6SvYxtwbv8rck"
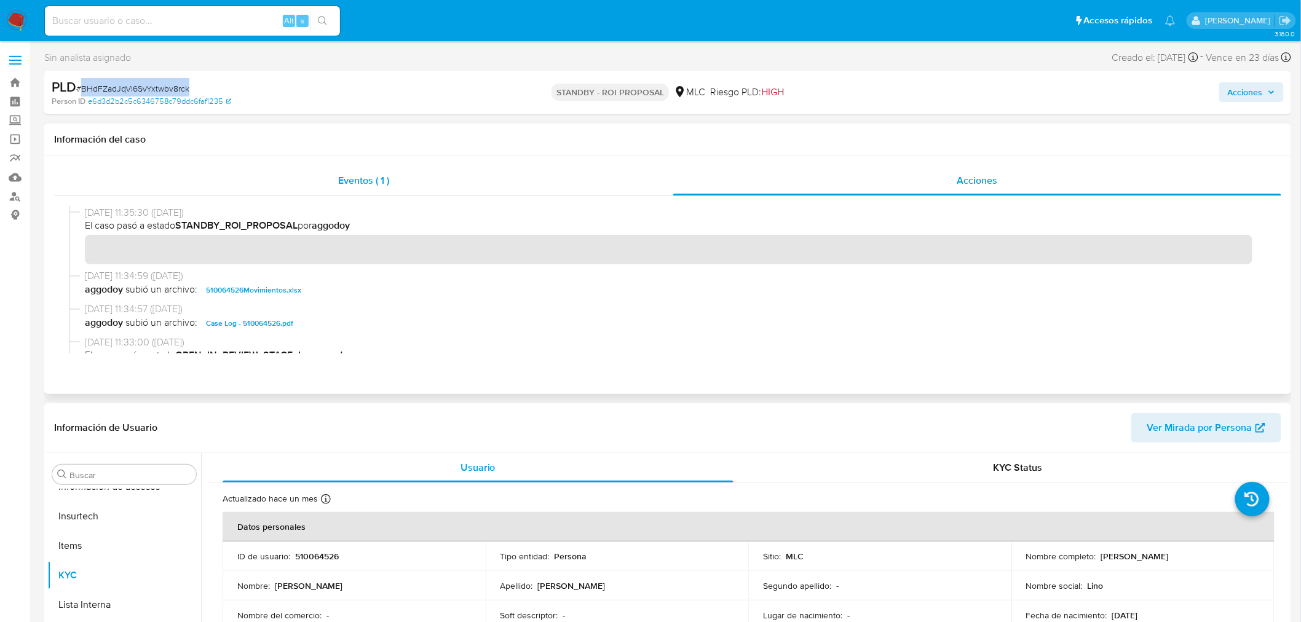
click at [439, 186] on div "Eventos ( 1 )" at bounding box center [363, 181] width 619 height 30
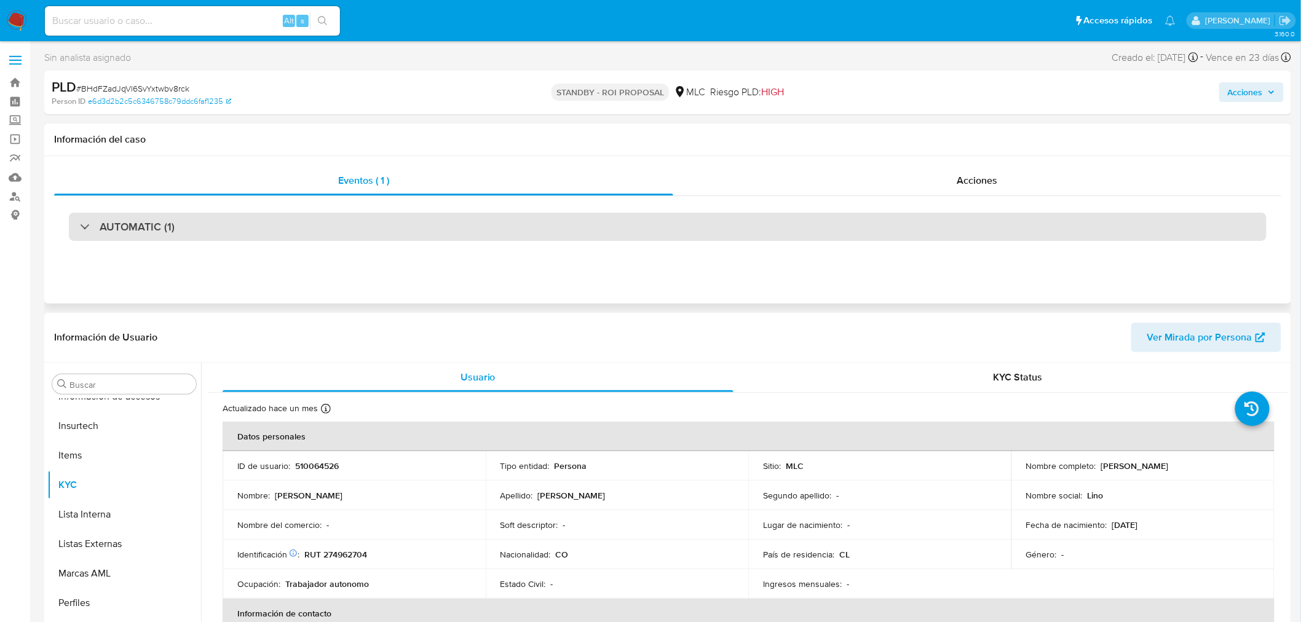
click at [144, 226] on h3 "AUTOMATIC (1)" at bounding box center [137, 227] width 75 height 14
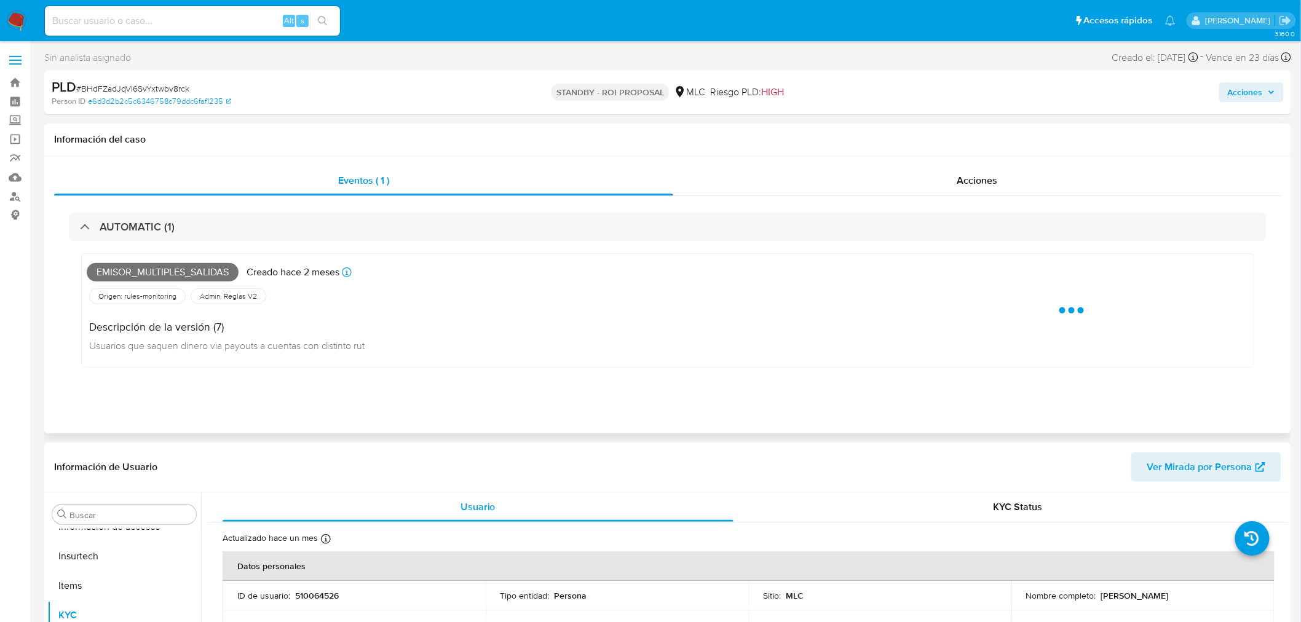
click at [160, 272] on span "Emisor_multiples_salidas" at bounding box center [163, 272] width 152 height 18
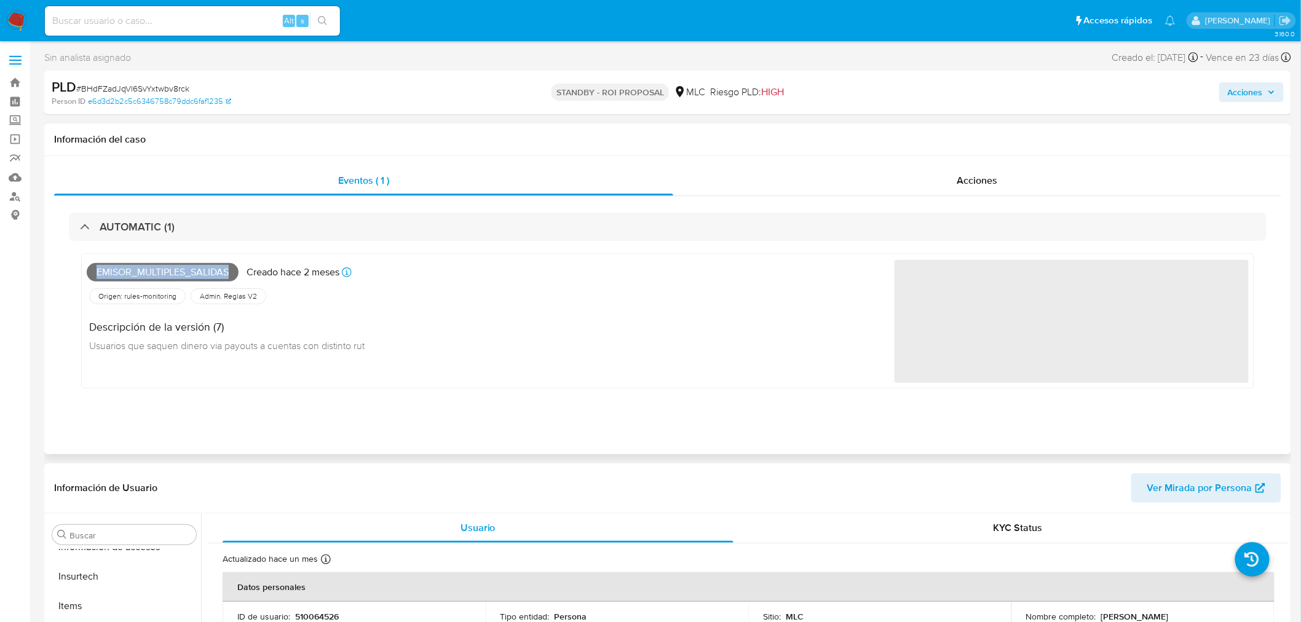
copy span "Emisor_multiples_salidas"
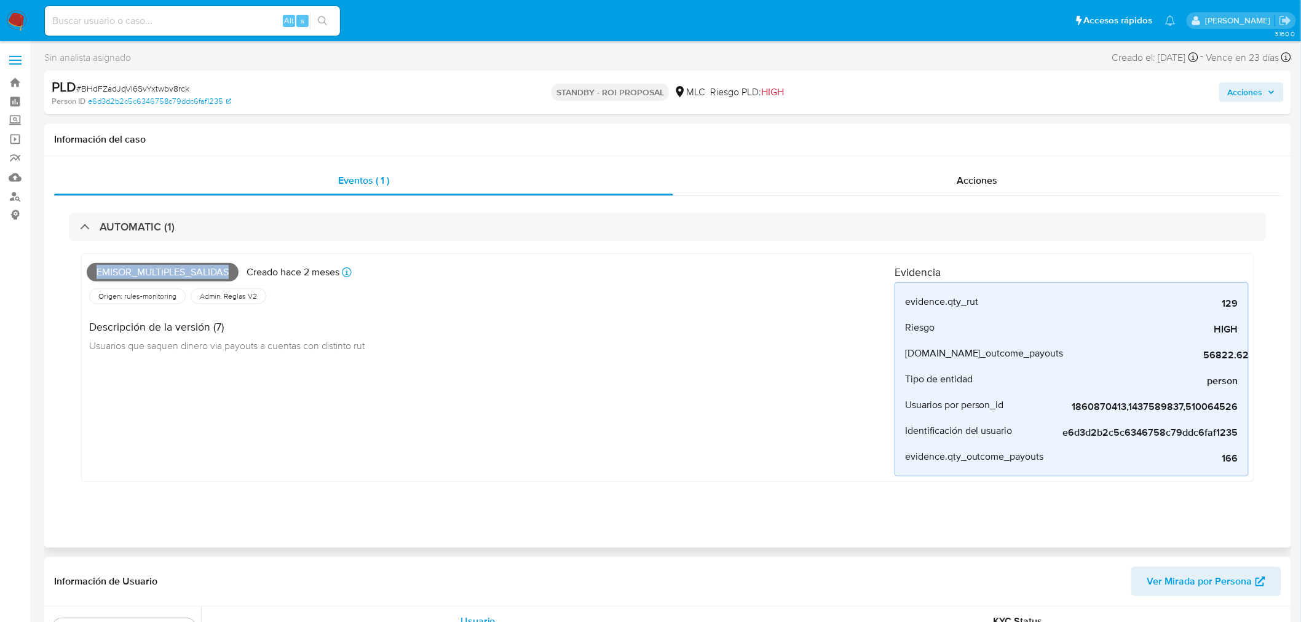
click at [171, 274] on span "Emisor_multiples_salidas" at bounding box center [163, 272] width 152 height 18
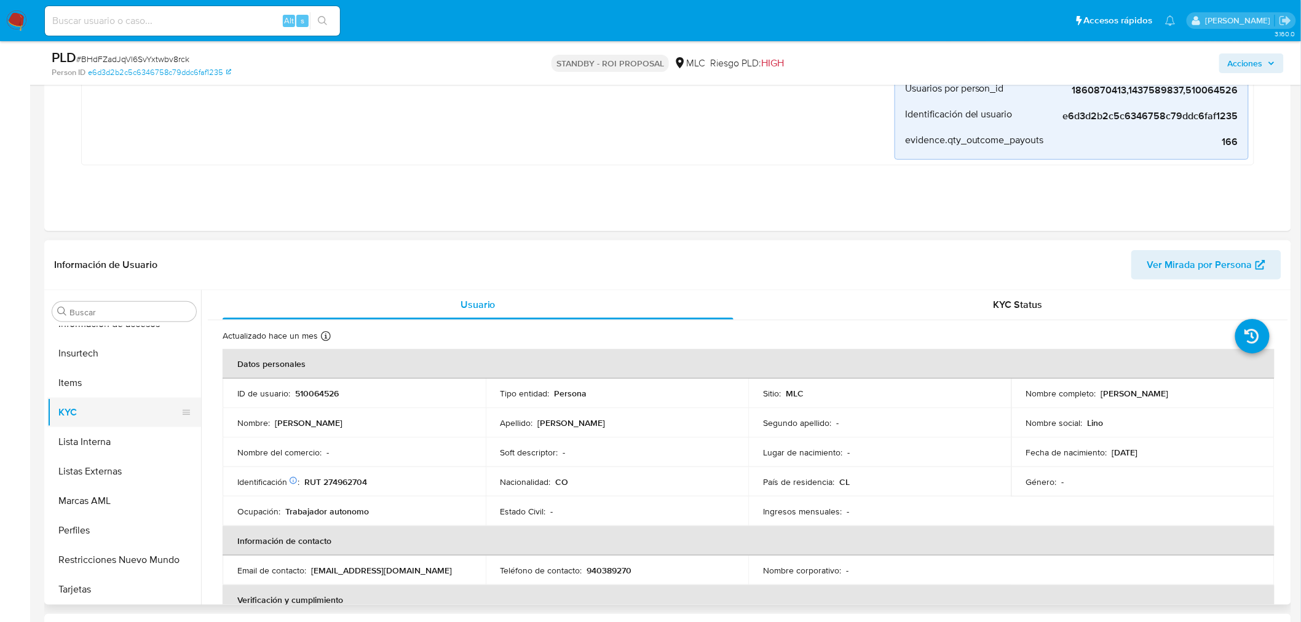
scroll to position [205, 0]
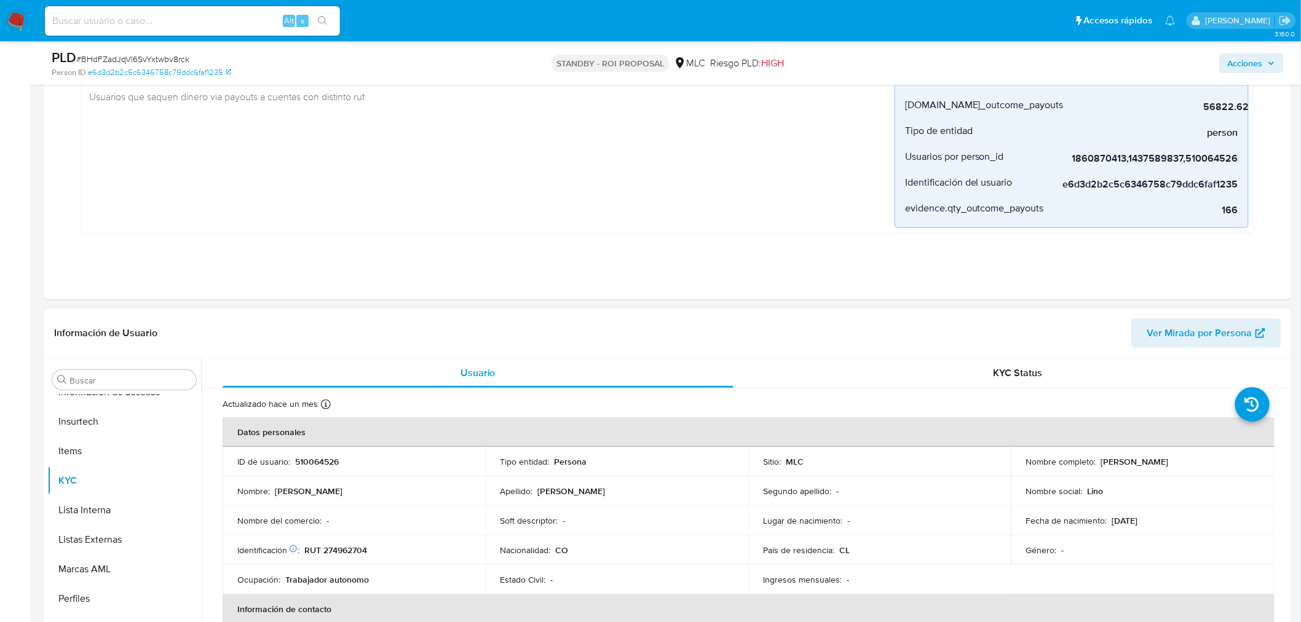
click at [316, 462] on p "510064526" at bounding box center [317, 461] width 44 height 11
copy p "510064526"
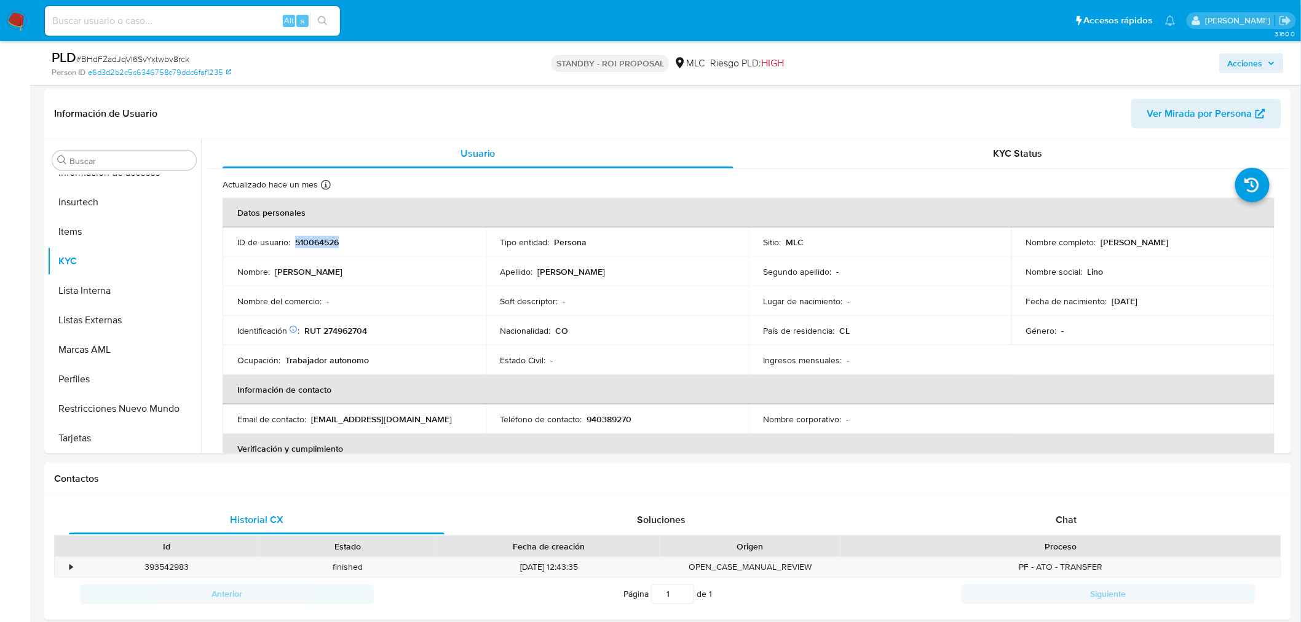
scroll to position [428, 0]
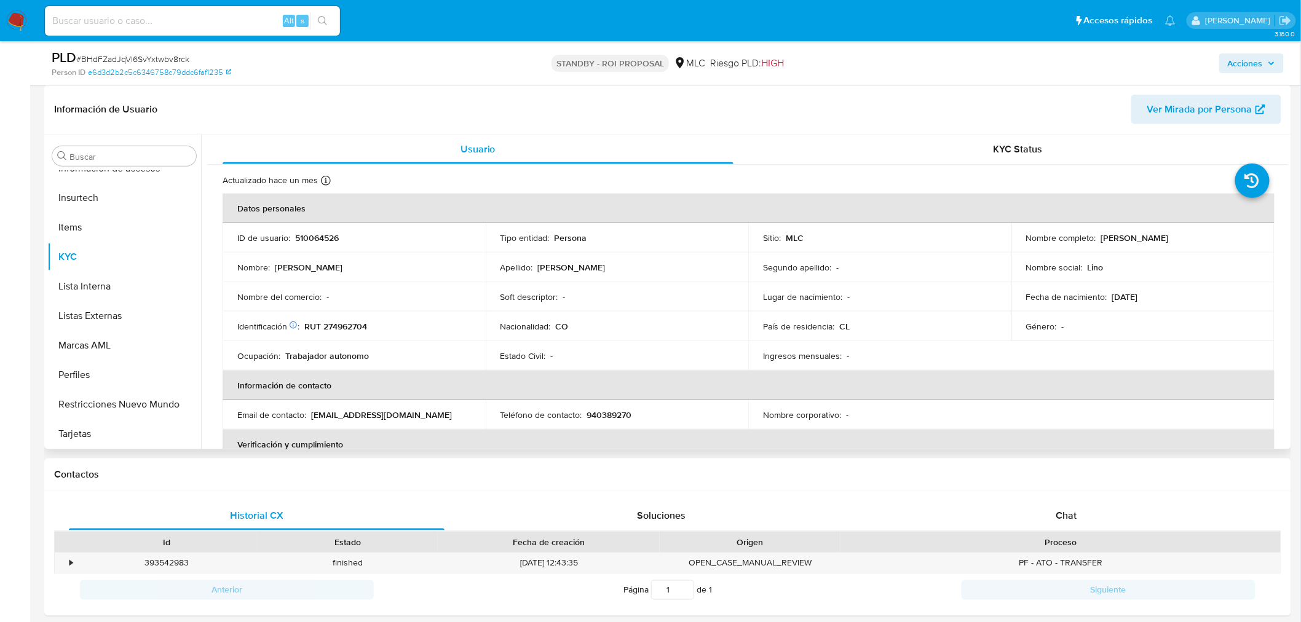
click at [344, 323] on p "RUT 274962704" at bounding box center [335, 326] width 63 height 11
copy p "274962704"
drag, startPoint x: 1098, startPoint y: 238, endPoint x: 1224, endPoint y: 243, distance: 126.1
click at [1224, 243] on div "Nombre completo : Lino Antonio Alzate Giraldo" at bounding box center [1143, 237] width 234 height 11
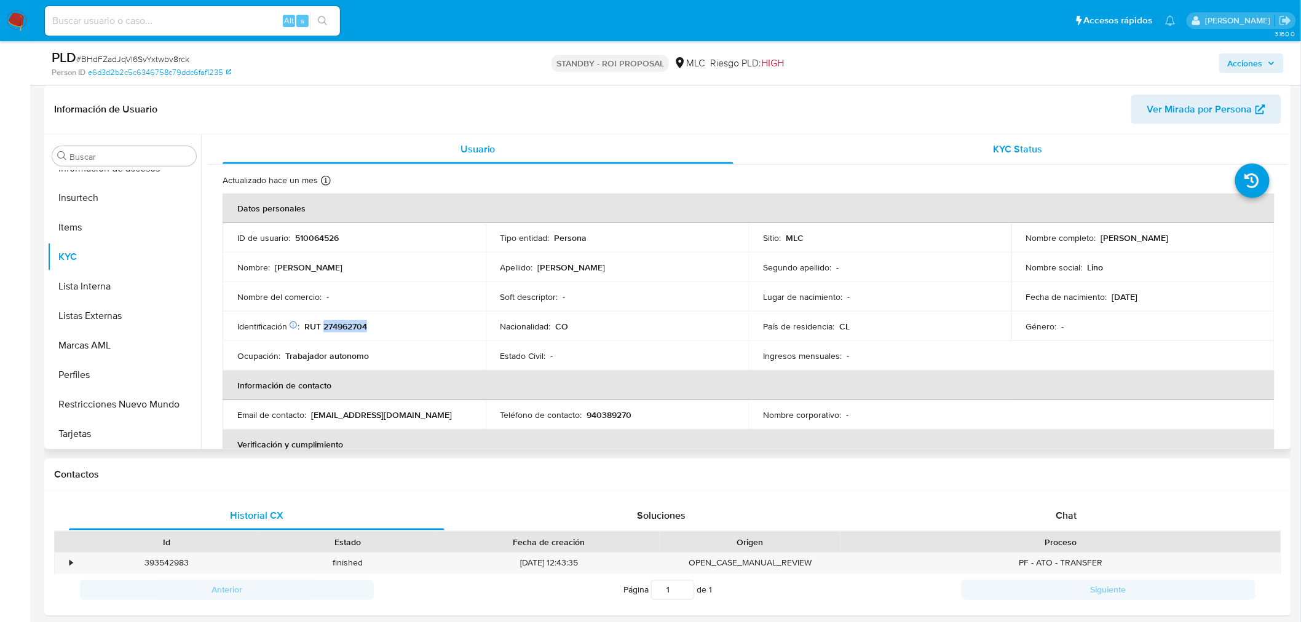
copy p "Lino Antonio Alzate Giraldo"
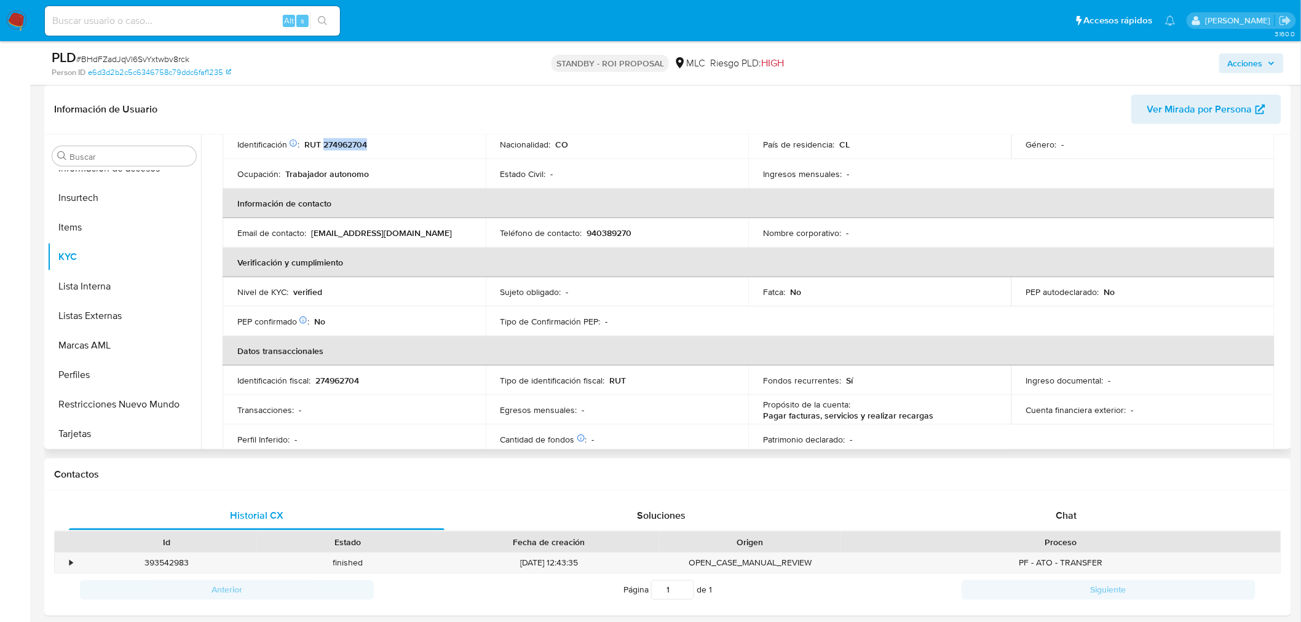
scroll to position [273, 0]
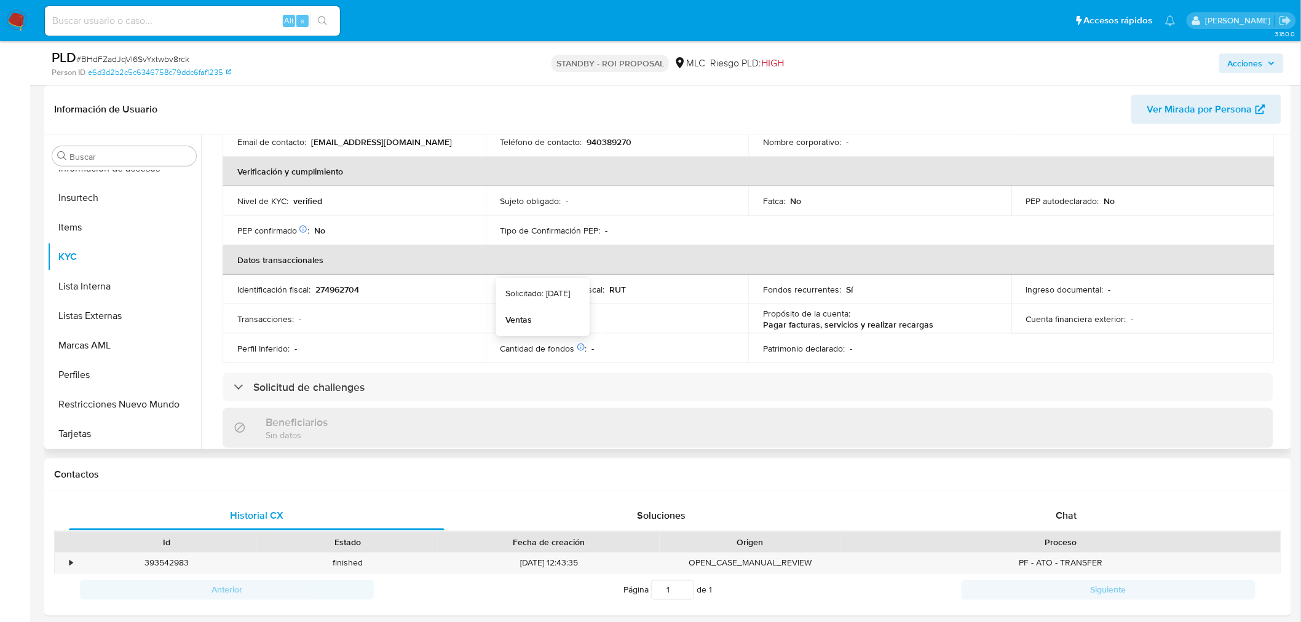
click at [577, 346] on icon at bounding box center [581, 347] width 9 height 9
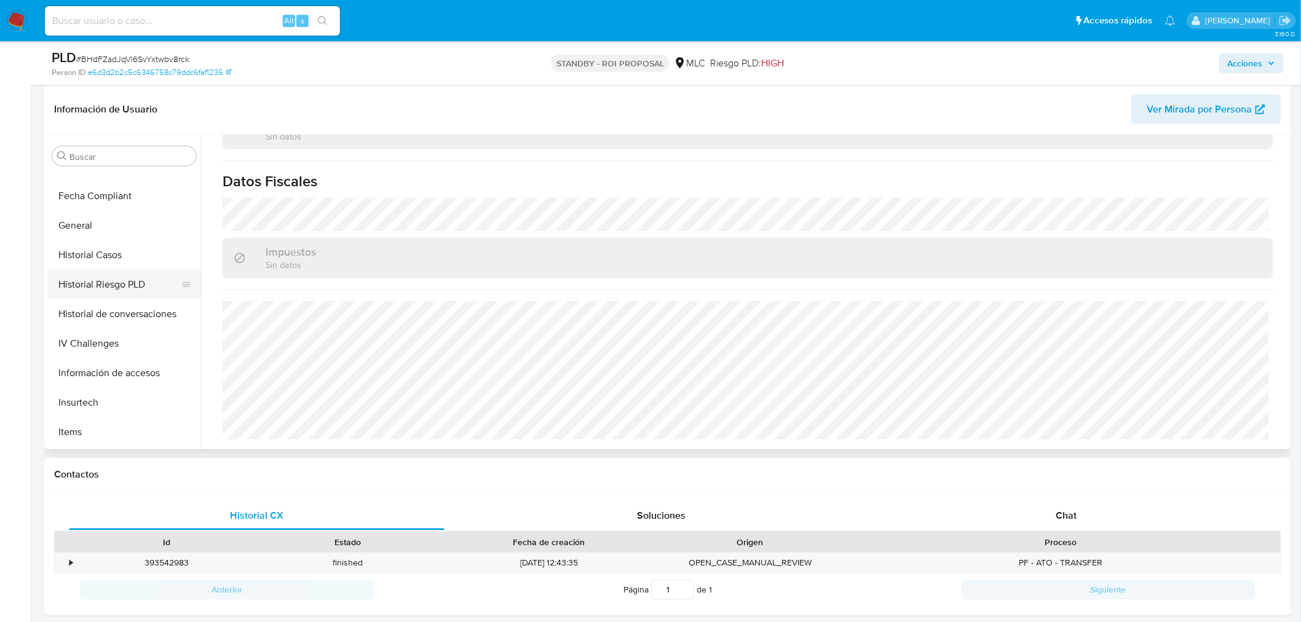
scroll to position [246, 0]
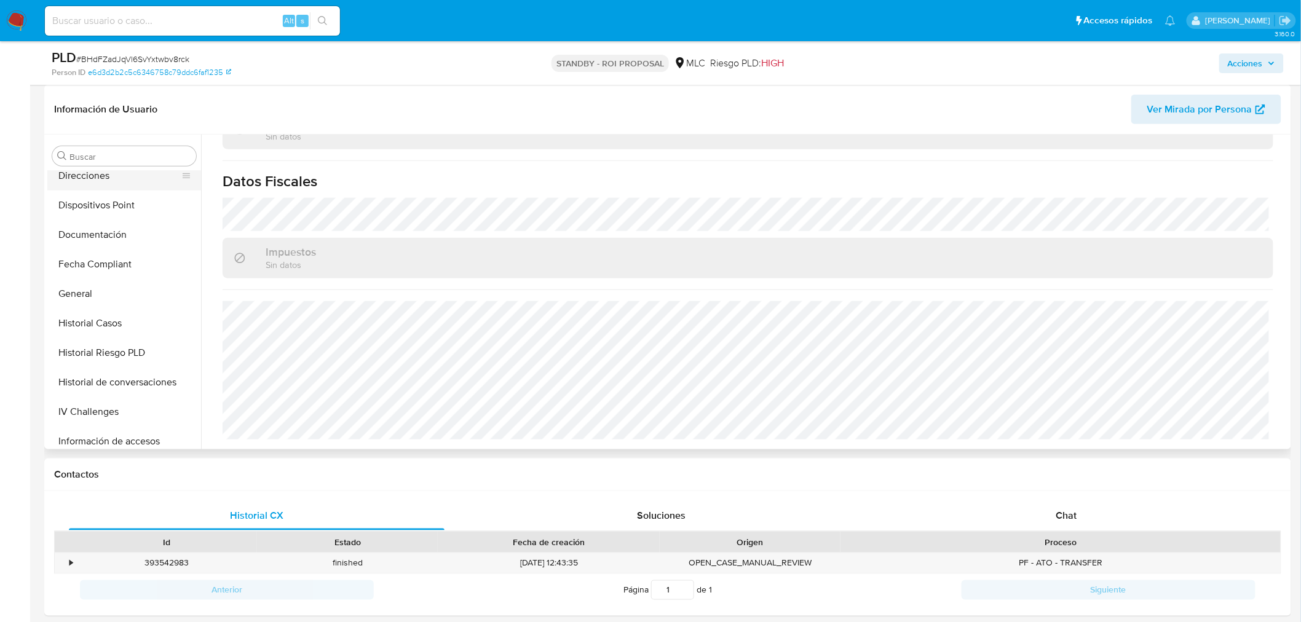
click at [108, 188] on button "Direcciones" at bounding box center [119, 176] width 144 height 30
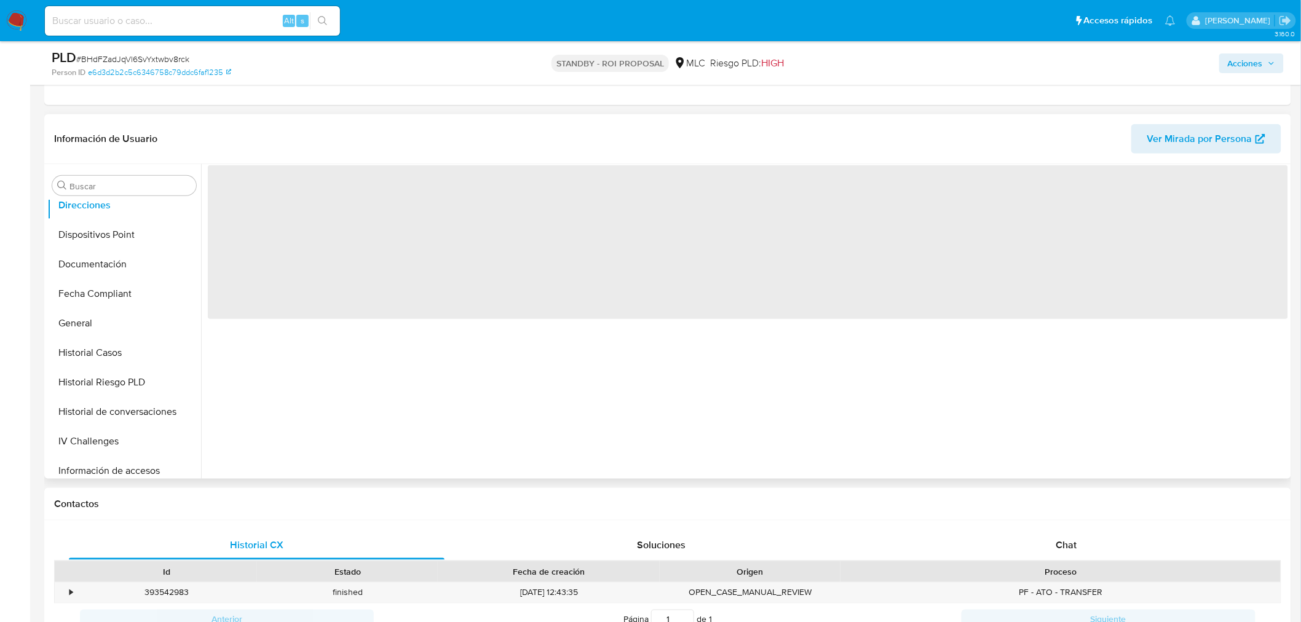
scroll to position [360, 0]
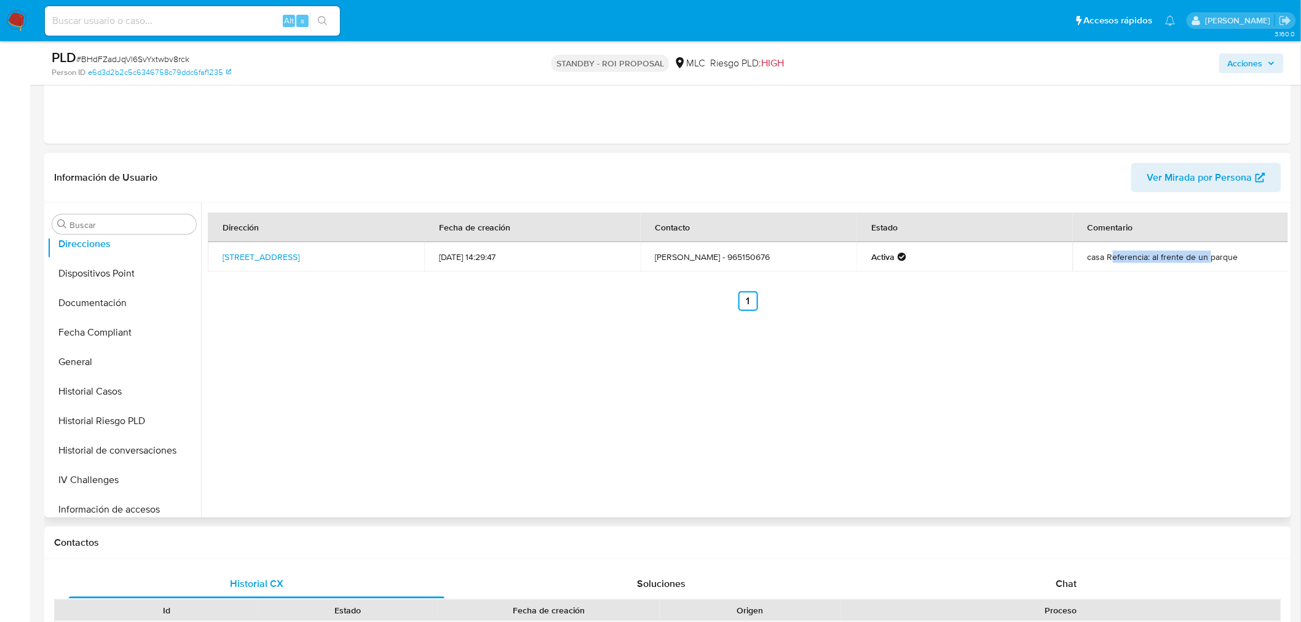
drag, startPoint x: 1109, startPoint y: 264, endPoint x: 1205, endPoint y: 262, distance: 95.9
click at [1205, 262] on td "casa Referencia: al frente de un parque" at bounding box center [1181, 257] width 216 height 30
click at [1234, 261] on td "casa Referencia: al frente de un parque" at bounding box center [1181, 257] width 216 height 30
drag, startPoint x: 1234, startPoint y: 259, endPoint x: 1137, endPoint y: 262, distance: 97.2
click at [1137, 262] on td "casa Referencia: al frente de un parque" at bounding box center [1181, 257] width 216 height 30
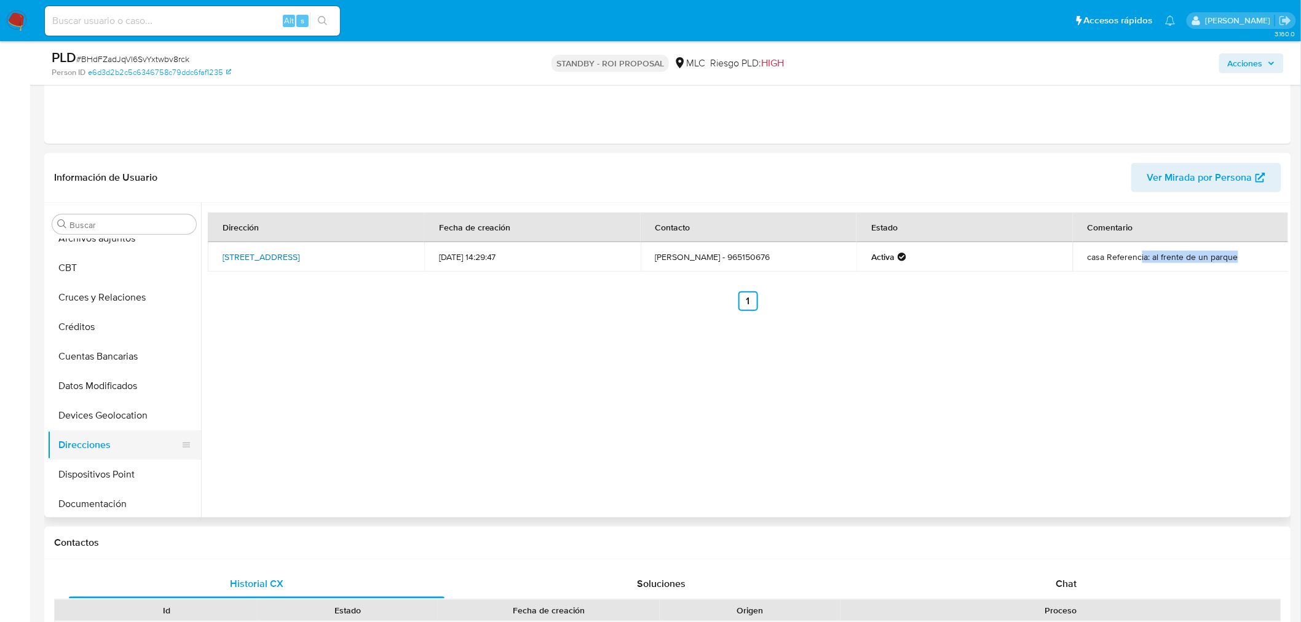
scroll to position [41, 0]
click at [111, 303] on button "Cruces y Relaciones" at bounding box center [119, 302] width 144 height 30
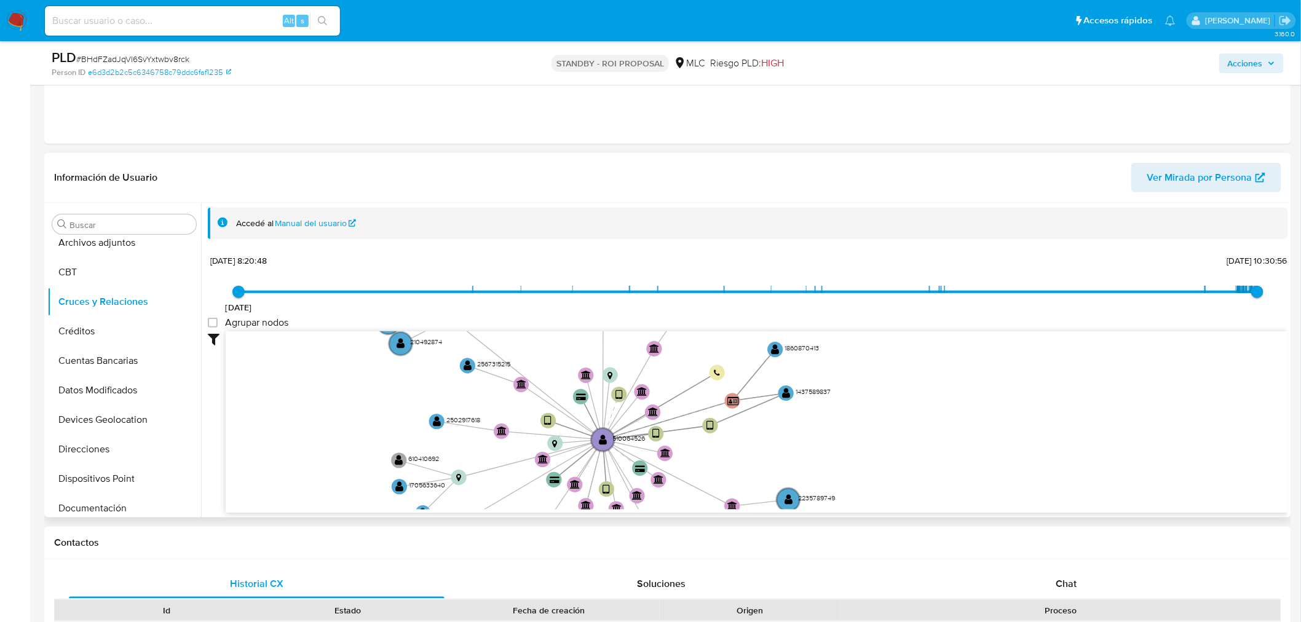
drag, startPoint x: 1035, startPoint y: 380, endPoint x: 945, endPoint y: 443, distance: 110.0
click at [945, 443] on icon "device-6448089808813b00186494a3  user-510064526  510064526 device-64c85317f09…" at bounding box center [757, 420] width 1062 height 178
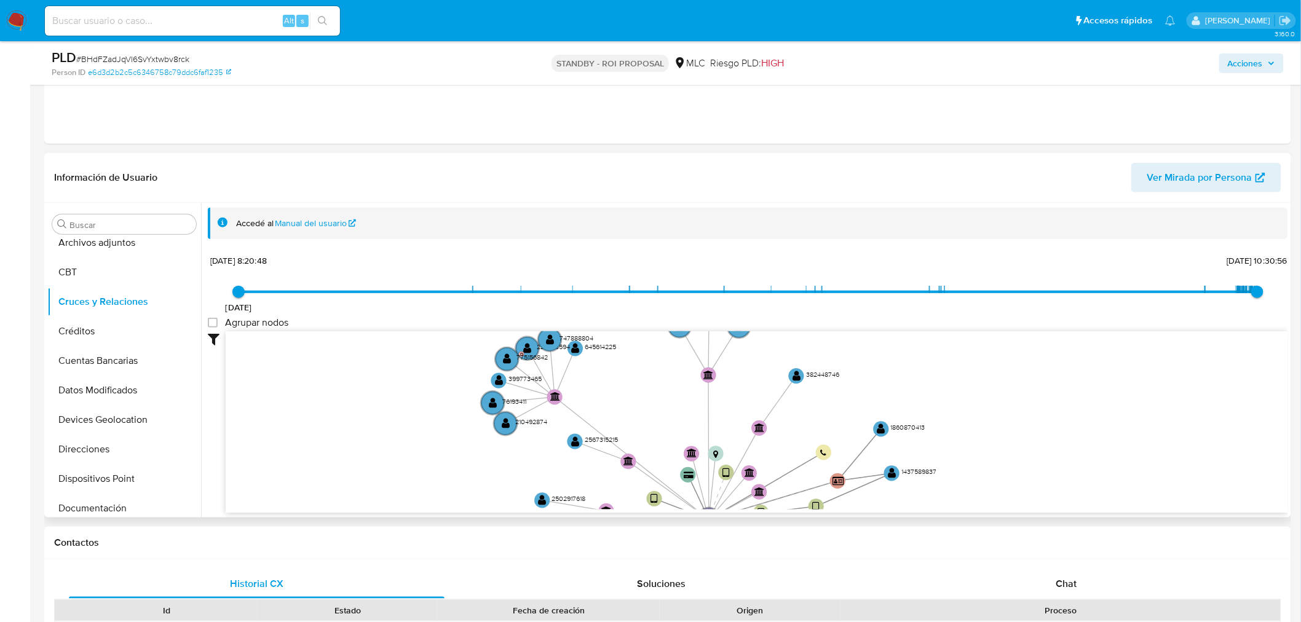
drag, startPoint x: 864, startPoint y: 422, endPoint x: 964, endPoint y: 498, distance: 125.9
click at [964, 498] on icon "device-6448089808813b00186494a3  user-510064526  510064526 device-64c85317f09…" at bounding box center [757, 420] width 1062 height 178
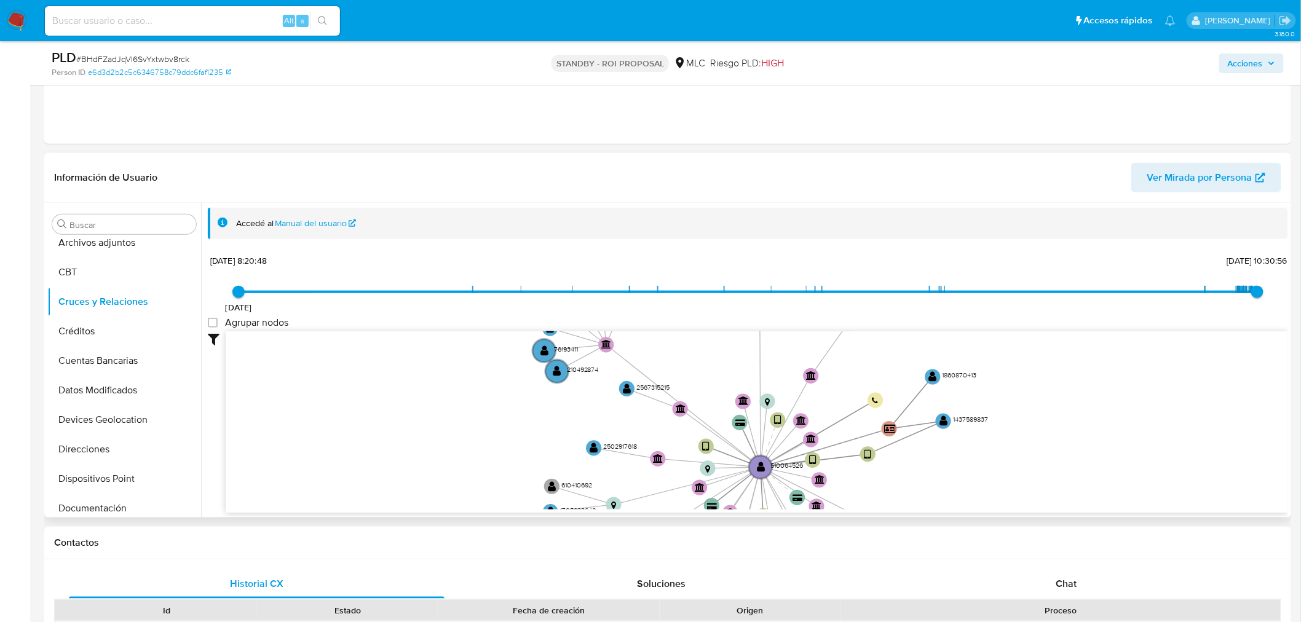
drag, startPoint x: 616, startPoint y: 368, endPoint x: 660, endPoint y: 232, distance: 142.9
click at [660, 232] on div "Accedé al Manual del usuario 20/8/2021 20/8/2021, 8:20:48 17/9/2025, 10:30:56 A…" at bounding box center [748, 383] width 1080 height 350
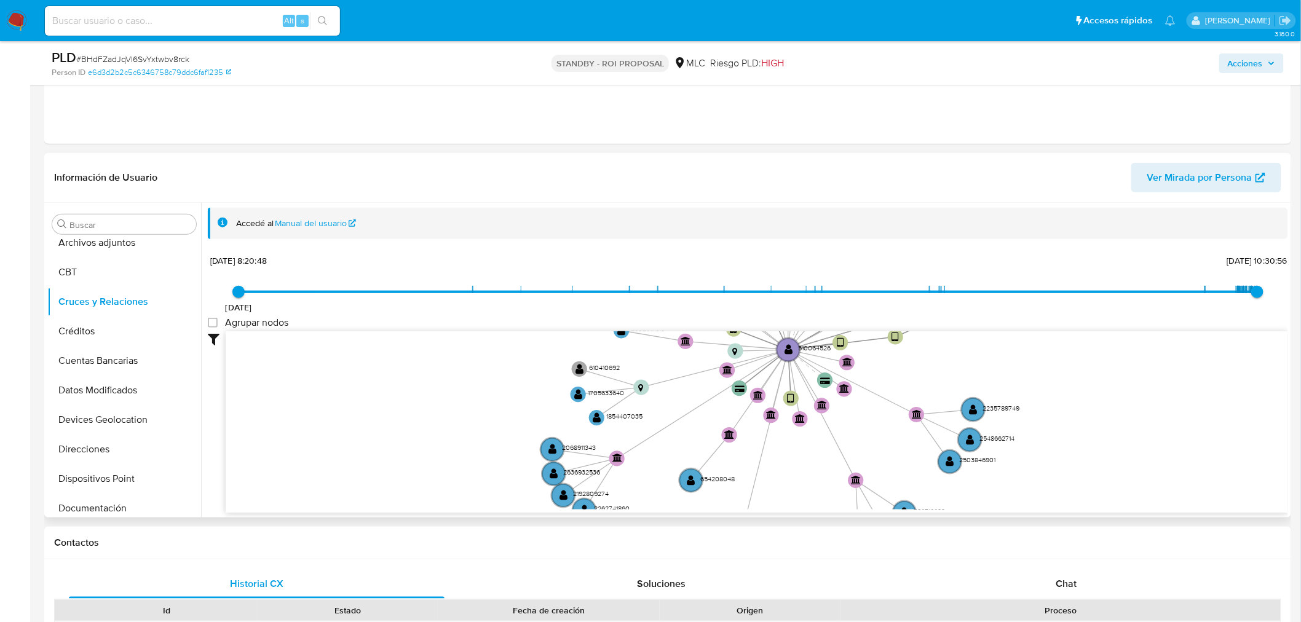
drag, startPoint x: 625, startPoint y: 430, endPoint x: 660, endPoint y: 396, distance: 48.7
click at [660, 396] on icon "device-6448089808813b00186494a3  user-510064526  510064526 device-64c85317f09…" at bounding box center [757, 420] width 1062 height 178
drag, startPoint x: 646, startPoint y: 386, endPoint x: 636, endPoint y: 365, distance: 23.1
click at [636, 365] on circle at bounding box center [630, 365] width 19 height 19
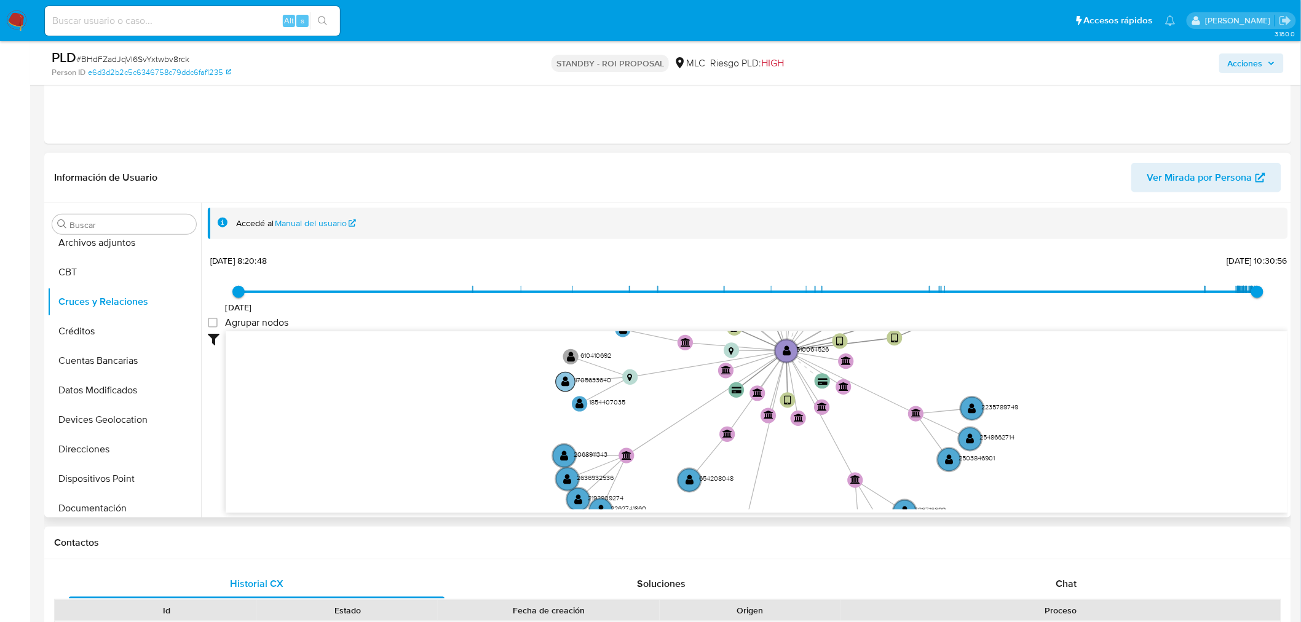
click at [566, 384] on text "" at bounding box center [565, 382] width 8 height 12
click at [561, 380] on text "" at bounding box center [563, 383] width 8 height 12
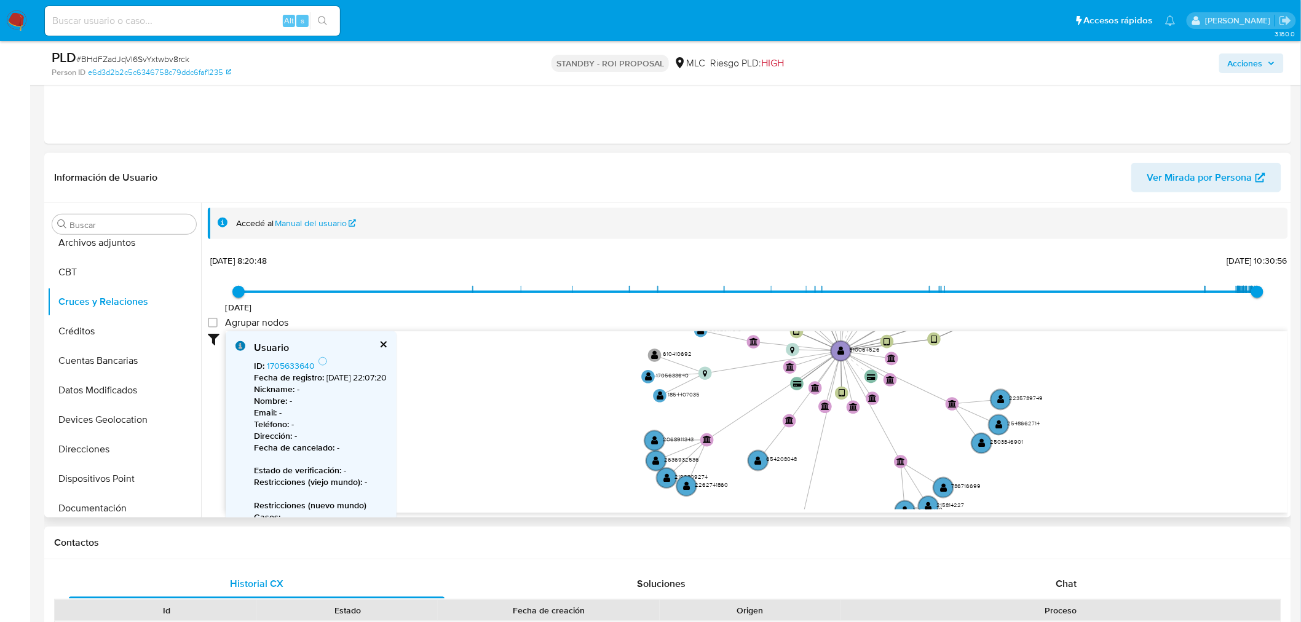
click at [387, 345] on button "cerrar" at bounding box center [383, 345] width 8 height 8
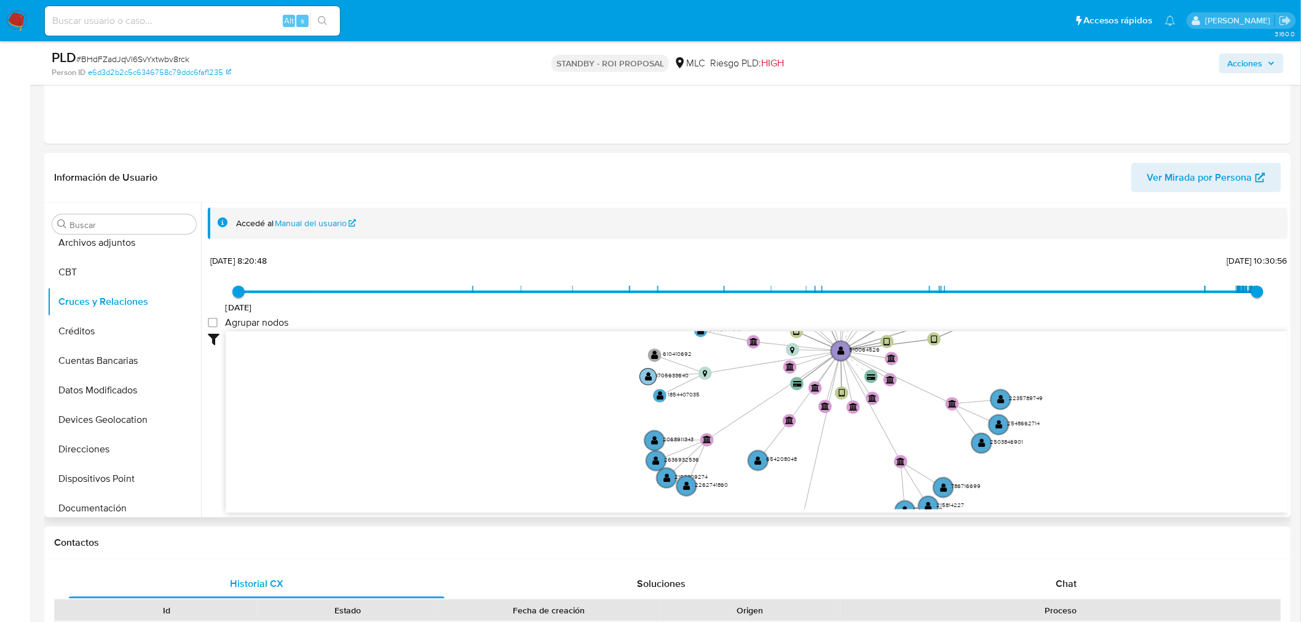
click at [652, 378] on circle at bounding box center [648, 376] width 17 height 17
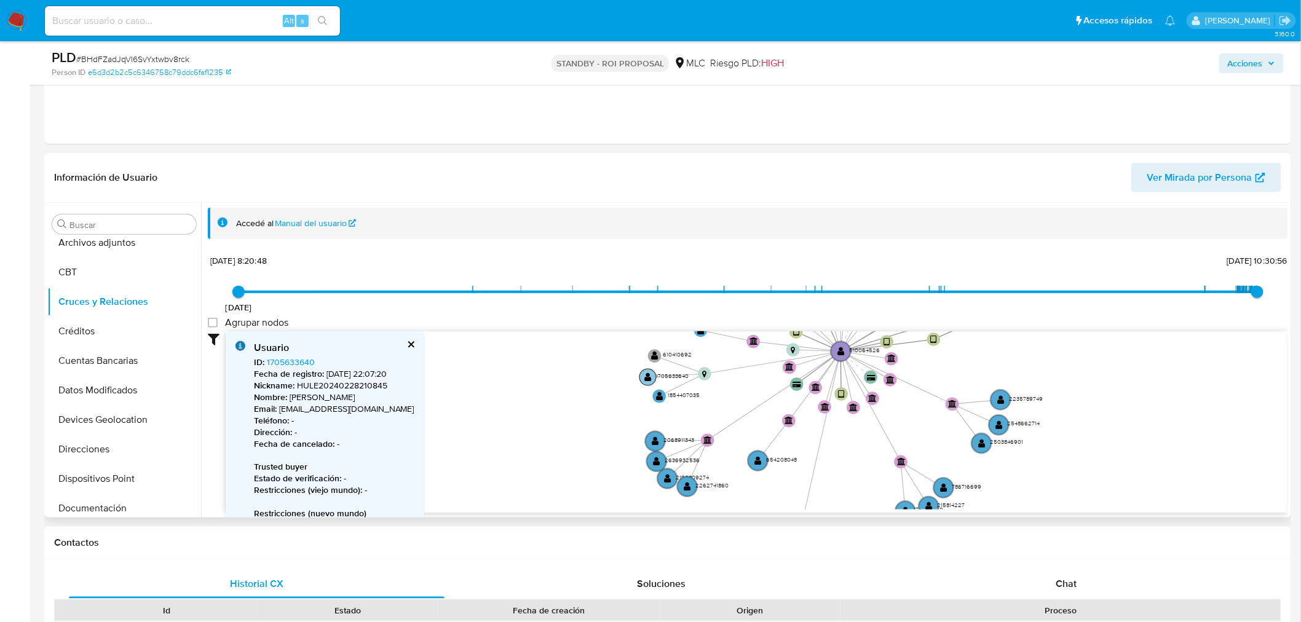
click at [645, 375] on text "" at bounding box center [647, 376] width 7 height 9
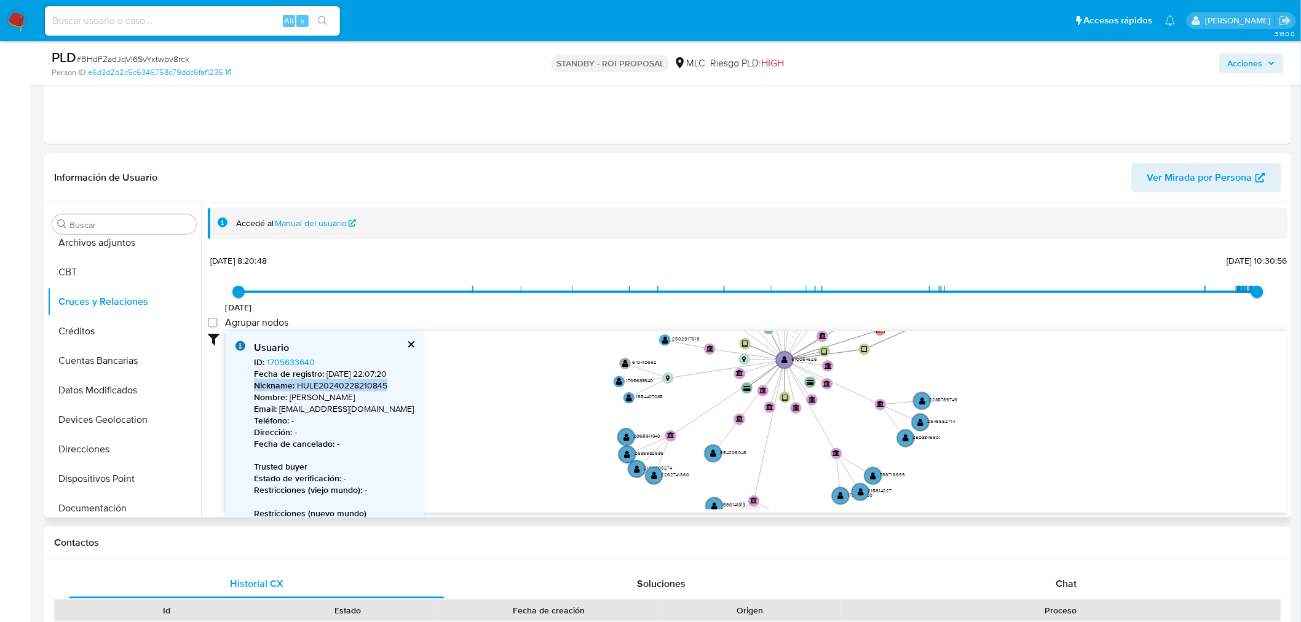
drag, startPoint x: 377, startPoint y: 459, endPoint x: 388, endPoint y: 389, distance: 70.2
click at [388, 389] on div "ID : 1705633640 Fecha de registro : 28/2/2024, 22:07:20 Nickname : HULE20240228…" at bounding box center [334, 484] width 160 height 256
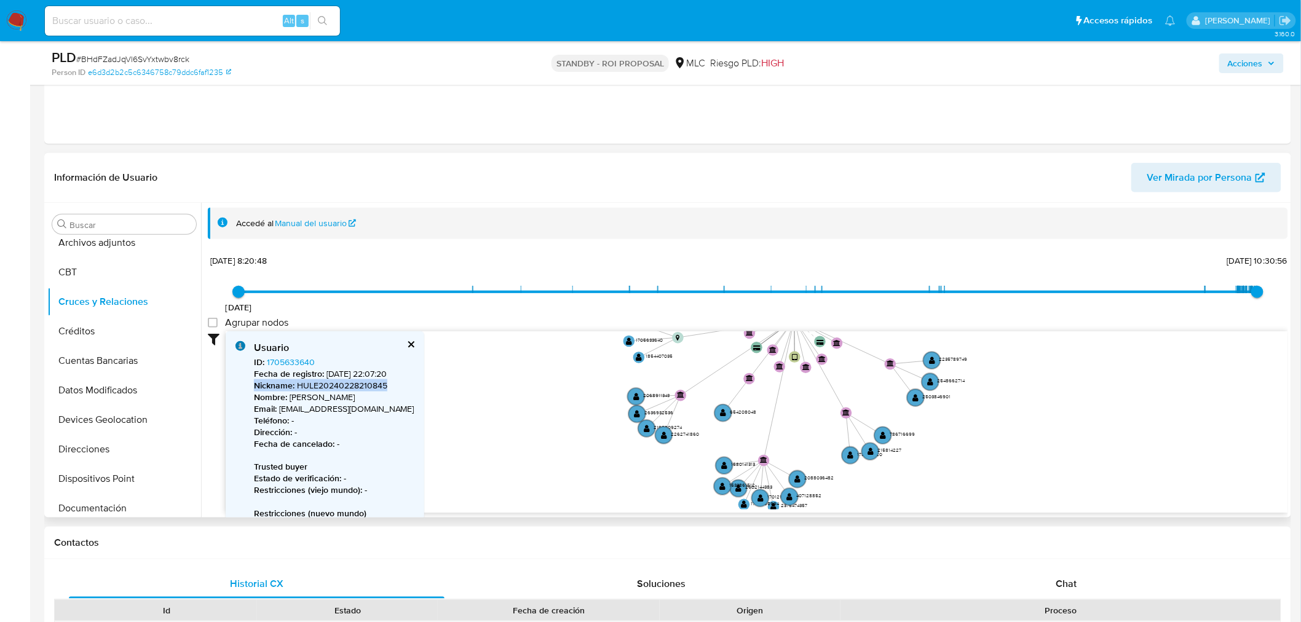
drag, startPoint x: 447, startPoint y: 428, endPoint x: 457, endPoint y: 387, distance: 41.7
click at [457, 387] on icon "device-6448089808813b00186494a3  user-510064526  510064526 device-64c85317f09…" at bounding box center [757, 420] width 1062 height 178
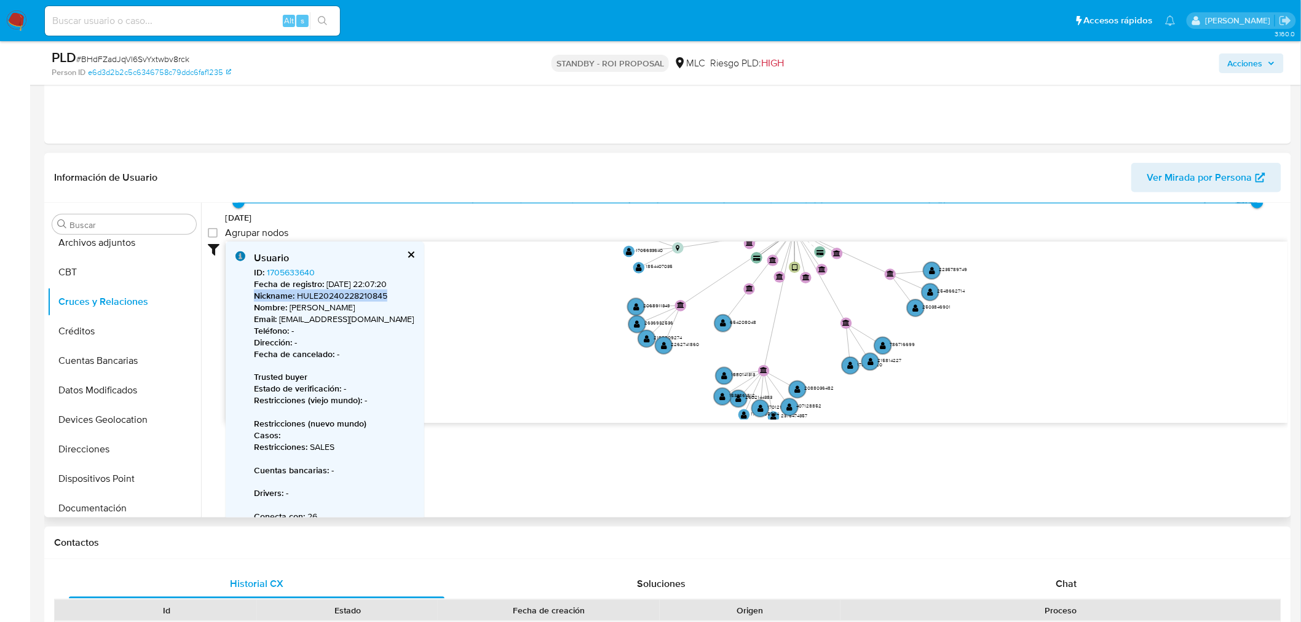
scroll to position [93, 0]
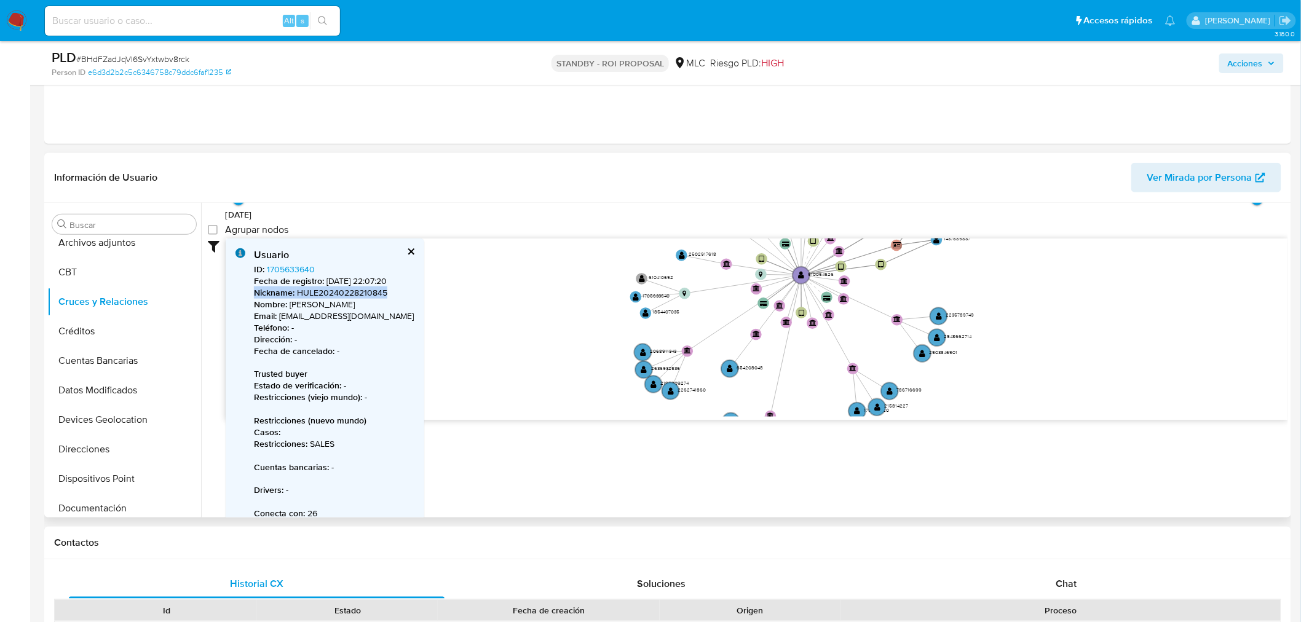
drag, startPoint x: 463, startPoint y: 348, endPoint x: 470, endPoint y: 400, distance: 51.5
click at [470, 400] on icon "device-6448089808813b00186494a3  user-510064526  510064526 device-64c85317f09…" at bounding box center [757, 327] width 1062 height 178
click at [647, 316] on text "" at bounding box center [646, 316] width 6 height 8
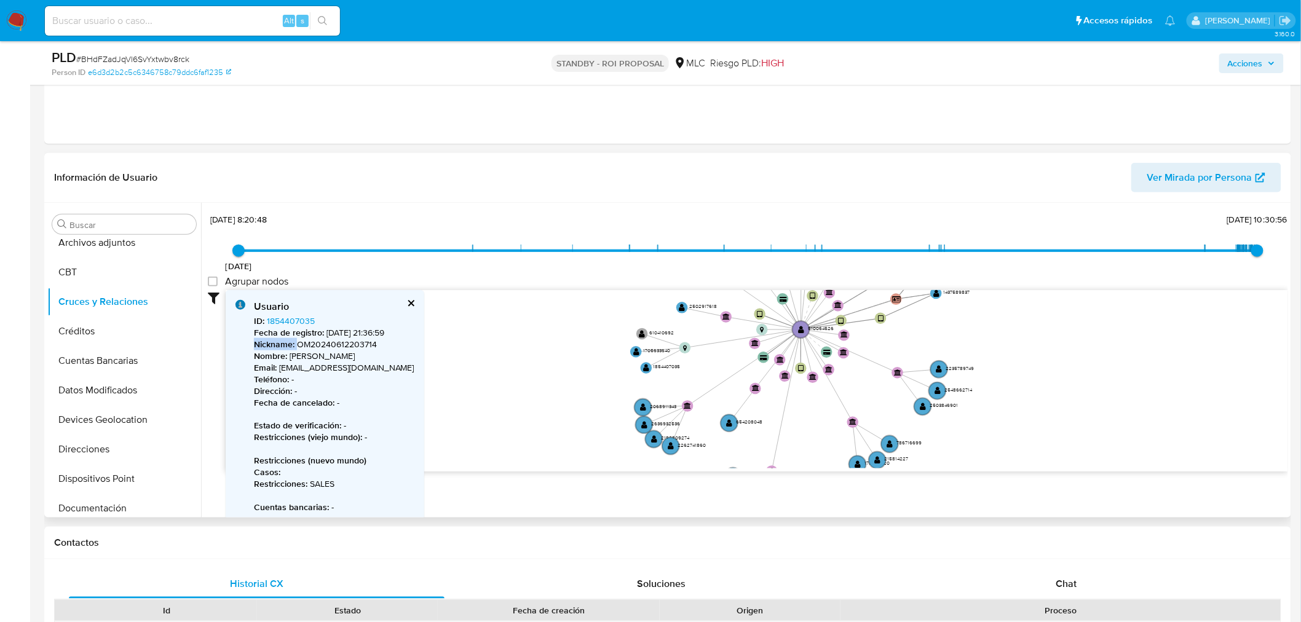
scroll to position [23, 0]
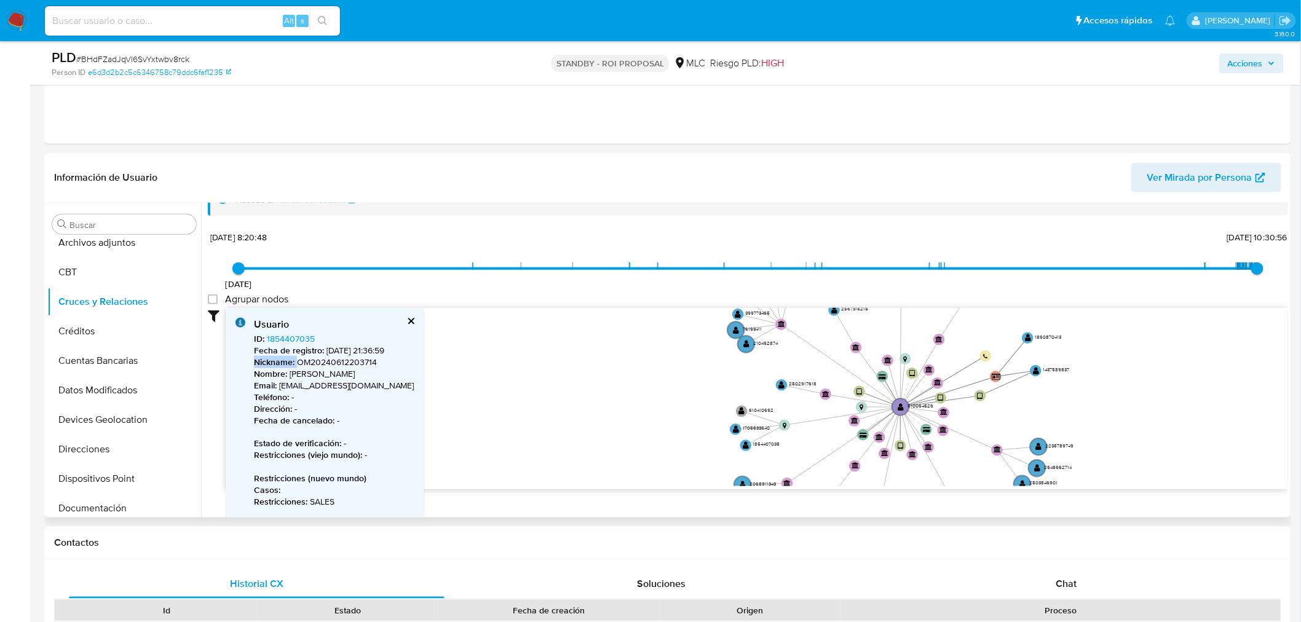
drag, startPoint x: 574, startPoint y: 377, endPoint x: 674, endPoint y: 436, distance: 116.1
click at [674, 436] on icon "device-6448089808813b00186494a3  user-510064526  510064526 device-64c85317f09…" at bounding box center [757, 397] width 1062 height 178
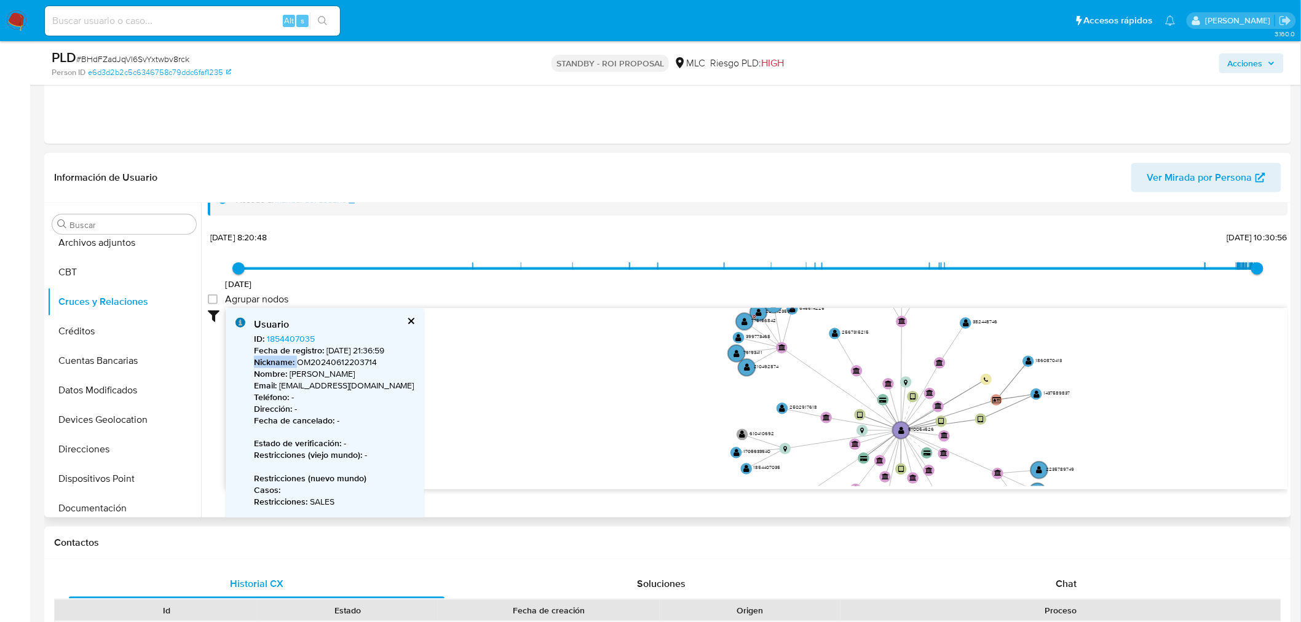
drag, startPoint x: 1036, startPoint y: 384, endPoint x: 1037, endPoint y: 407, distance: 23.4
click at [1037, 407] on icon "device-6448089808813b00186494a3  user-510064526  510064526 device-64c85317f09…" at bounding box center [757, 397] width 1062 height 178
drag, startPoint x: 1036, startPoint y: 392, endPoint x: 1040, endPoint y: 417, distance: 25.5
click at [1040, 417] on text "" at bounding box center [1040, 417] width 6 height 8
click at [1028, 358] on circle at bounding box center [1029, 365] width 14 height 14
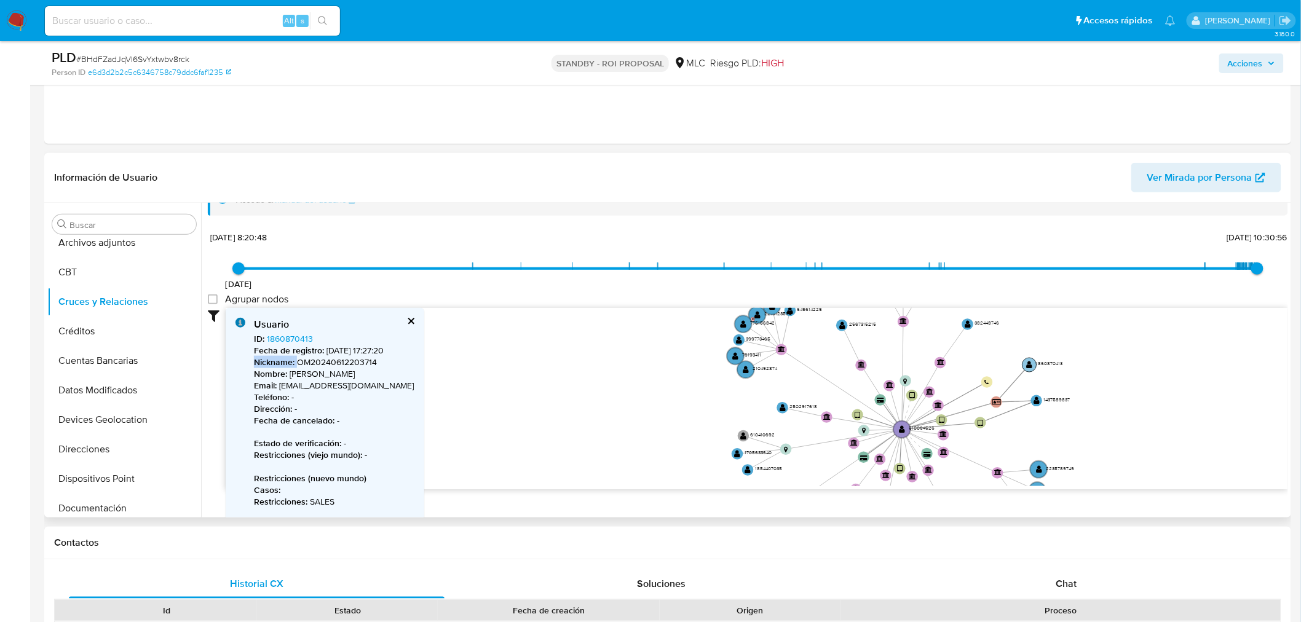
click at [1028, 358] on circle at bounding box center [1029, 365] width 14 height 14
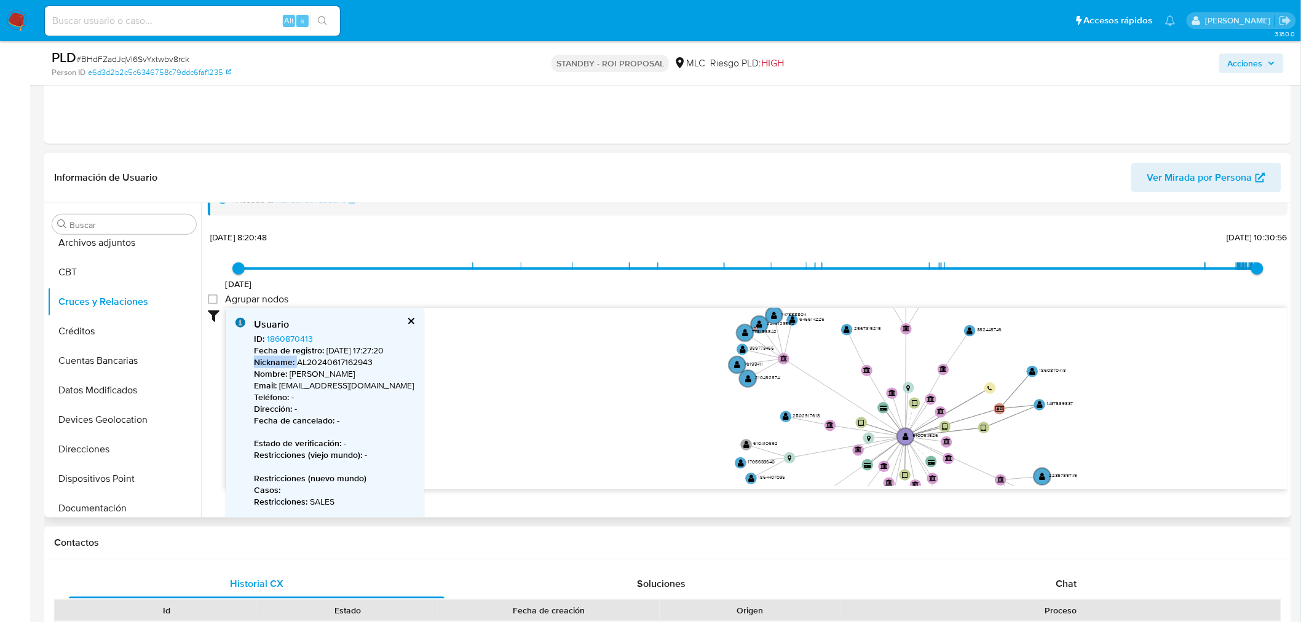
drag, startPoint x: 596, startPoint y: 351, endPoint x: 601, endPoint y: 341, distance: 11.5
click at [601, 341] on icon "device-6448089808813b00186494a3  user-510064526  510064526 device-64c85317f09…" at bounding box center [757, 397] width 1062 height 178
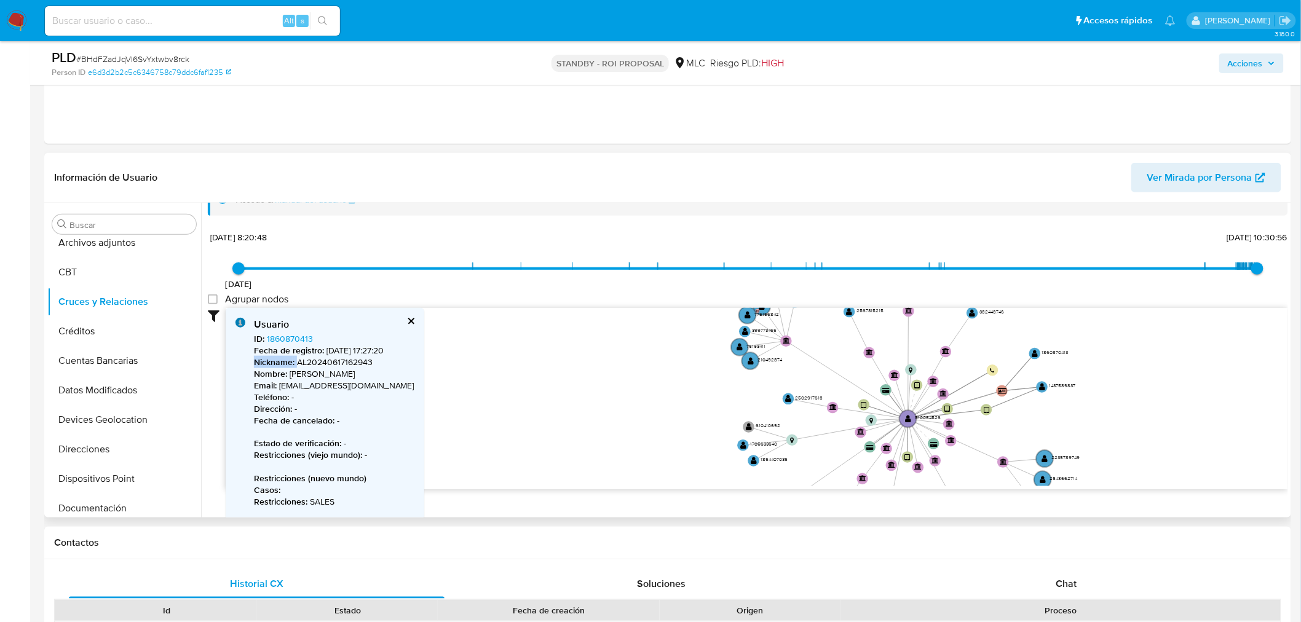
click at [720, 381] on icon "device-6448089808813b00186494a3  user-510064526  510064526 device-64c85317f09…" at bounding box center [757, 397] width 1062 height 178
click at [747, 425] on text "" at bounding box center [749, 427] width 6 height 8
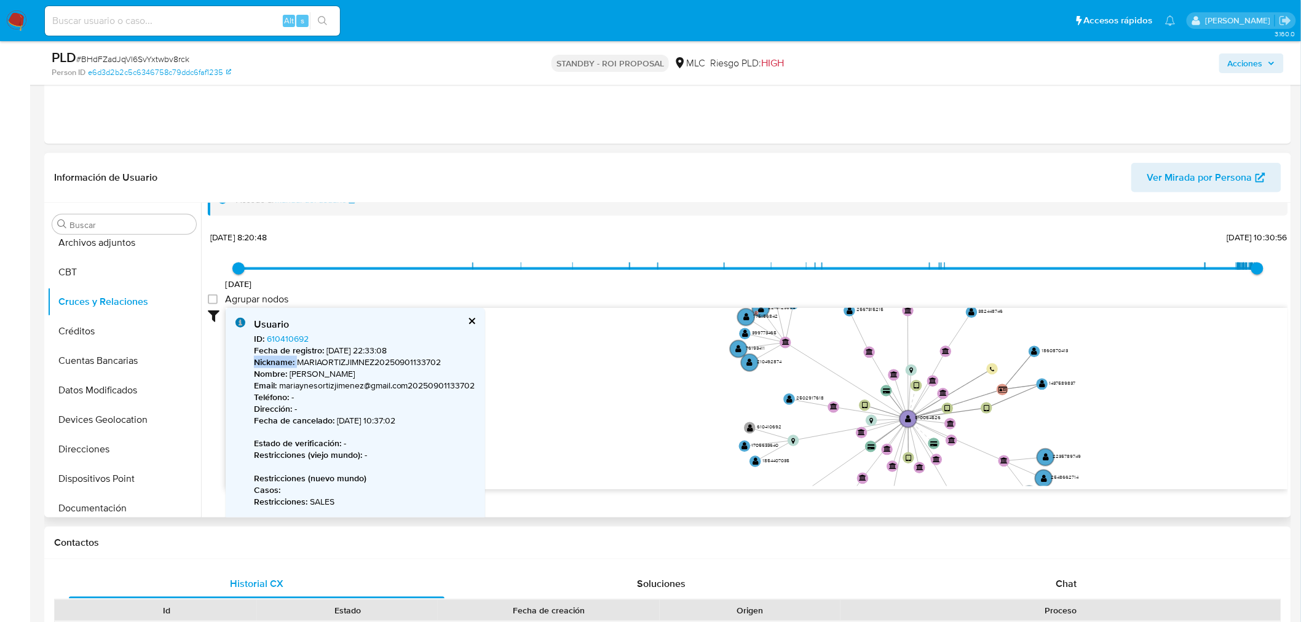
click at [557, 386] on icon "device-6448089808813b00186494a3  user-510064526  510064526 device-64c85317f09…" at bounding box center [757, 397] width 1062 height 178
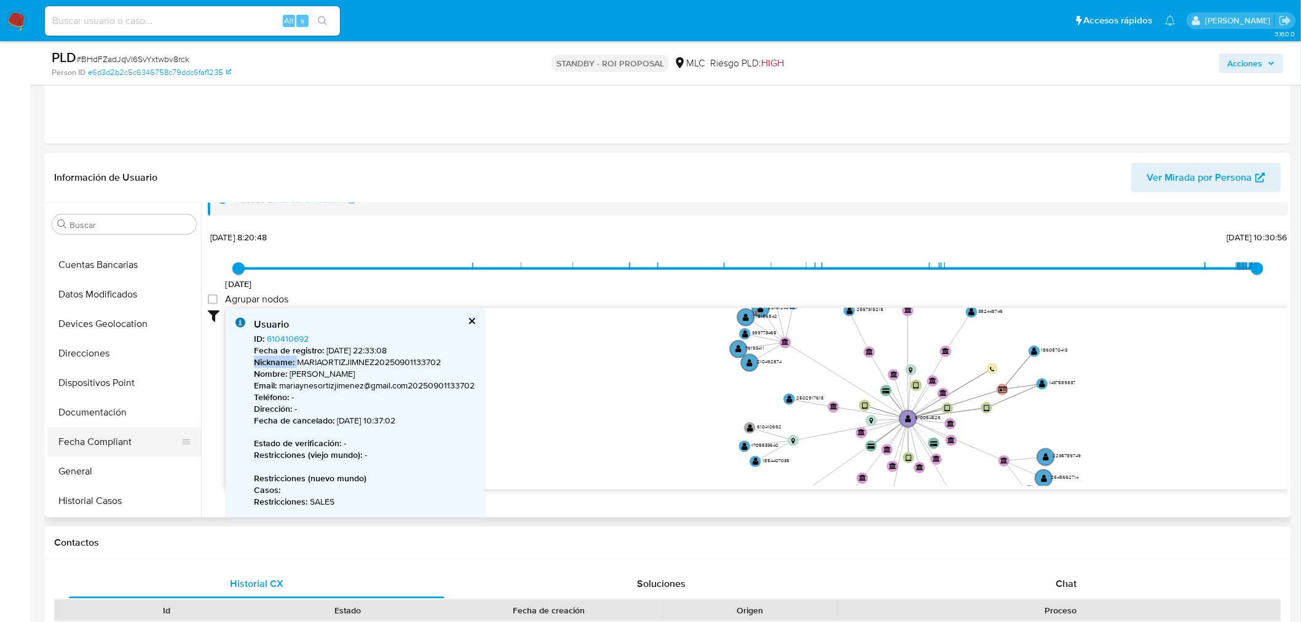
scroll to position [136, 0]
click at [109, 409] on button "Documentación" at bounding box center [119, 413] width 144 height 30
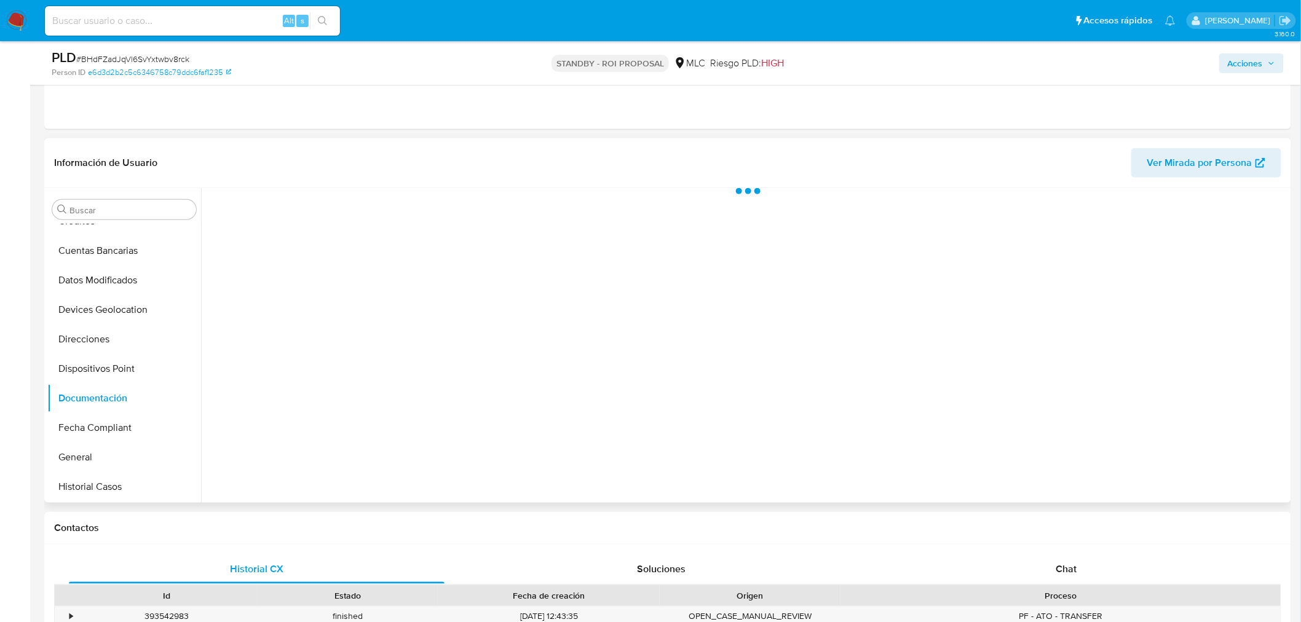
scroll to position [0, 0]
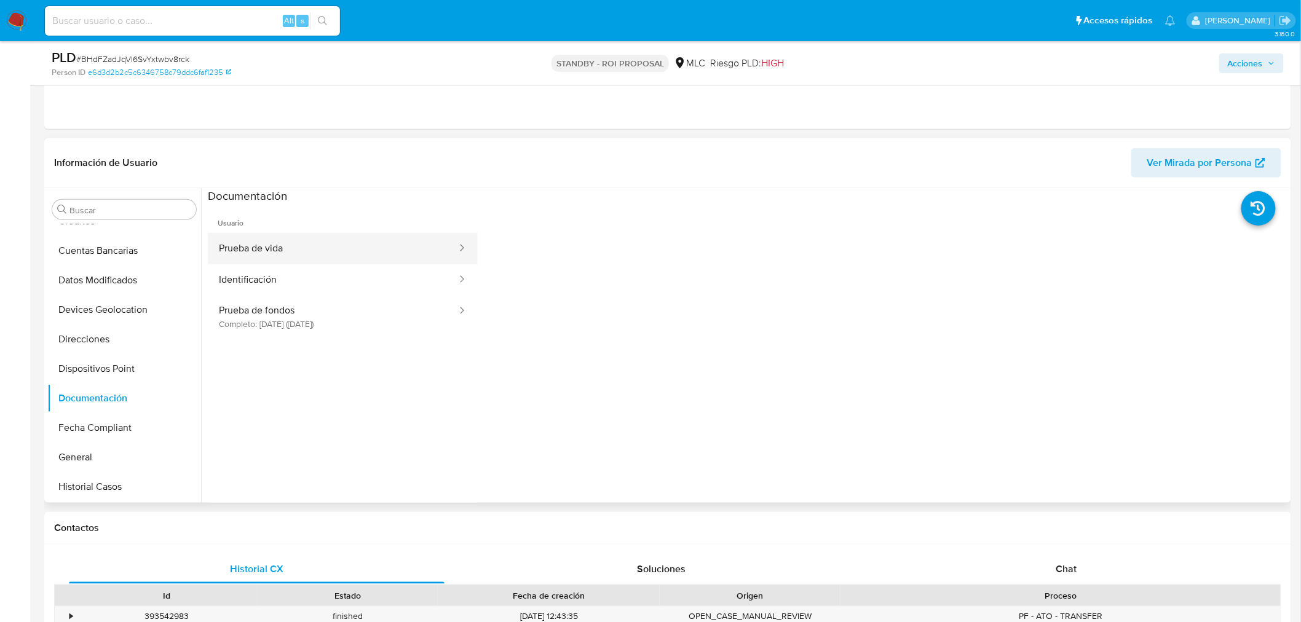
click at [336, 256] on button "Prueba de vida" at bounding box center [333, 248] width 250 height 31
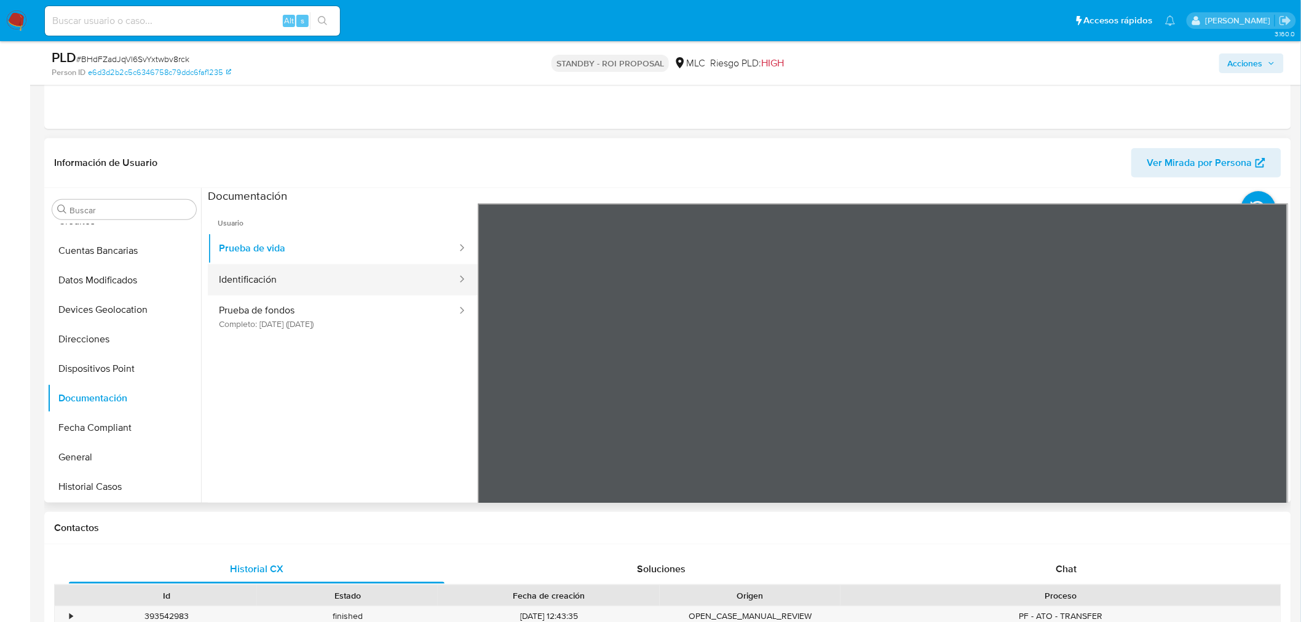
click at [308, 273] on button "Identificación" at bounding box center [333, 279] width 250 height 31
click at [1267, 401] on icon at bounding box center [1272, 403] width 25 height 25
click at [293, 308] on button "Prueba de fondos Completo: 14/12/2024 (hace 9 meses)" at bounding box center [333, 317] width 250 height 42
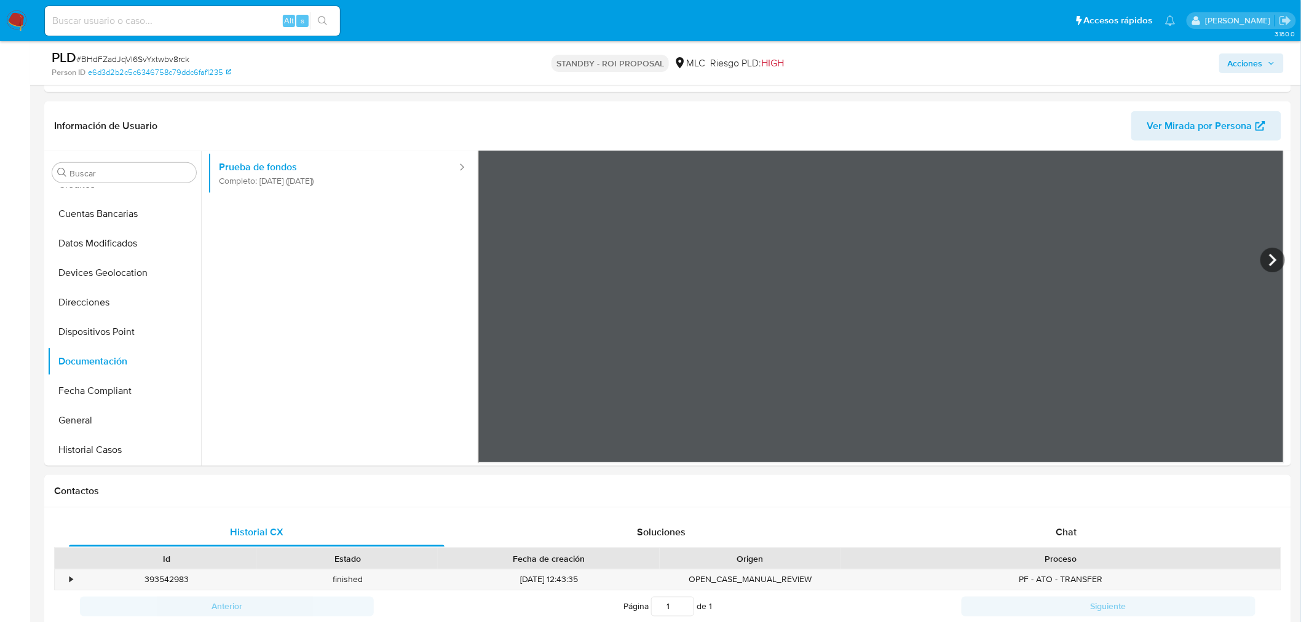
scroll to position [360, 0]
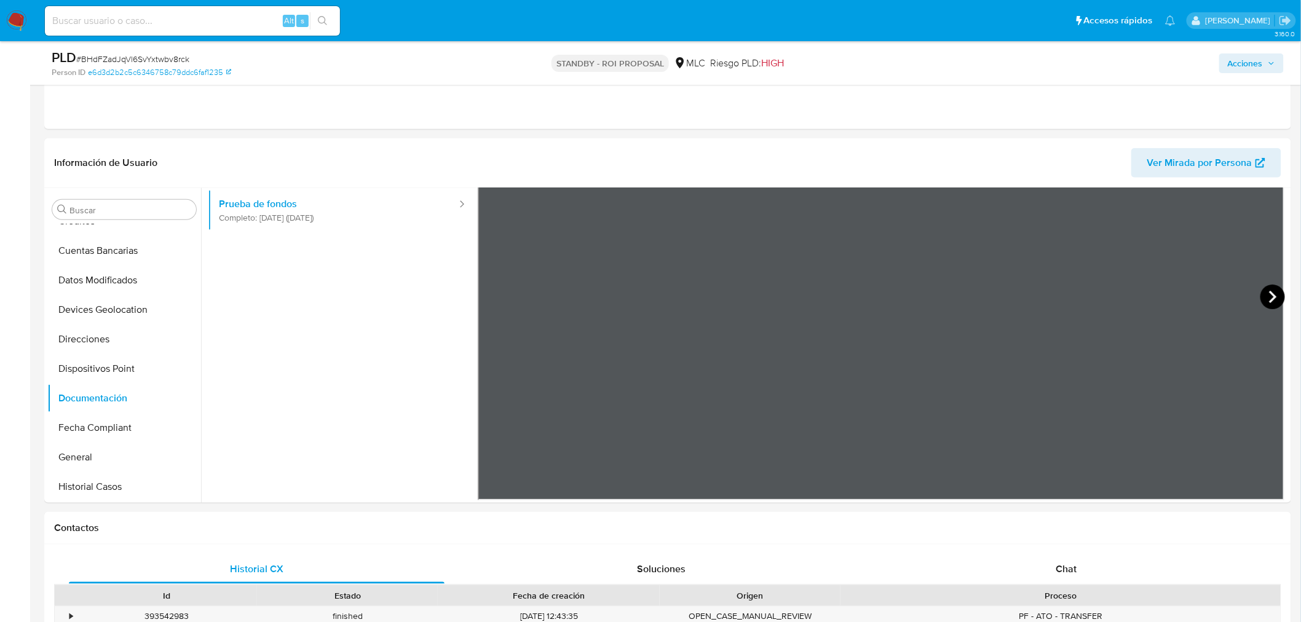
click at [1277, 296] on icon at bounding box center [1272, 297] width 25 height 25
click at [1263, 297] on icon at bounding box center [1272, 297] width 25 height 25
click at [1264, 297] on icon at bounding box center [1272, 297] width 25 height 25
click at [1270, 293] on icon at bounding box center [1272, 297] width 25 height 25
click at [1267, 302] on icon at bounding box center [1272, 297] width 25 height 25
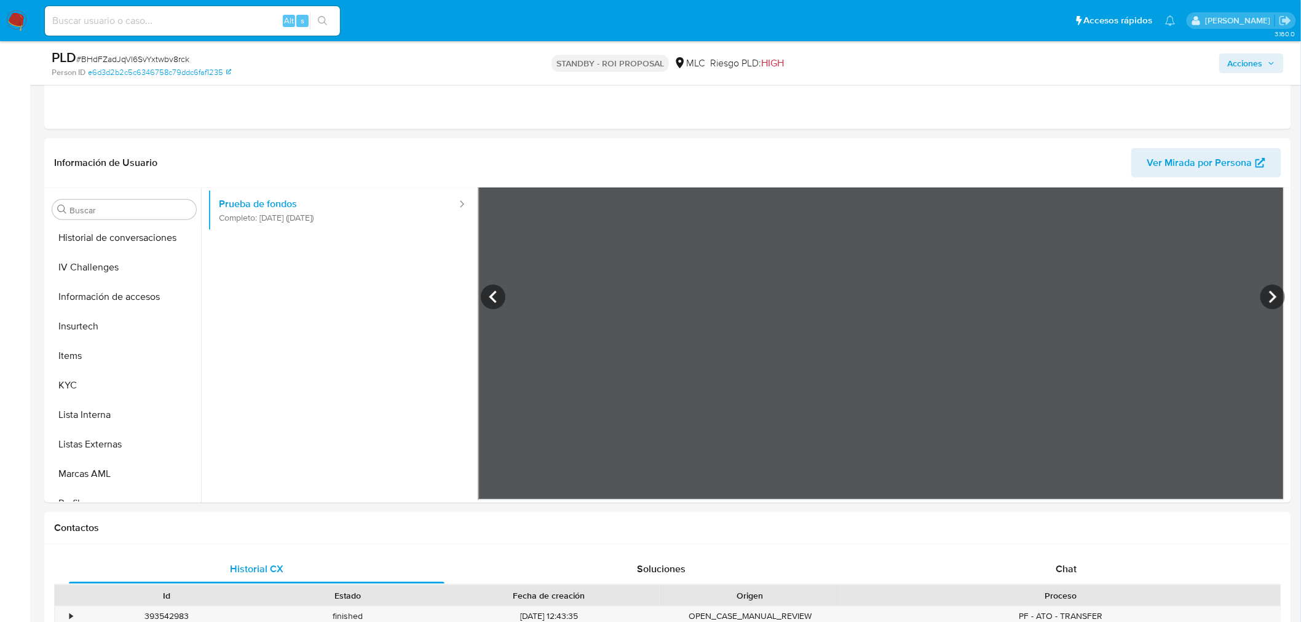
scroll to position [476, 0]
click at [63, 334] on button "Items" at bounding box center [119, 324] width 144 height 30
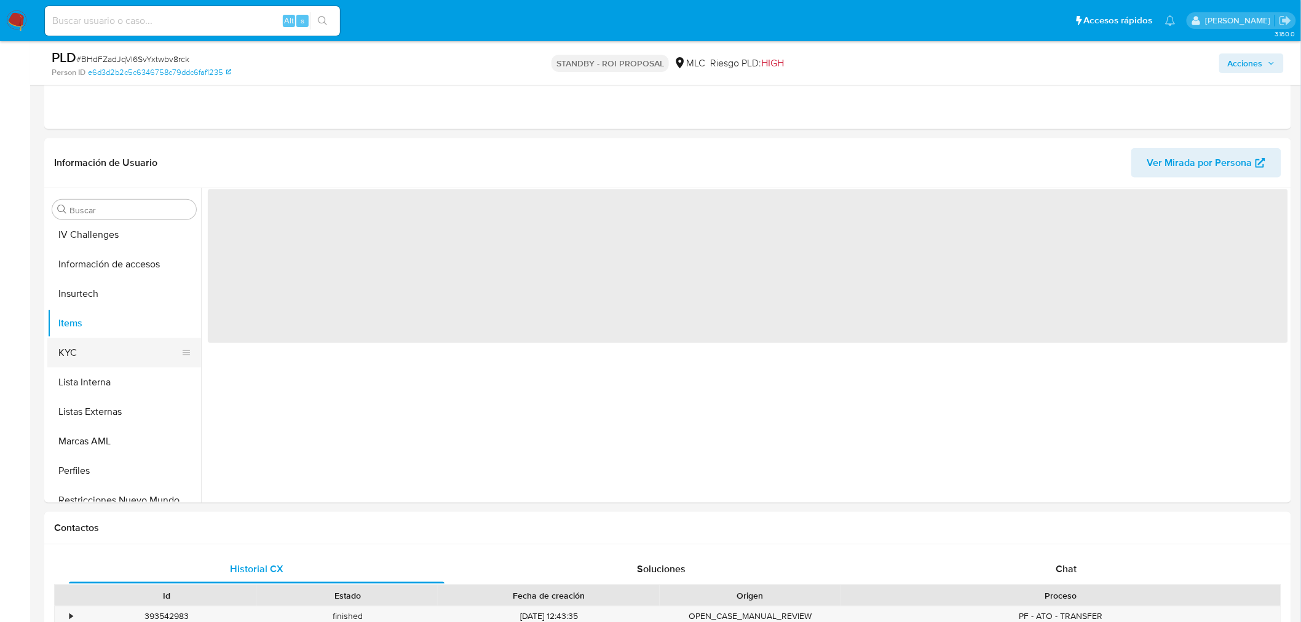
scroll to position [0, 0]
click at [66, 353] on button "KYC" at bounding box center [119, 353] width 144 height 30
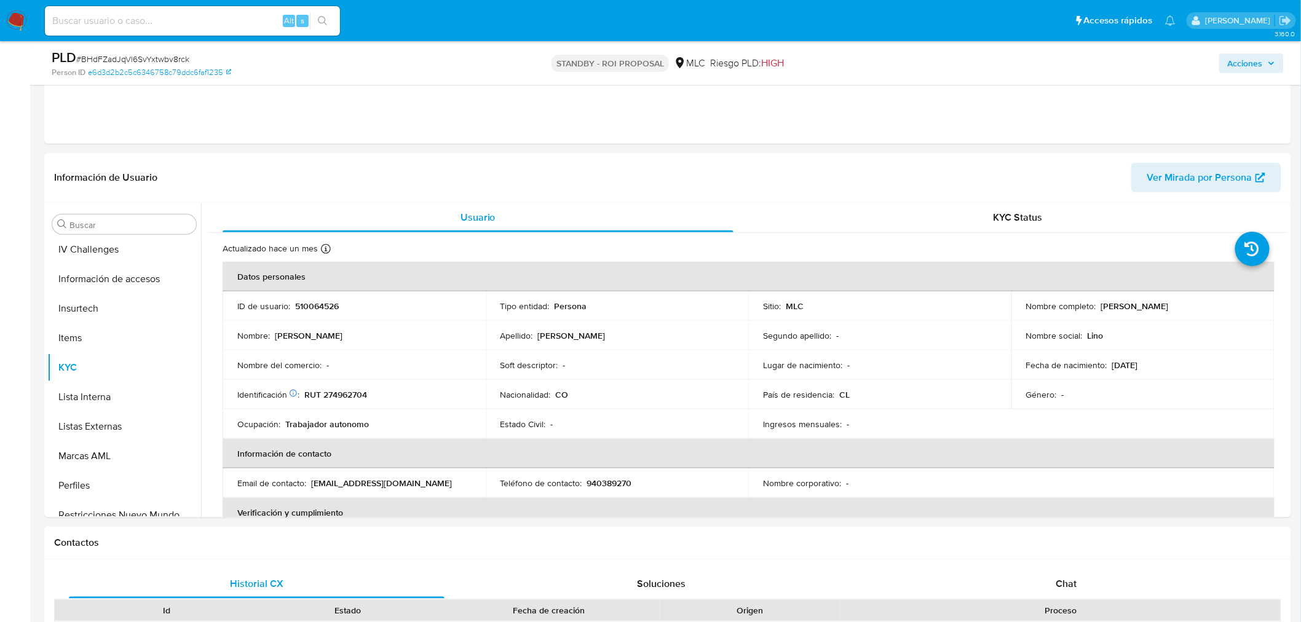
click at [333, 308] on p "510064526" at bounding box center [317, 306] width 44 height 11
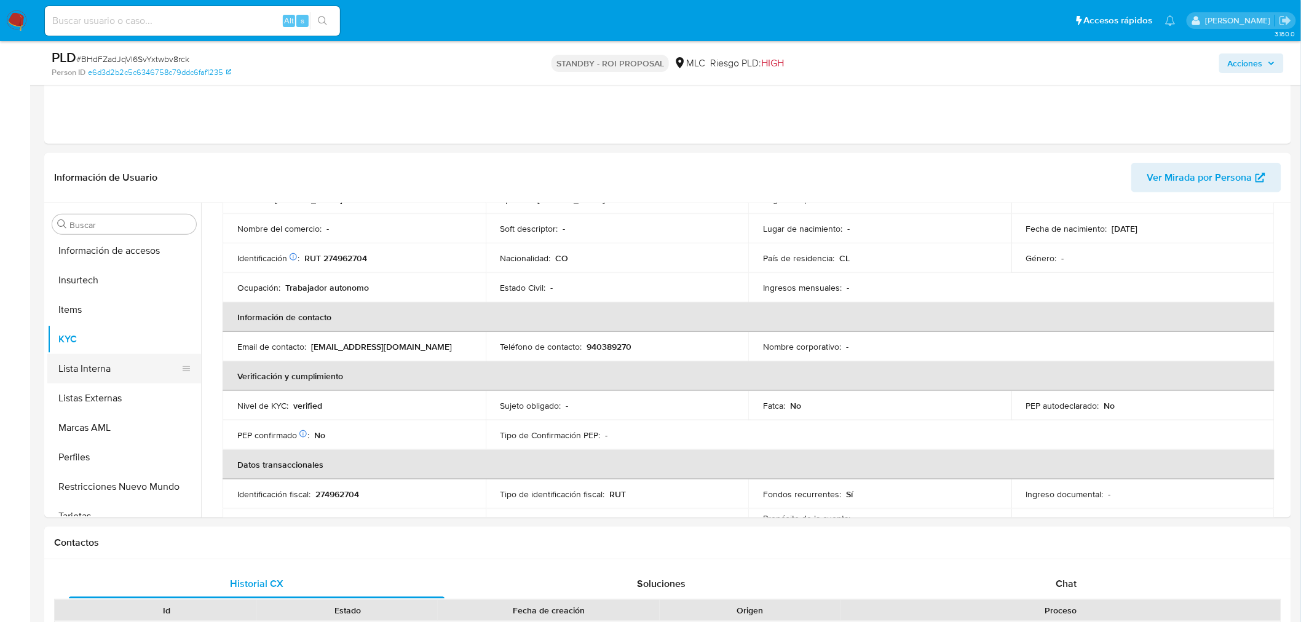
scroll to position [519, 0]
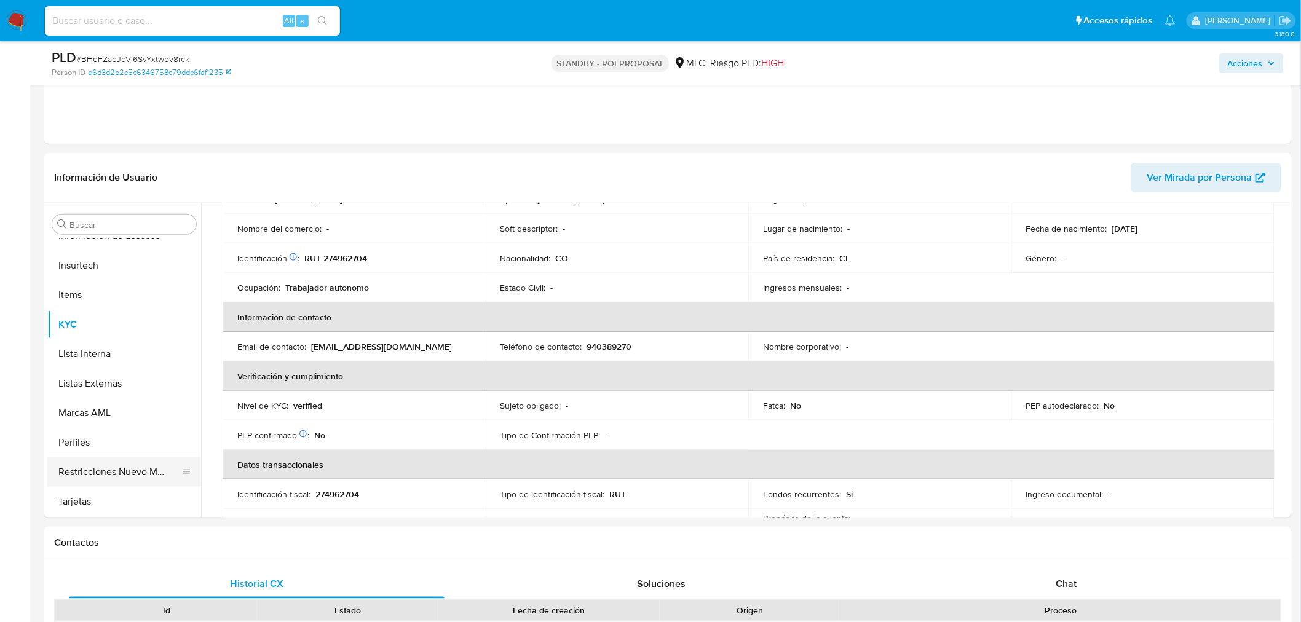
click at [88, 465] on button "Restricciones Nuevo Mundo" at bounding box center [119, 472] width 144 height 30
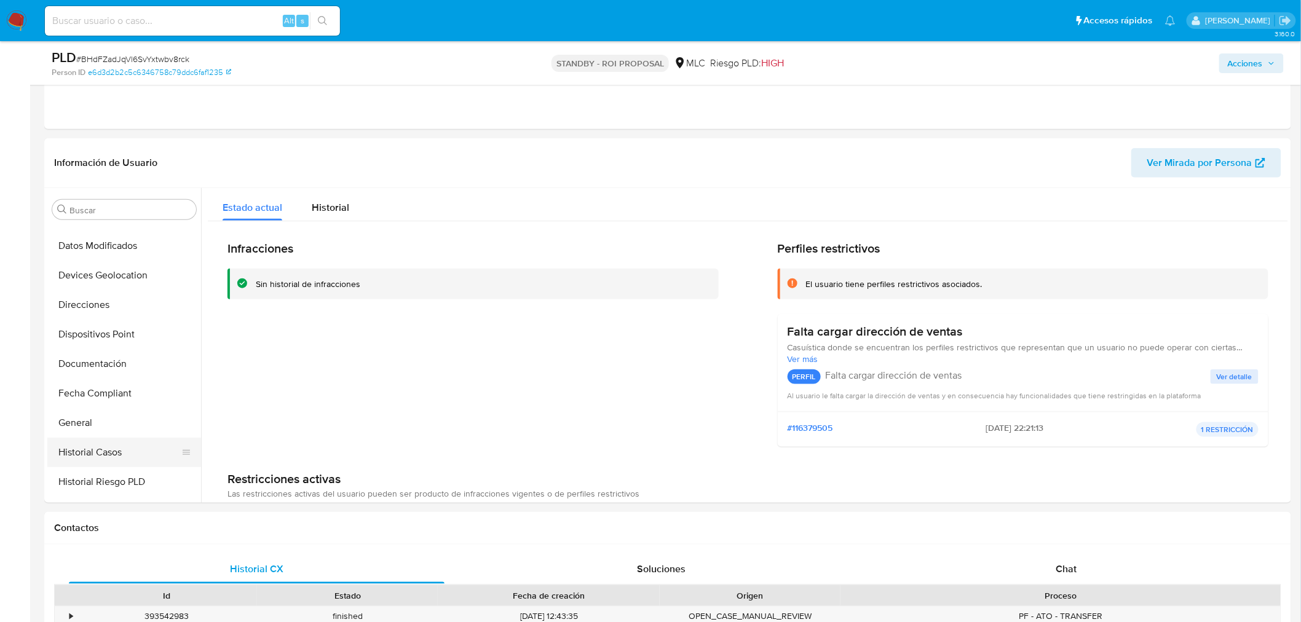
scroll to position [41, 0]
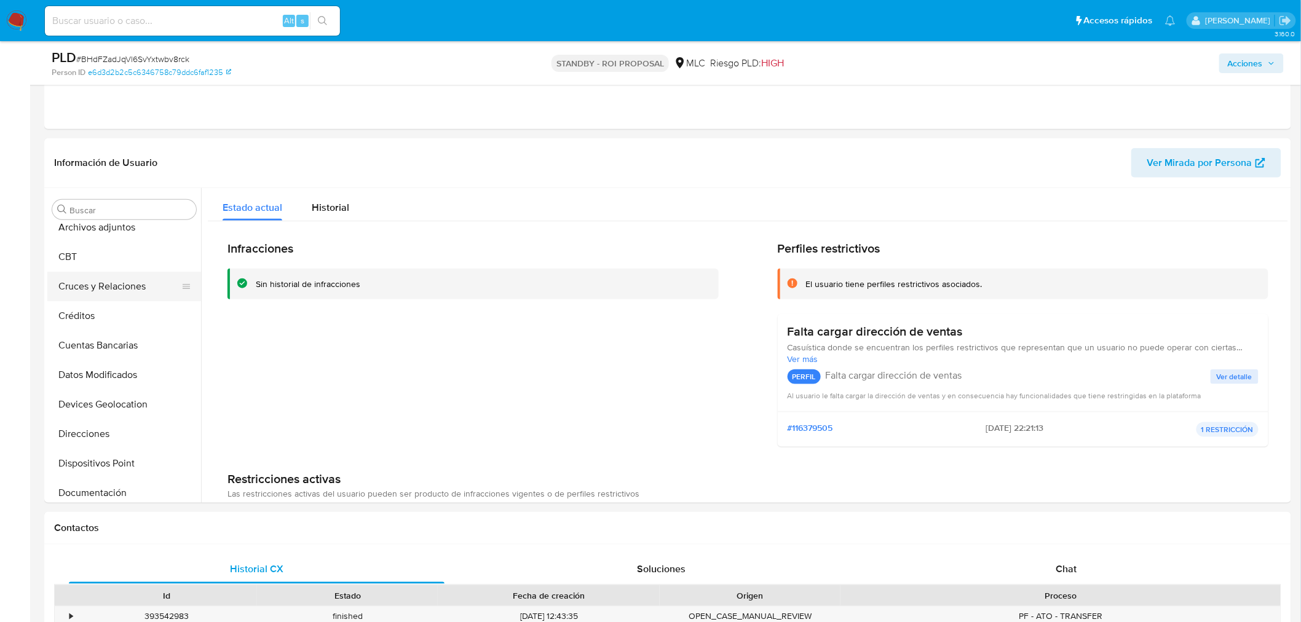
click at [115, 282] on button "Cruces y Relaciones" at bounding box center [119, 287] width 144 height 30
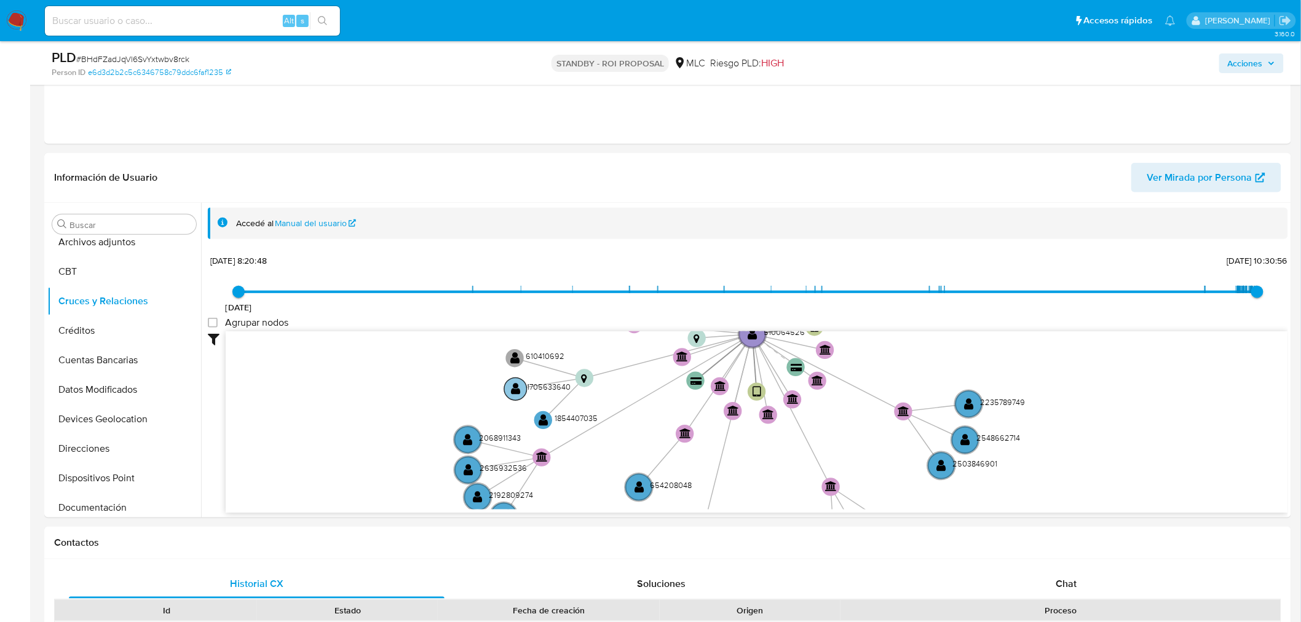
click at [513, 387] on text "" at bounding box center [516, 388] width 10 height 13
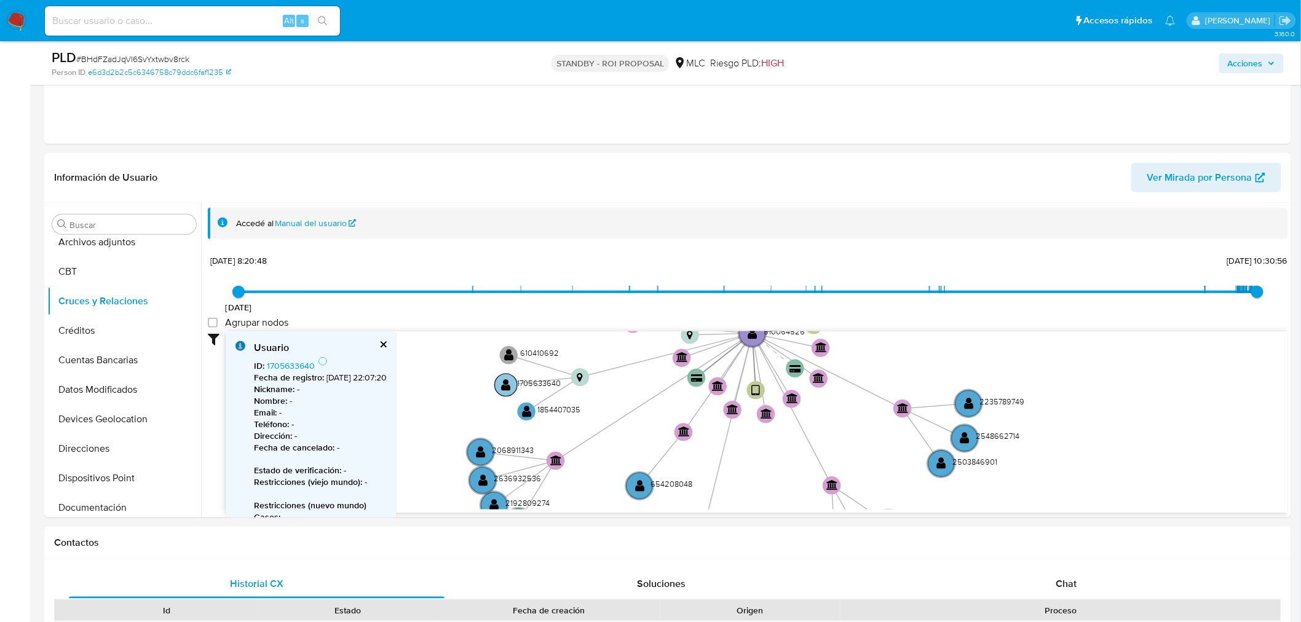
click at [508, 384] on text "" at bounding box center [507, 385] width 10 height 13
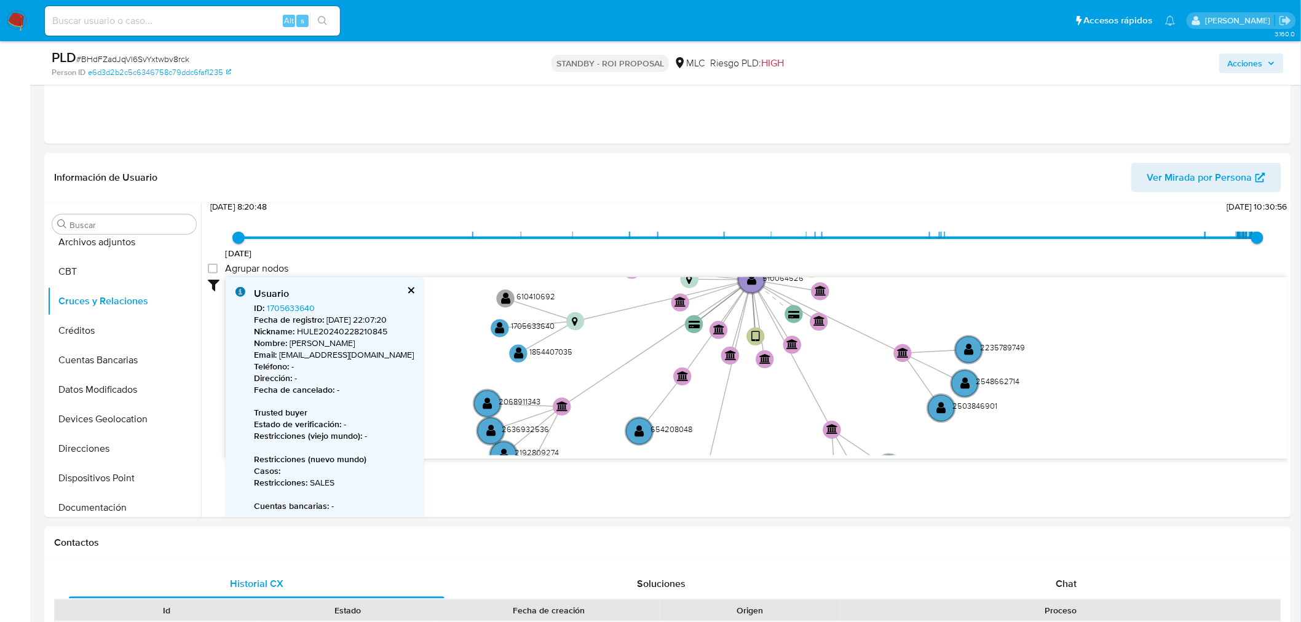
scroll to position [35, 0]
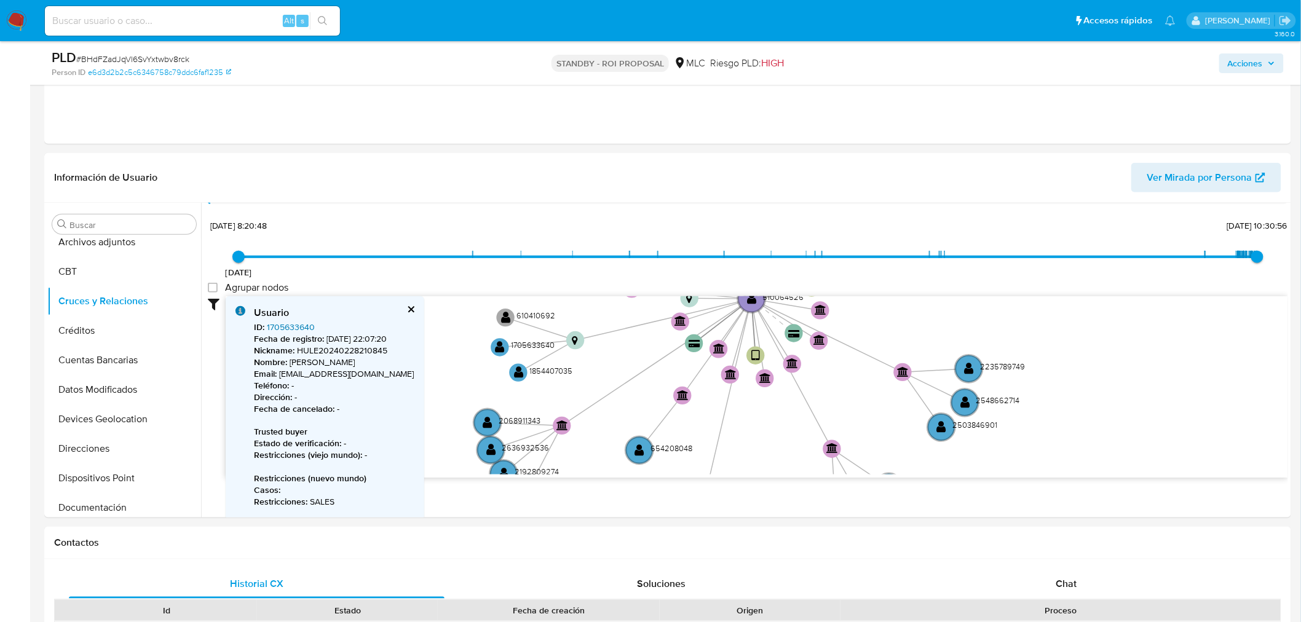
click at [292, 327] on link "1705633640" at bounding box center [291, 327] width 48 height 12
click at [498, 347] on text "" at bounding box center [500, 347] width 10 height 13
click at [517, 373] on text "" at bounding box center [516, 371] width 10 height 13
click at [517, 373] on text "" at bounding box center [514, 370] width 10 height 13
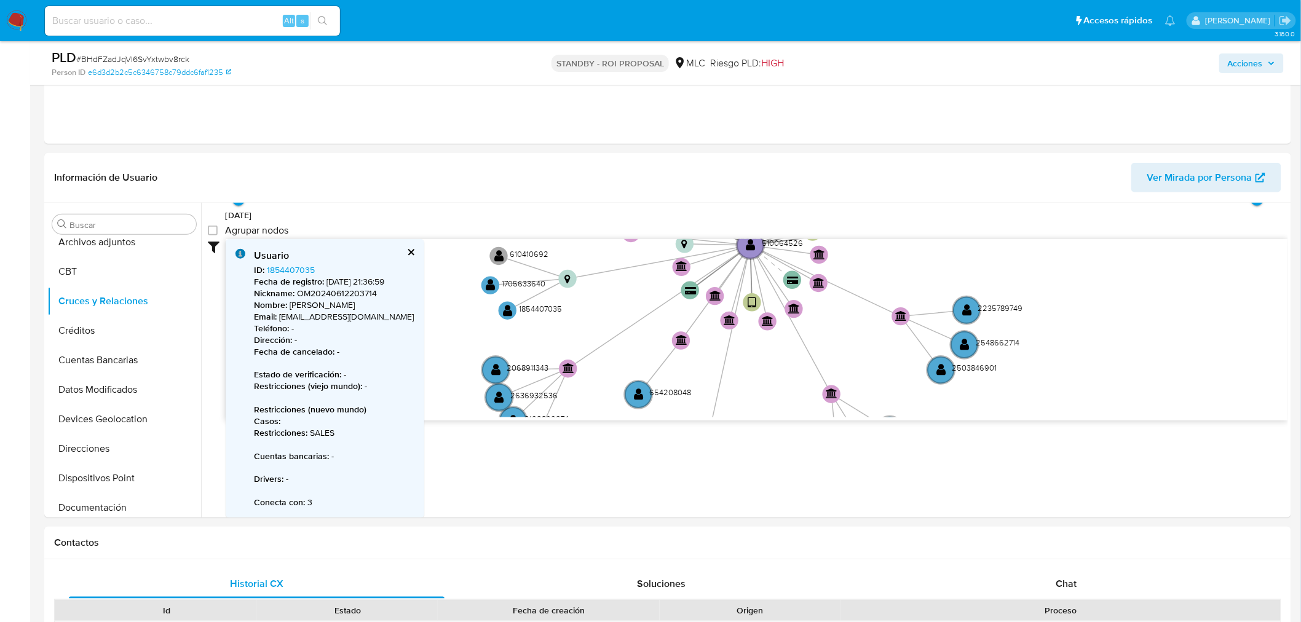
scroll to position [428, 0]
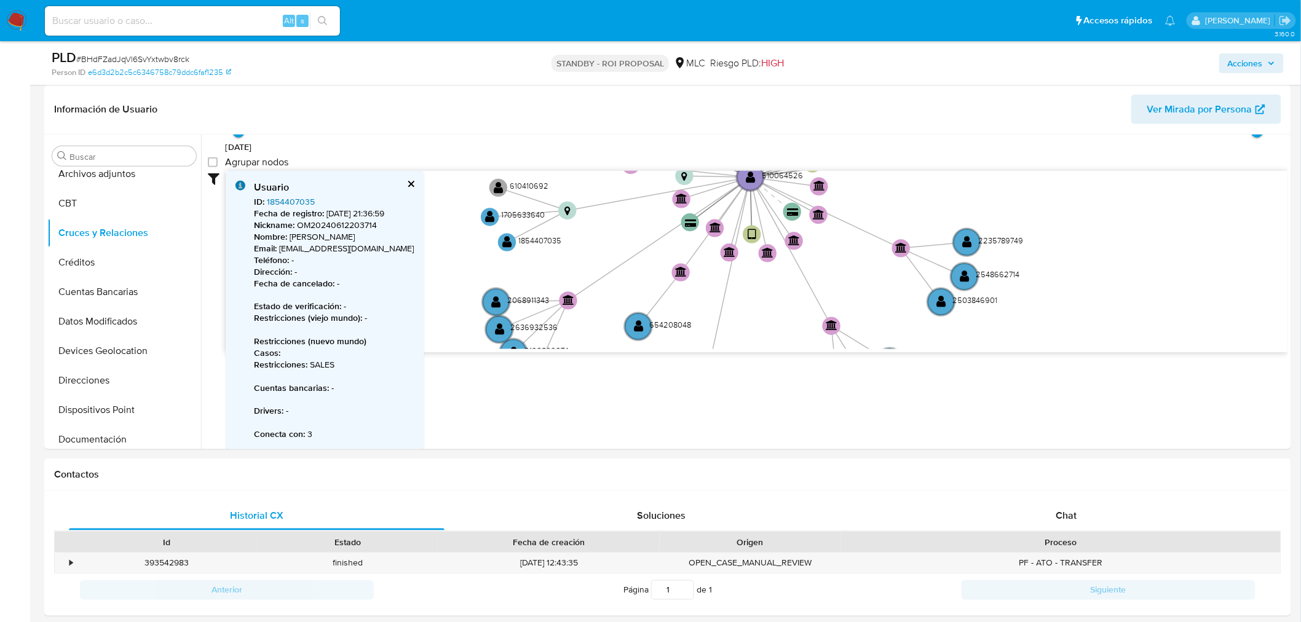
click at [291, 199] on link "1854407035" at bounding box center [291, 201] width 48 height 12
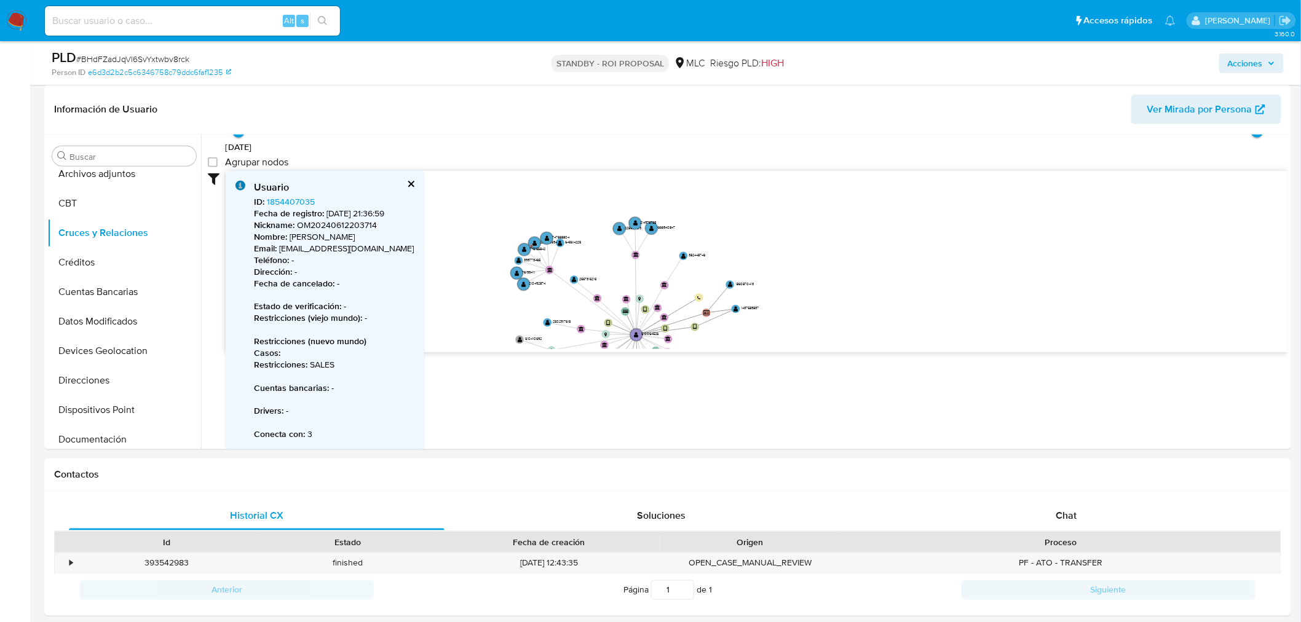
drag, startPoint x: 594, startPoint y: 253, endPoint x: 564, endPoint y: 366, distance: 117.0
click at [564, 366] on div "Filtros Confianza alta Device Tarjeta Persona validada Teléfono validado Confia…" at bounding box center [748, 284] width 1080 height 226
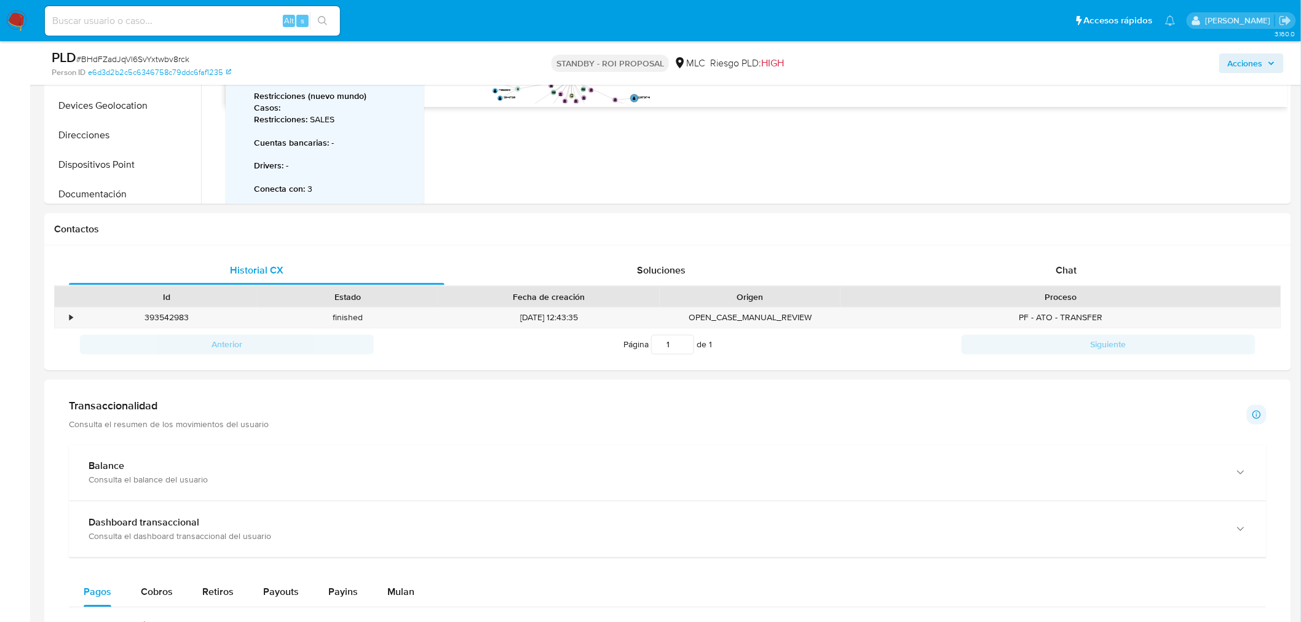
scroll to position [702, 0]
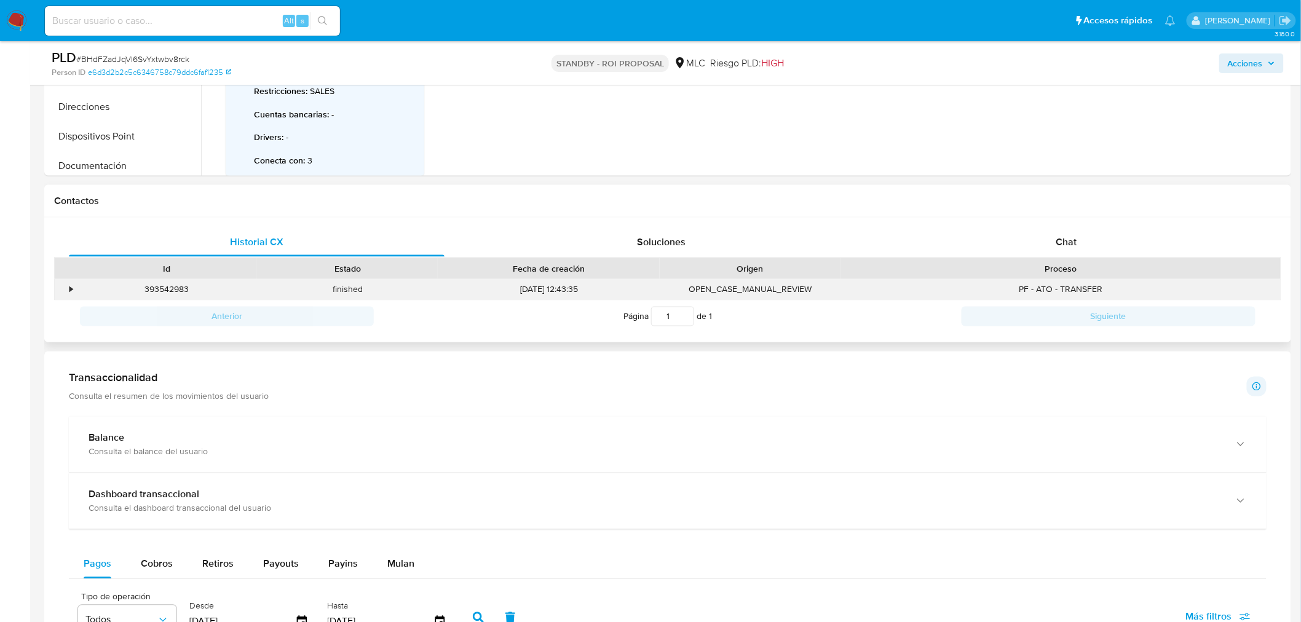
click at [66, 293] on div "•" at bounding box center [66, 290] width 22 height 20
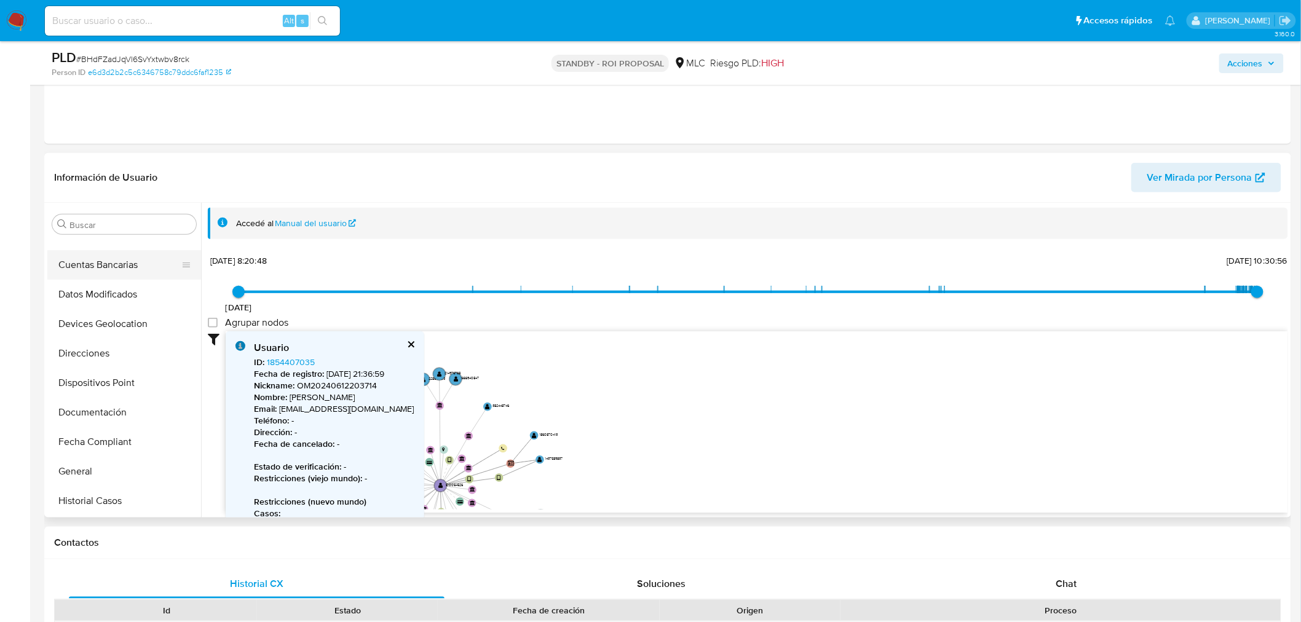
scroll to position [204, 0]
click at [117, 343] on button "Documentación" at bounding box center [119, 345] width 144 height 30
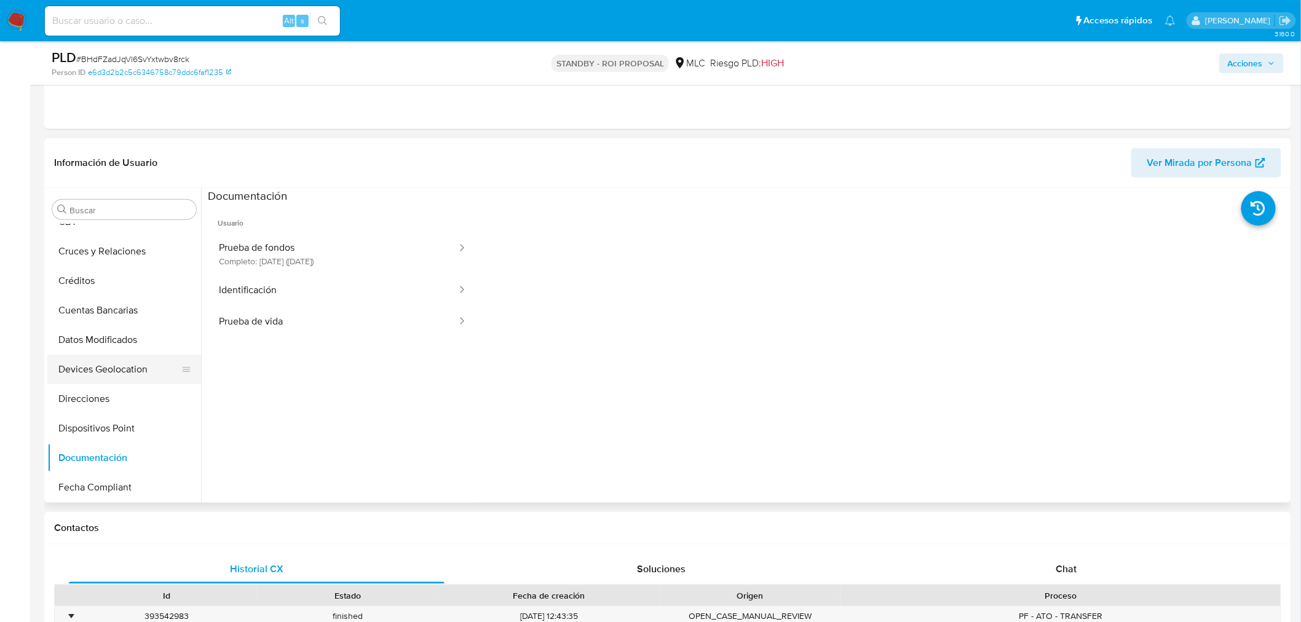
scroll to position [68, 0]
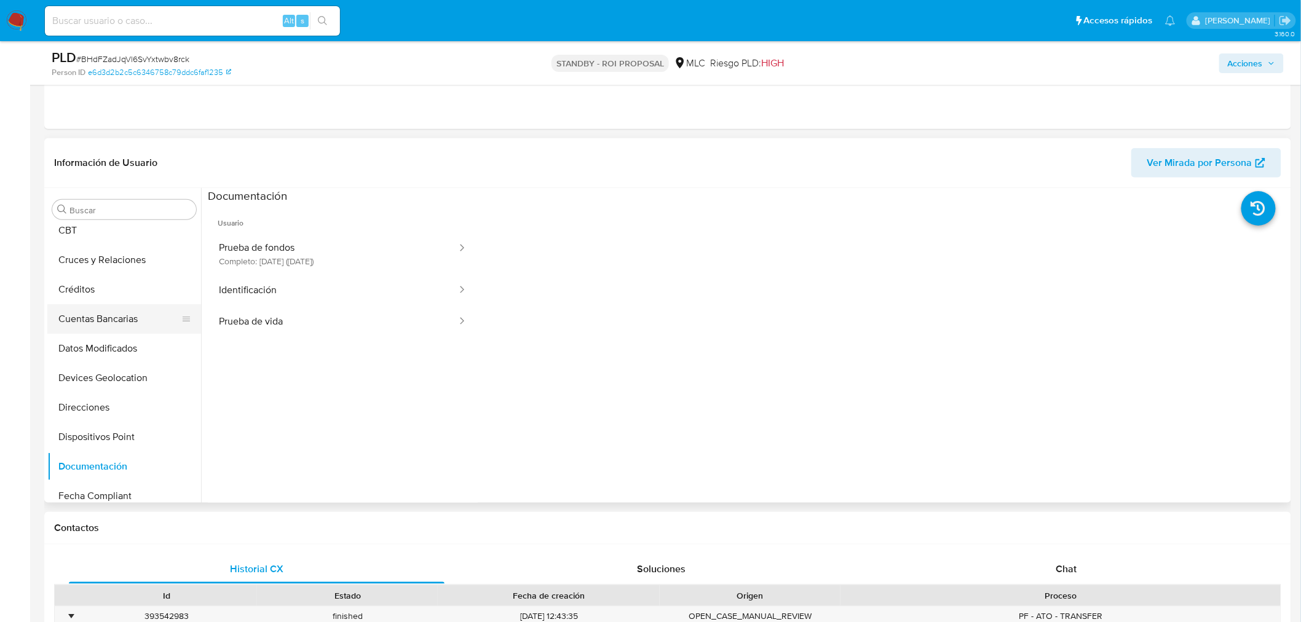
click at [130, 329] on button "Cuentas Bancarias" at bounding box center [119, 319] width 144 height 30
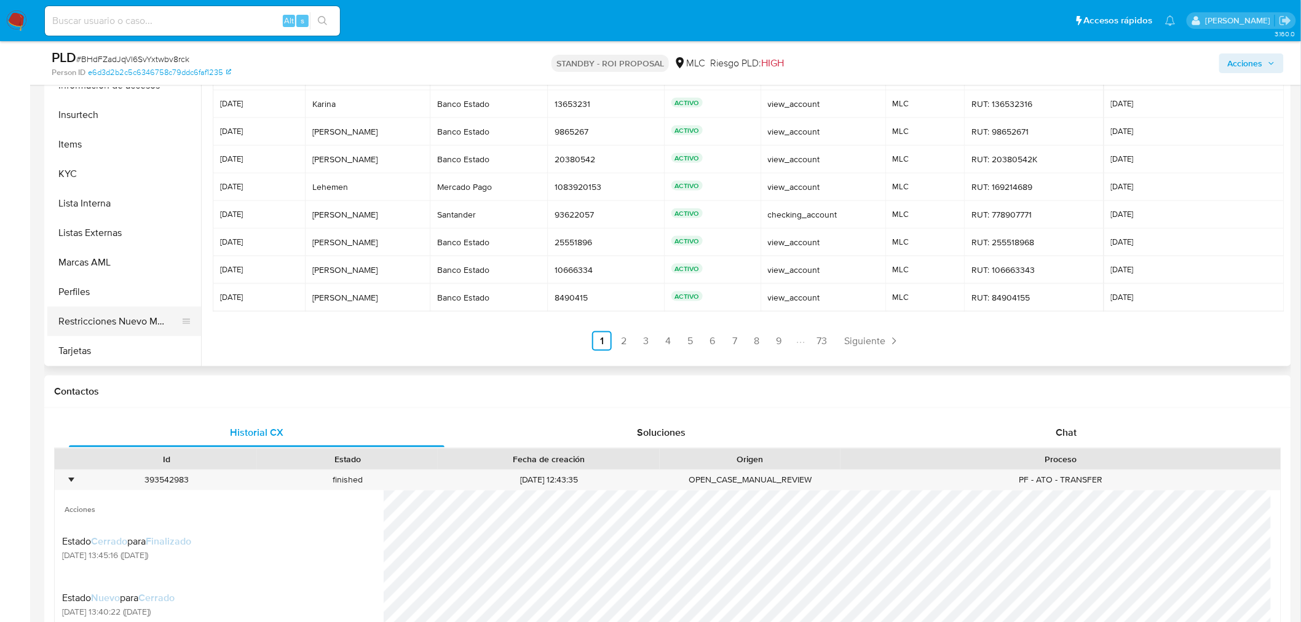
scroll to position [519, 0]
click at [132, 309] on button "Restricciones Nuevo Mundo" at bounding box center [119, 321] width 144 height 30
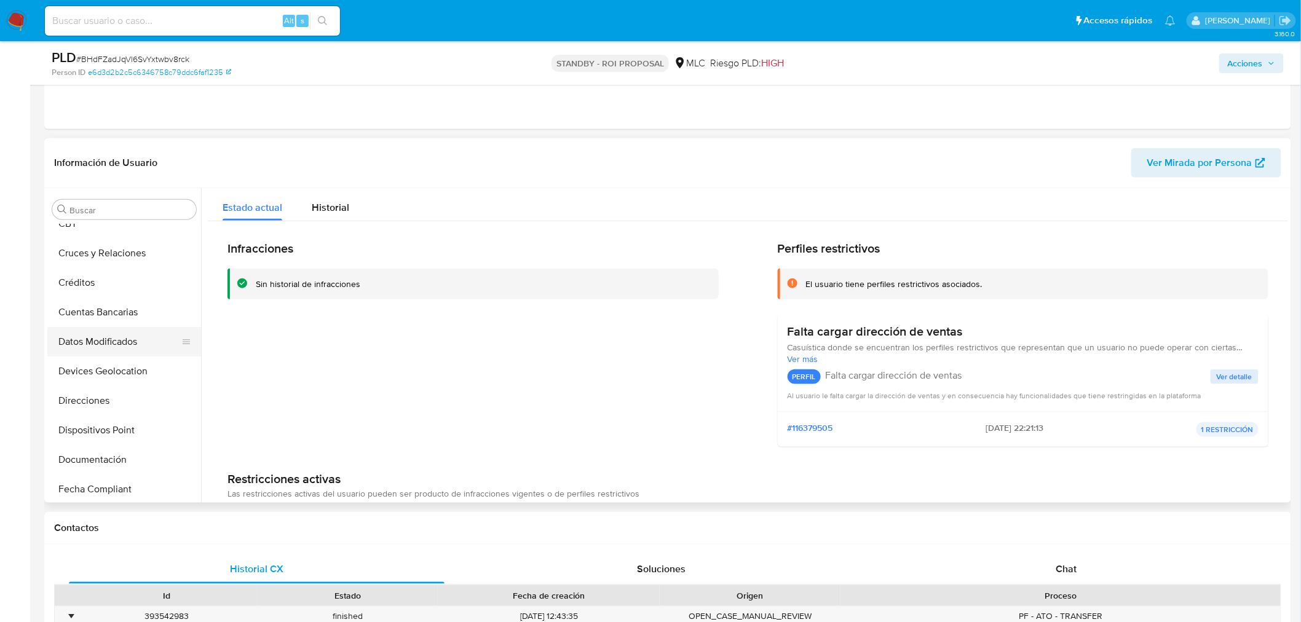
scroll to position [0, 0]
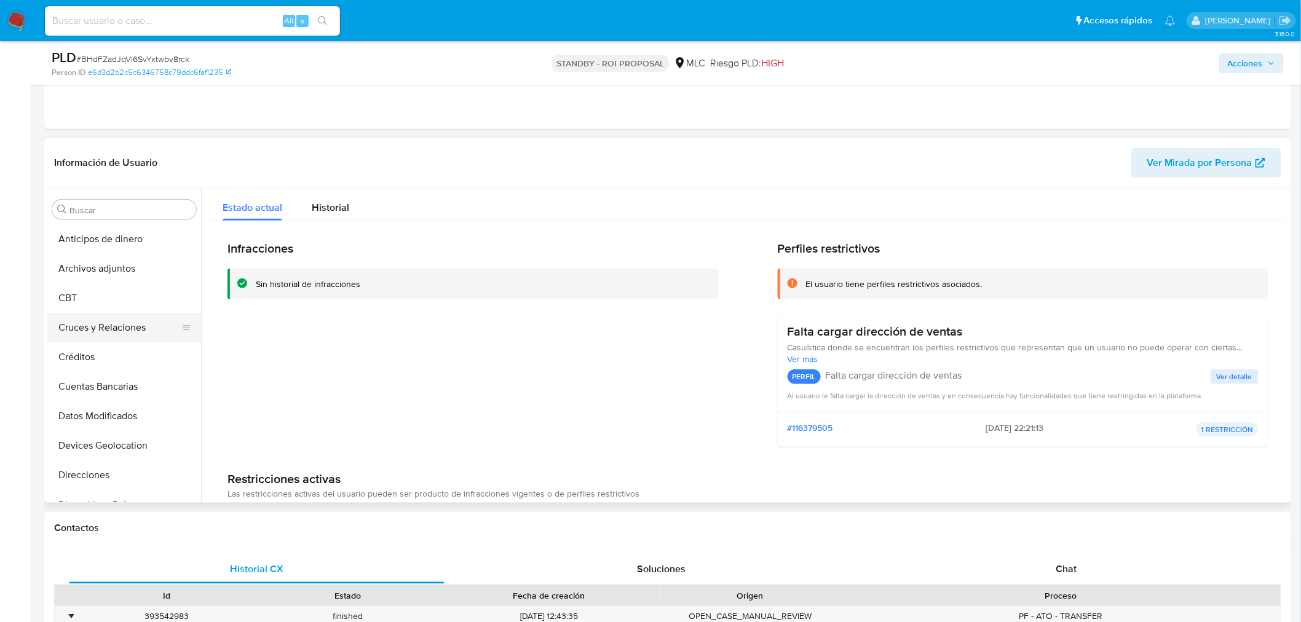
click at [119, 328] on button "Cruces y Relaciones" at bounding box center [119, 328] width 144 height 30
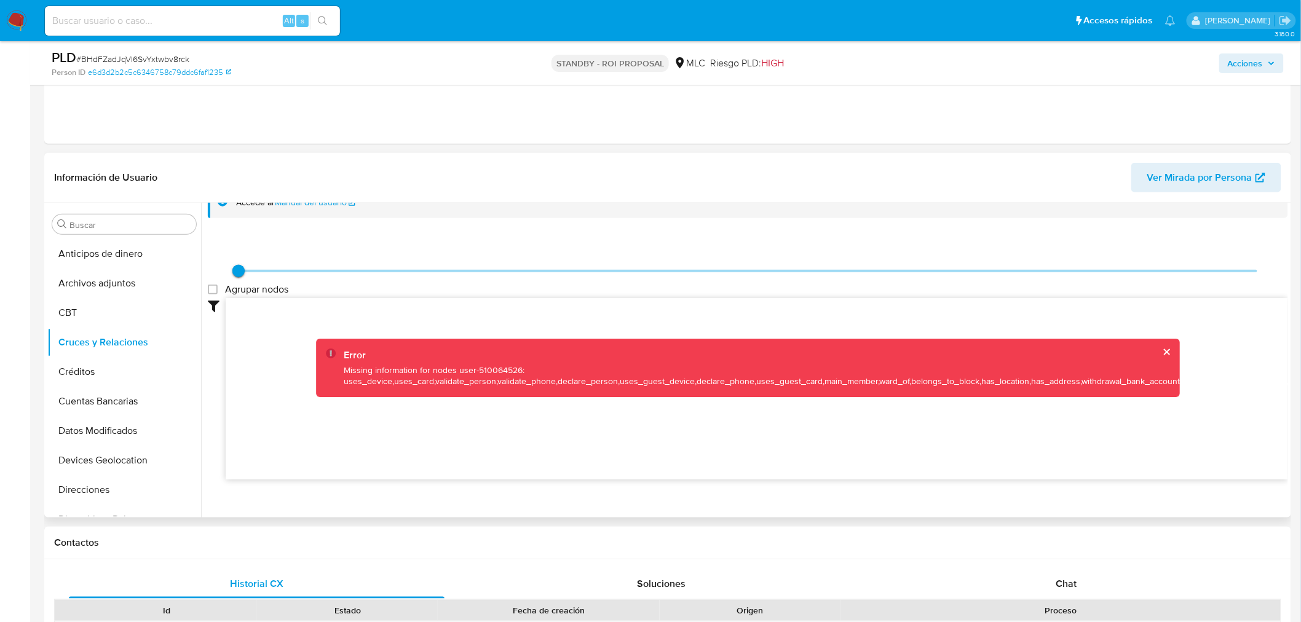
scroll to position [32, 0]
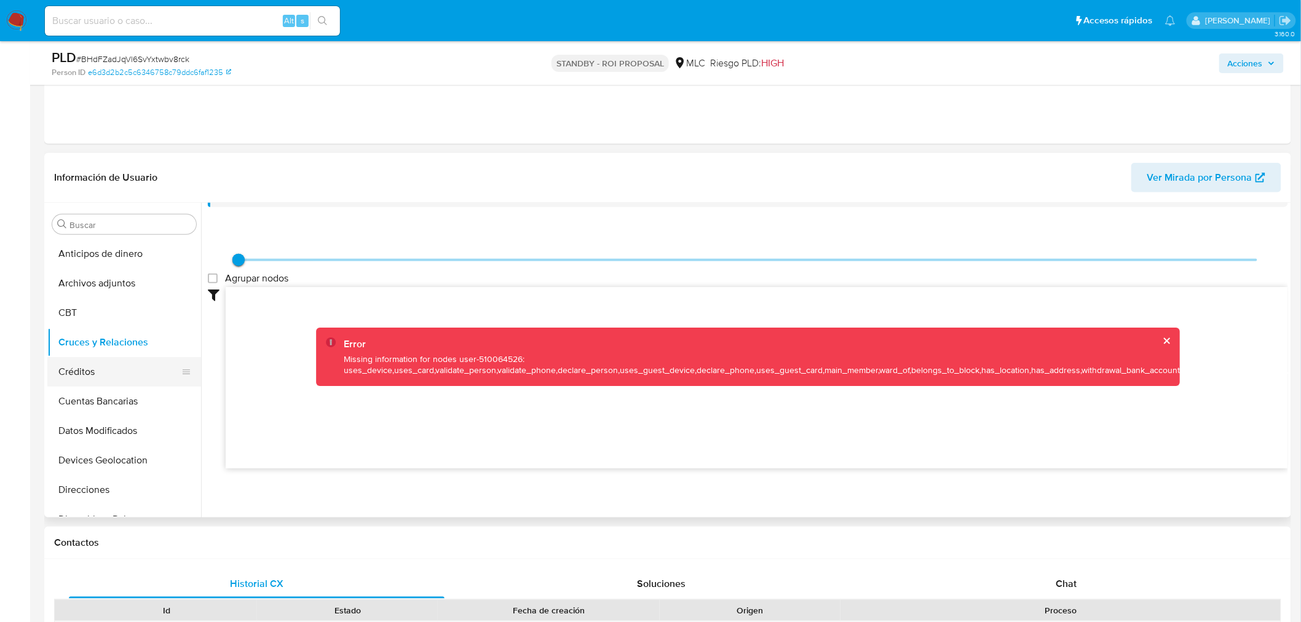
click at [117, 361] on button "Créditos" at bounding box center [119, 372] width 144 height 30
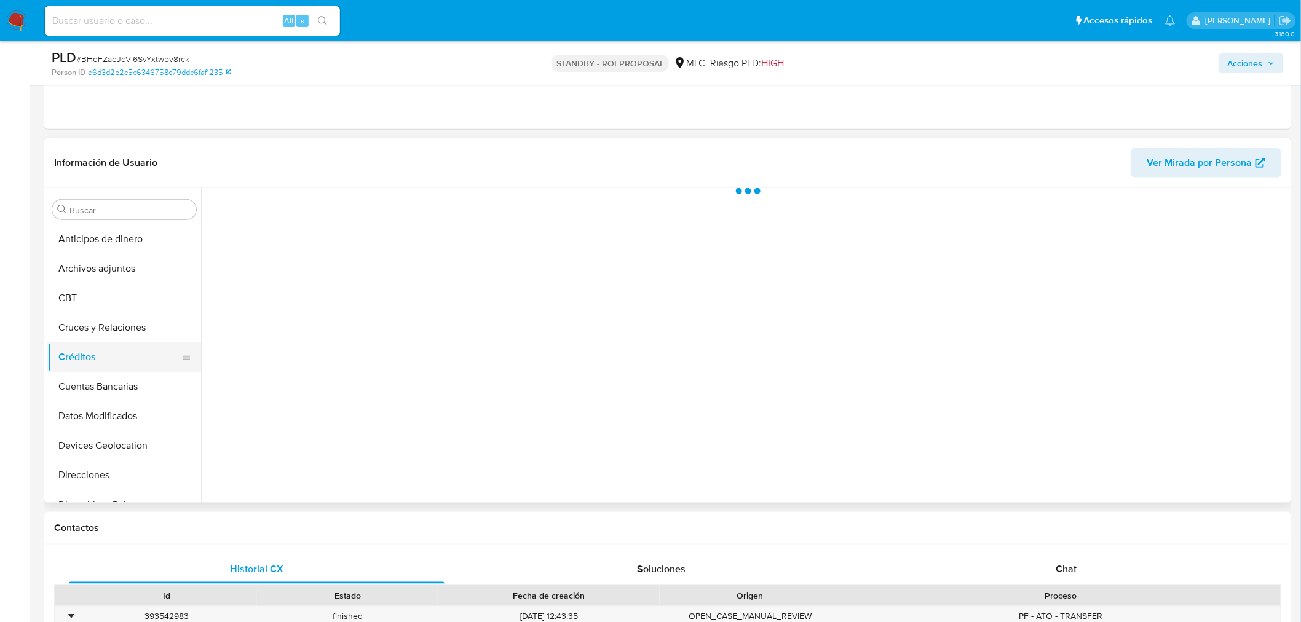
scroll to position [0, 0]
click at [120, 334] on button "Cruces y Relaciones" at bounding box center [119, 328] width 144 height 30
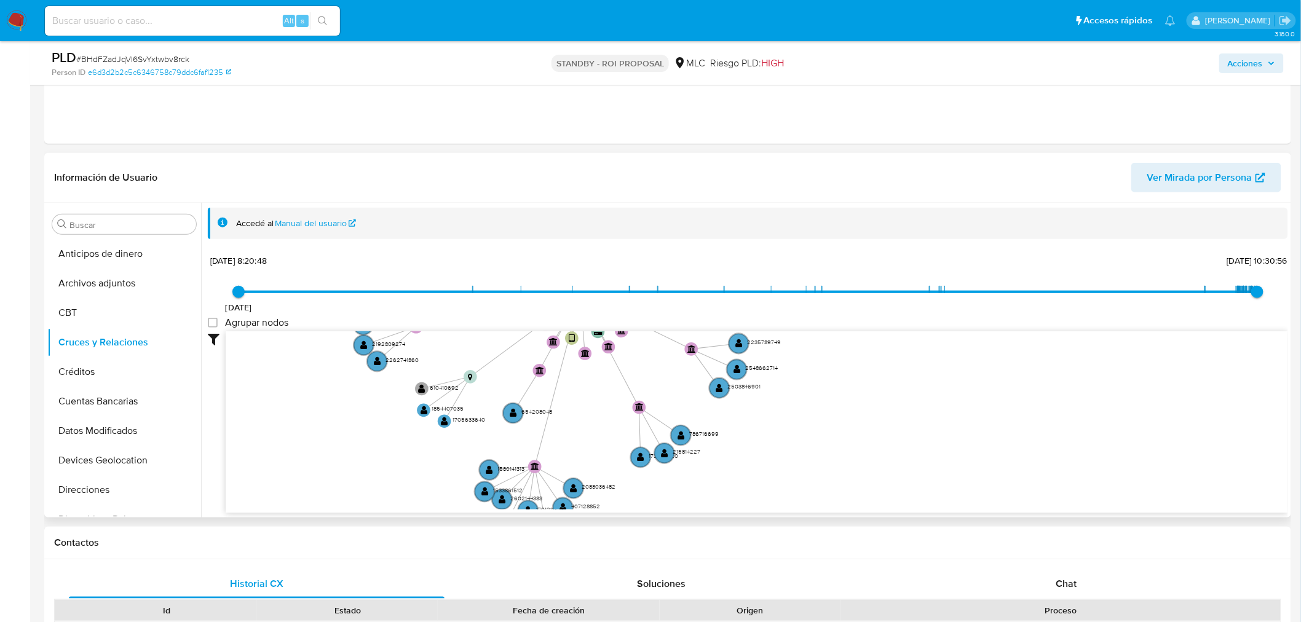
drag, startPoint x: 481, startPoint y: 393, endPoint x: 428, endPoint y: 347, distance: 70.5
click at [428, 347] on icon "device-6448089808813b00186494a3  user-510064526  510064526 device-64c85317f09…" at bounding box center [757, 420] width 1062 height 178
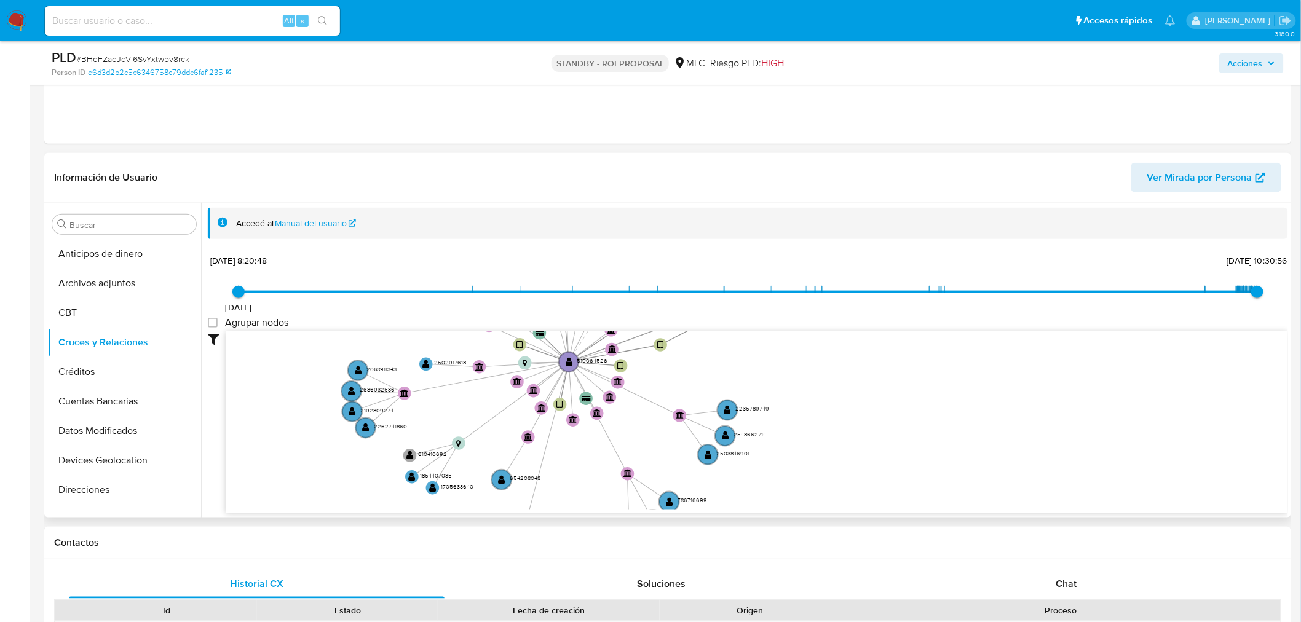
drag, startPoint x: 575, startPoint y: 407, endPoint x: 563, endPoint y: 473, distance: 67.4
click at [563, 473] on icon "device-6448089808813b00186494a3  user-510064526  510064526 device-64c85317f09…" at bounding box center [757, 420] width 1062 height 178
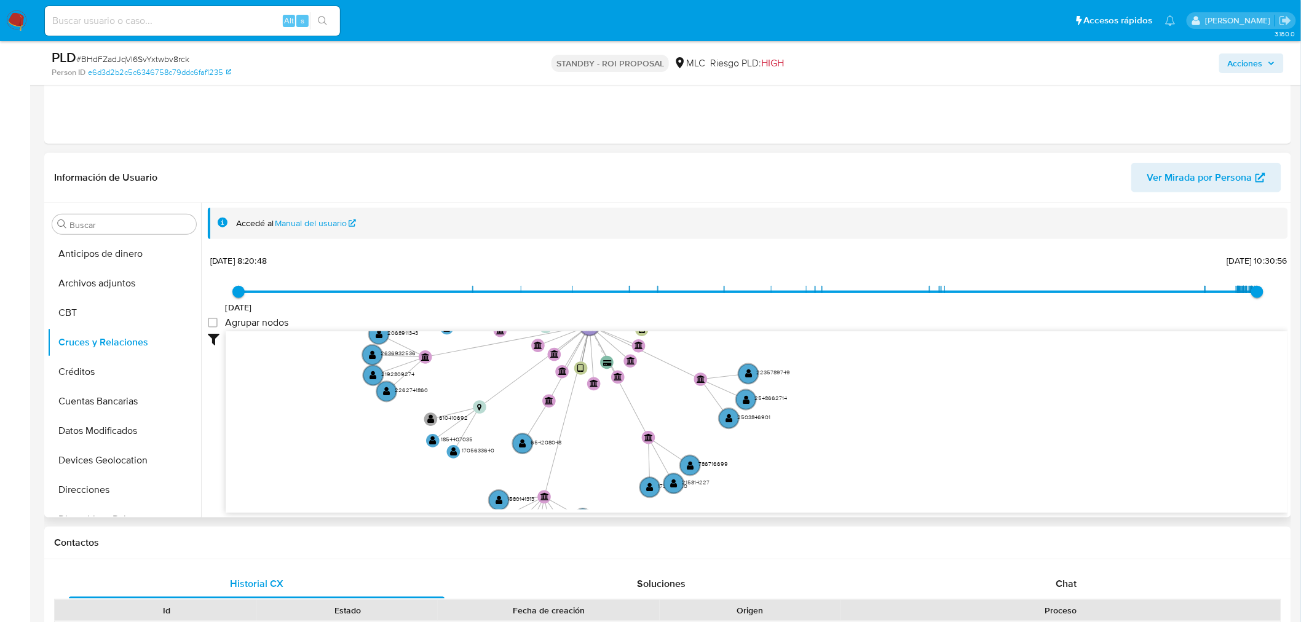
drag, startPoint x: 636, startPoint y: 427, endPoint x: 660, endPoint y: 384, distance: 49.8
click at [660, 384] on icon "device-6448089808813b00186494a3  user-510064526  510064526 device-64c85317f09…" at bounding box center [757, 420] width 1062 height 178
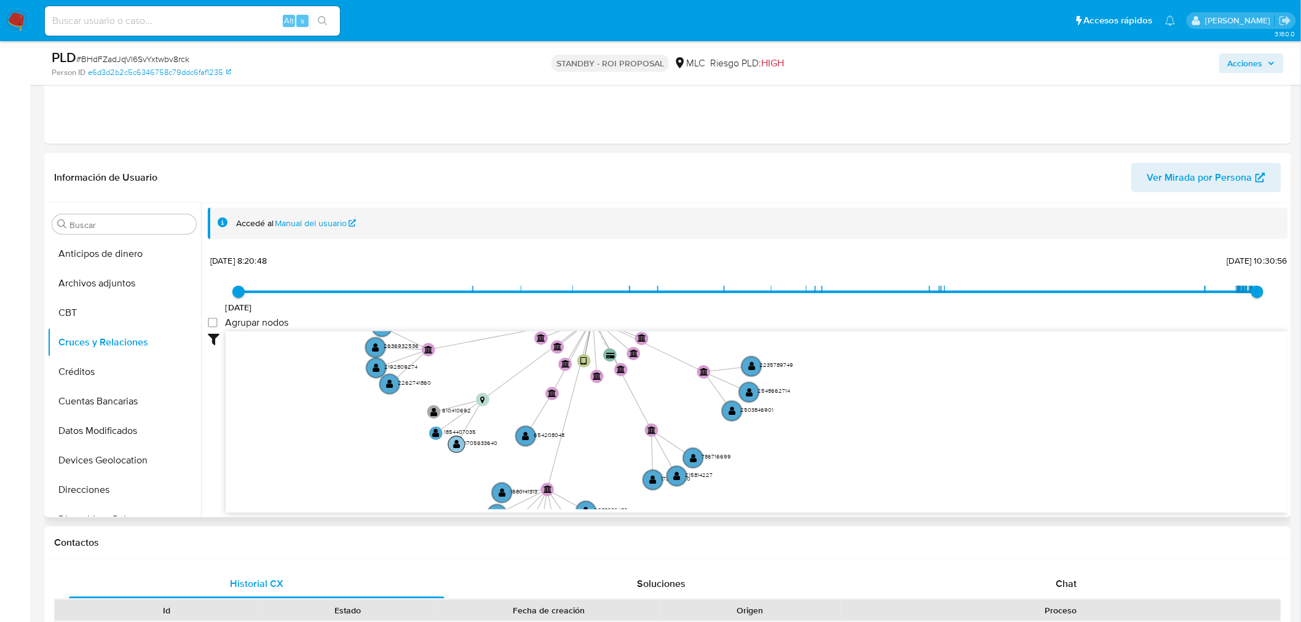
click at [456, 443] on text "" at bounding box center [456, 443] width 7 height 9
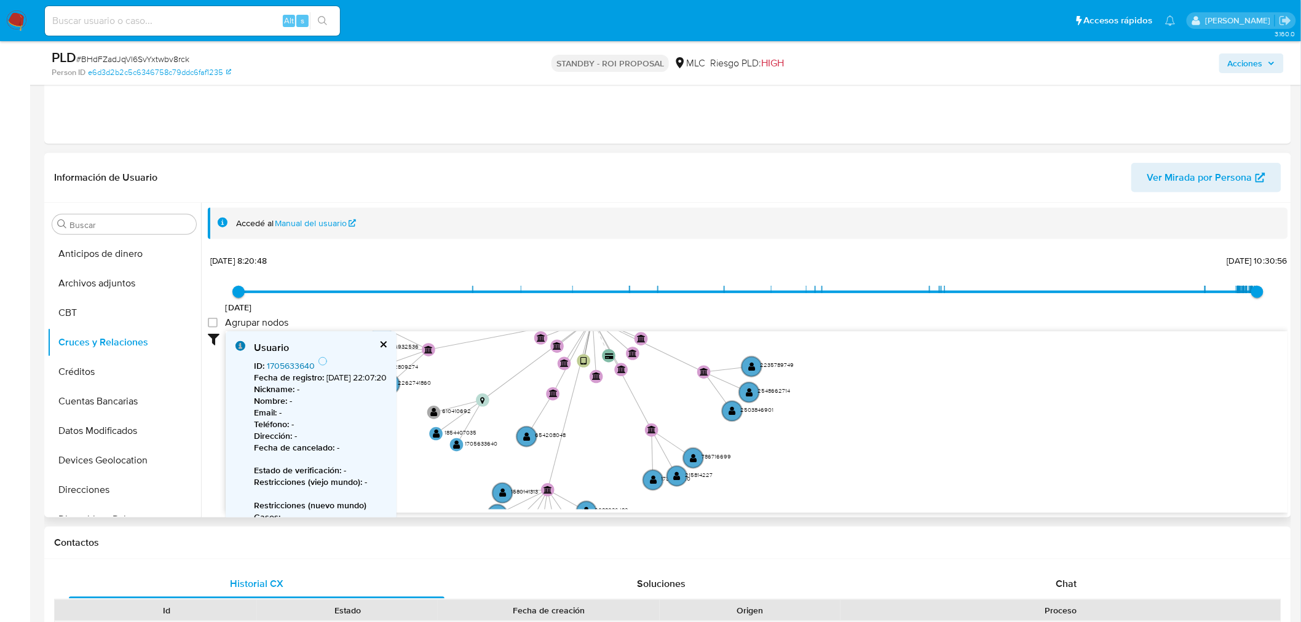
click at [295, 364] on link "1705633640" at bounding box center [291, 366] width 48 height 12
click at [438, 465] on icon "device-6448089808813b00186494a3  user-510064526  510064526 device-64c85317f09…" at bounding box center [757, 420] width 1062 height 178
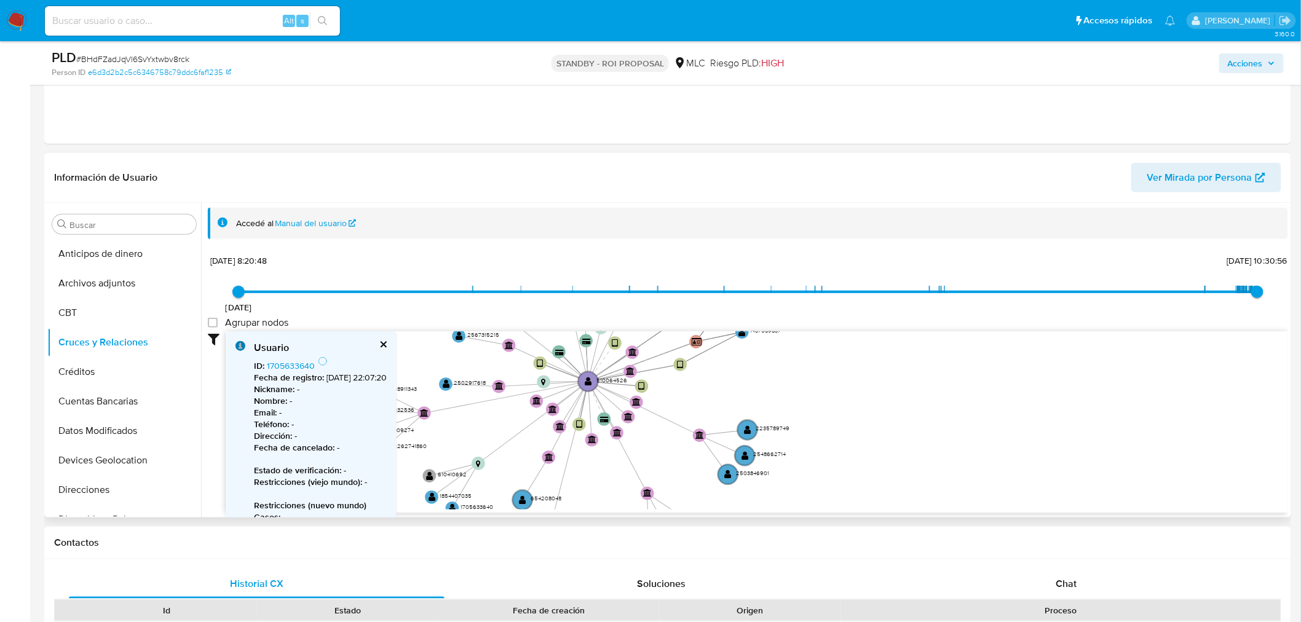
drag, startPoint x: 501, startPoint y: 409, endPoint x: 496, endPoint y: 461, distance: 52.5
click at [496, 461] on icon "device-6448089808813b00186494a3  user-510064526  510064526 device-64c85317f09…" at bounding box center [757, 420] width 1062 height 178
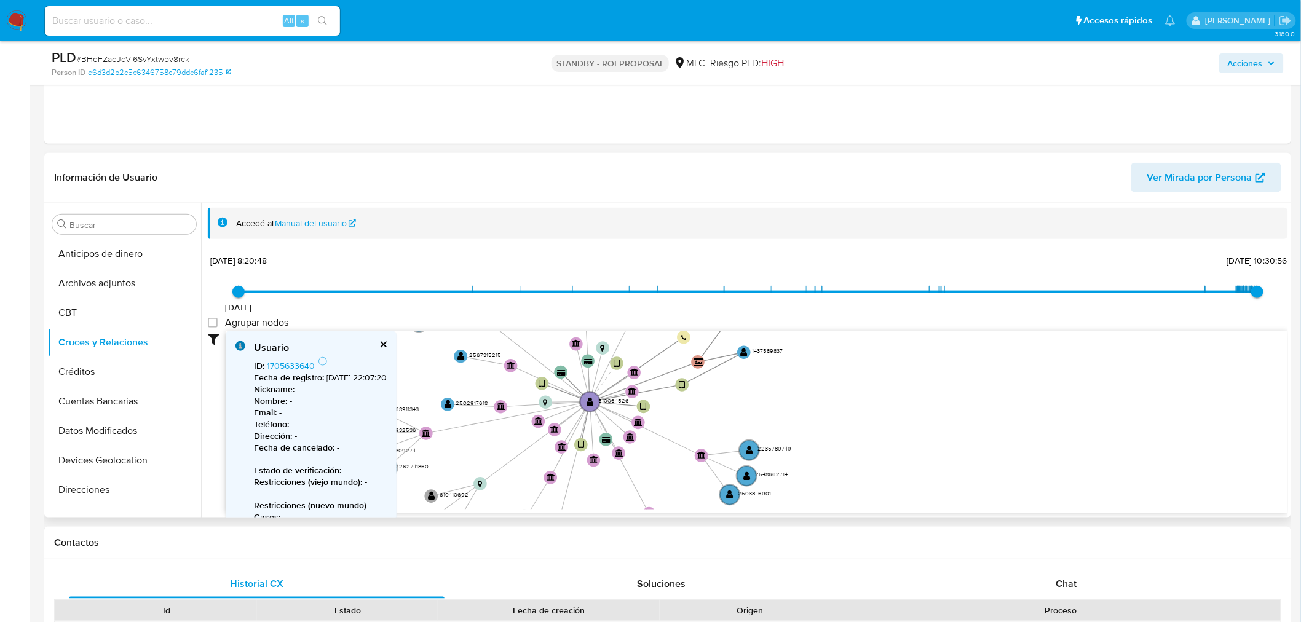
click at [484, 439] on icon "device-6448089808813b00186494a3  user-510064526  510064526 device-64c85317f09…" at bounding box center [757, 420] width 1062 height 178
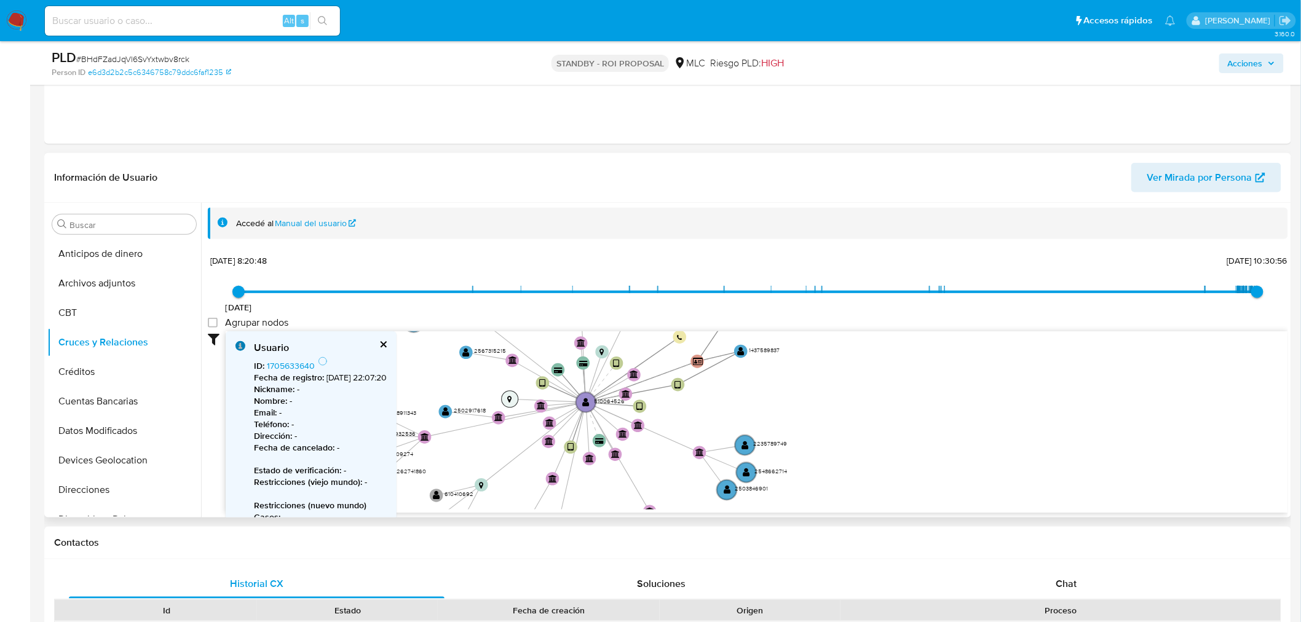
drag, startPoint x: 543, startPoint y: 403, endPoint x: 508, endPoint y: 400, distance: 35.8
click at [508, 400] on text "" at bounding box center [510, 399] width 4 height 7
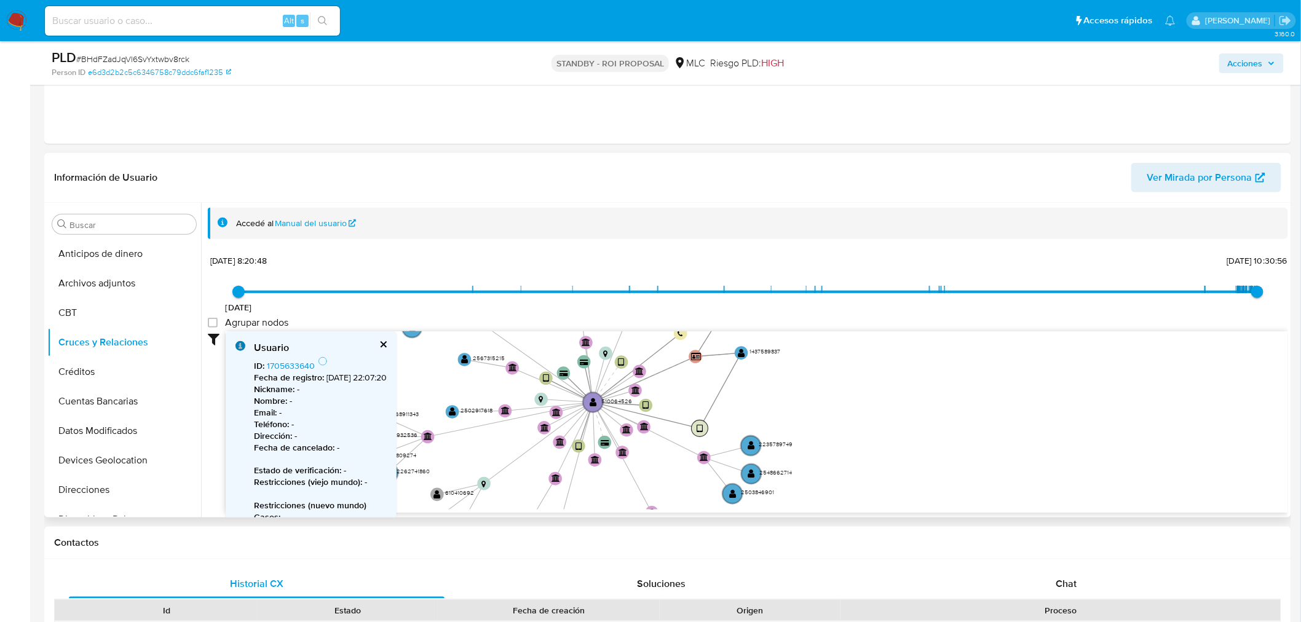
drag, startPoint x: 677, startPoint y: 379, endPoint x: 695, endPoint y: 426, distance: 50.6
click at [695, 426] on circle at bounding box center [699, 428] width 17 height 17
drag, startPoint x: 508, startPoint y: 365, endPoint x: 471, endPoint y: 398, distance: 49.2
click at [471, 398] on circle at bounding box center [477, 399] width 17 height 17
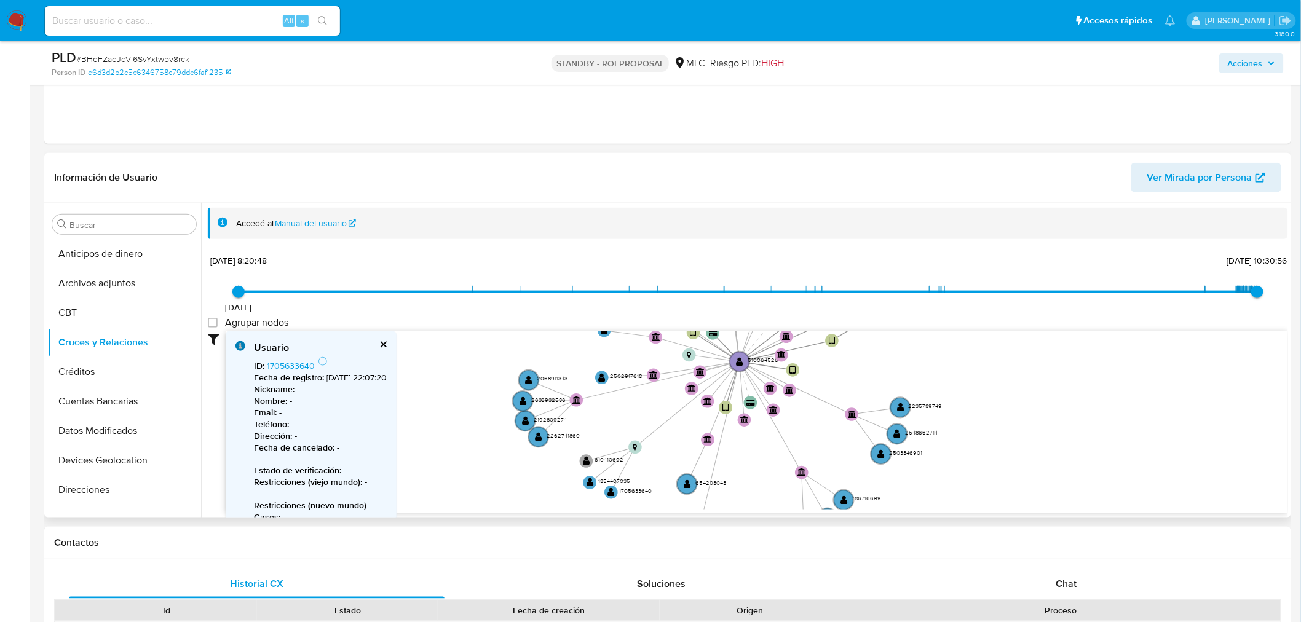
drag, startPoint x: 540, startPoint y: 346, endPoint x: 688, endPoint y: 308, distance: 153.5
click at [688, 308] on div "20/8/2021 20/8/2021, 8:20:48 17/9/2025, 10:30:56 Agrupar nodos Filtros Confianz…" at bounding box center [748, 404] width 1080 height 305
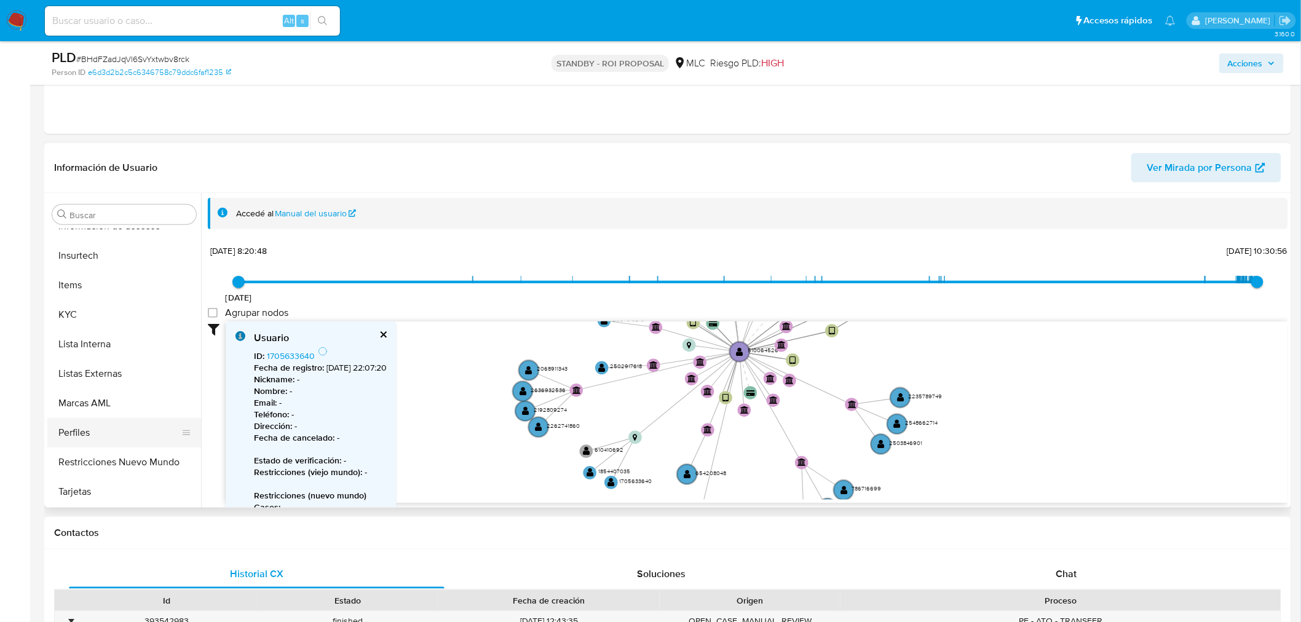
scroll to position [360, 0]
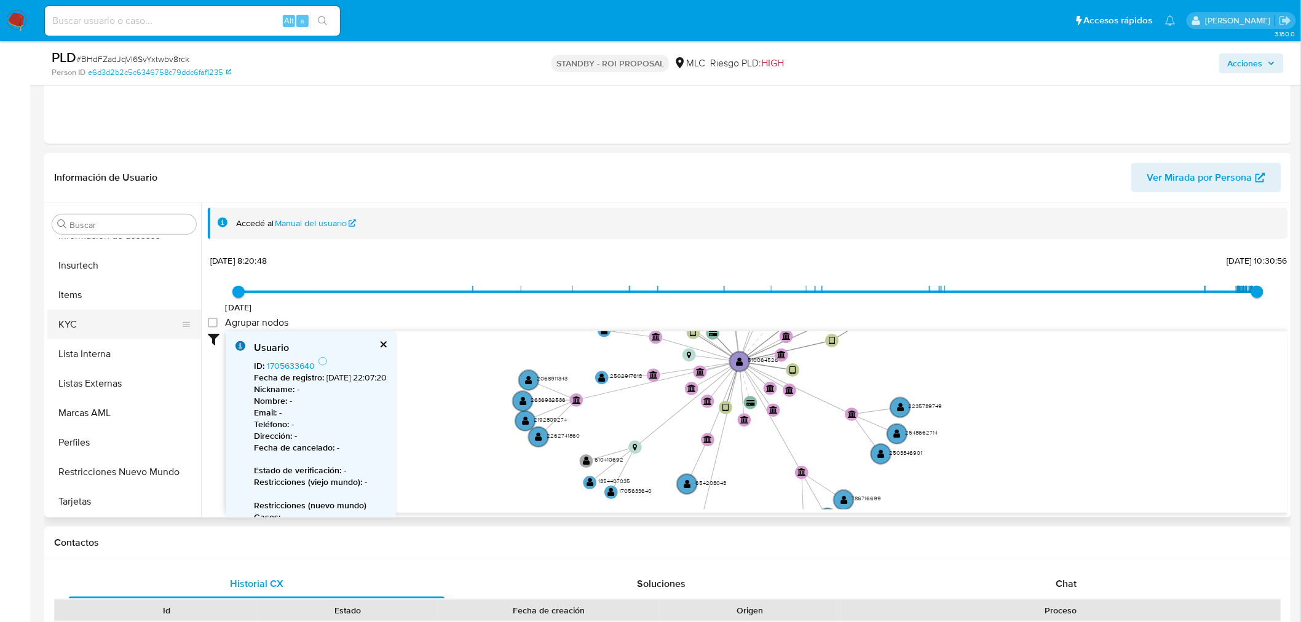
click at [96, 318] on button "KYC" at bounding box center [119, 325] width 144 height 30
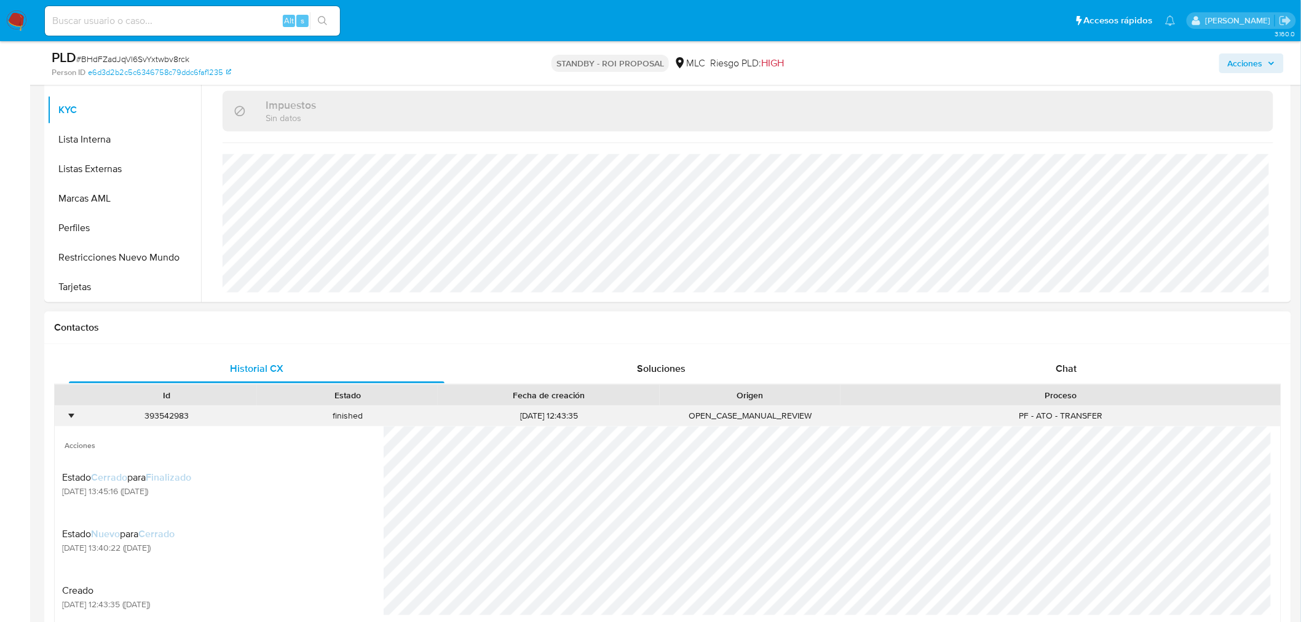
scroll to position [634, 0]
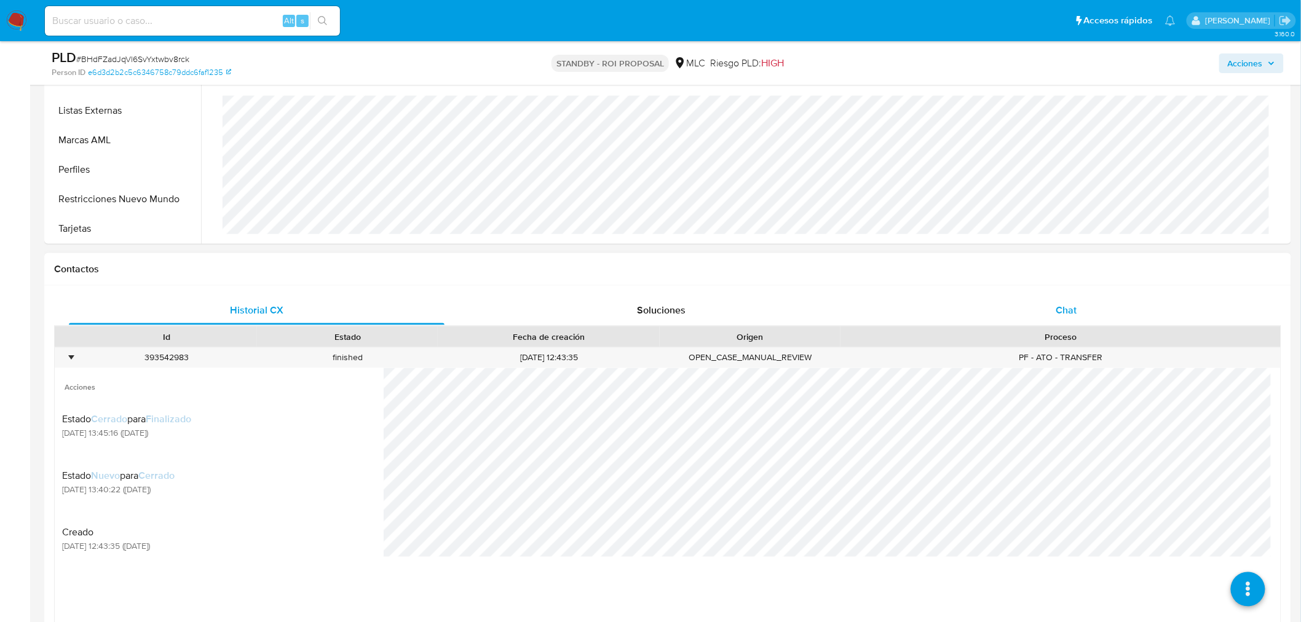
click at [1060, 309] on span "Chat" at bounding box center [1066, 310] width 21 height 14
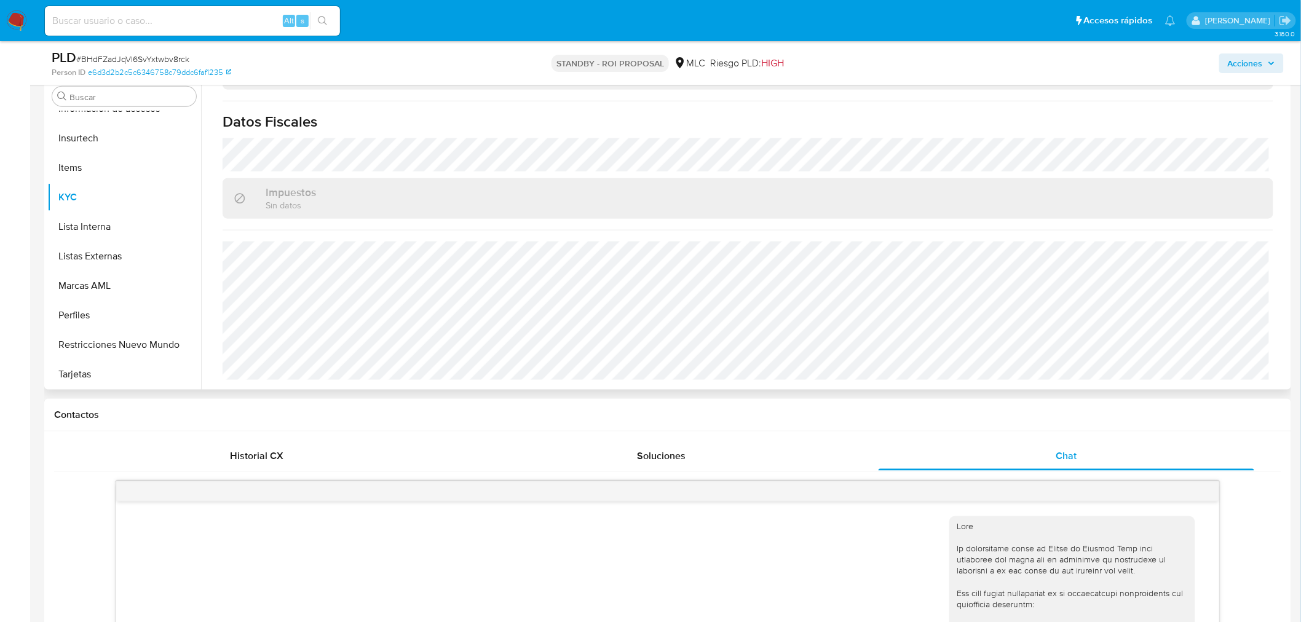
scroll to position [428, 0]
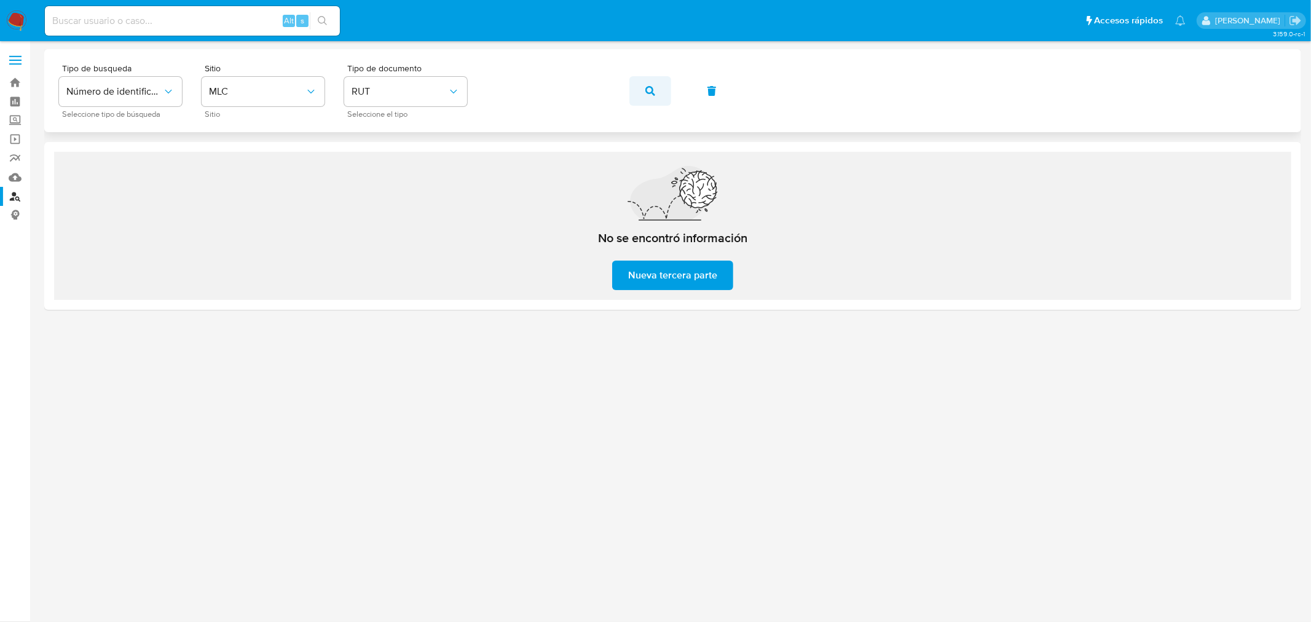
click at [645, 92] on icon "button" at bounding box center [650, 91] width 10 height 10
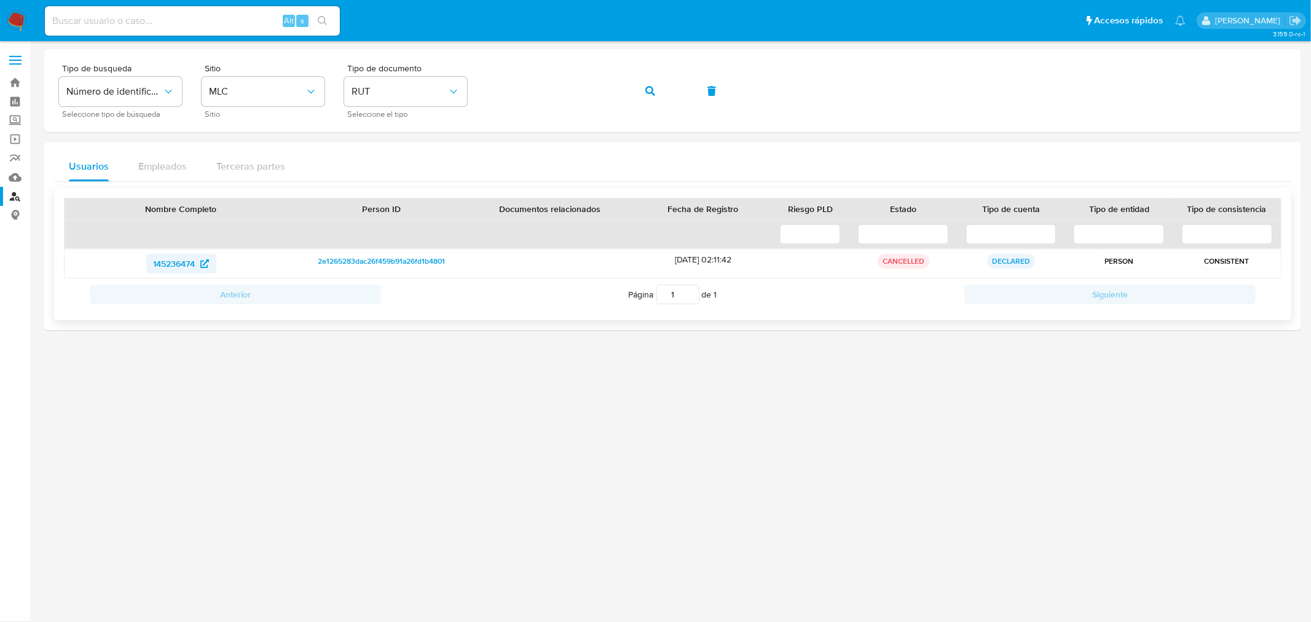
click at [181, 266] on span "145236474" at bounding box center [175, 264] width 42 height 20
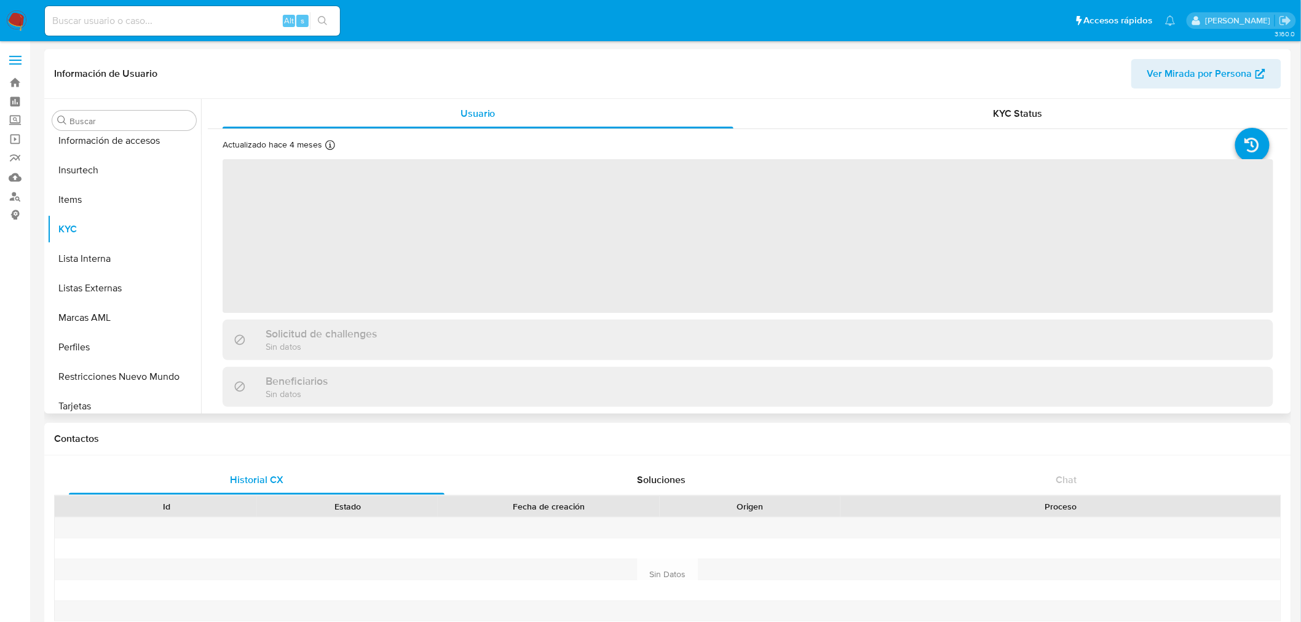
scroll to position [519, 0]
select select "10"
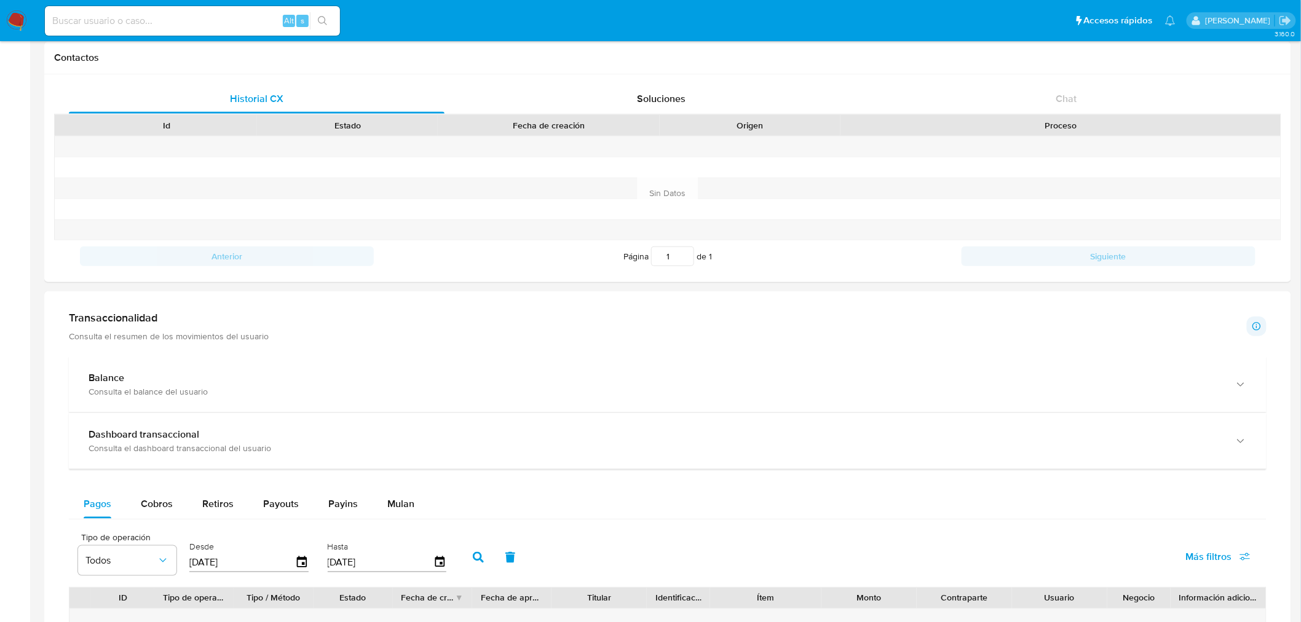
scroll to position [683, 0]
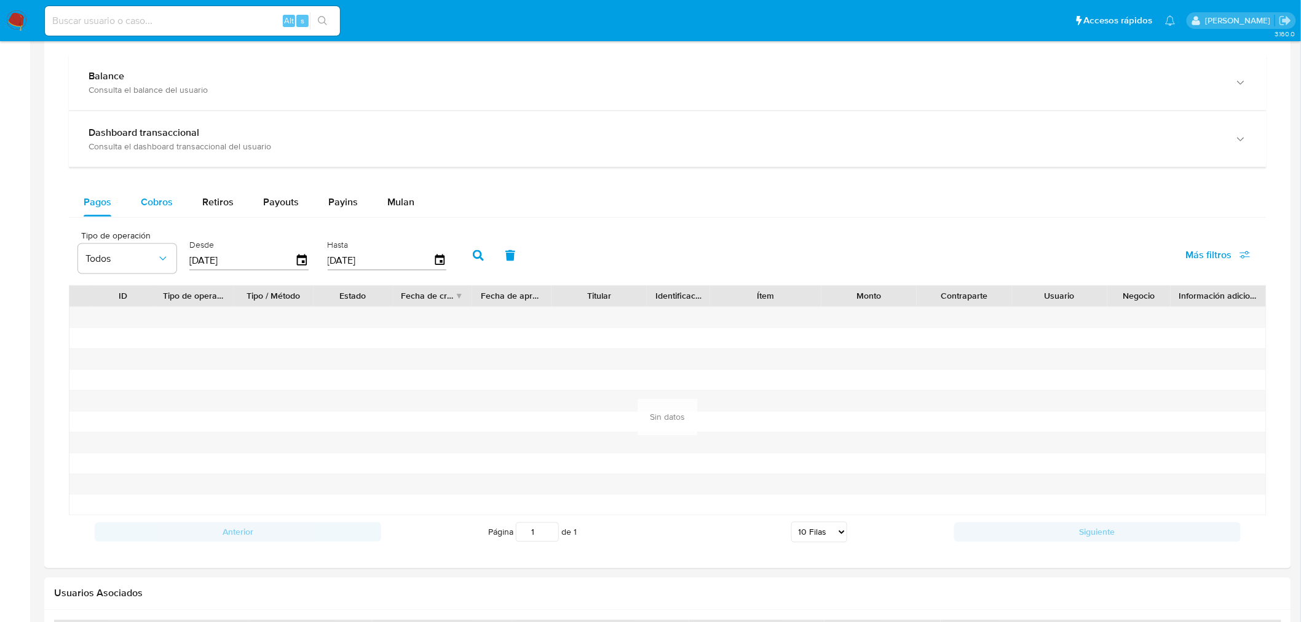
click at [151, 213] on div "Cobros" at bounding box center [157, 202] width 32 height 30
select select "10"
click at [297, 263] on icon "button" at bounding box center [302, 259] width 10 height 11
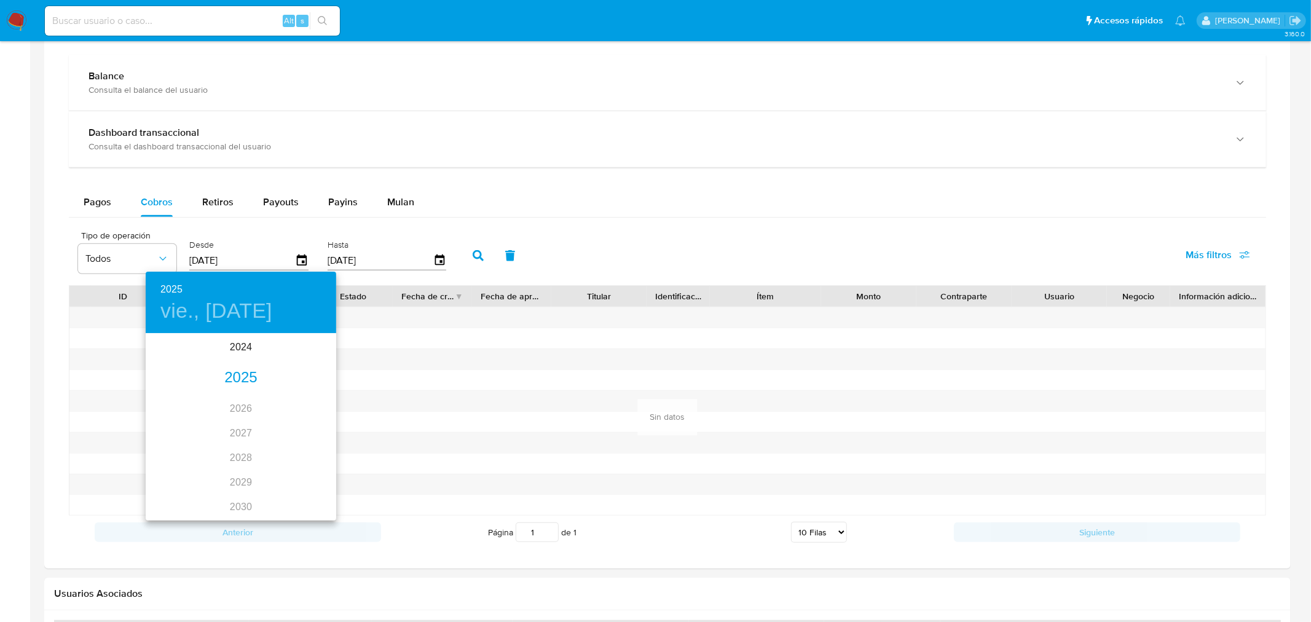
click at [228, 378] on div "2025" at bounding box center [241, 378] width 191 height 25
click at [180, 356] on div "ene." at bounding box center [177, 358] width 63 height 46
click at [217, 396] on p "1" at bounding box center [216, 398] width 5 height 12
type input "[DATE]"
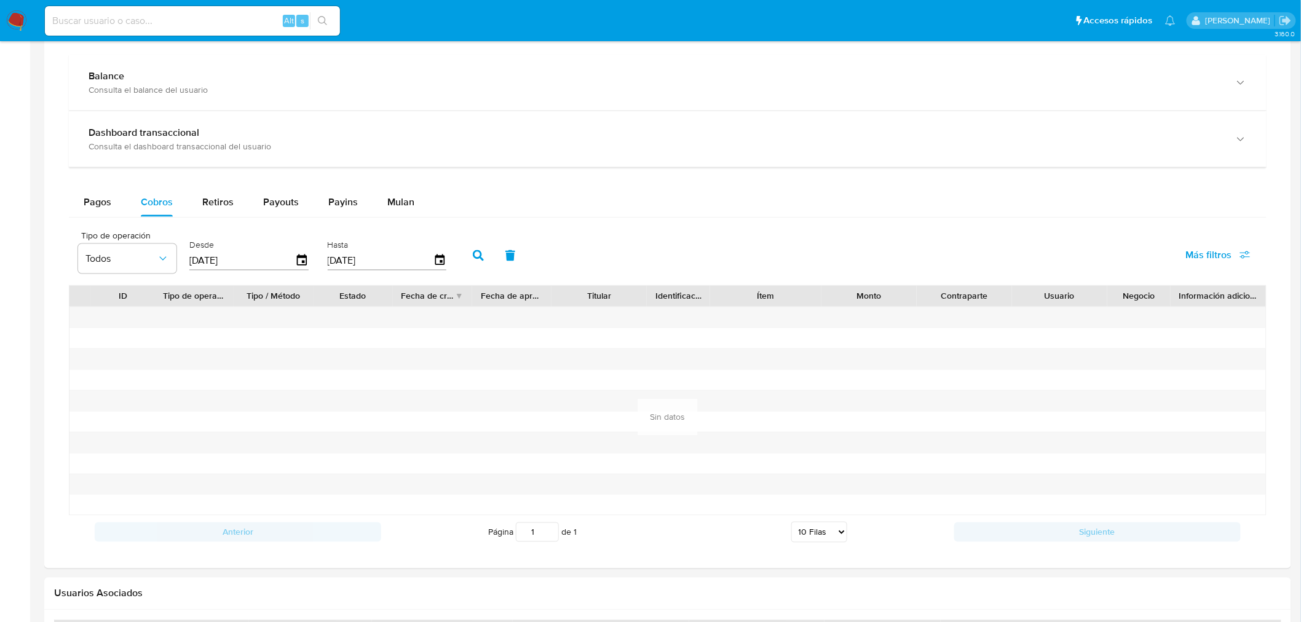
click at [477, 261] on icon "button" at bounding box center [478, 255] width 11 height 11
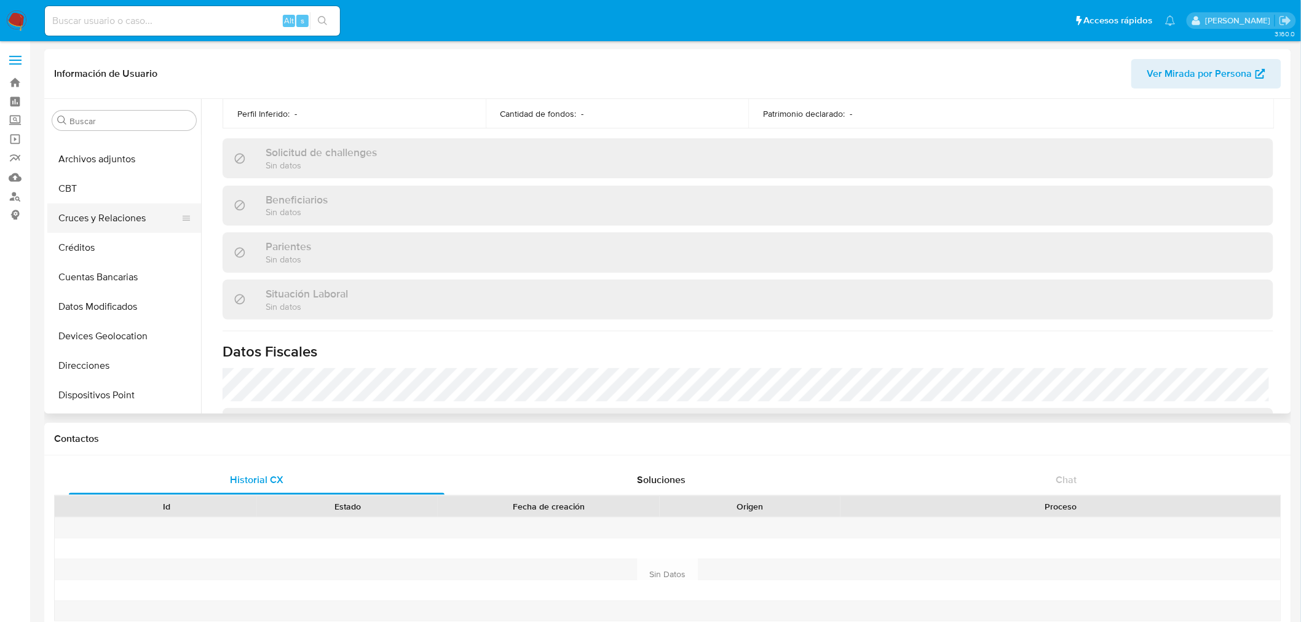
scroll to position [0, 0]
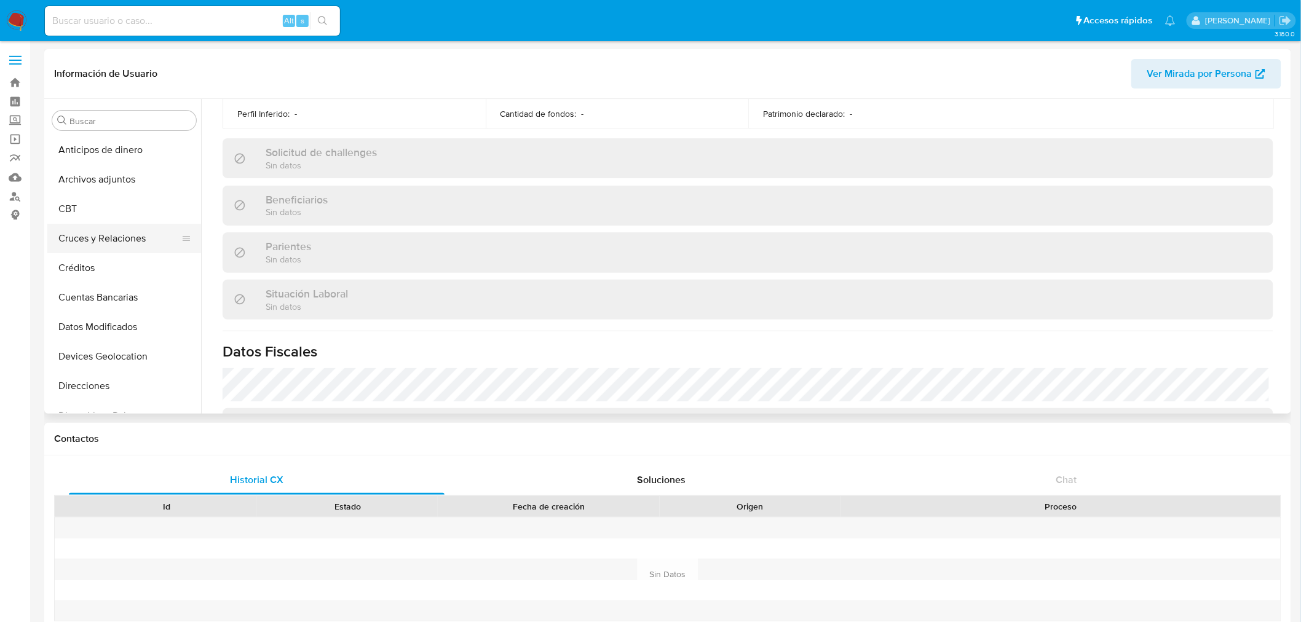
click at [128, 237] on button "Cruces y Relaciones" at bounding box center [119, 239] width 144 height 30
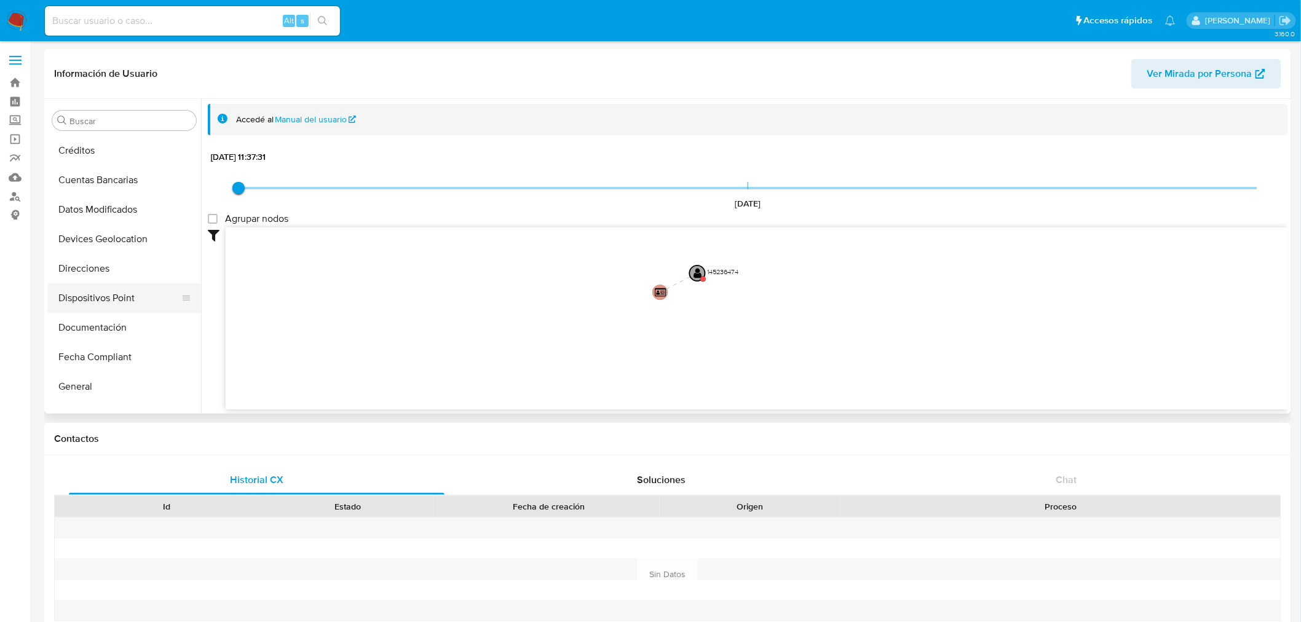
scroll to position [136, 0]
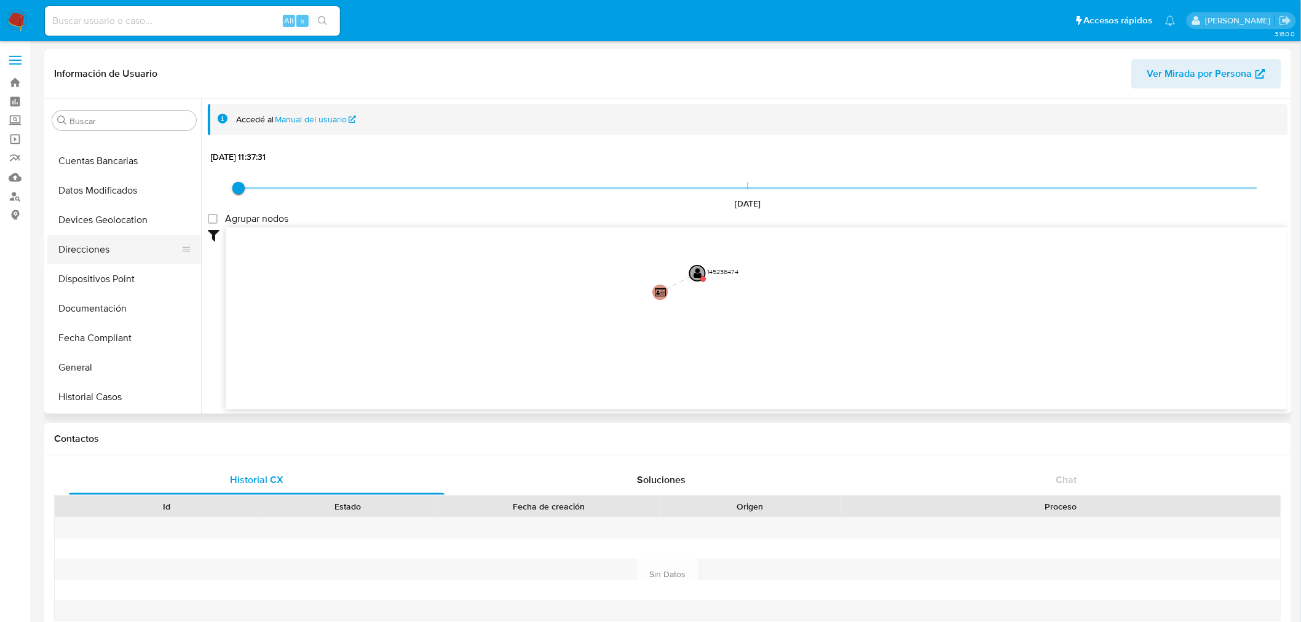
click at [106, 256] on button "Direcciones" at bounding box center [119, 250] width 144 height 30
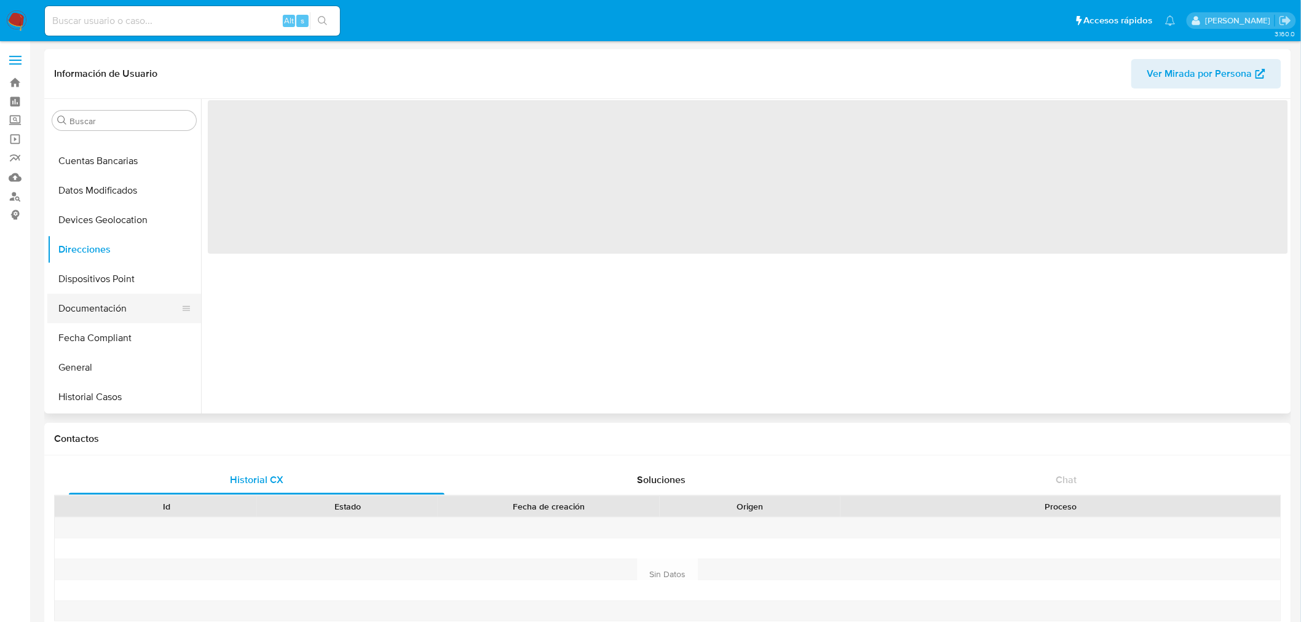
click at [116, 312] on button "Documentación" at bounding box center [119, 309] width 144 height 30
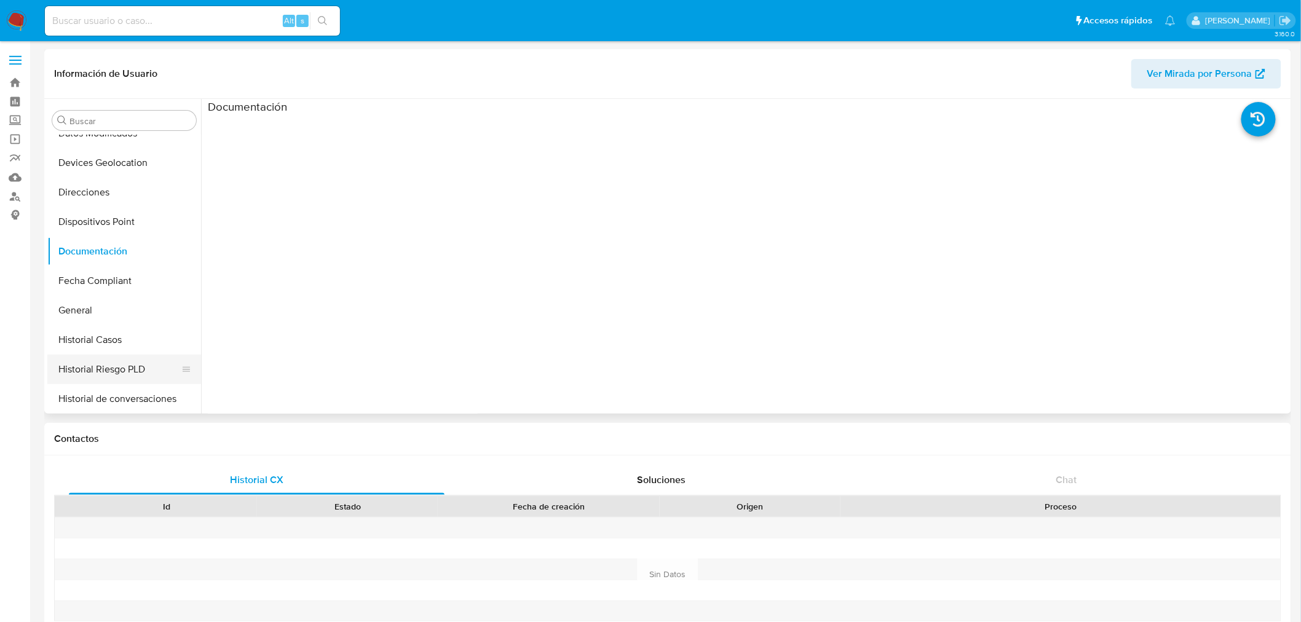
scroll to position [273, 0]
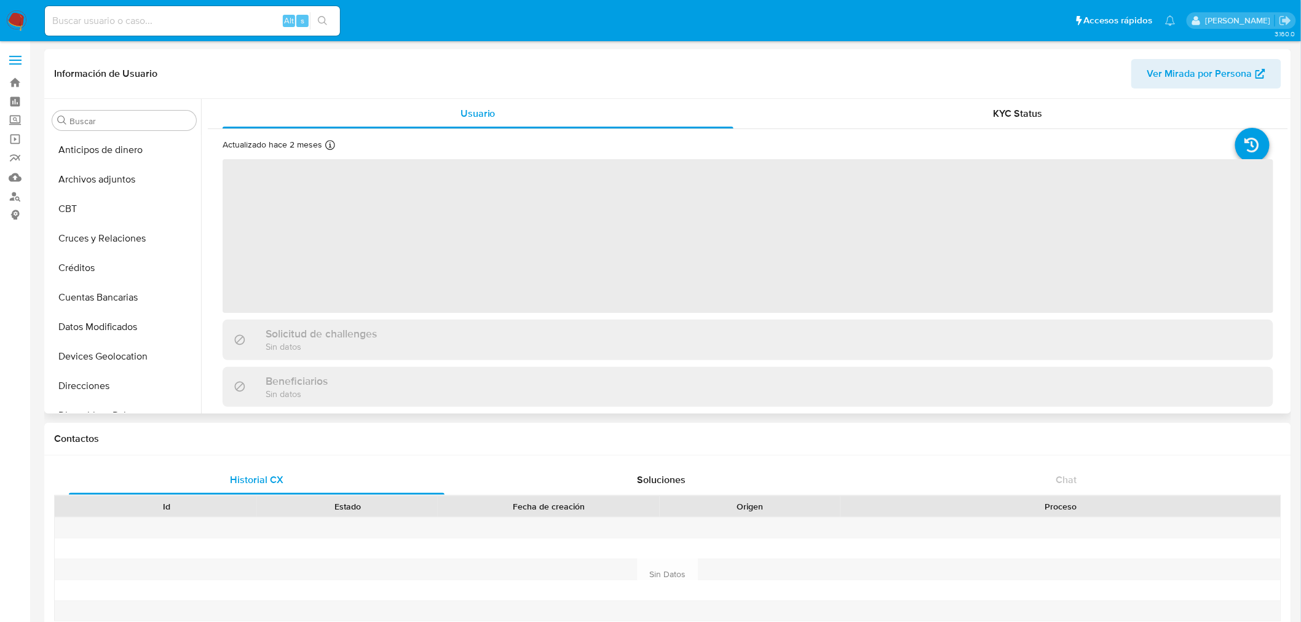
scroll to position [519, 0]
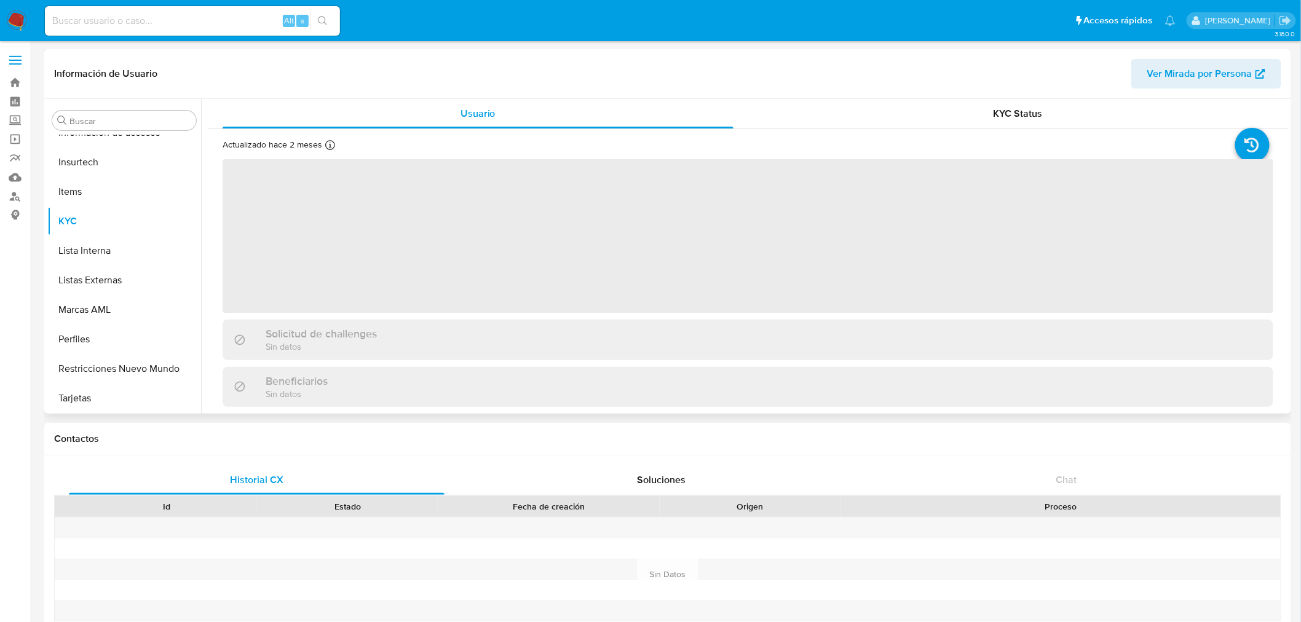
select select "10"
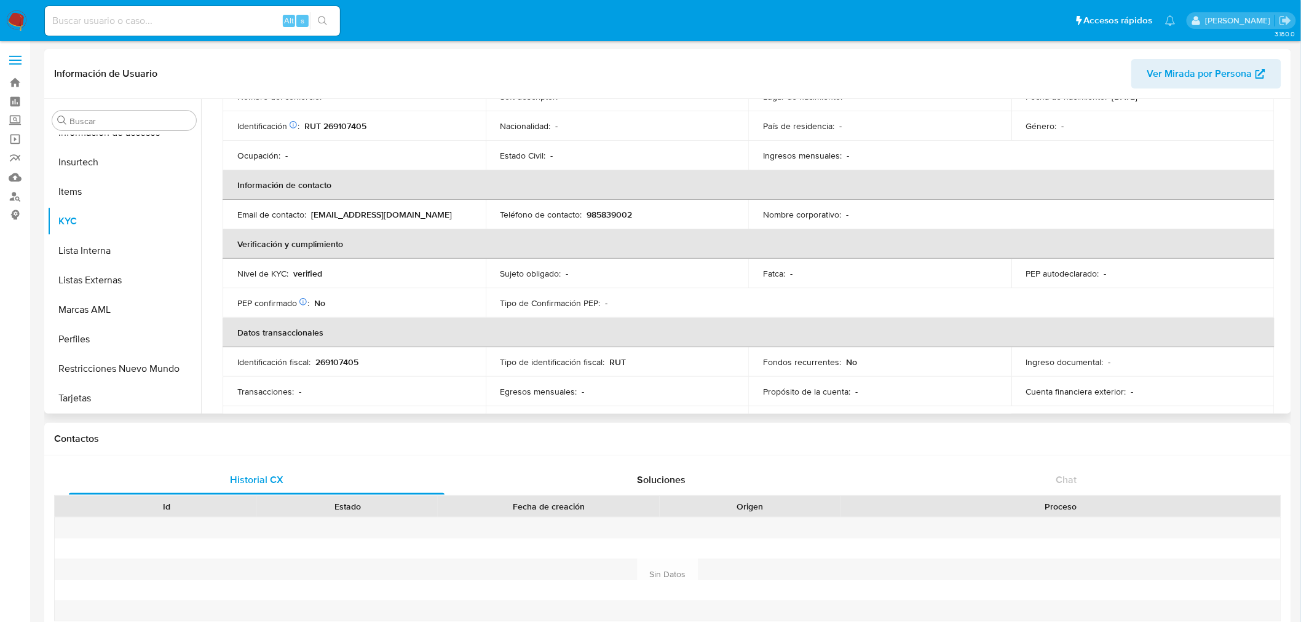
scroll to position [131, 0]
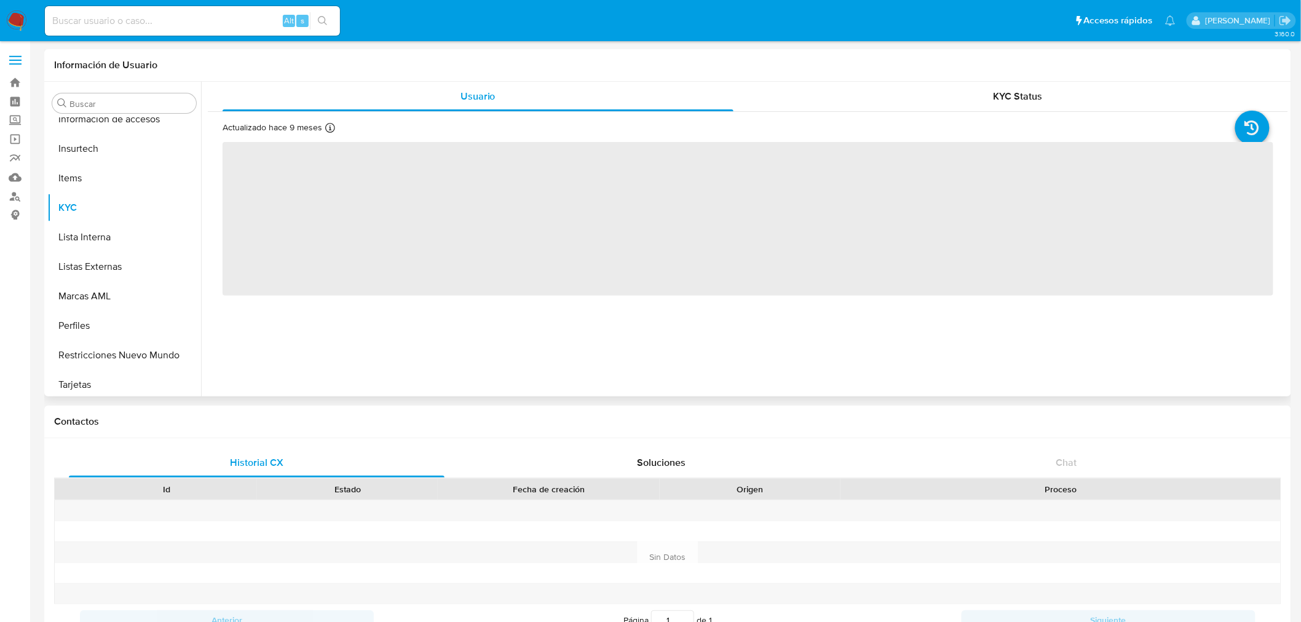
scroll to position [519, 0]
select select "10"
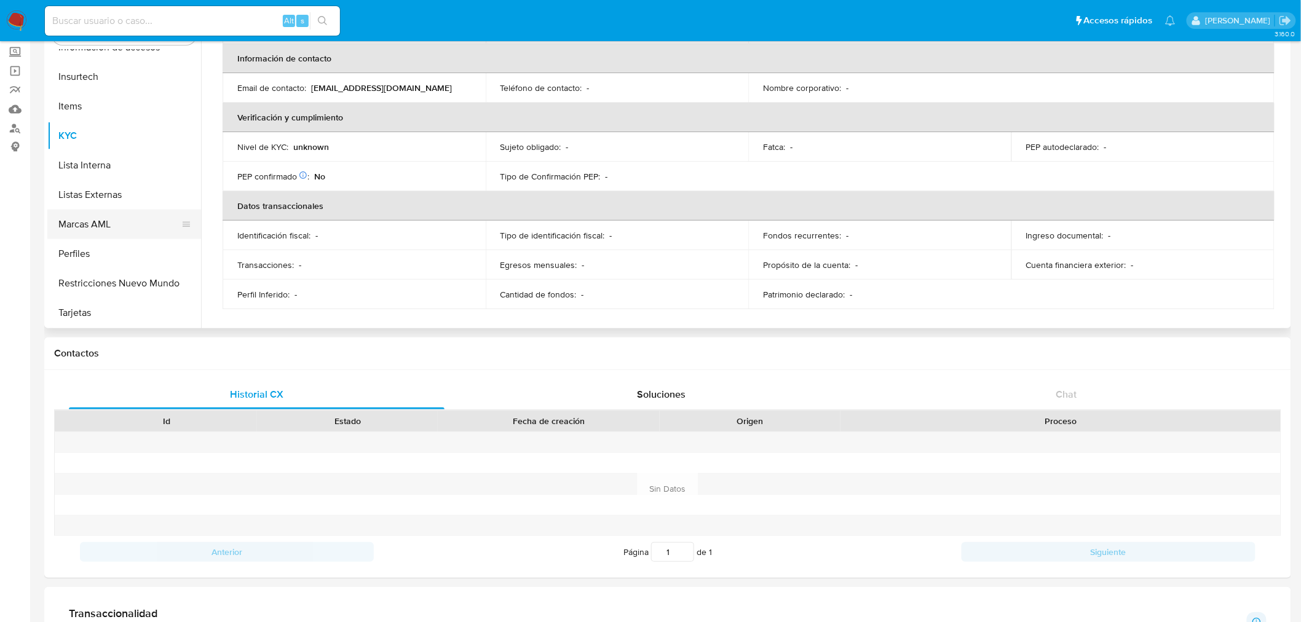
scroll to position [519, 0]
click at [136, 272] on button "Restricciones Nuevo Mundo" at bounding box center [119, 283] width 144 height 30
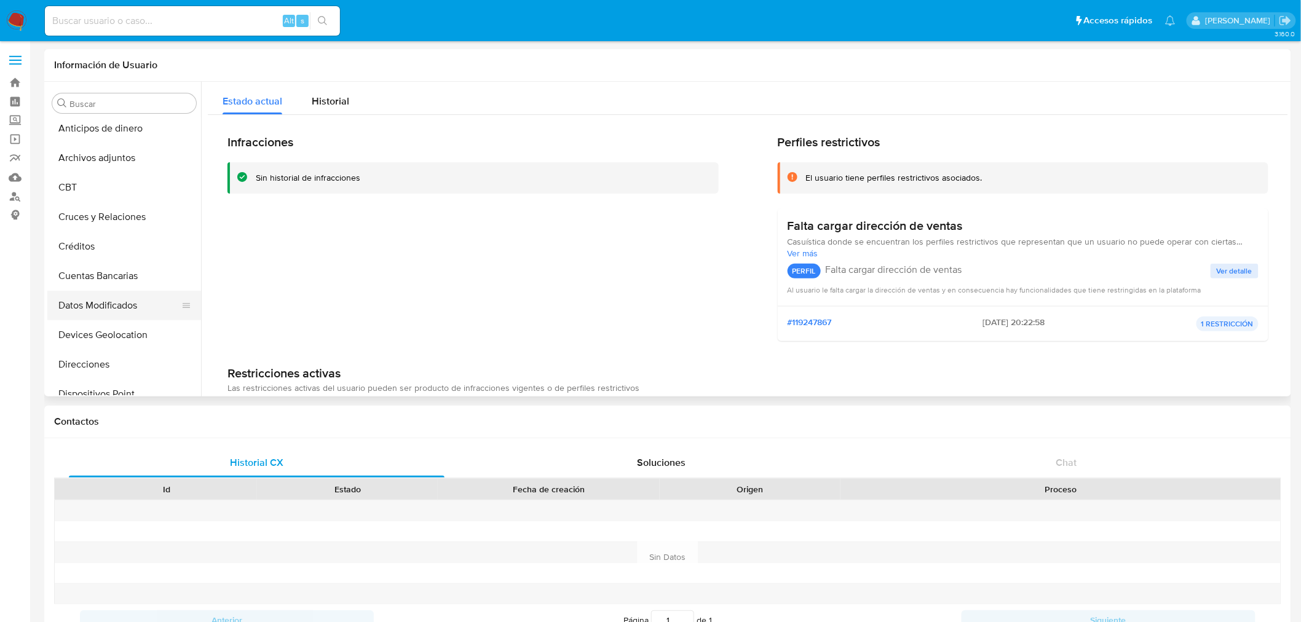
scroll to position [0, 0]
click at [124, 226] on button "Cruces y Relaciones" at bounding box center [119, 222] width 144 height 30
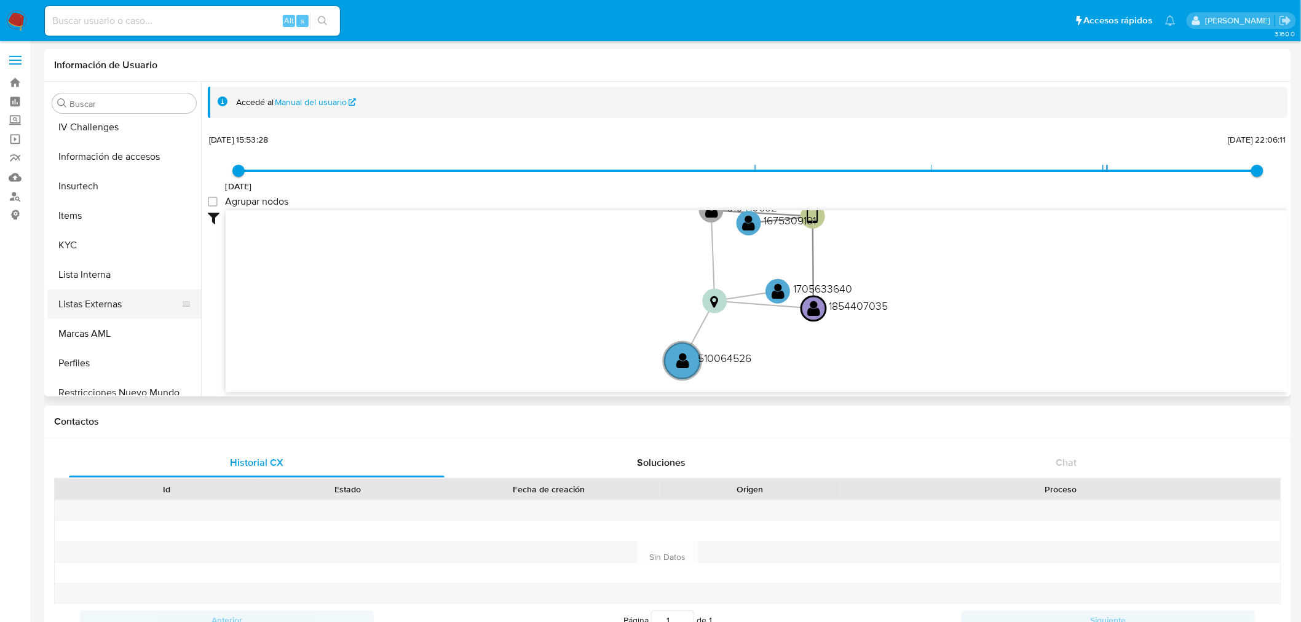
scroll to position [519, 0]
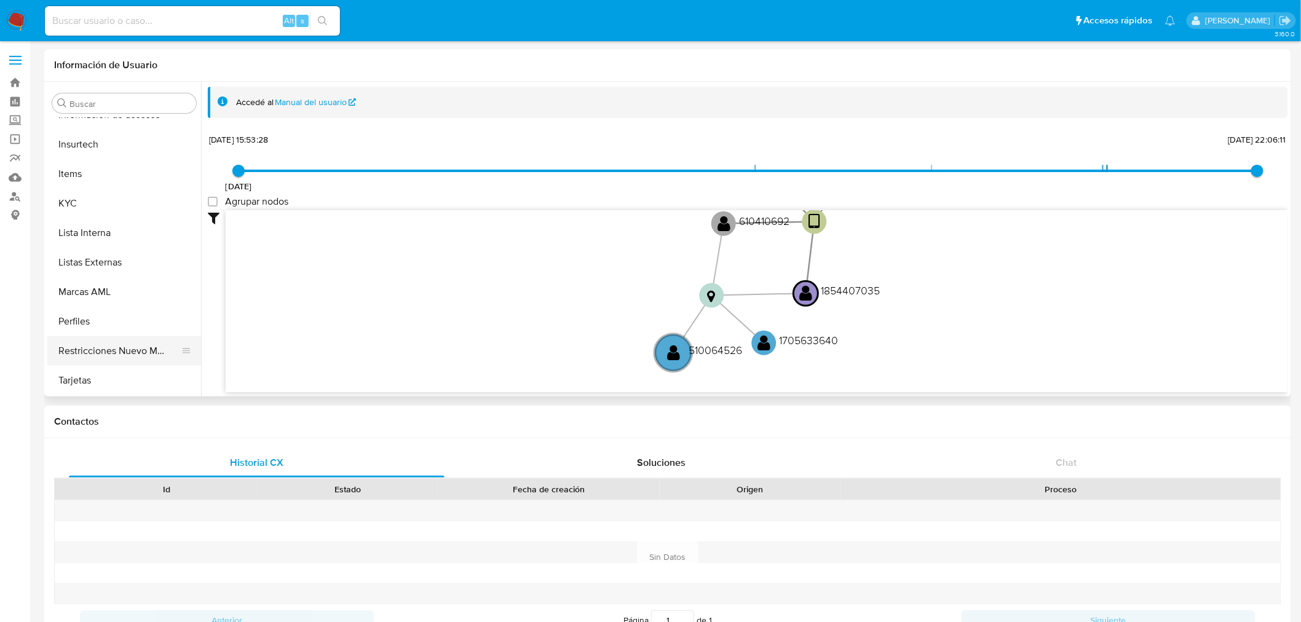
click at [123, 345] on button "Restricciones Nuevo Mundo" at bounding box center [119, 351] width 144 height 30
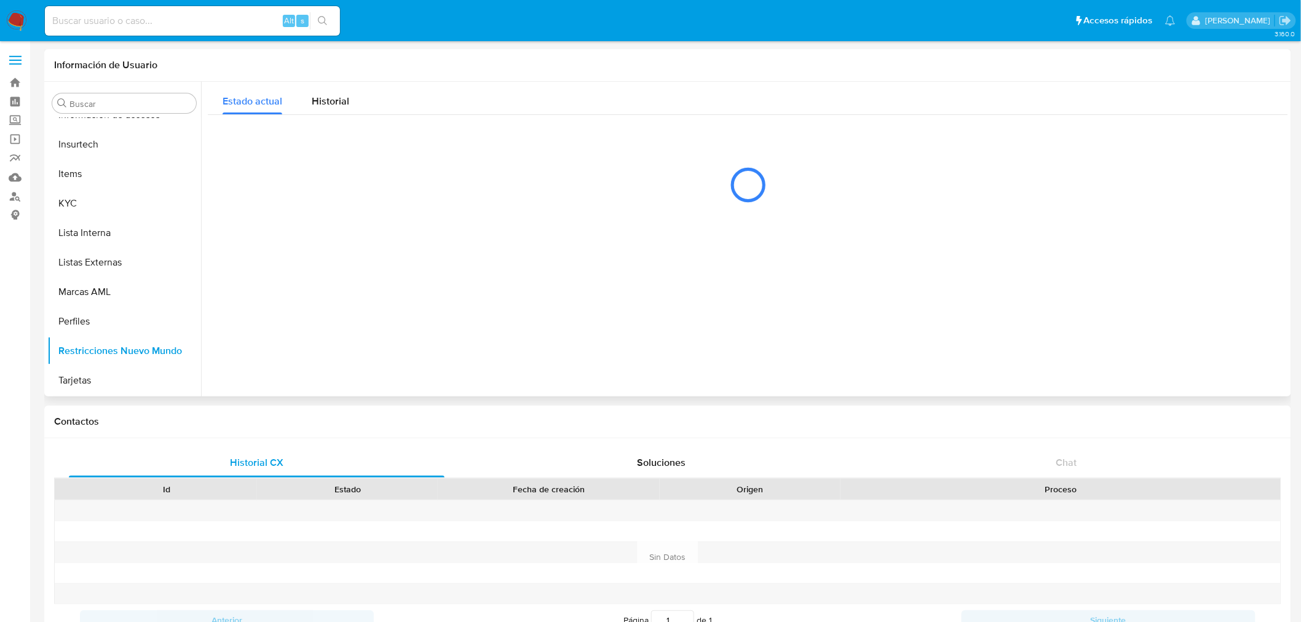
scroll to position [519, 0]
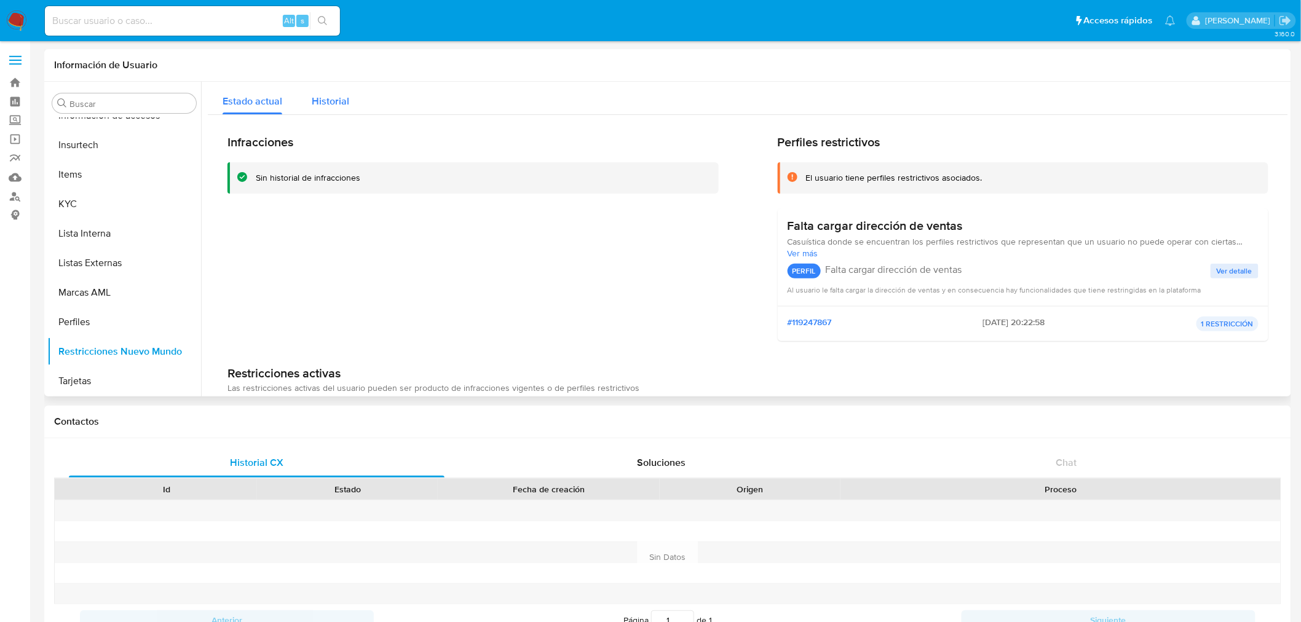
click at [309, 93] on button "Historial" at bounding box center [330, 98] width 67 height 33
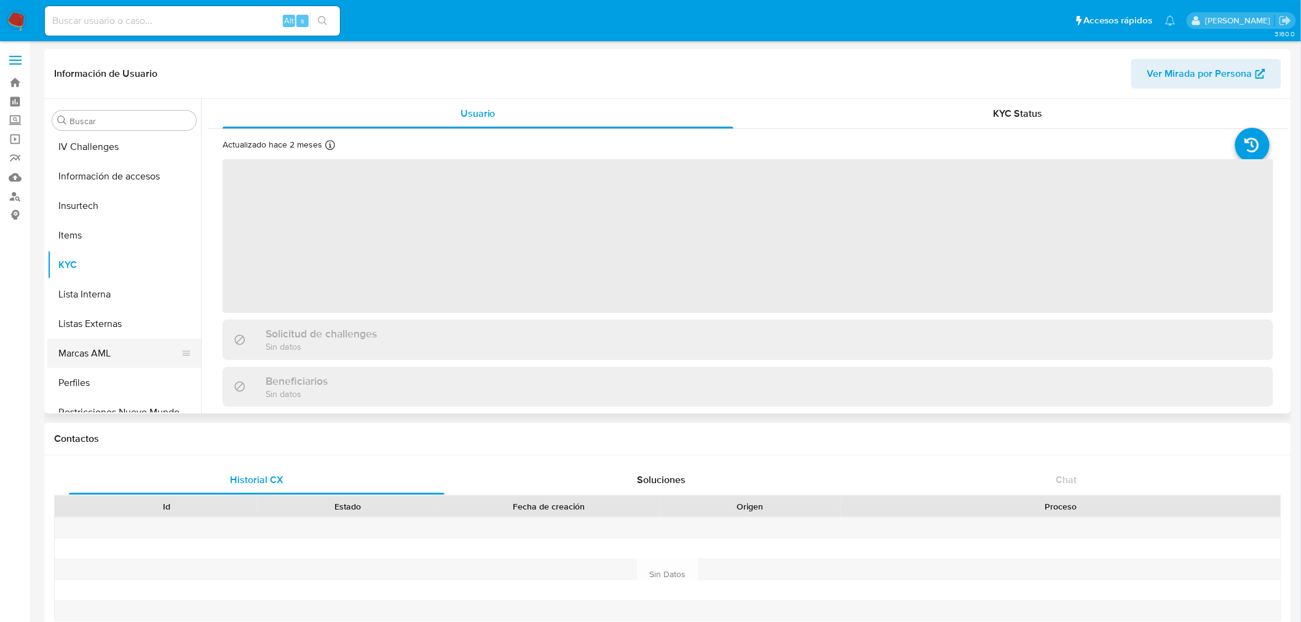
scroll to position [451, 0]
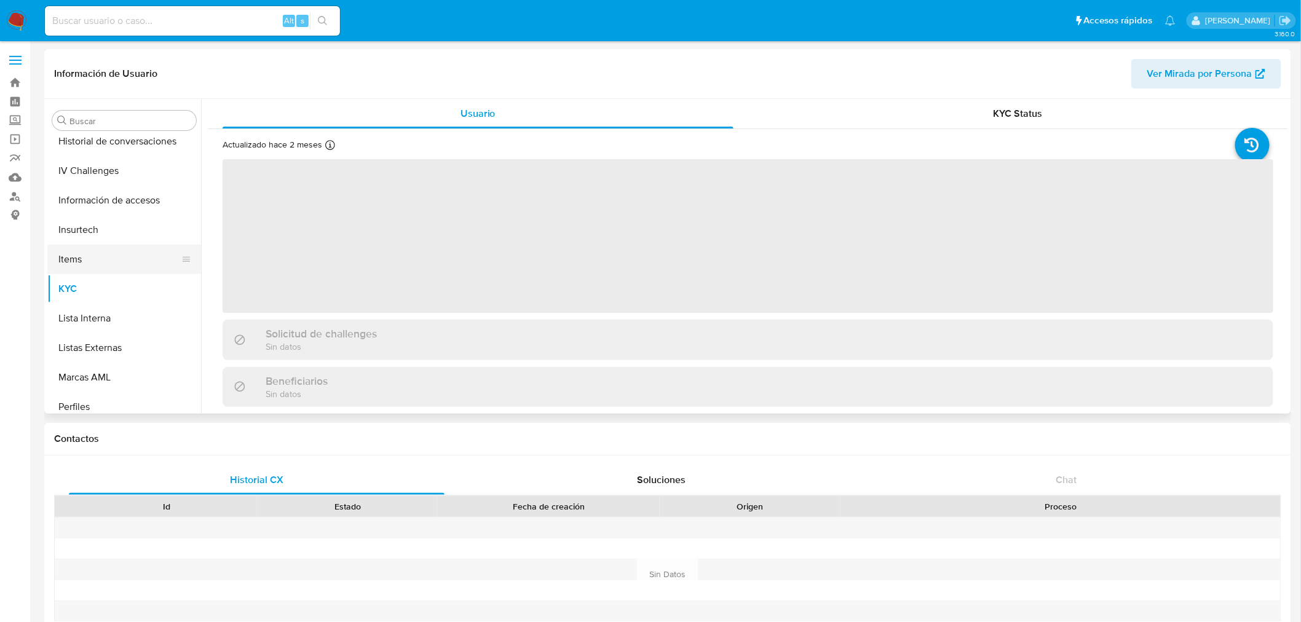
select select "10"
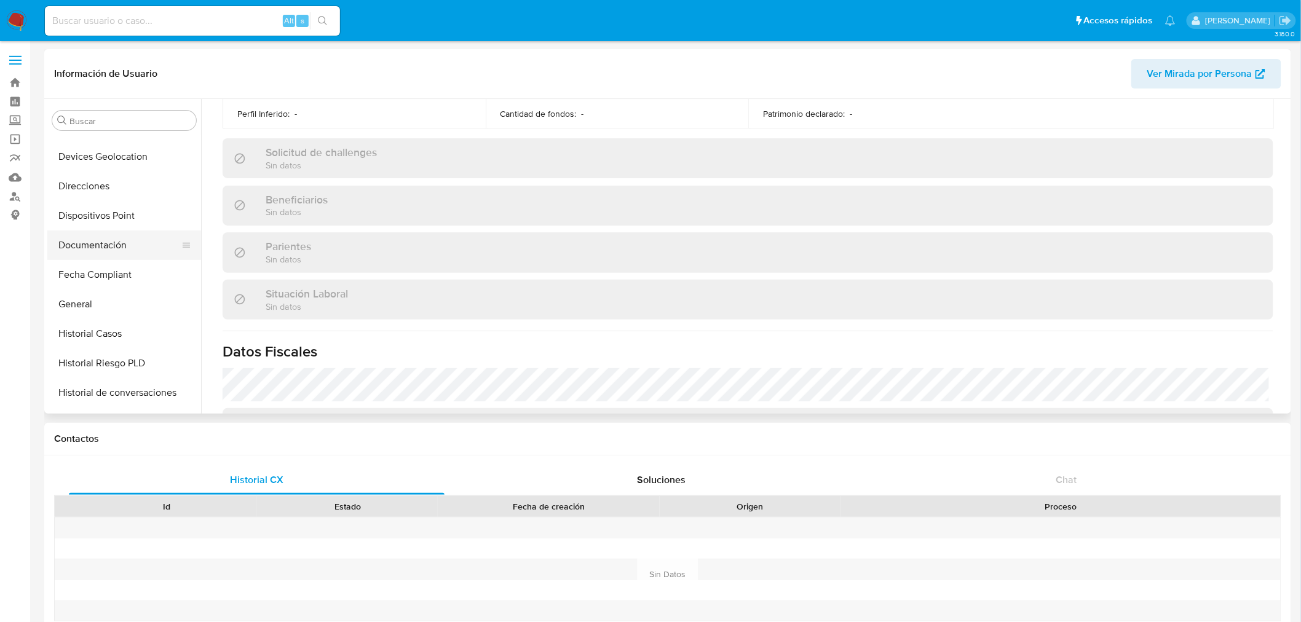
scroll to position [178, 0]
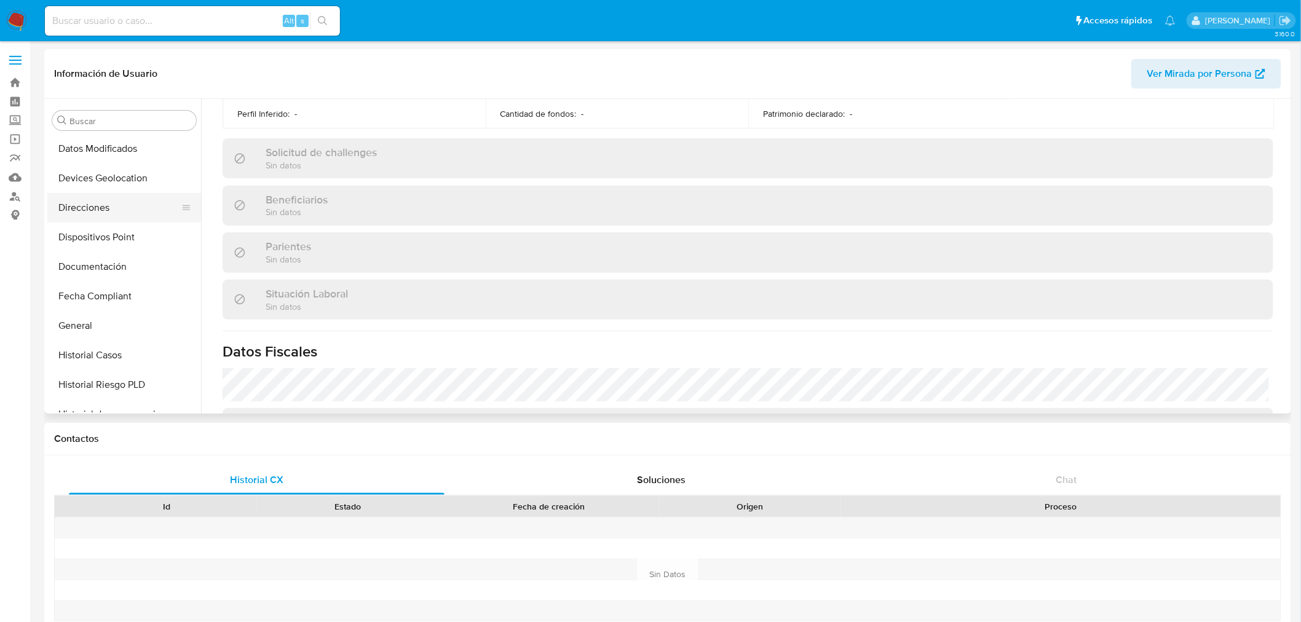
click at [96, 210] on button "Direcciones" at bounding box center [119, 208] width 144 height 30
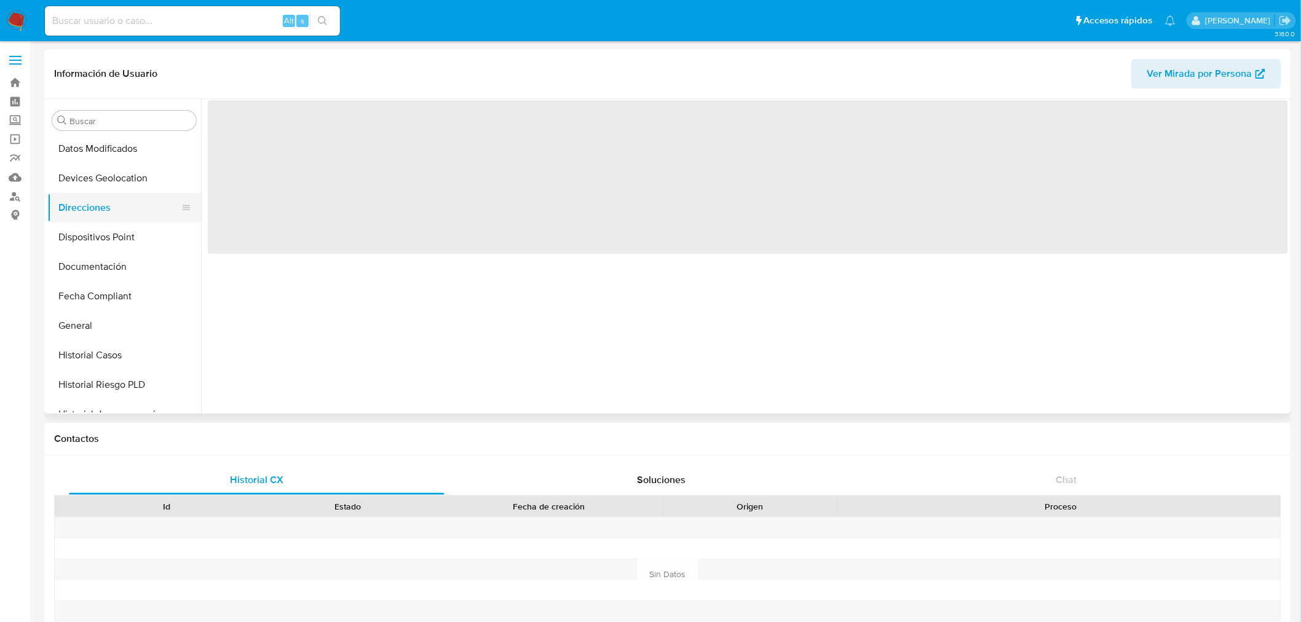
scroll to position [0, 0]
